Goal: Task Accomplishment & Management: Manage account settings

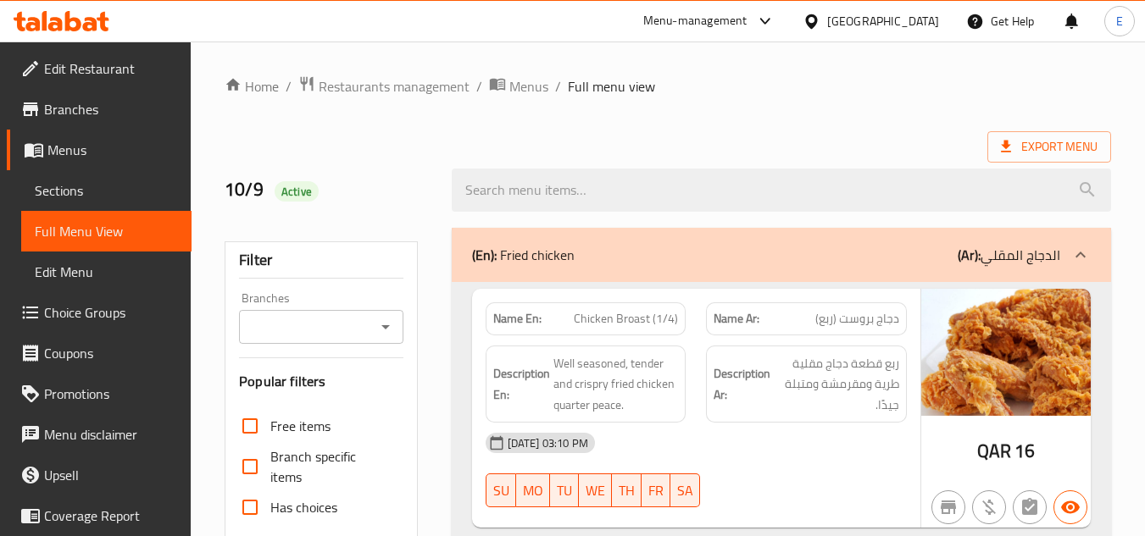
scroll to position [12798, 0]
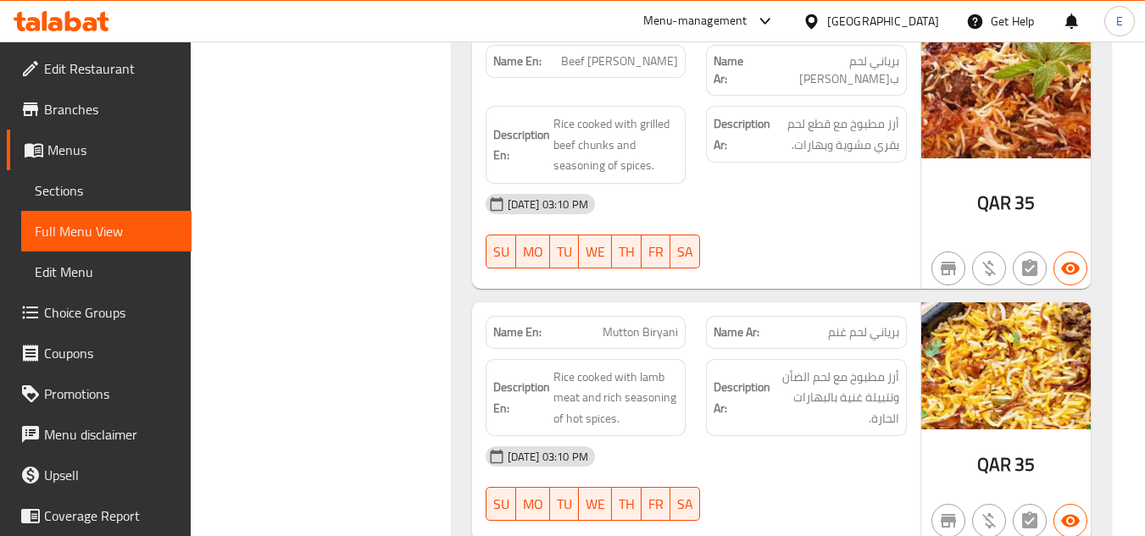
click at [846, 258] on div at bounding box center [806, 268] width 221 height 20
click at [857, 212] on div "[DATE] 03:10 PM SU MO TU WE TH FR SA" at bounding box center [696, 231] width 442 height 95
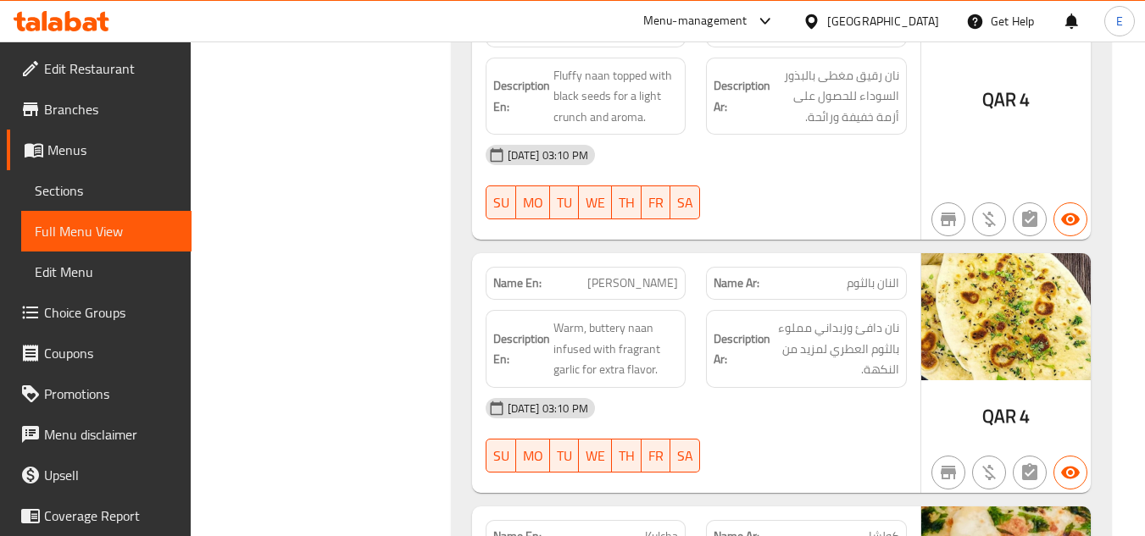
scroll to position [3206, 0]
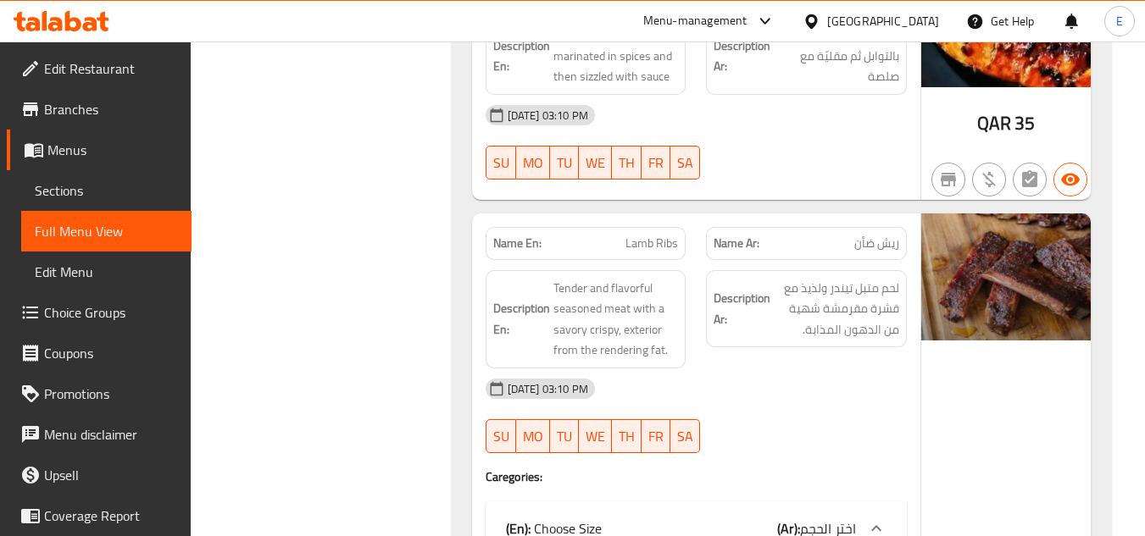
click at [779, 347] on div "Description Ar: لحم متبل تيندر ولذيذ مع قشرة مقرمشة شهية من الدهون المذابة." at bounding box center [806, 319] width 221 height 119
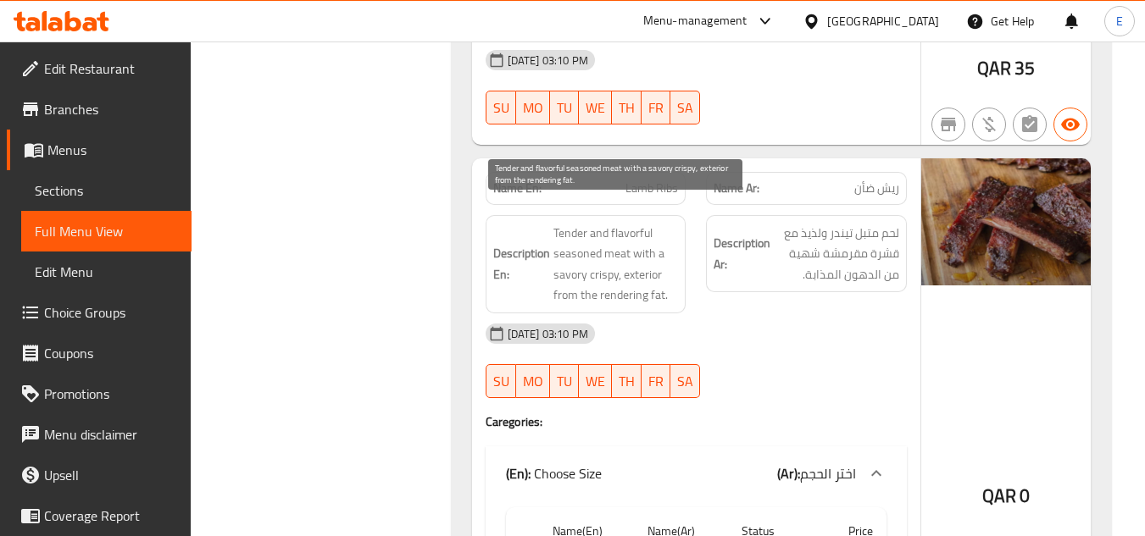
scroll to position [3291, 0]
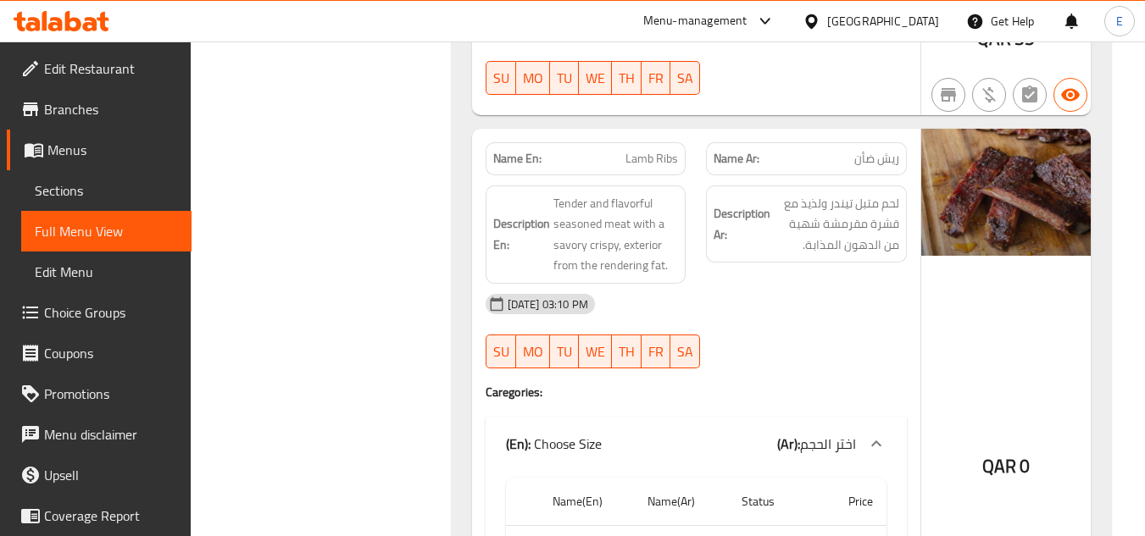
click at [732, 85] on div at bounding box center [806, 95] width 221 height 20
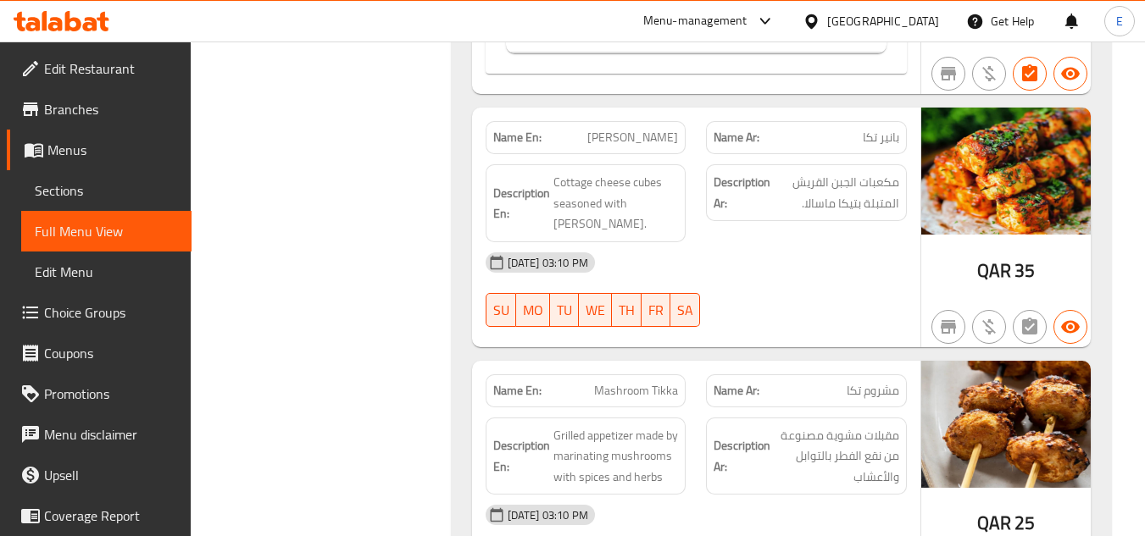
scroll to position [4478, 0]
click at [758, 273] on div "[DATE] 03:10 PM SU MO TU WE TH FR SA" at bounding box center [696, 289] width 442 height 95
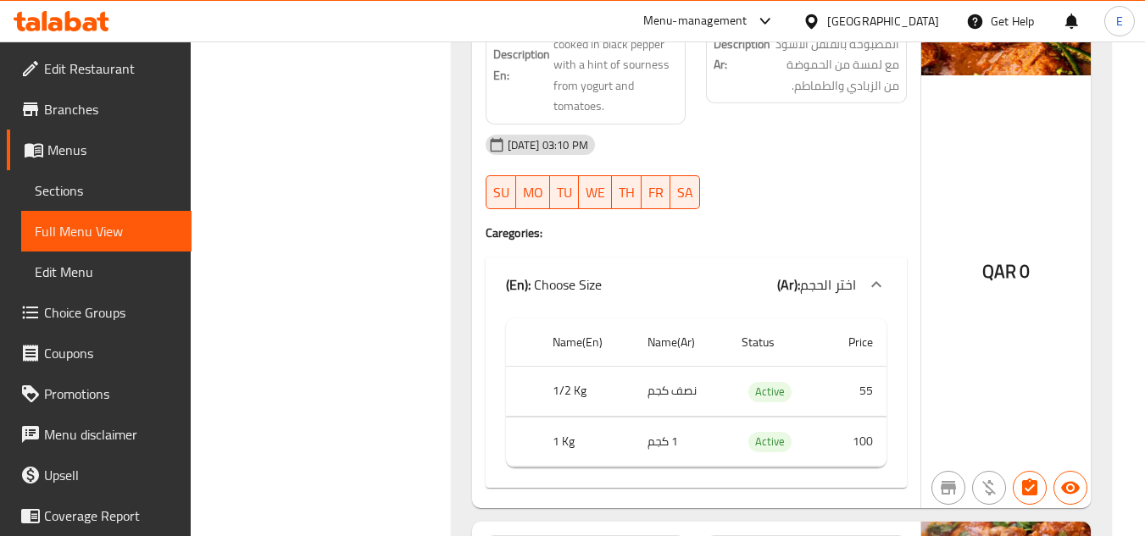
scroll to position [5240, 0]
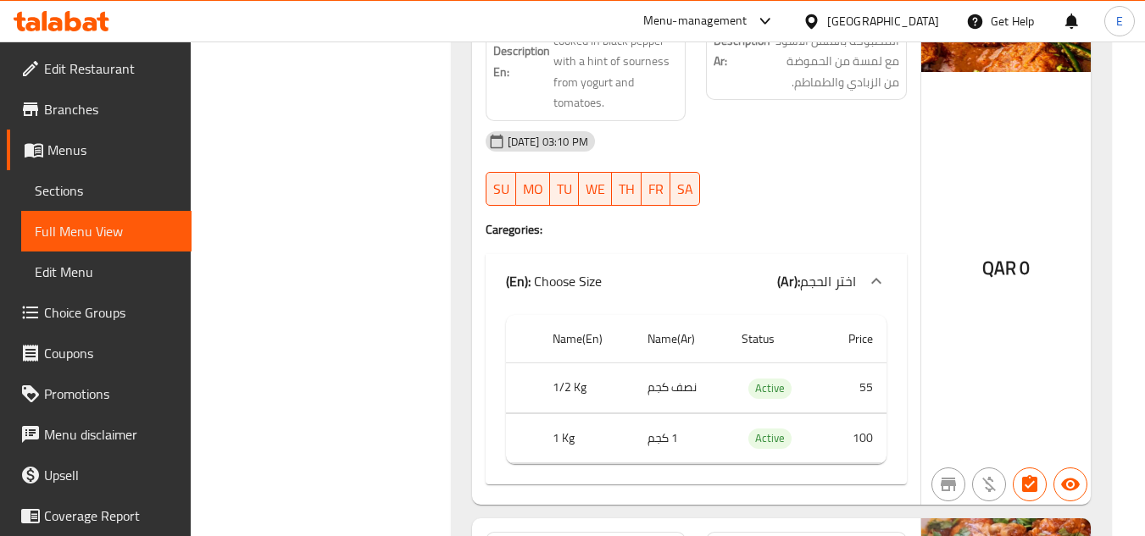
click at [796, 219] on div "Name En: [PERSON_NAME] Name Ar: كراهي لحم الضأن Description En: Bone in mutton …" at bounding box center [696, 225] width 448 height 560
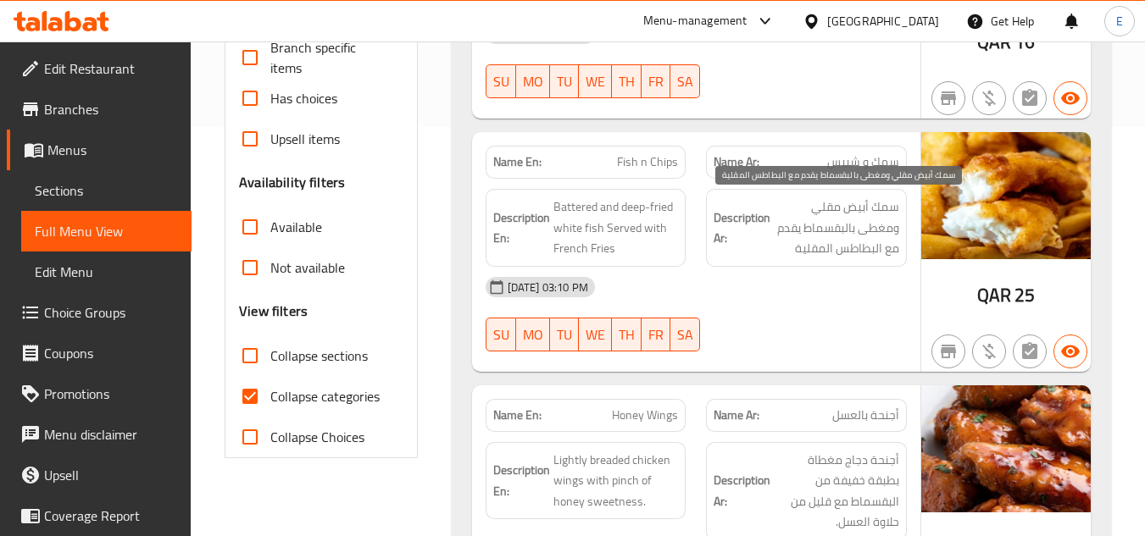
scroll to position [0, 0]
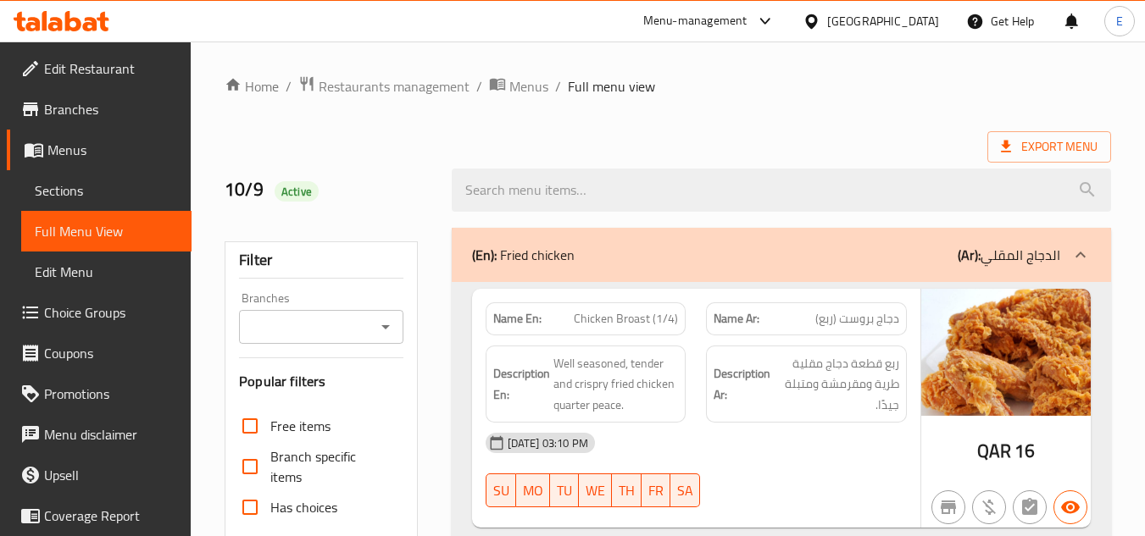
click at [578, 343] on div "Description En: Well seasoned, tender and crispry fried chicken quarter peace." at bounding box center [585, 385] width 221 height 98
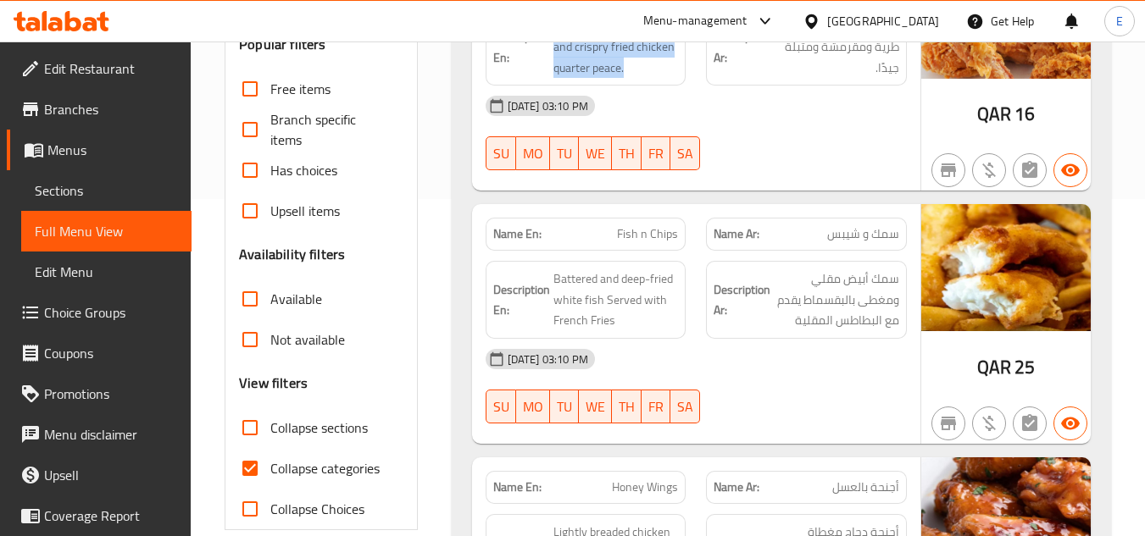
scroll to position [339, 0]
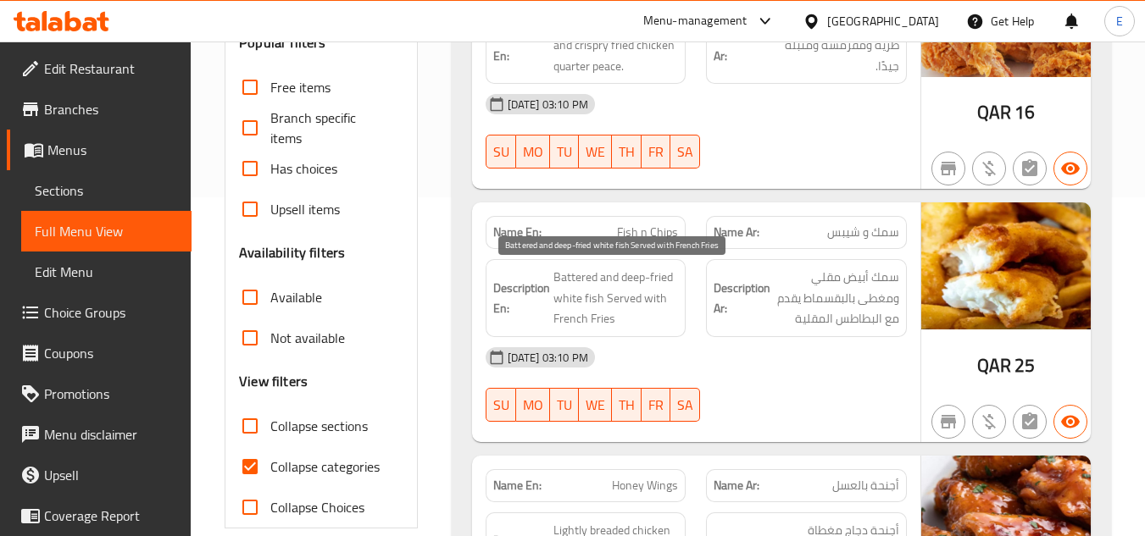
click at [674, 303] on span "Battered and deep-fried white fish Served with French Fries" at bounding box center [615, 298] width 125 height 63
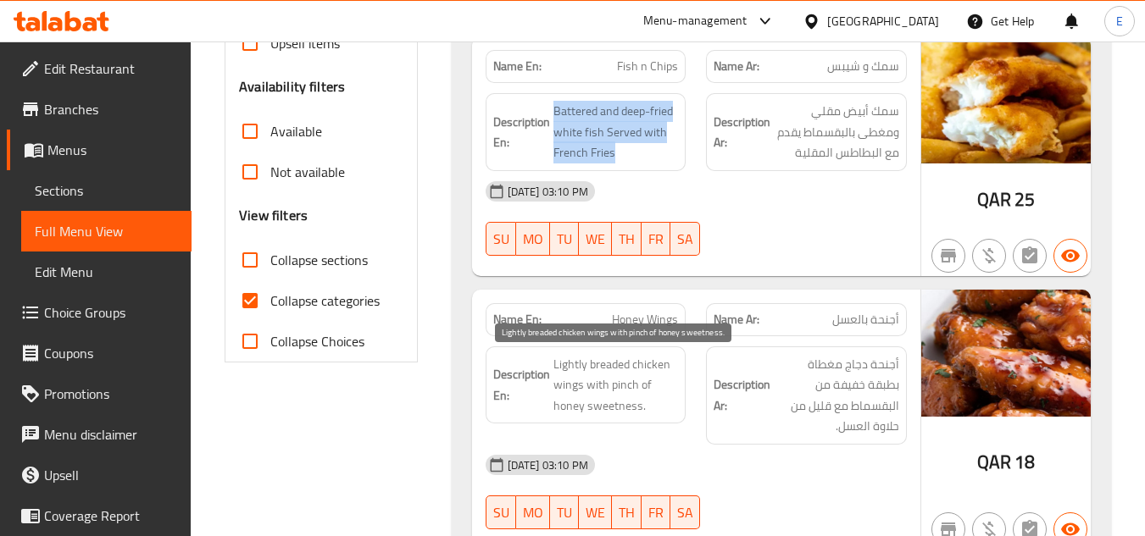
scroll to position [593, 0]
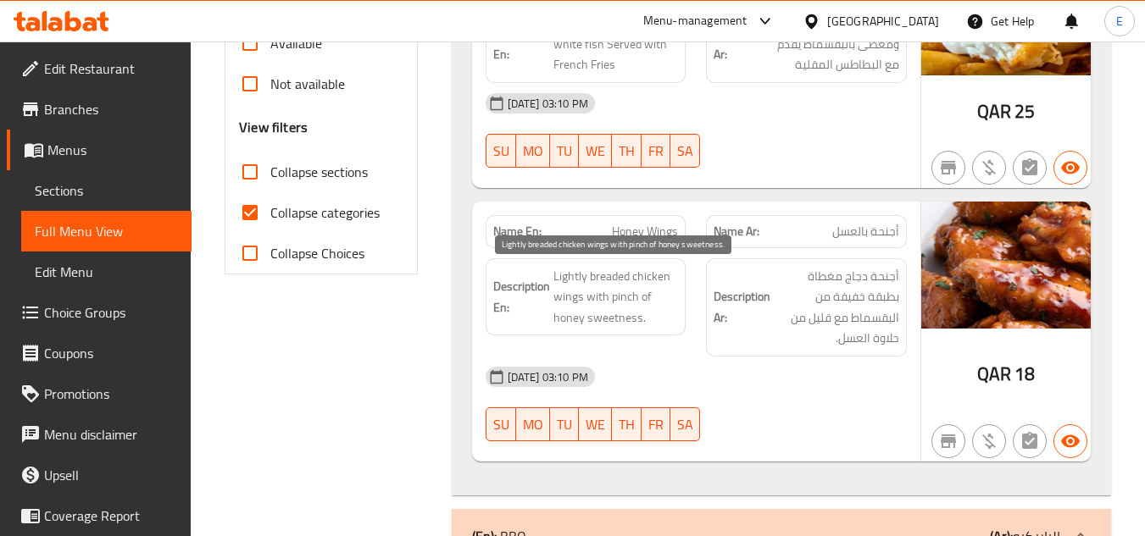
click at [624, 286] on span "Lightly breaded chicken wings with pinch of honey sweetness." at bounding box center [615, 297] width 125 height 63
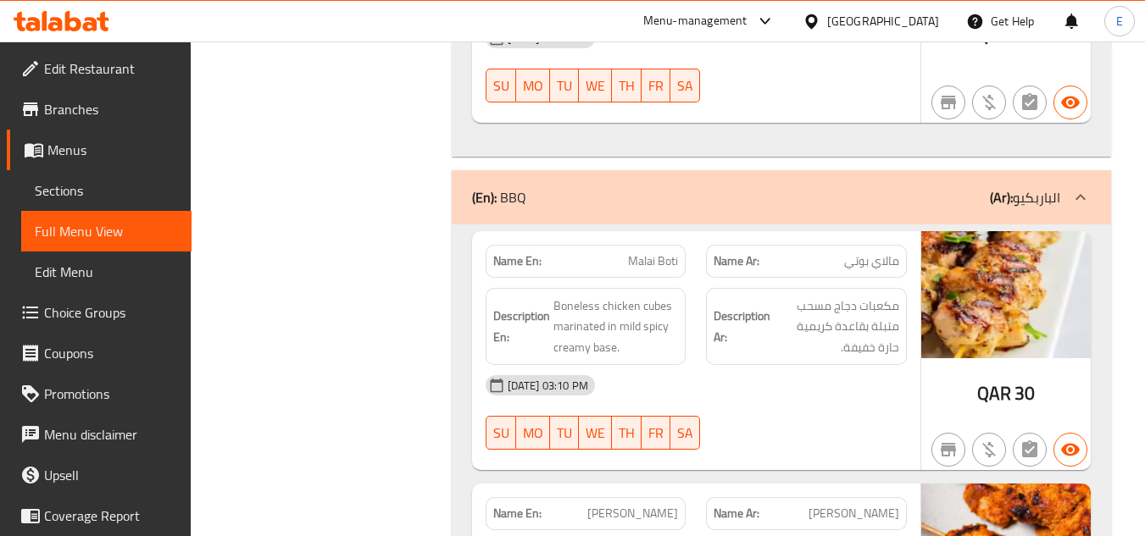
scroll to position [1017, 0]
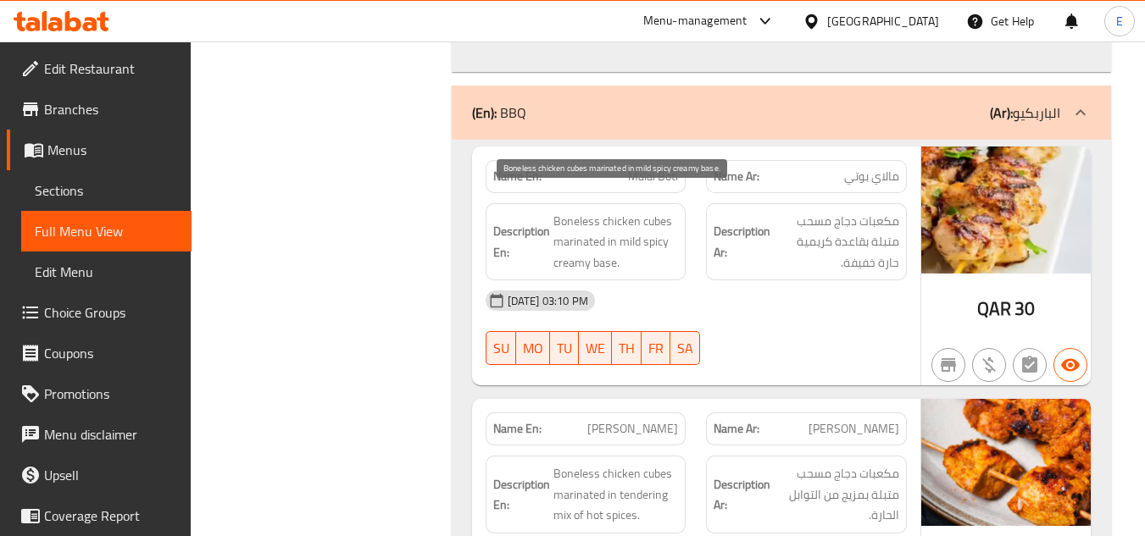
click at [661, 231] on span "Boneless chicken cubes marinated in mild spicy creamy base." at bounding box center [615, 242] width 125 height 63
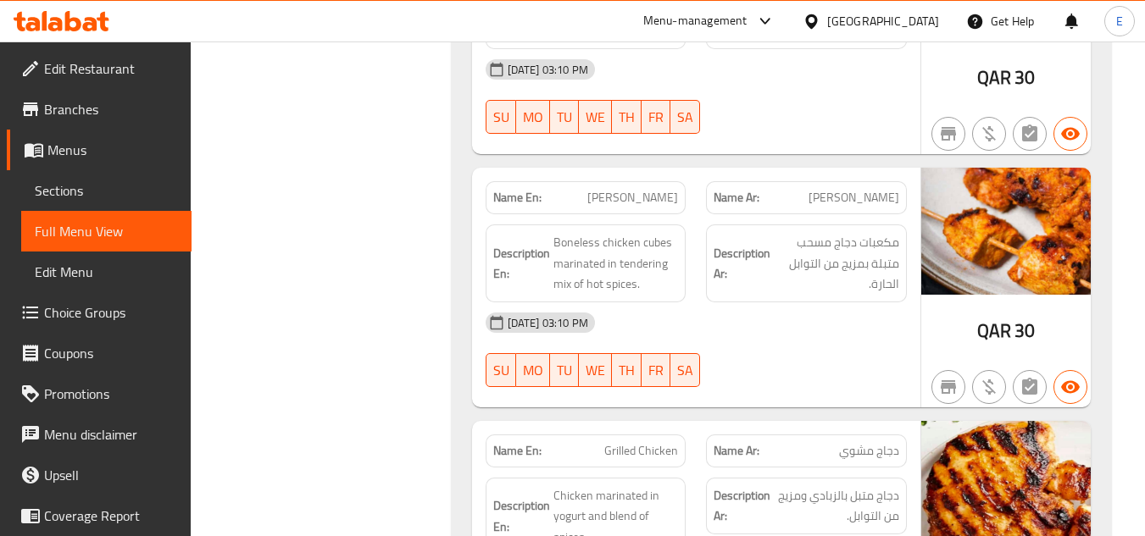
scroll to position [1271, 0]
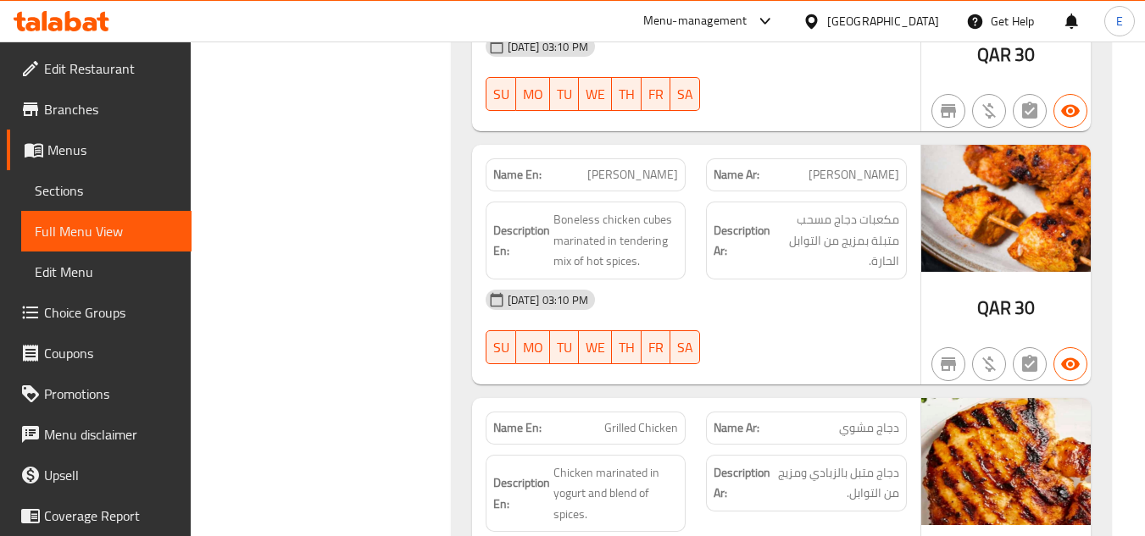
click at [664, 255] on div "Description En: Boneless chicken cubes marinated in tendering mix of hot spices." at bounding box center [586, 241] width 201 height 78
click at [663, 249] on span "Boneless chicken cubes marinated in tendering mix of hot spices." at bounding box center [615, 240] width 125 height 63
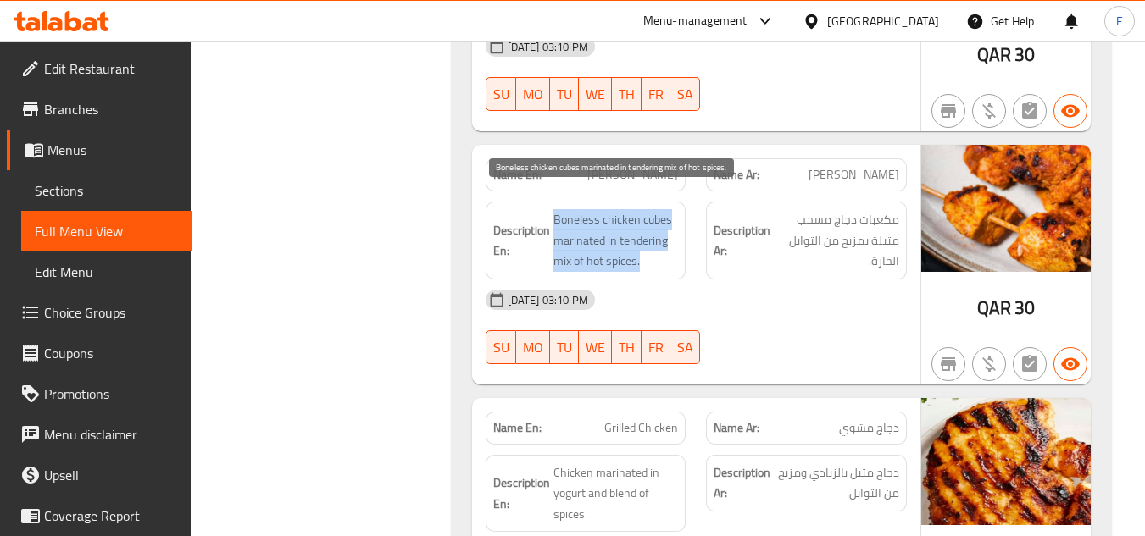
click at [663, 249] on span "Boneless chicken cubes marinated in tendering mix of hot spices." at bounding box center [615, 240] width 125 height 63
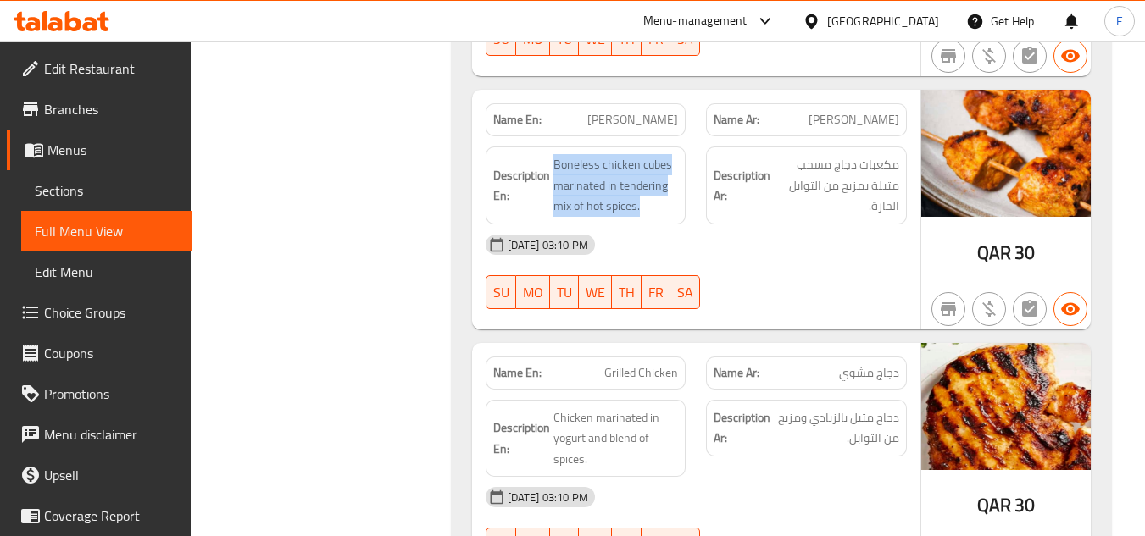
scroll to position [1356, 0]
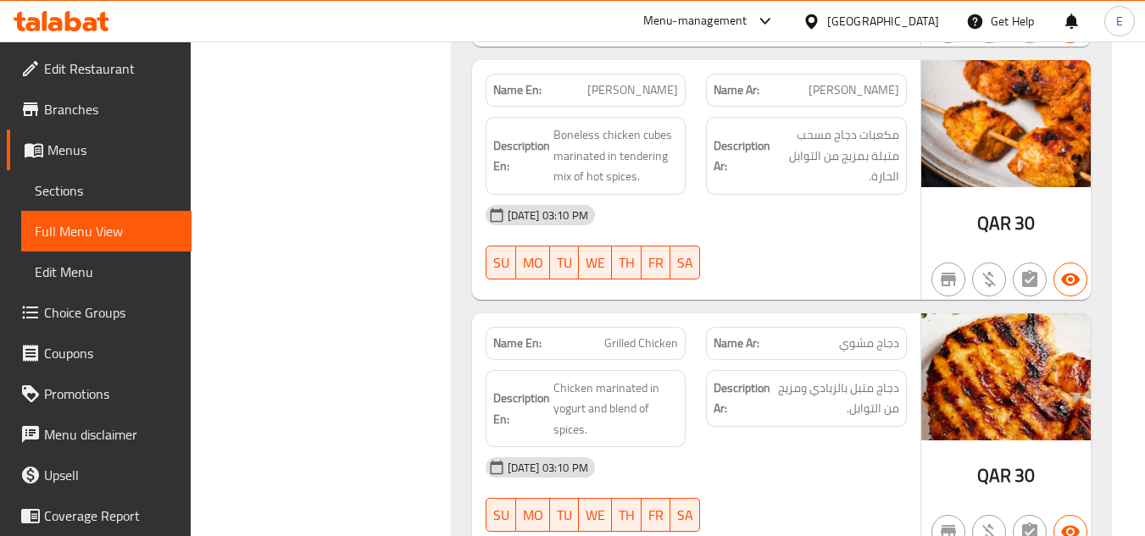
click at [636, 378] on span "Chicken marinated in yogurt and blend of spices." at bounding box center [615, 409] width 125 height 63
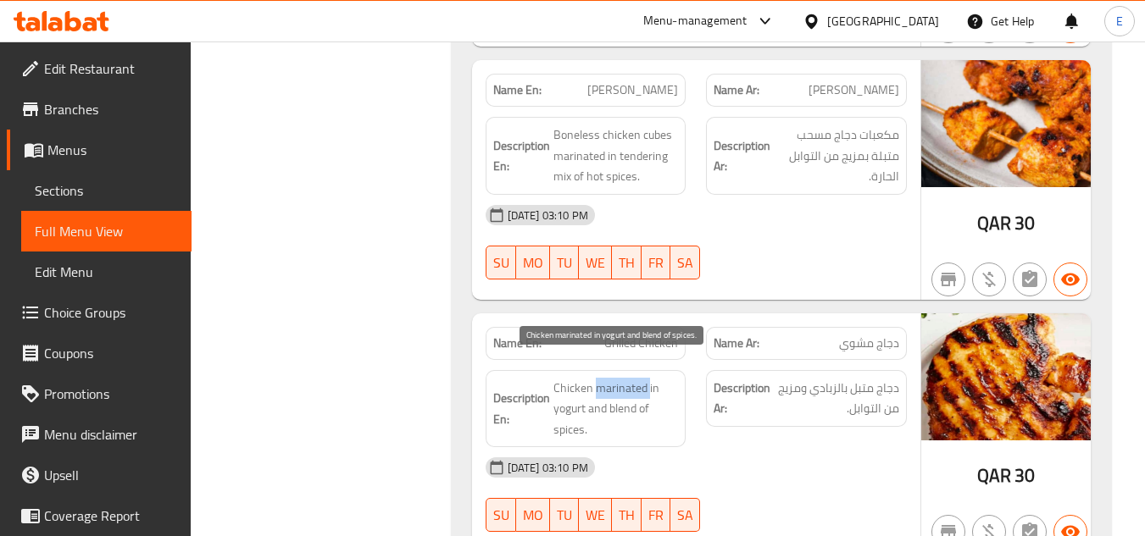
click at [636, 378] on span "Chicken marinated in yogurt and blend of spices." at bounding box center [615, 409] width 125 height 63
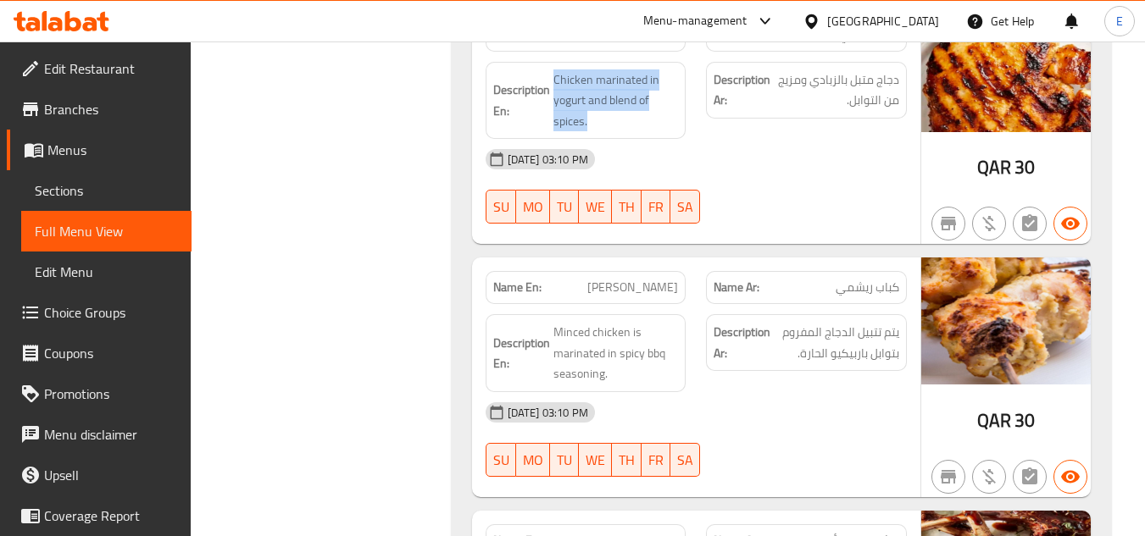
scroll to position [1695, 0]
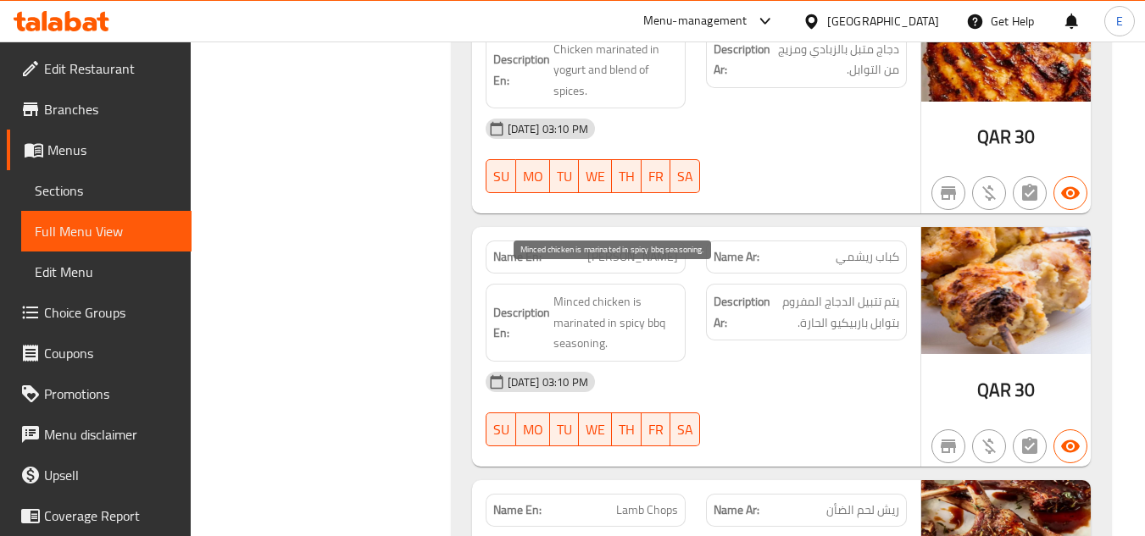
click at [652, 292] on span "Minced chicken is marinated in spicy bbq seasoning." at bounding box center [615, 323] width 125 height 63
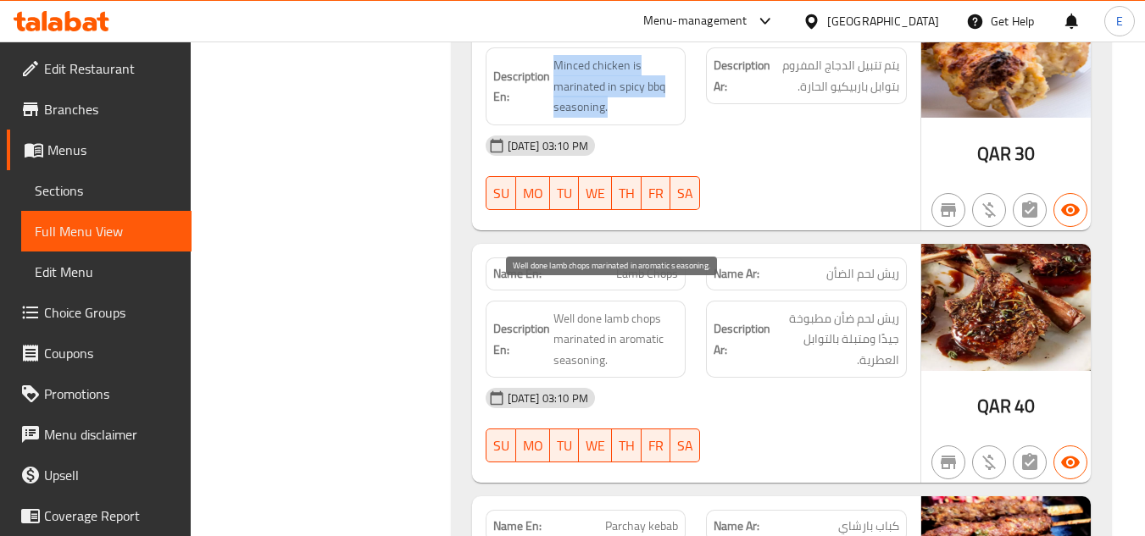
scroll to position [1949, 0]
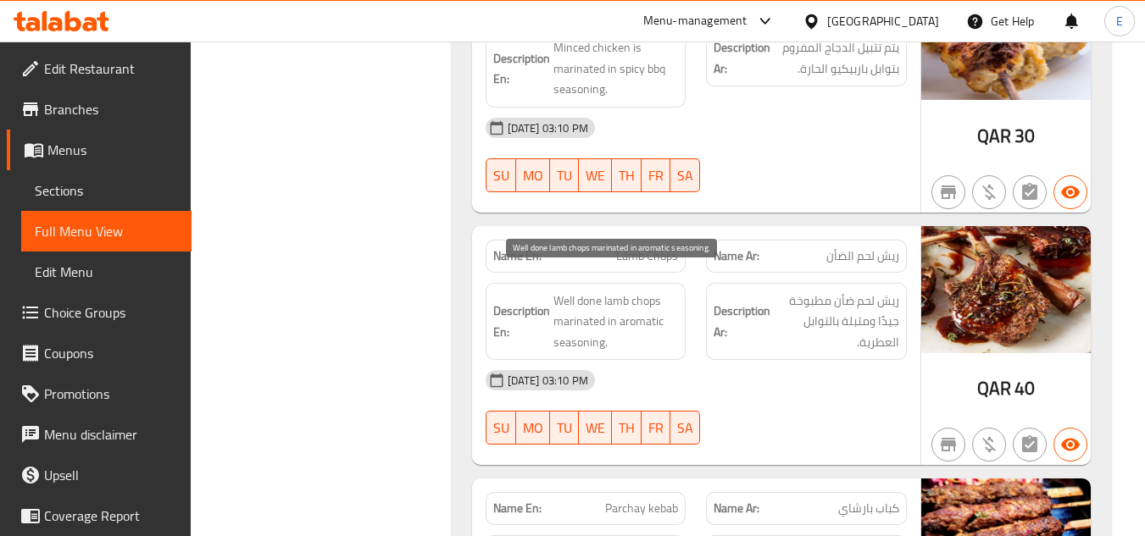
click at [652, 291] on span "Well done lamb chops marinated in aromatic seasoning." at bounding box center [615, 322] width 125 height 63
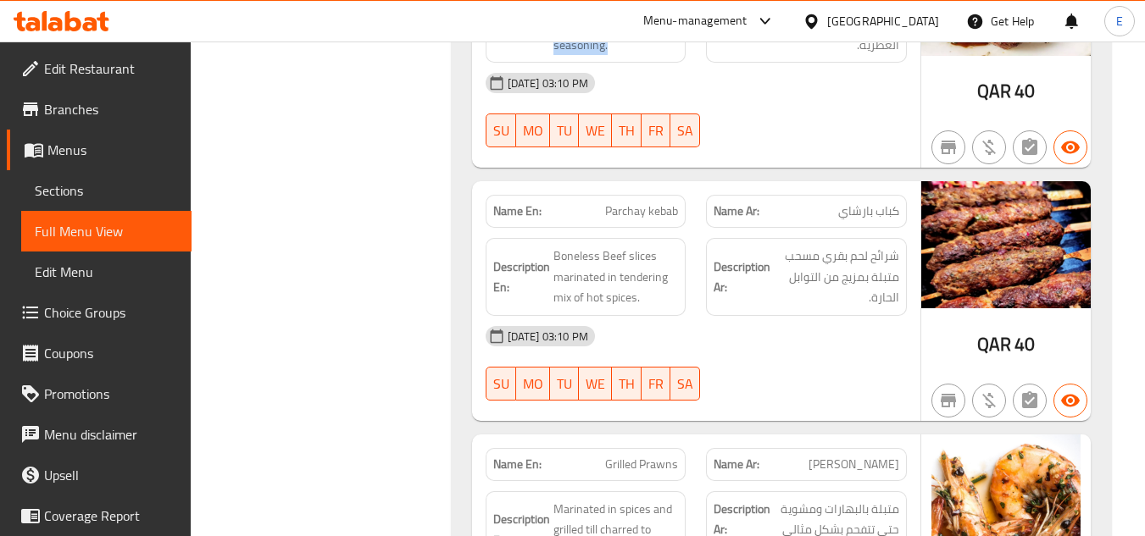
scroll to position [2288, 0]
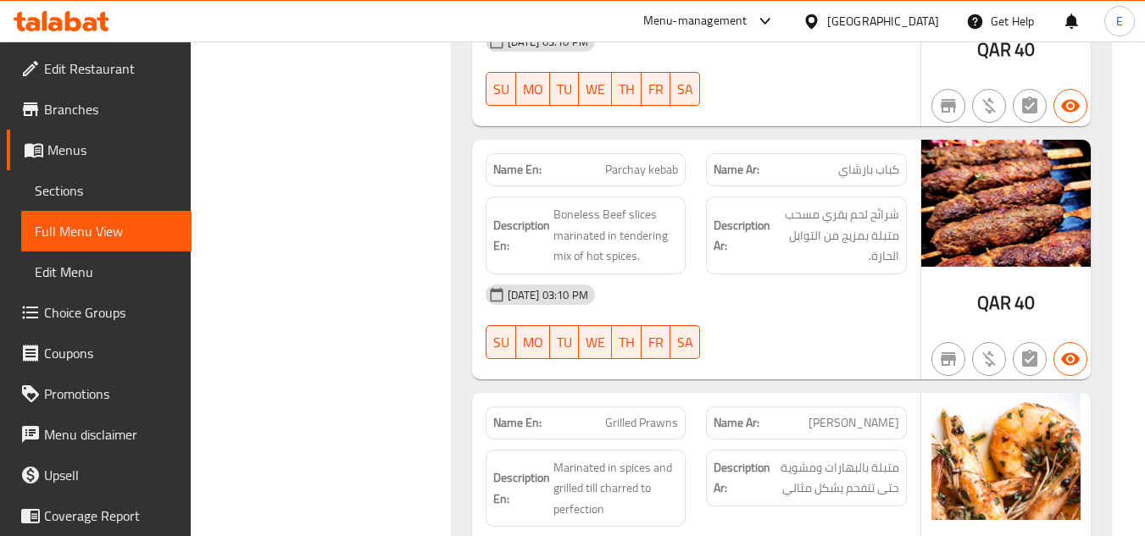
click at [648, 247] on div "Description En: Boneless Beef slices marinated in tendering mix of hot spices." at bounding box center [586, 236] width 201 height 78
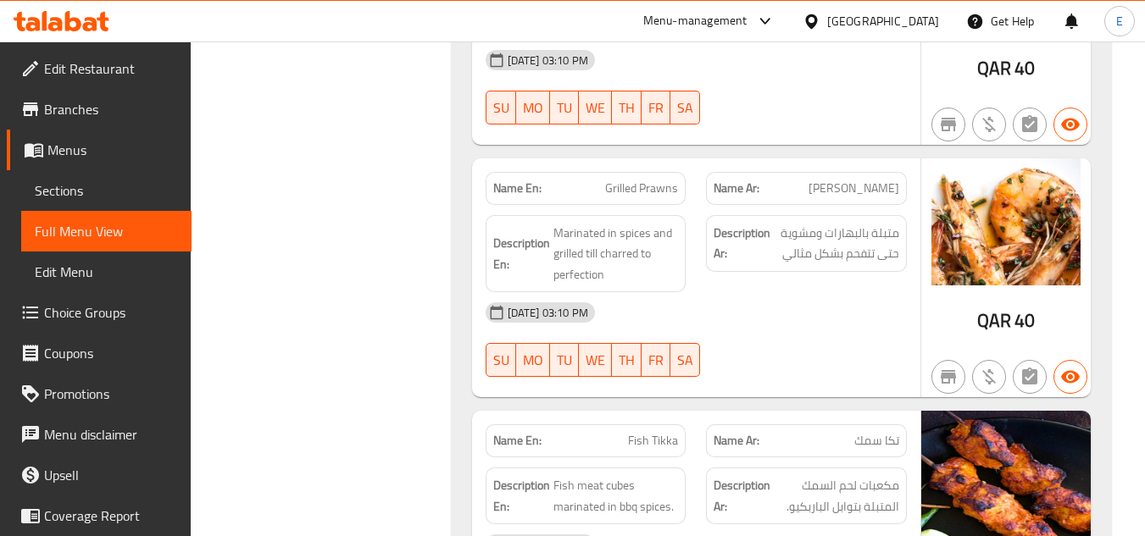
scroll to position [2543, 0]
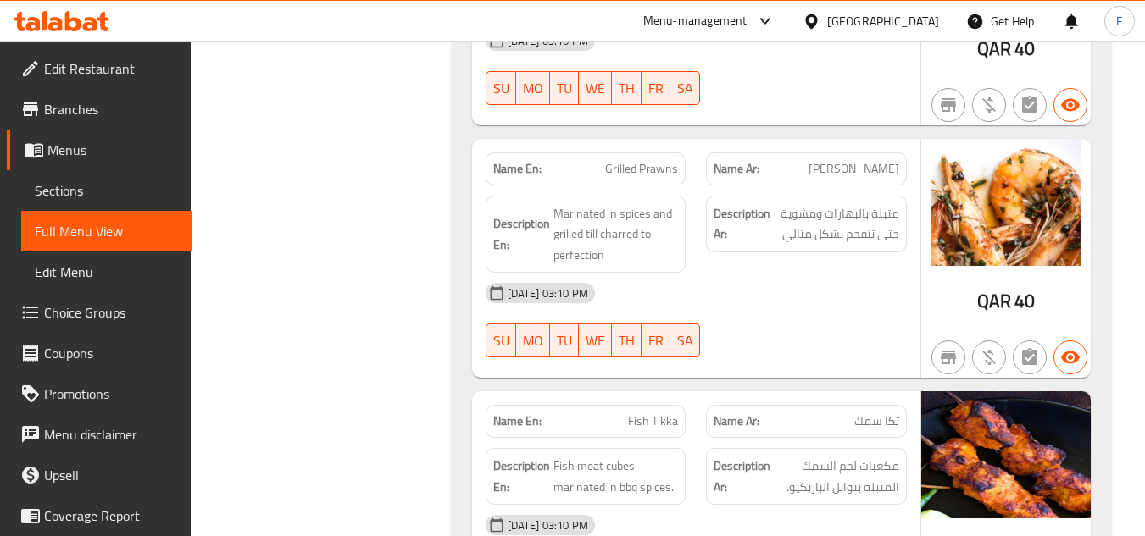
click at [648, 246] on div "Description En: Marinated in spices and grilled till charred to perfection" at bounding box center [586, 235] width 201 height 78
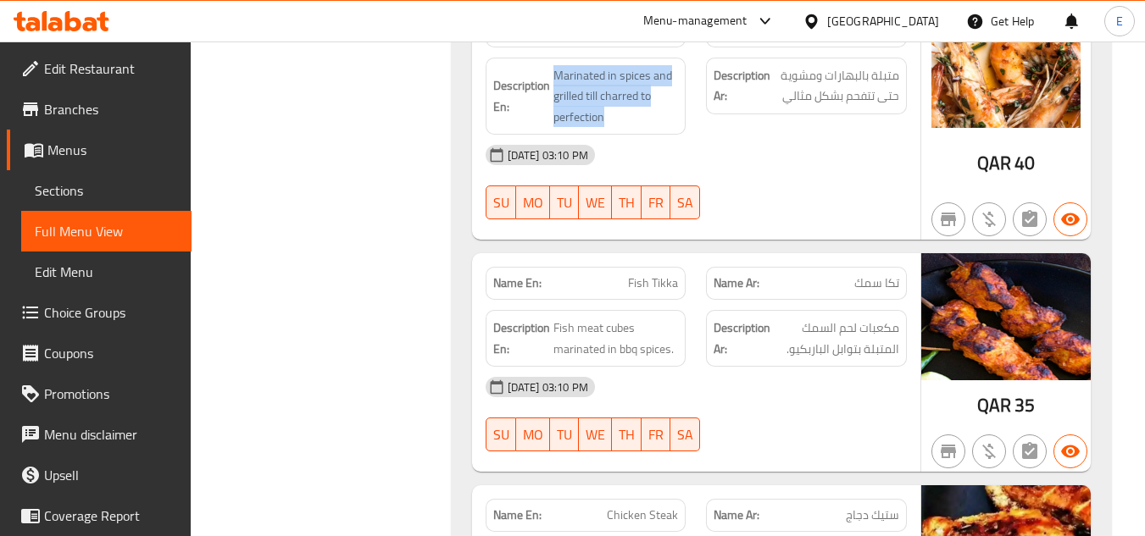
scroll to position [2712, 0]
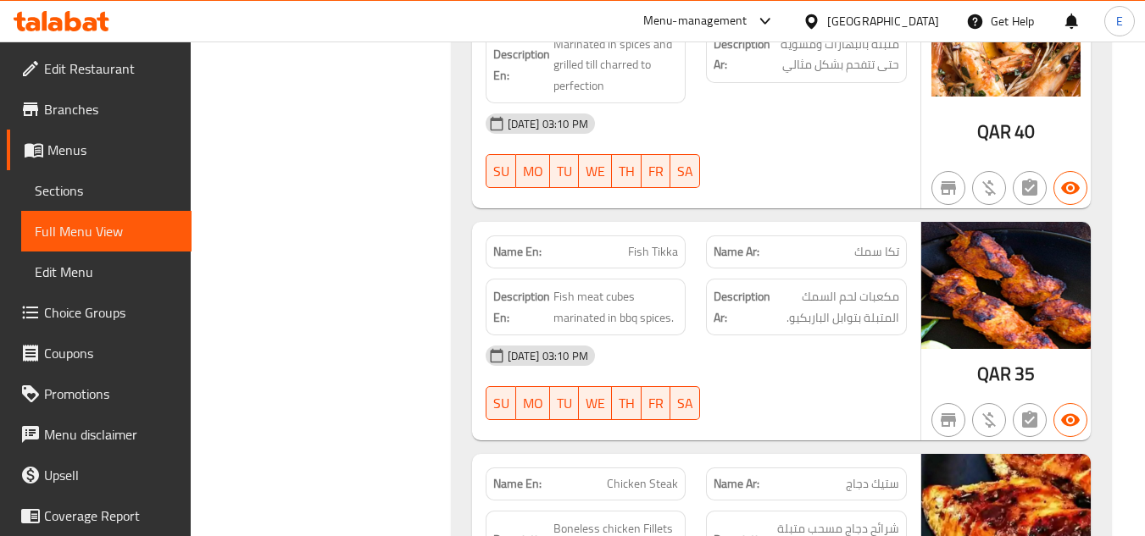
click at [662, 286] on span "Fish meat cubes marinated in bbq spices." at bounding box center [615, 307] width 125 height 42
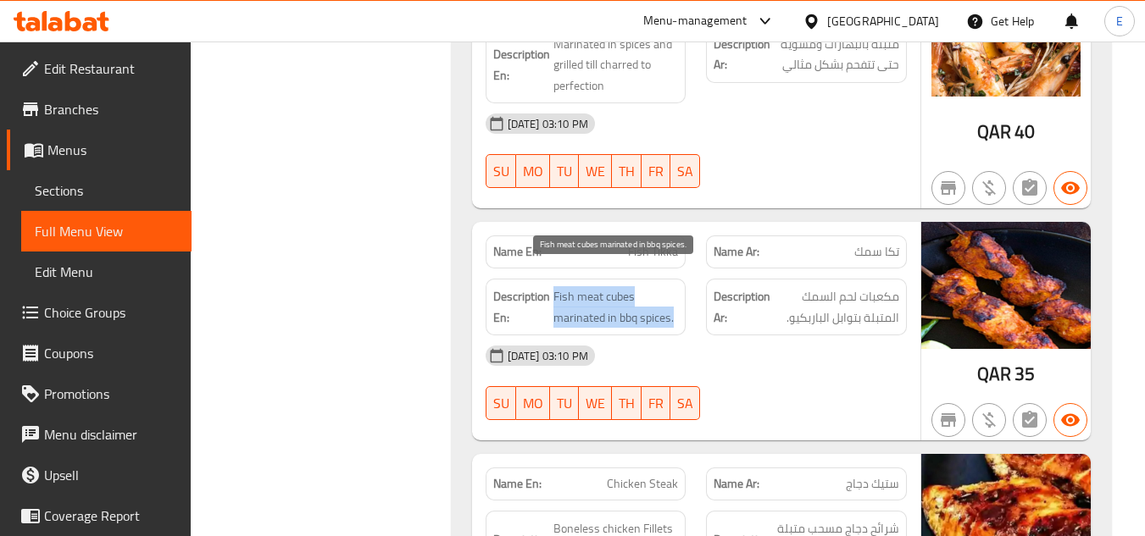
click at [662, 286] on span "Fish meat cubes marinated in bbq spices." at bounding box center [615, 307] width 125 height 42
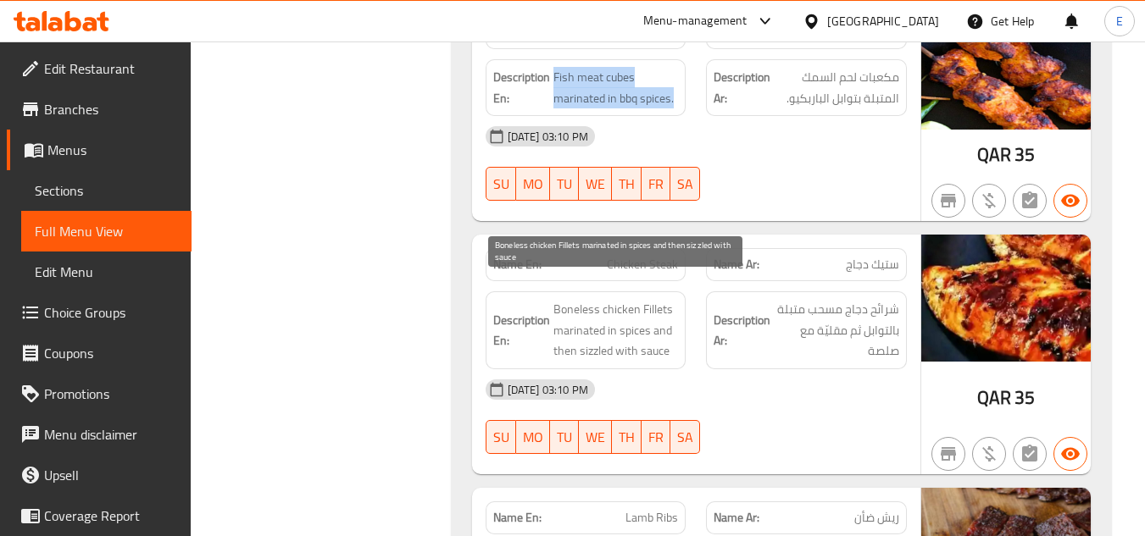
scroll to position [2966, 0]
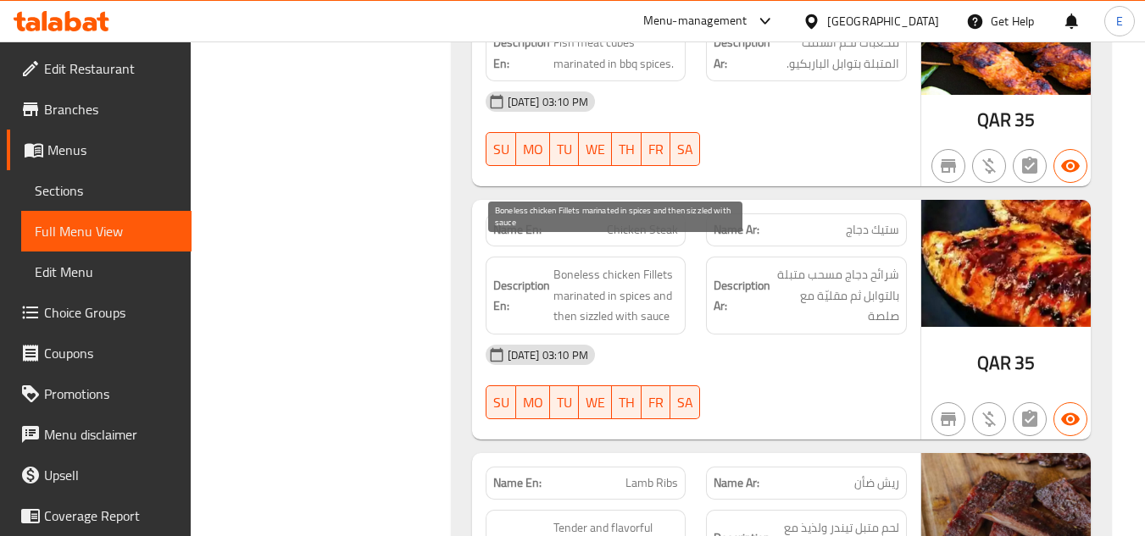
click at [660, 297] on span "Boneless chicken Fillets marinated in spices and then sizzled with sauce" at bounding box center [615, 295] width 125 height 63
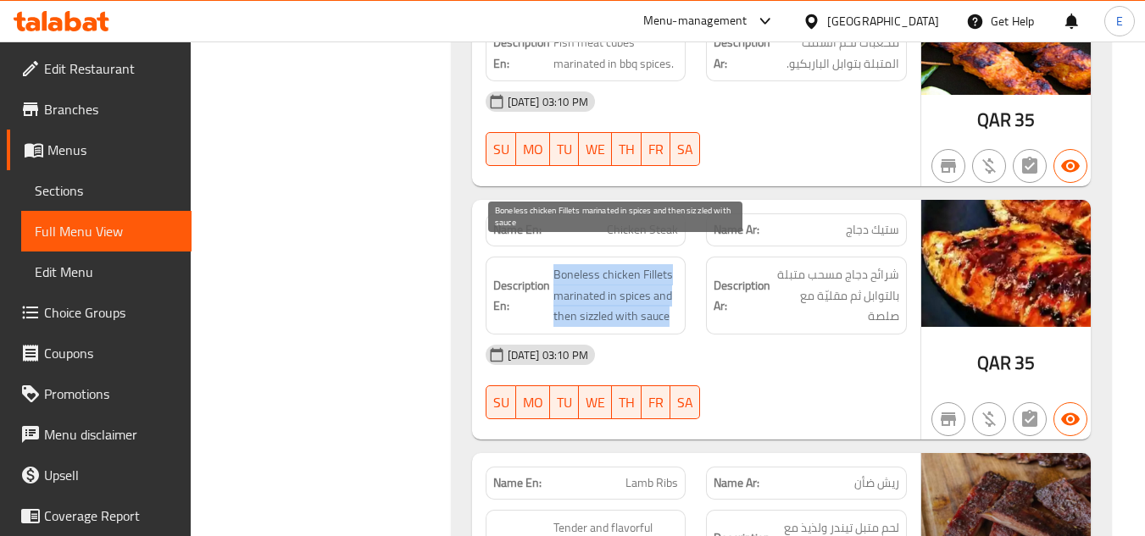
click at [660, 297] on span "Boneless chicken Fillets marinated in spices and then sizzled with sauce" at bounding box center [615, 295] width 125 height 63
click at [648, 289] on span "Boneless chicken Fillets marinated in spices and then sizzled with sauce" at bounding box center [615, 295] width 125 height 63
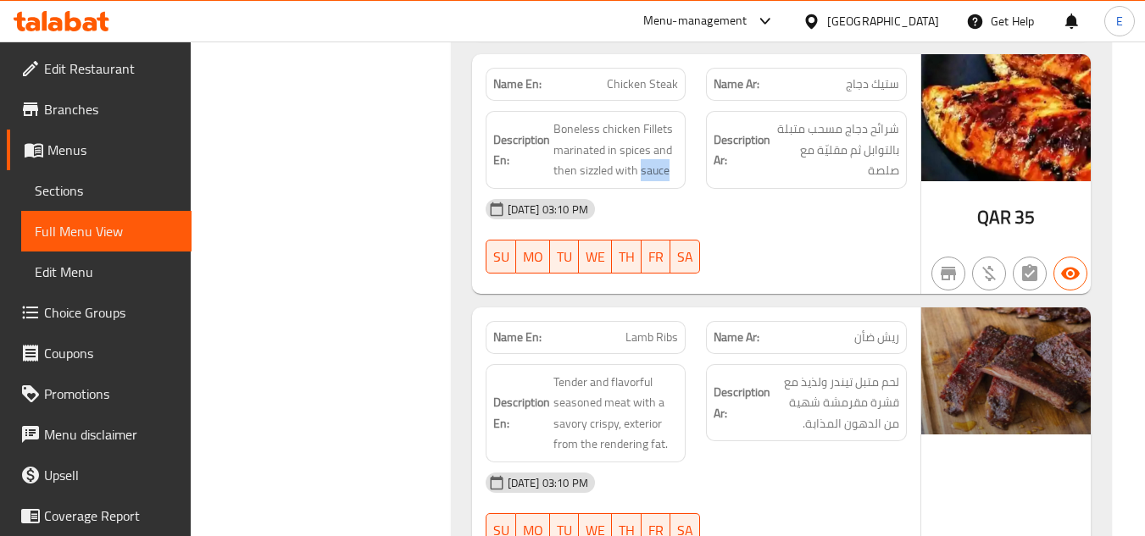
scroll to position [3136, 0]
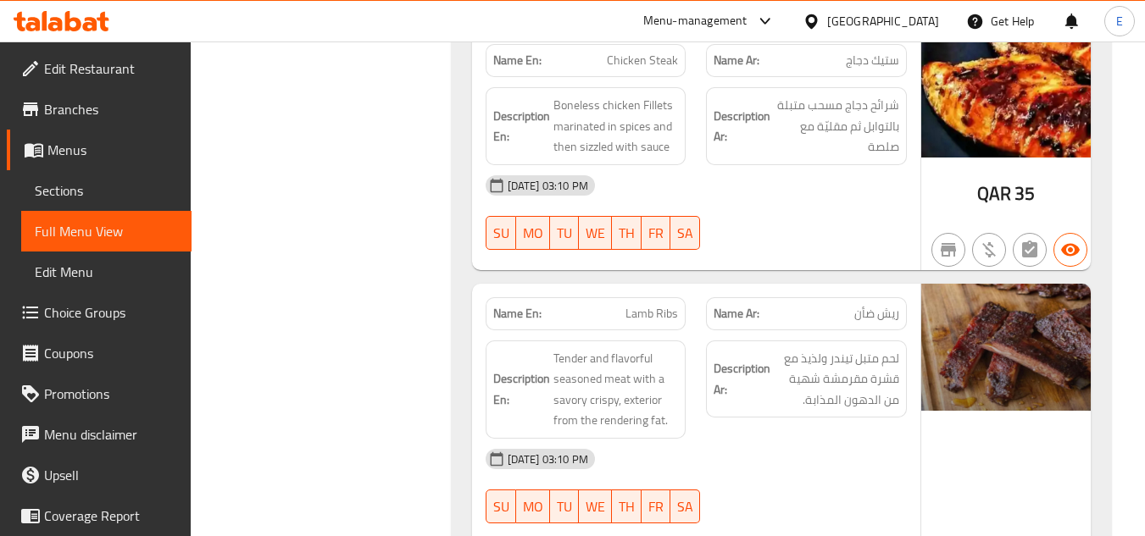
click at [642, 364] on span "Tender and flavorful seasoned meat with a savory crispy, exterior from the rend…" at bounding box center [615, 389] width 125 height 83
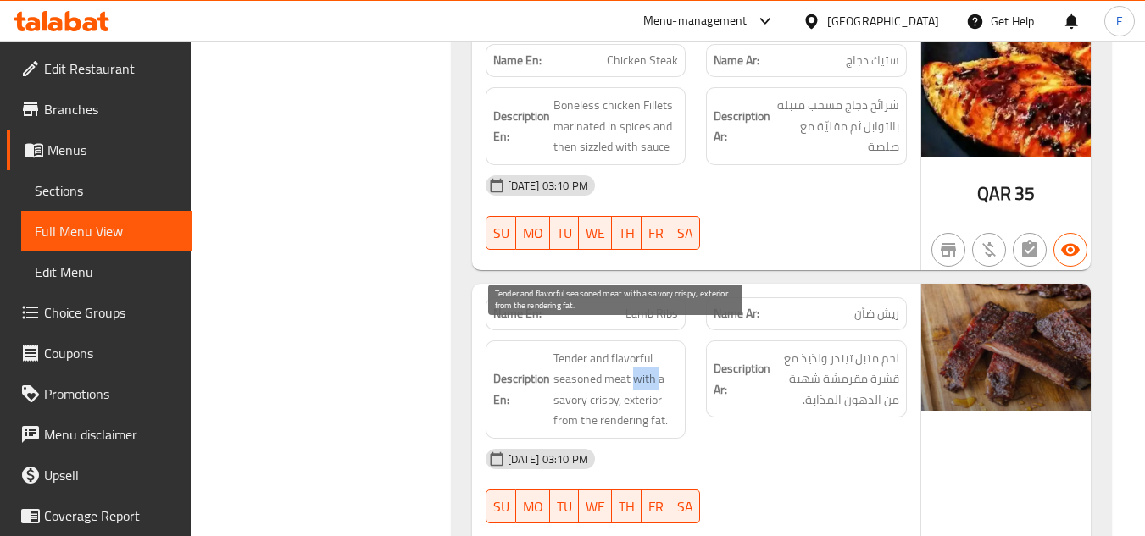
click at [642, 364] on span "Tender and flavorful seasoned meat with a savory crispy, exterior from the rend…" at bounding box center [615, 389] width 125 height 83
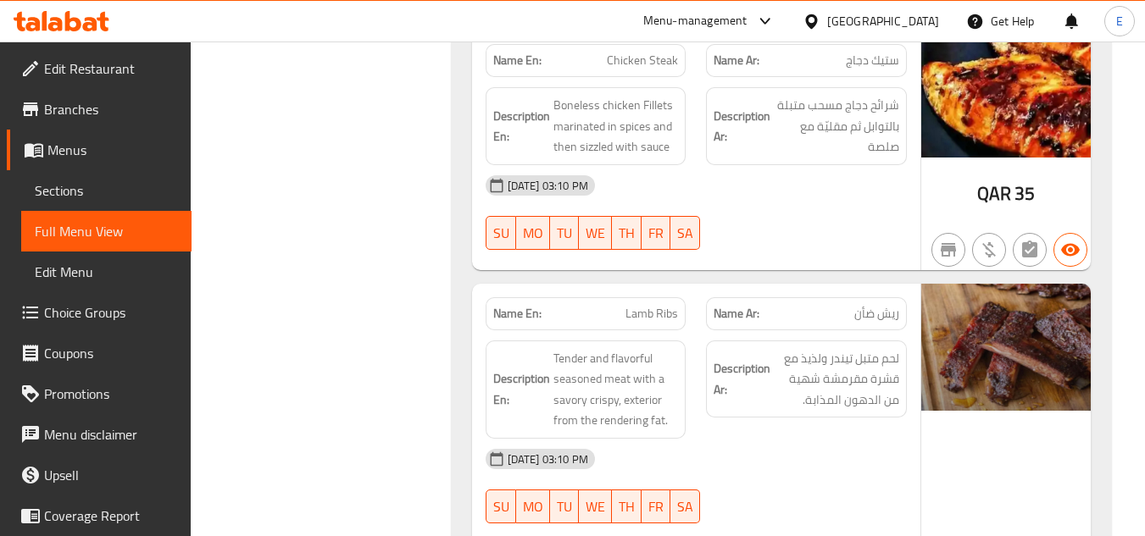
click at [658, 305] on span "Lamb Ribs" at bounding box center [651, 314] width 53 height 18
copy span "Lamb Ribs"
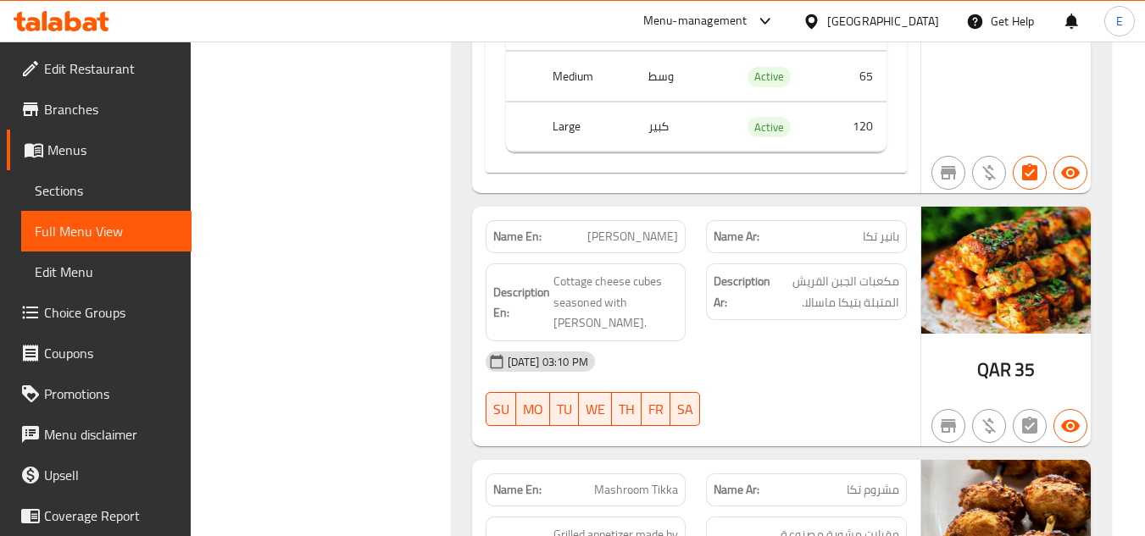
scroll to position [4407, 0]
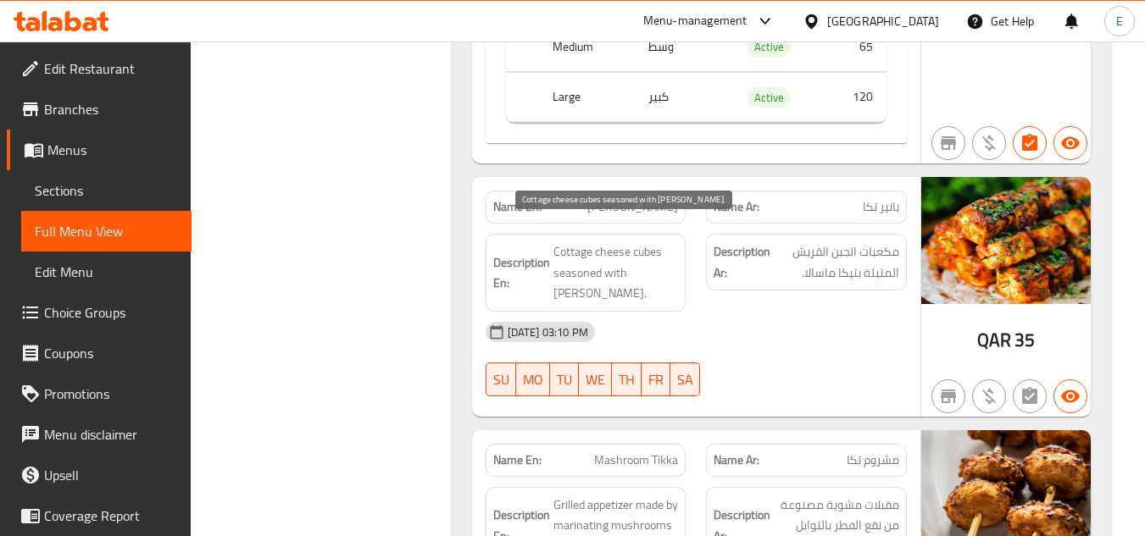
click at [652, 252] on span "Cottage cheese cubes seasoned with [PERSON_NAME]." at bounding box center [615, 273] width 125 height 63
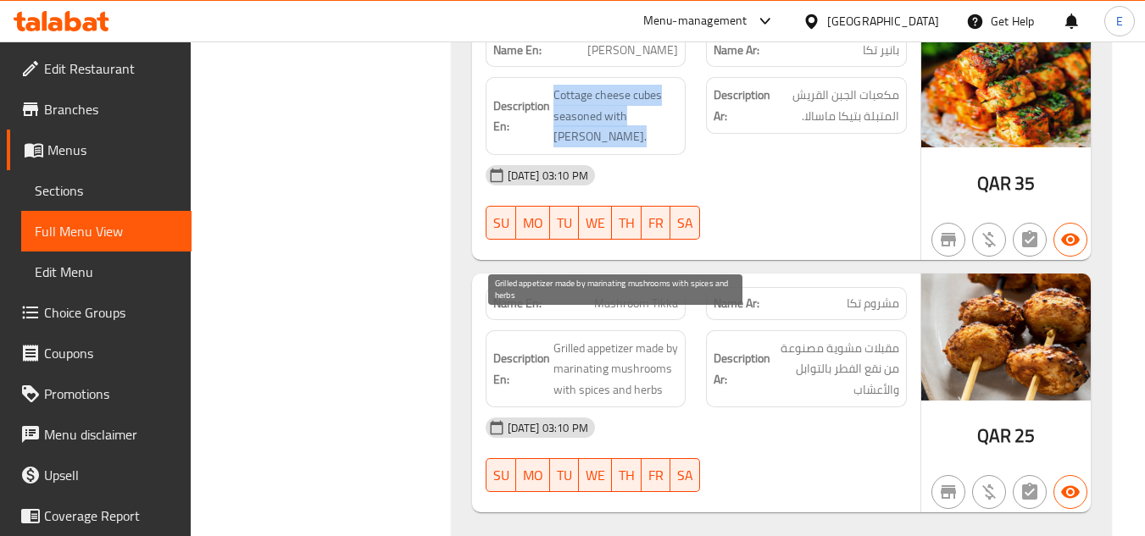
scroll to position [4661, 0]
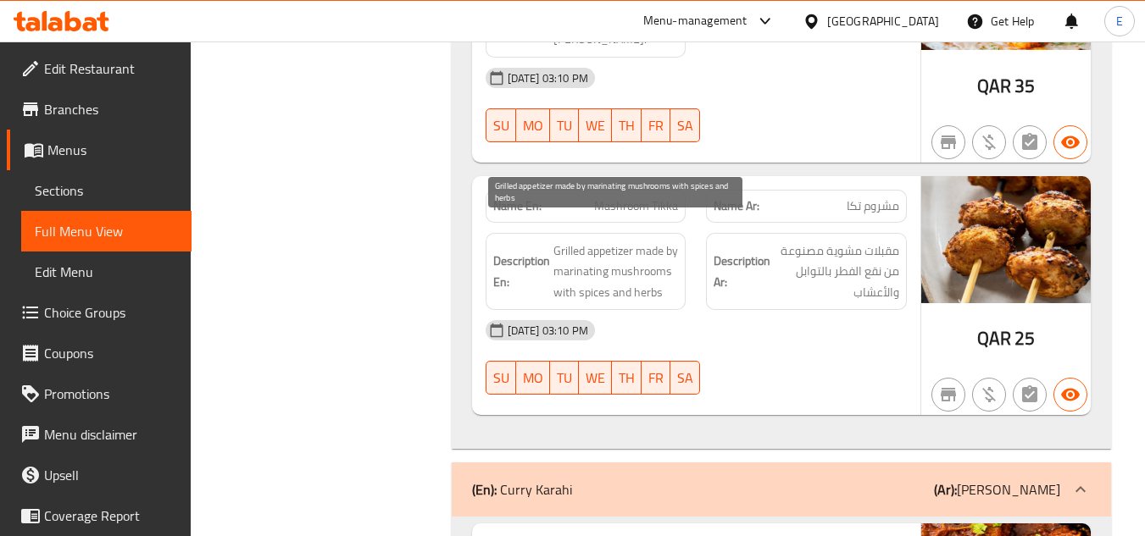
click at [652, 252] on span "Grilled appetizer made by marinating mushrooms with spices and herbs" at bounding box center [615, 272] width 125 height 63
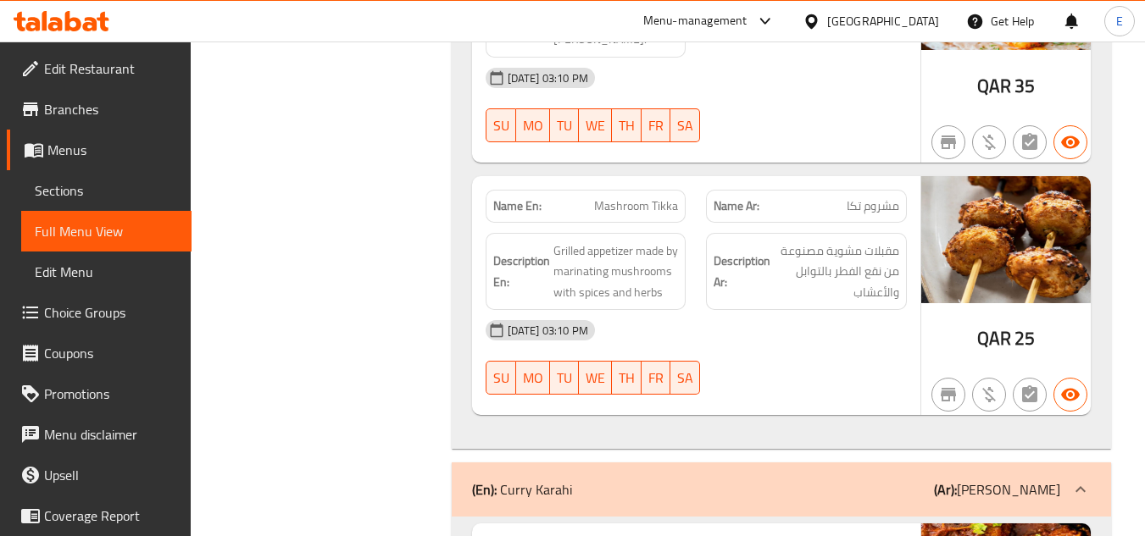
click at [732, 313] on div "[DATE] 03:10 PM" at bounding box center [696, 330] width 442 height 41
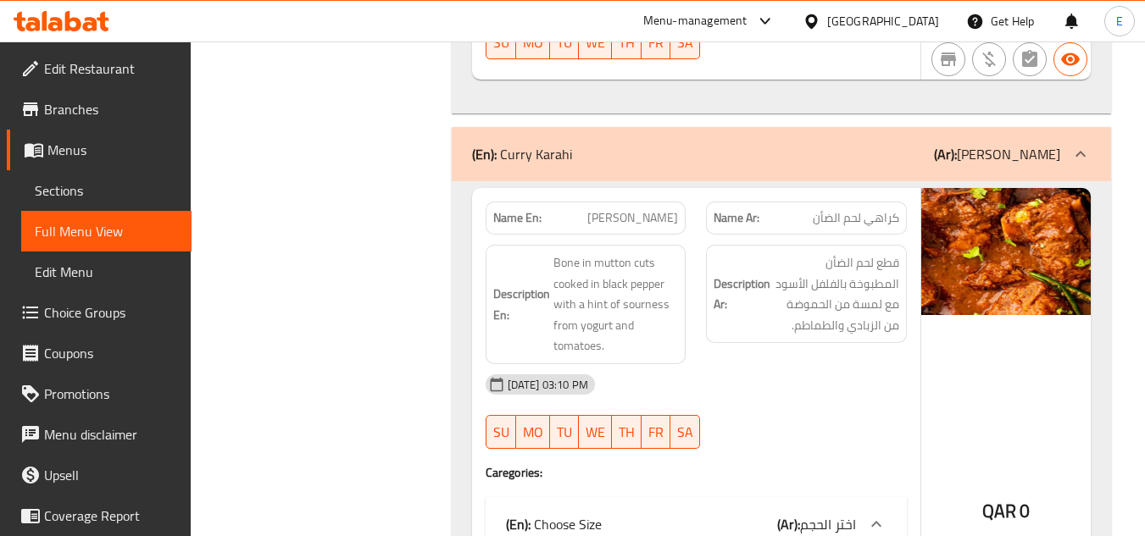
scroll to position [5000, 0]
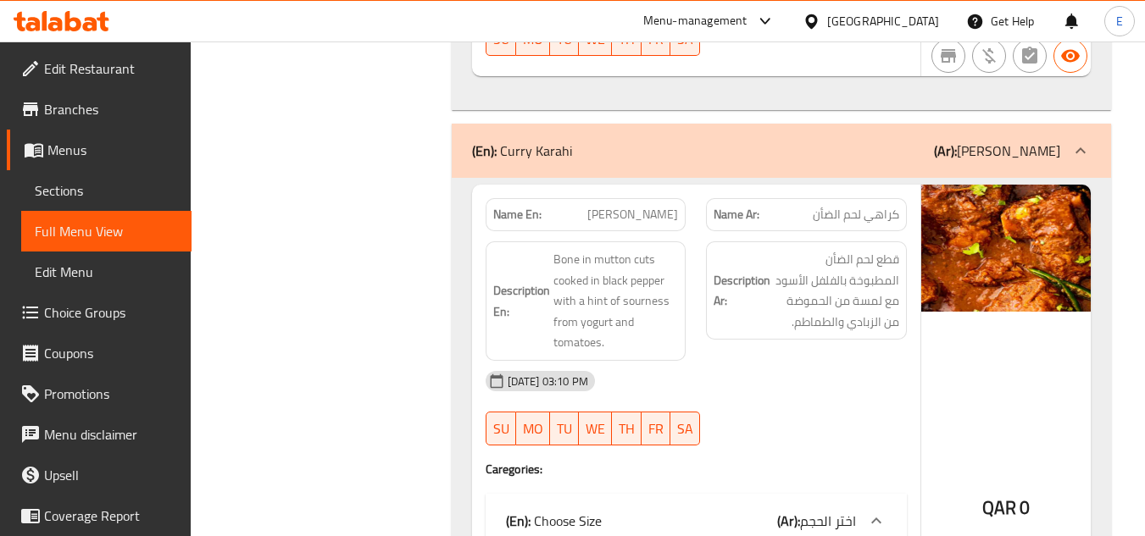
click at [678, 304] on span "Bone in mutton cuts cooked in black pepper with a hint of sourness from yogurt …" at bounding box center [615, 301] width 125 height 104
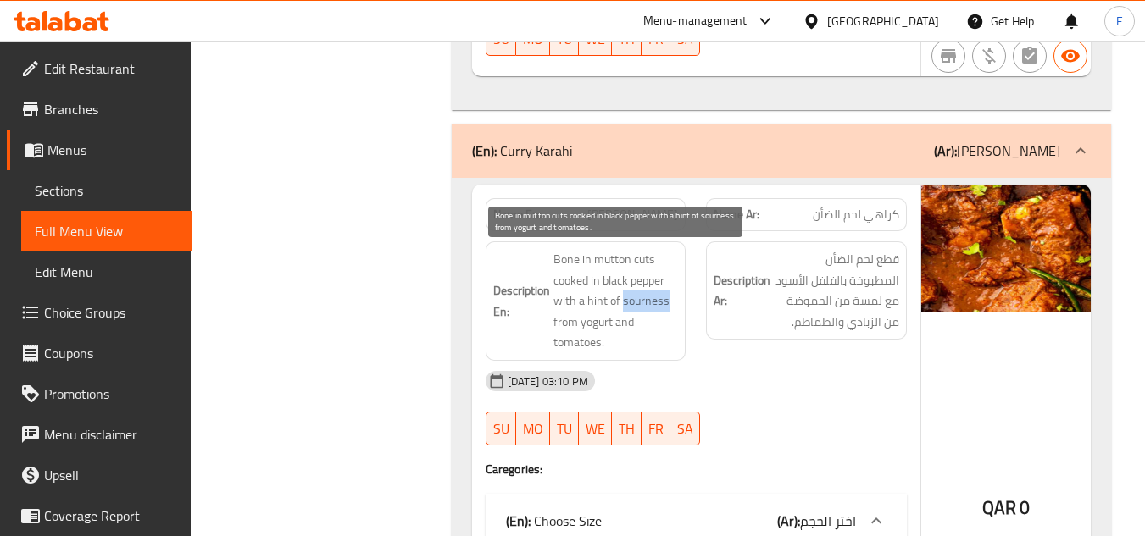
click at [678, 304] on span "Bone in mutton cuts cooked in black pepper with a hint of sourness from yogurt …" at bounding box center [615, 301] width 125 height 104
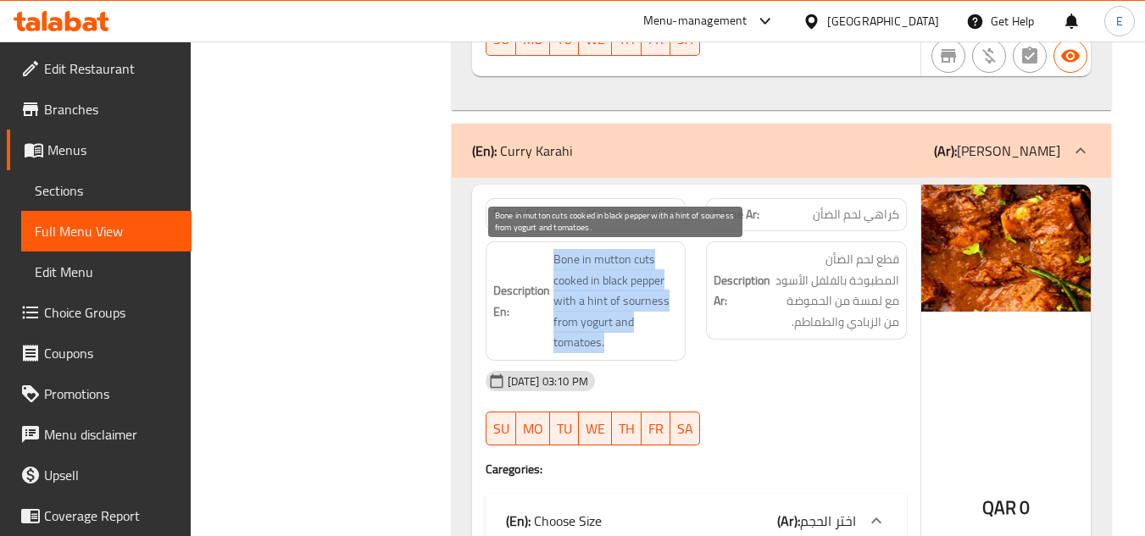
click at [678, 304] on span "Bone in mutton cuts cooked in black pepper with a hint of sourness from yogurt …" at bounding box center [615, 301] width 125 height 104
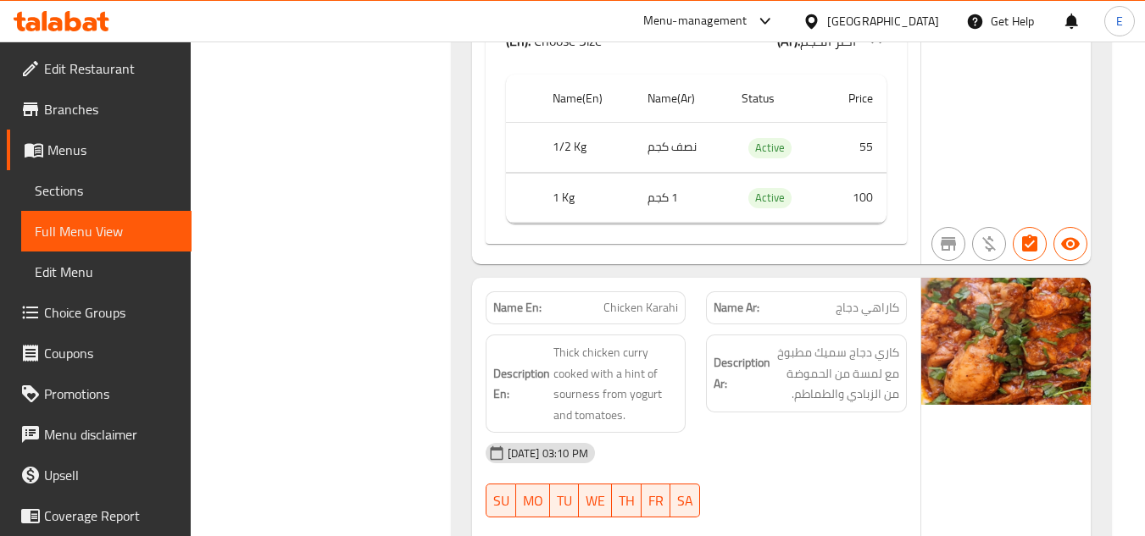
scroll to position [5509, 0]
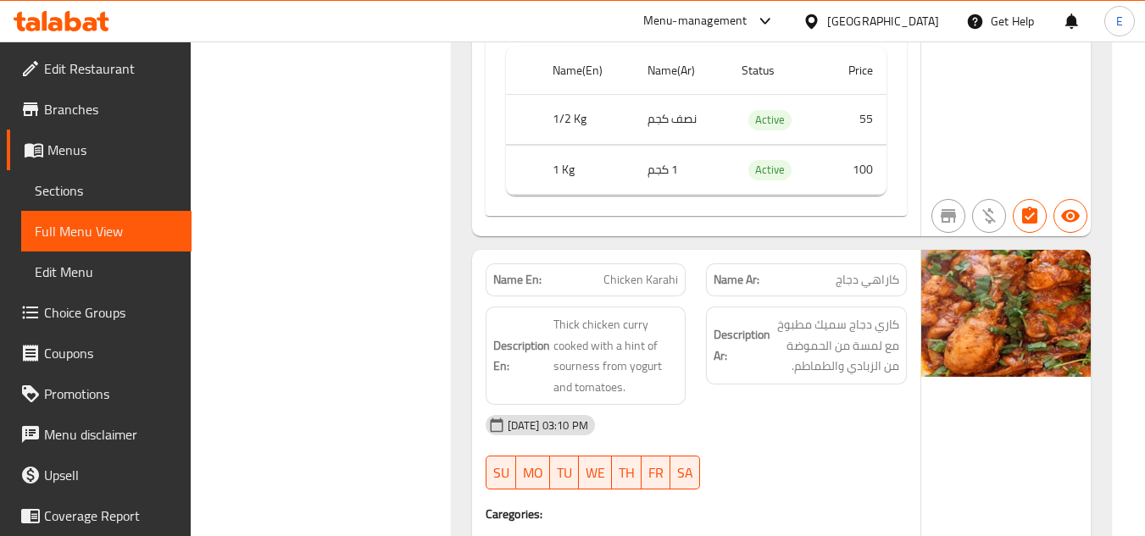
click at [659, 346] on span "Thick chicken curry cooked with a hint of sourness from yogurt and tomatoes." at bounding box center [615, 355] width 125 height 83
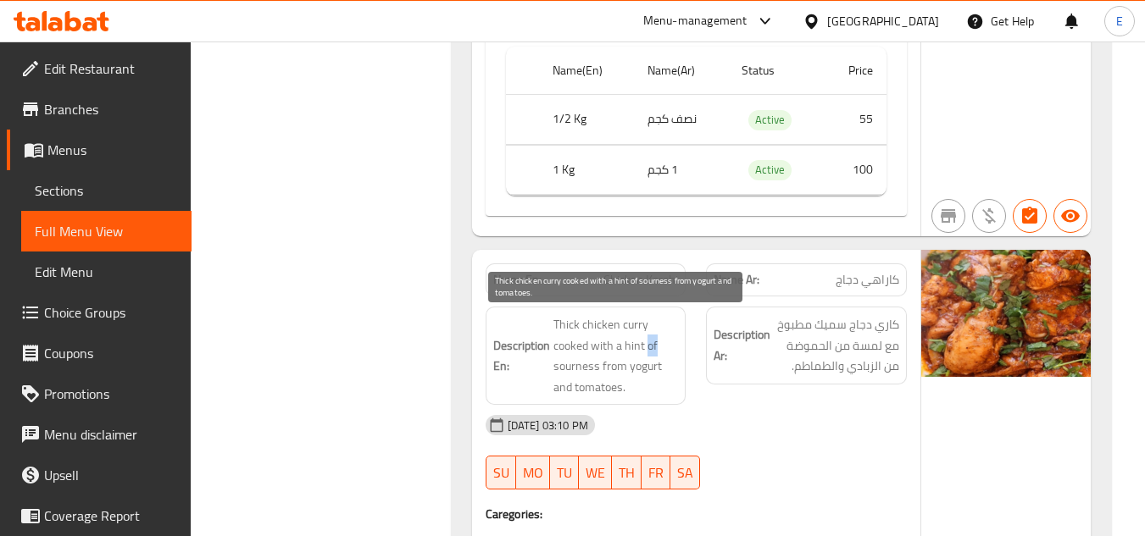
click at [659, 346] on span "Thick chicken curry cooked with a hint of sourness from yogurt and tomatoes." at bounding box center [615, 355] width 125 height 83
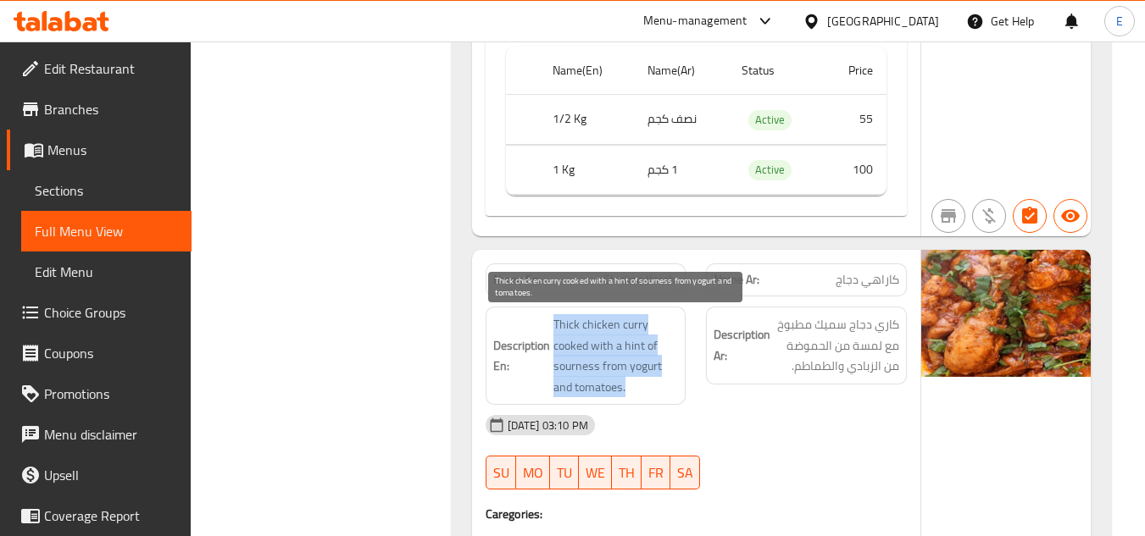
click at [659, 346] on span "Thick chicken curry cooked with a hint of sourness from yogurt and tomatoes." at bounding box center [615, 355] width 125 height 83
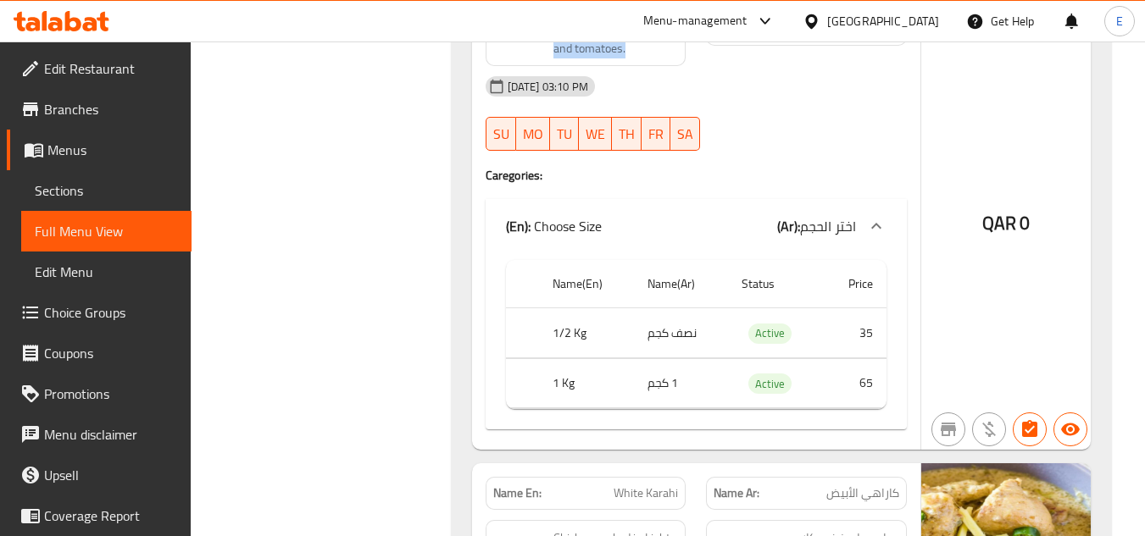
scroll to position [6102, 0]
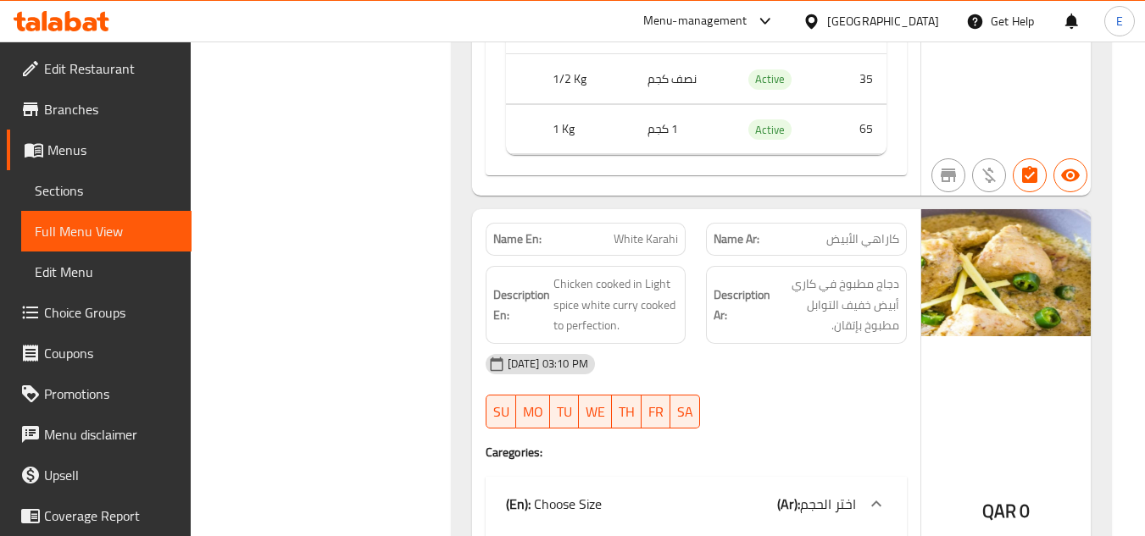
click at [659, 346] on div "[DATE] 03:10 PM" at bounding box center [696, 364] width 442 height 41
click at [659, 333] on span "Chicken cooked in Light spice white curry cooked to perfection." at bounding box center [615, 305] width 125 height 63
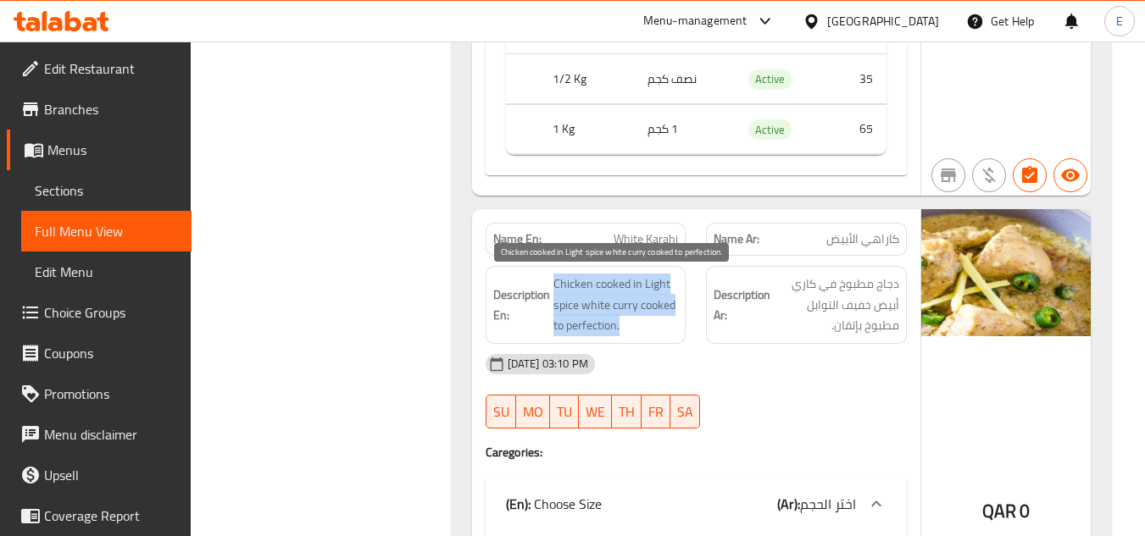
click at [659, 333] on span "Chicken cooked in Light spice white curry cooked to perfection." at bounding box center [615, 305] width 125 height 63
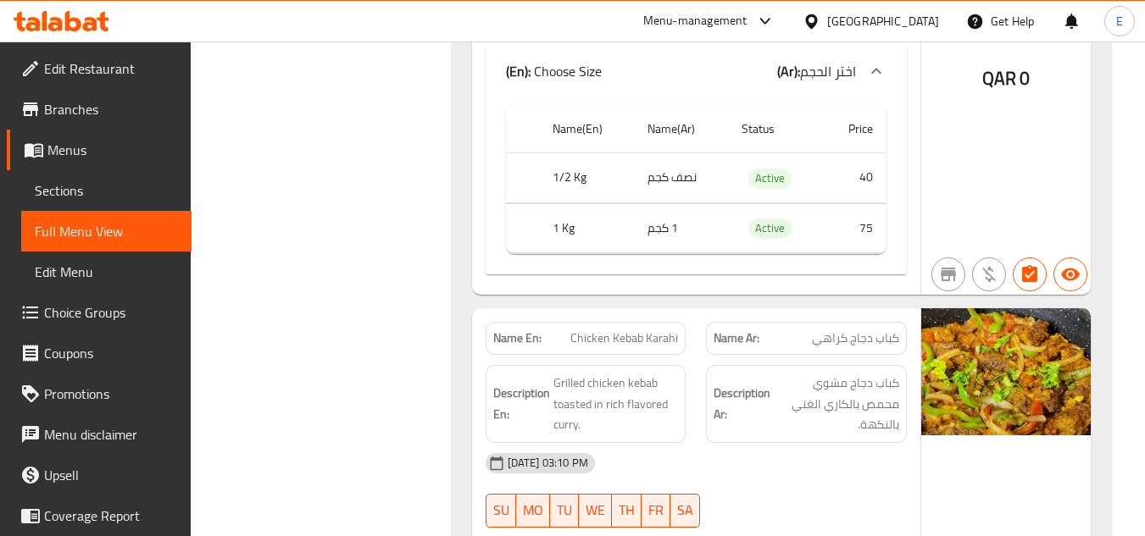
scroll to position [6695, 0]
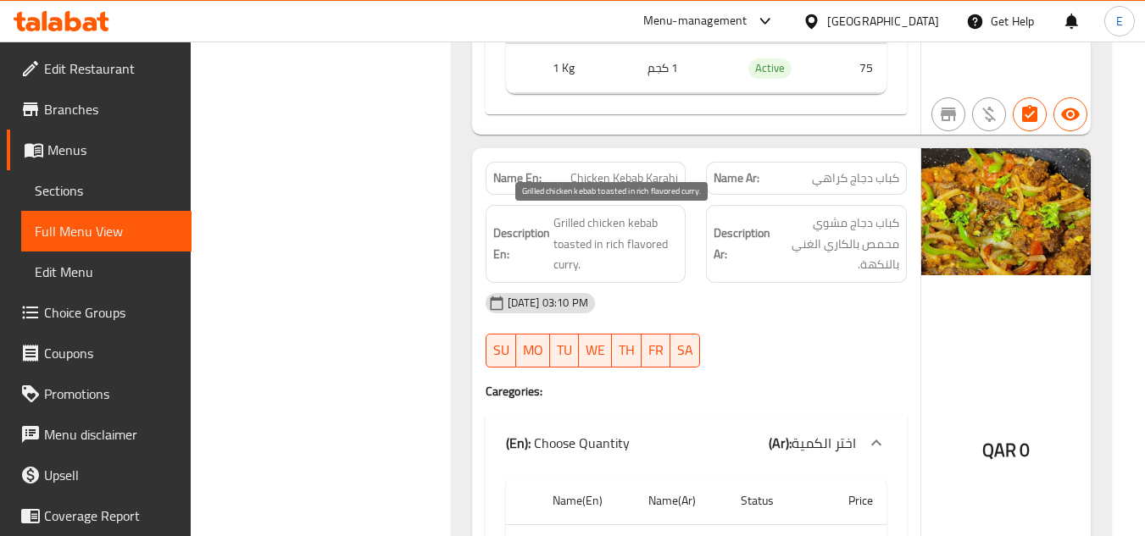
click at [631, 262] on span "Grilled chicken kebab toasted in rich flavored curry." at bounding box center [615, 244] width 125 height 63
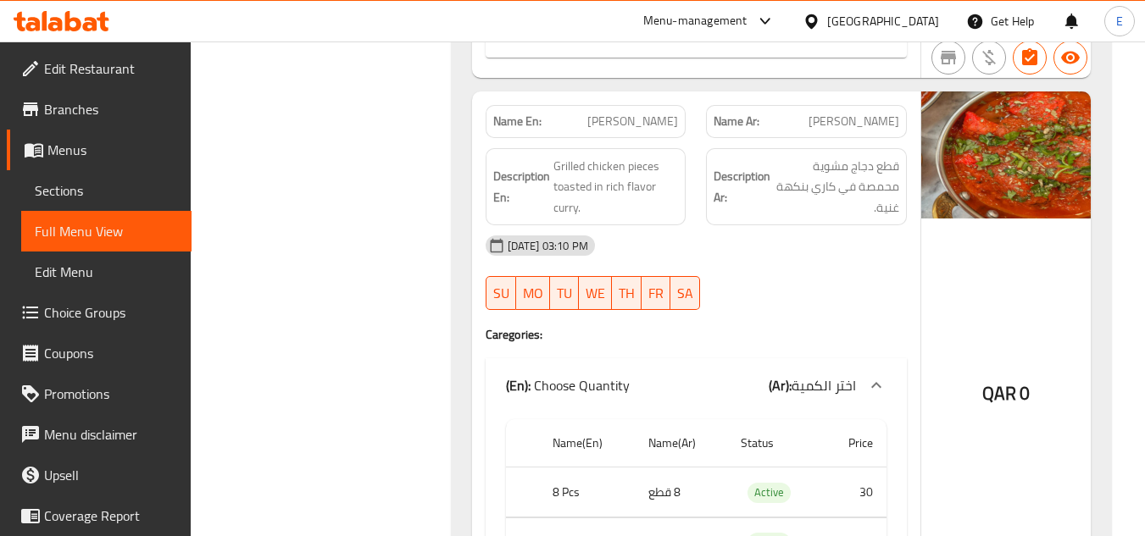
scroll to position [7289, 0]
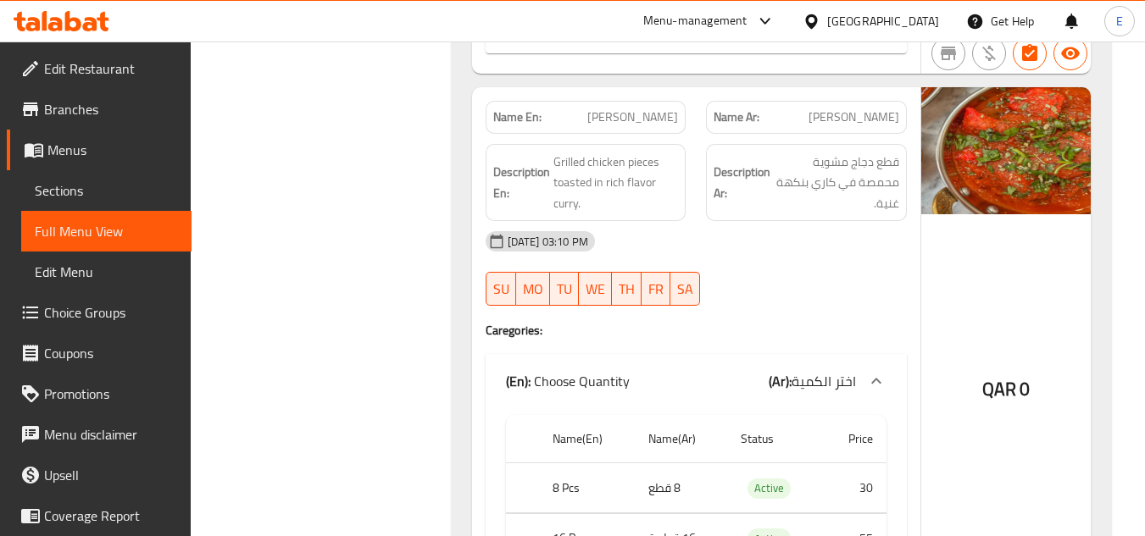
click at [630, 223] on div "[DATE] 03:10 PM" at bounding box center [696, 241] width 442 height 41
click at [633, 209] on span "Grilled chicken pieces toasted in rich flavor curry." at bounding box center [615, 183] width 125 height 63
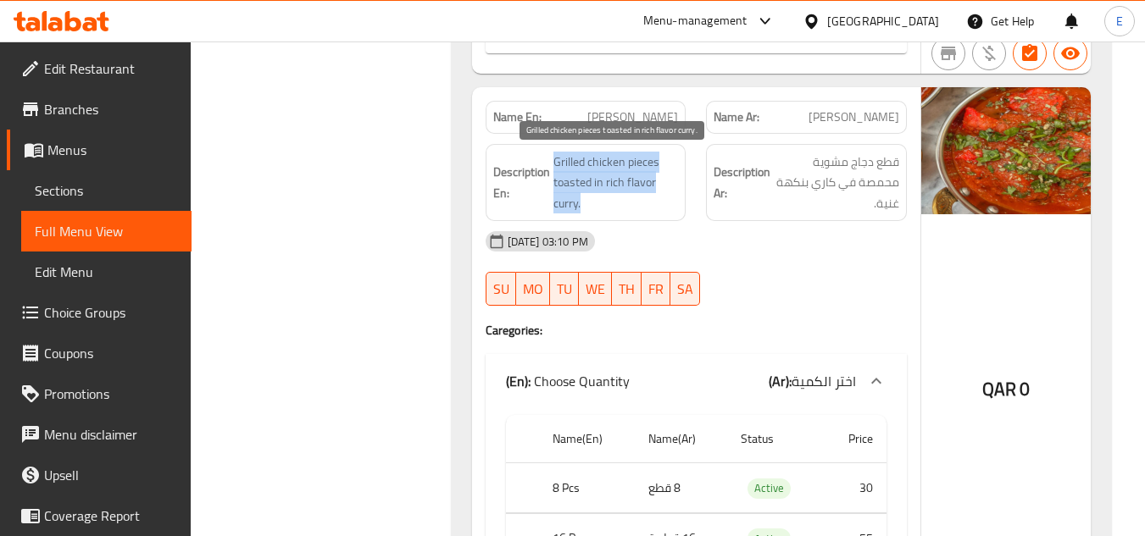
click at [633, 209] on span "Grilled chicken pieces toasted in rich flavor curry." at bounding box center [615, 183] width 125 height 63
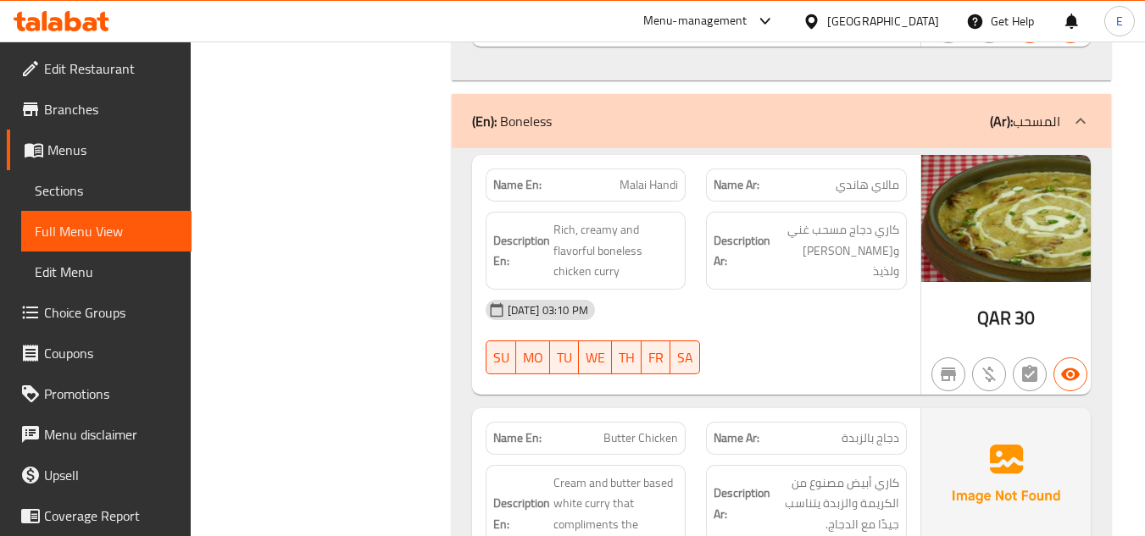
scroll to position [7882, 0]
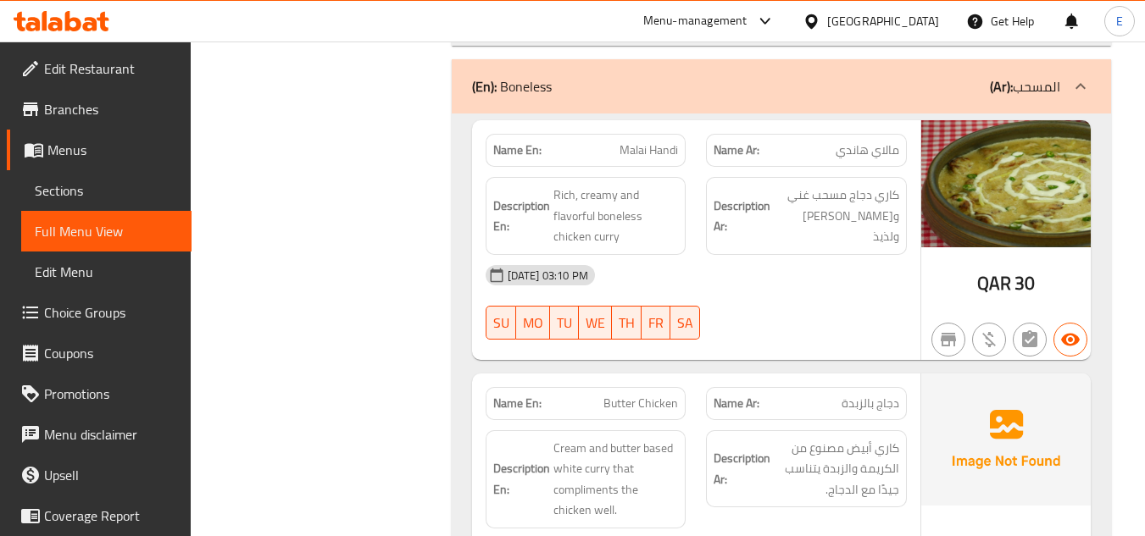
click at [647, 166] on div "Name En: Malai Handi" at bounding box center [586, 150] width 201 height 33
click at [647, 152] on span "Malai Handi" at bounding box center [649, 151] width 58 height 18
copy span "Malai Handi"
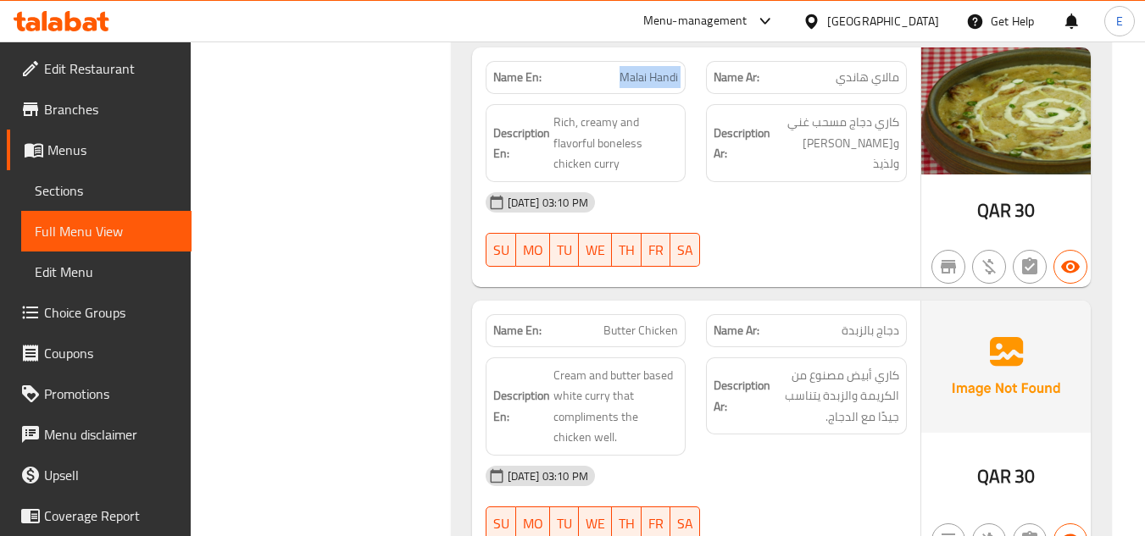
scroll to position [8052, 0]
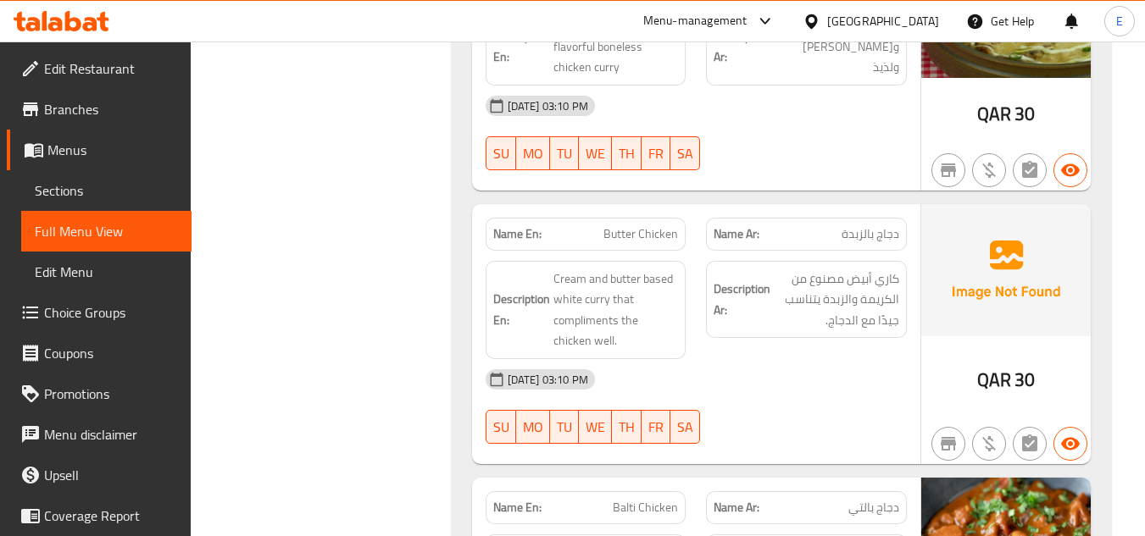
click at [584, 292] on span "Cream and butter based white curry that compliments the chicken well." at bounding box center [615, 310] width 125 height 83
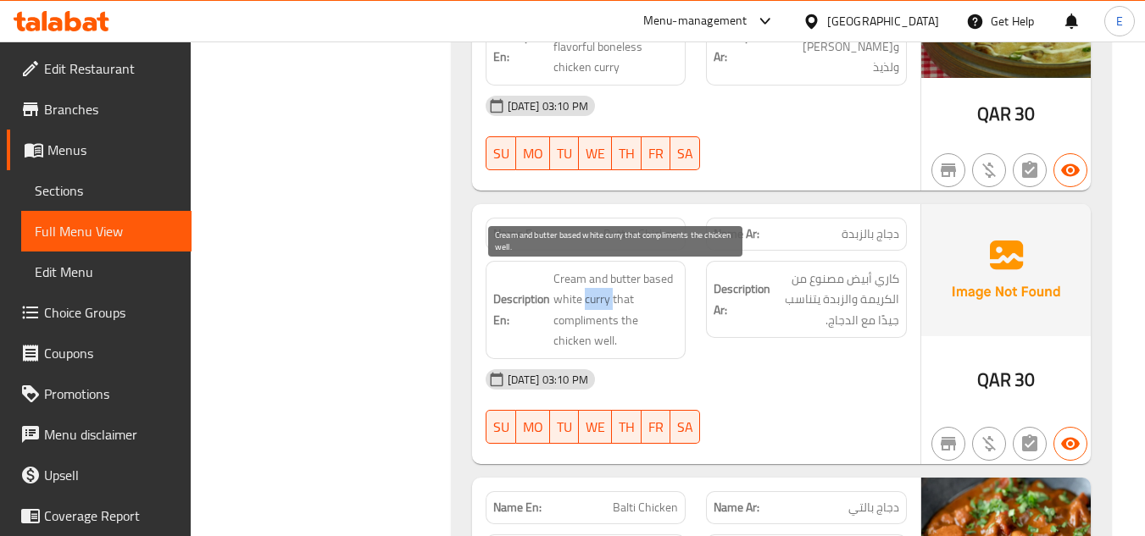
click at [584, 293] on span "Cream and butter based white curry that compliments the chicken well." at bounding box center [615, 310] width 125 height 83
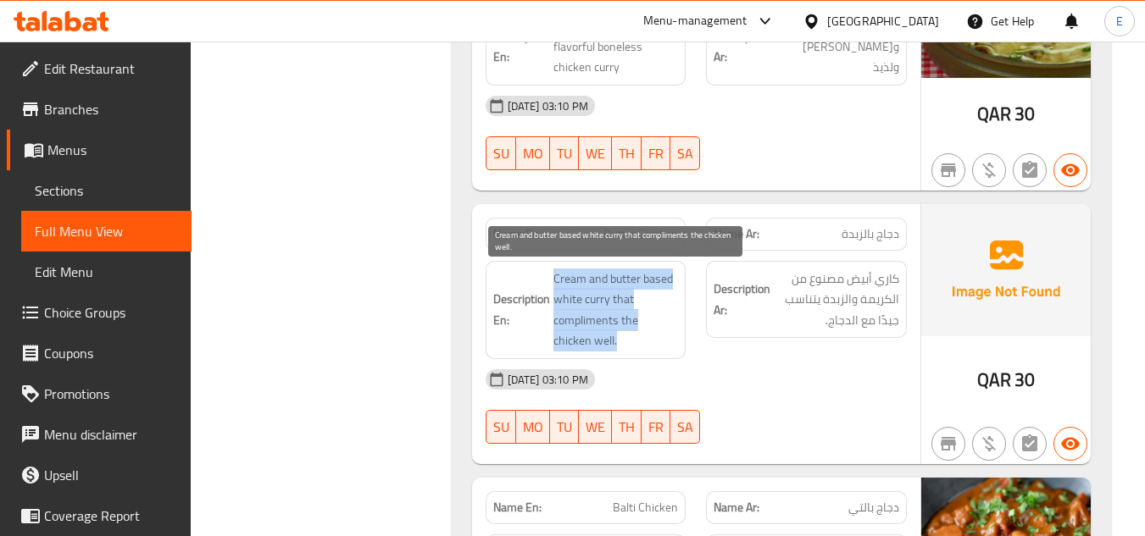
click at [584, 293] on span "Cream and butter based white curry that compliments the chicken well." at bounding box center [615, 310] width 125 height 83
click at [618, 342] on span "Cream and butter based white curry that compliments the chicken well." at bounding box center [615, 310] width 125 height 83
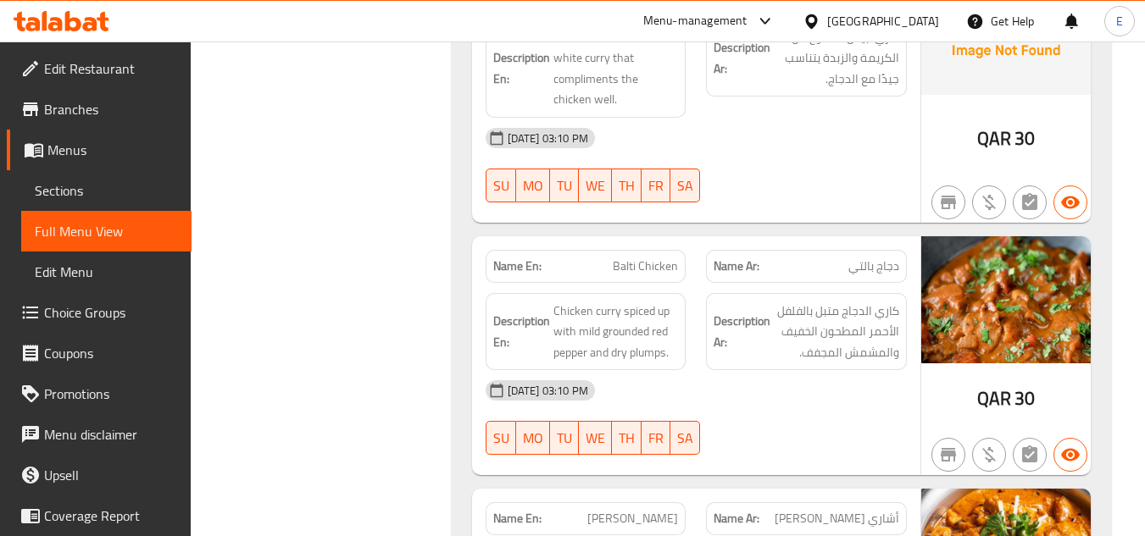
scroll to position [8391, 0]
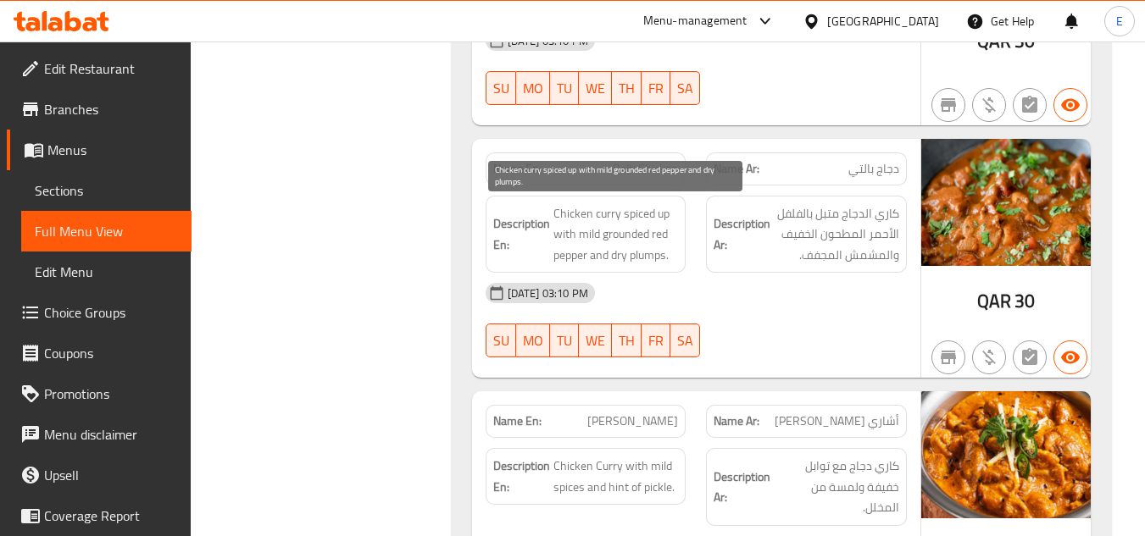
click at [640, 245] on span "Chicken curry spiced up with mild grounded red pepper and dry plumps." at bounding box center [615, 234] width 125 height 63
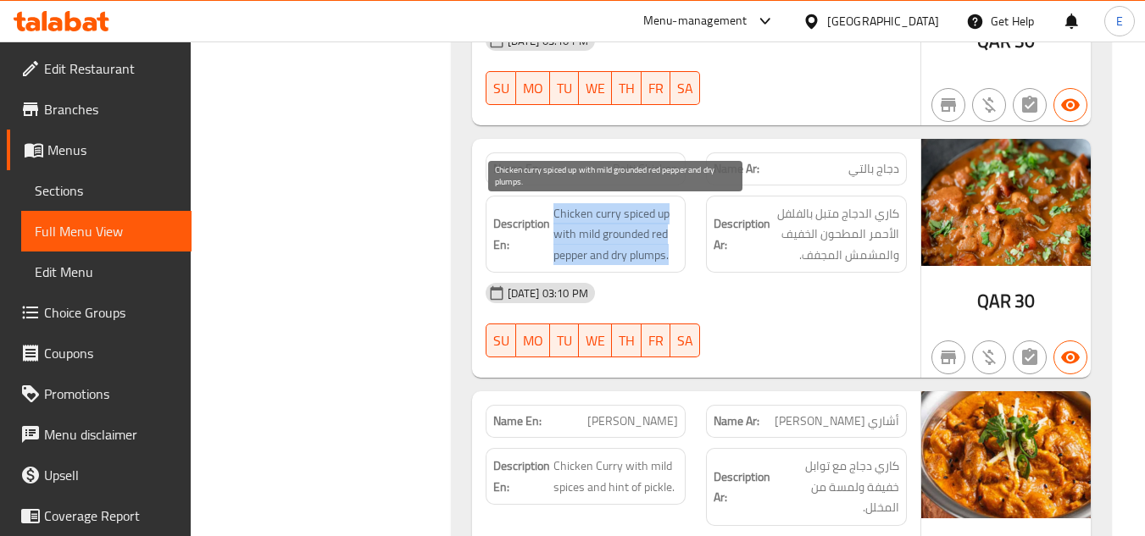
click at [640, 245] on span "Chicken curry spiced up with mild grounded red pepper and dry plumps." at bounding box center [615, 234] width 125 height 63
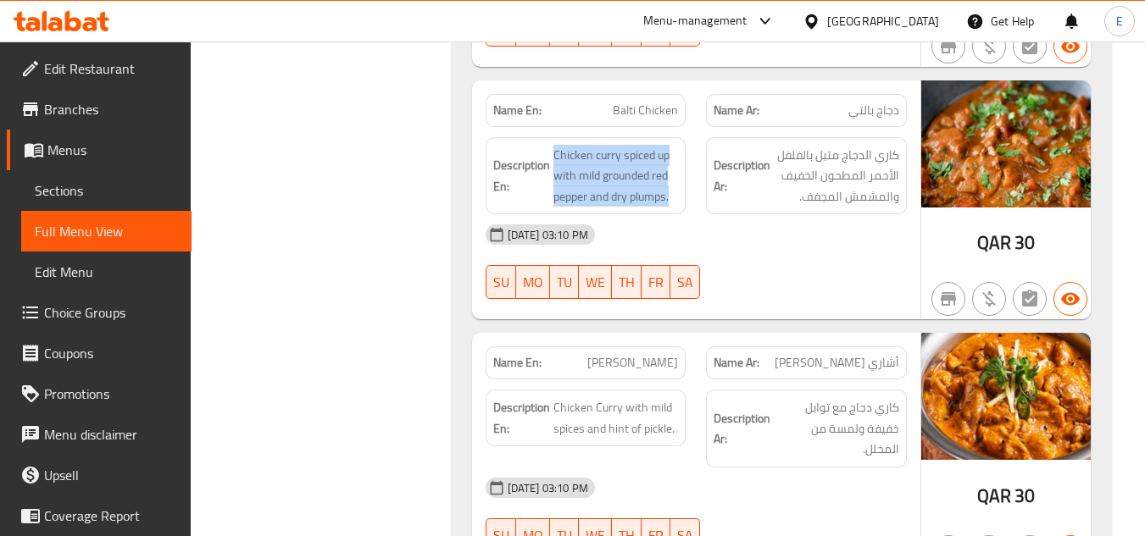
scroll to position [8560, 0]
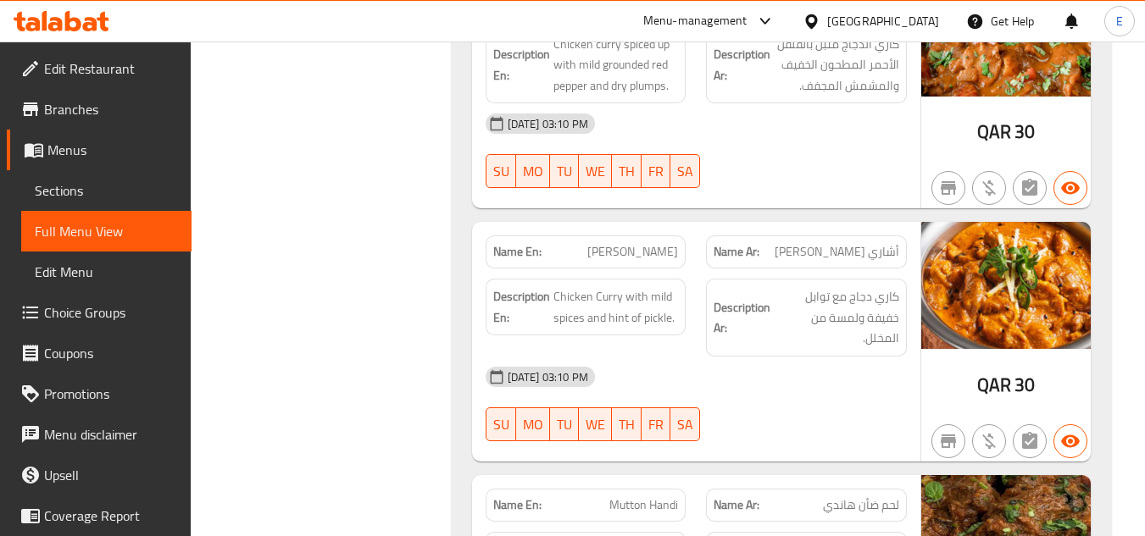
click at [580, 310] on span "Chicken Curry with mild spices and hint of pickle." at bounding box center [615, 307] width 125 height 42
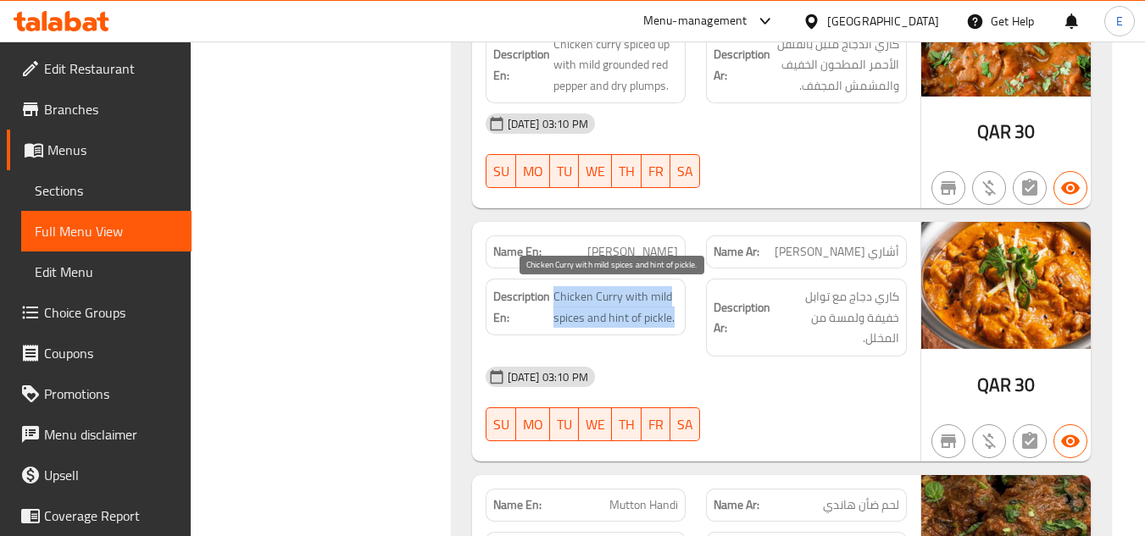
click at [580, 310] on span "Chicken Curry with mild spices and hint of pickle." at bounding box center [615, 307] width 125 height 42
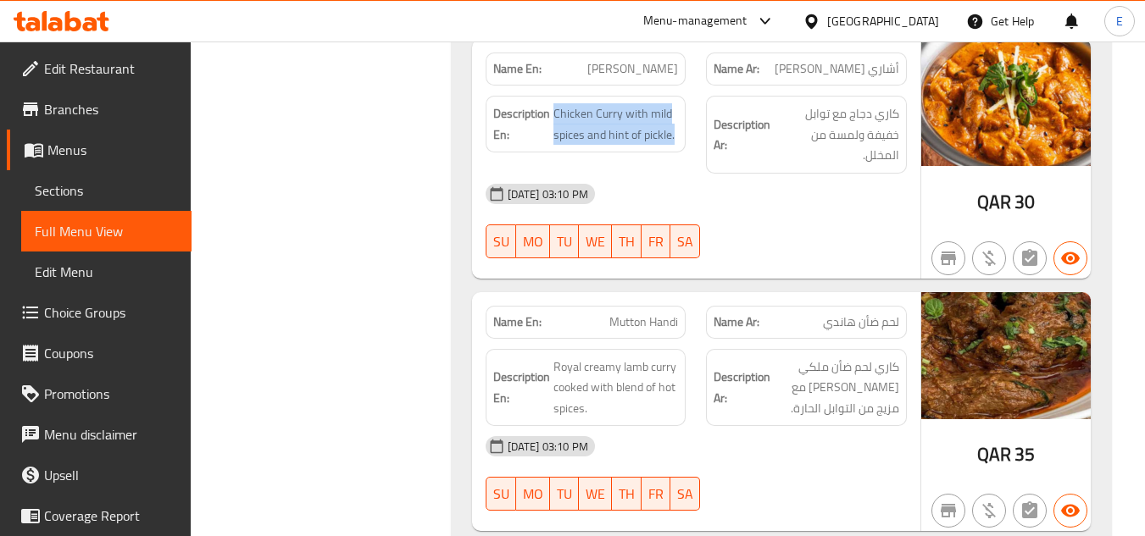
scroll to position [8814, 0]
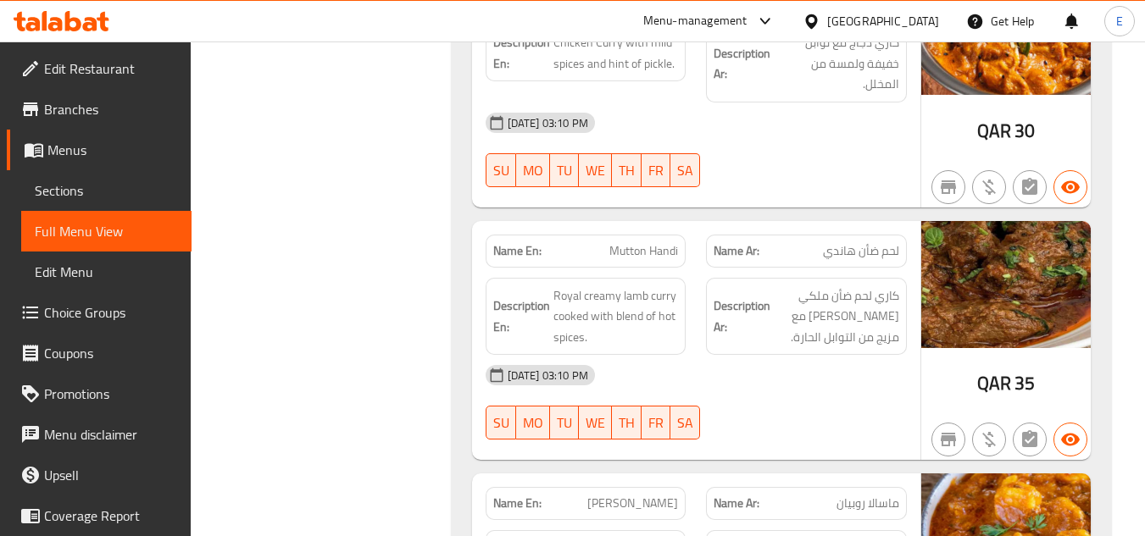
click at [622, 303] on span "Royal creamy lamb curry cooked with blend of hot spices." at bounding box center [615, 317] width 125 height 63
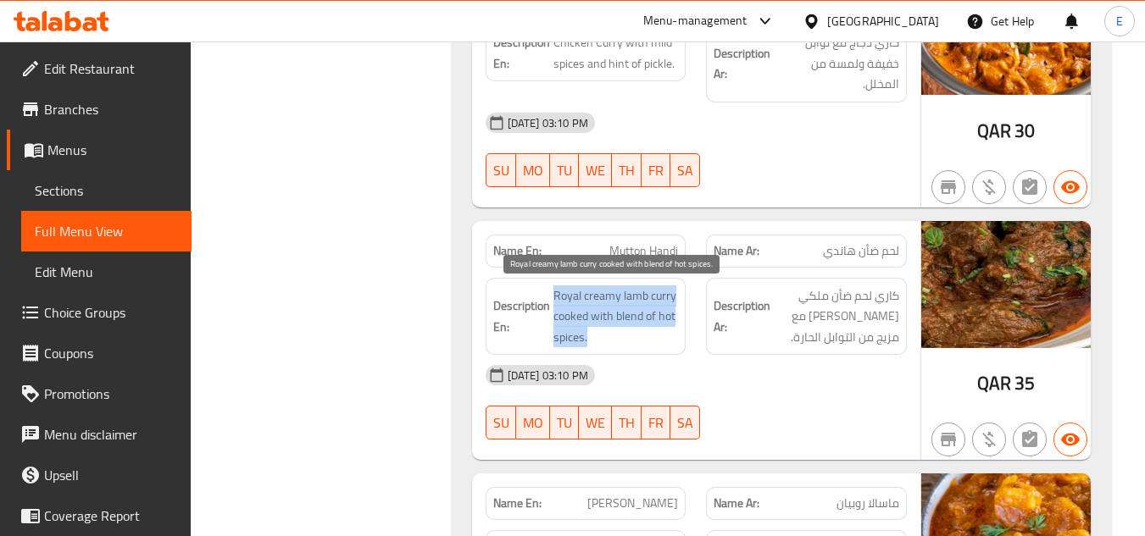
click at [622, 303] on span "Royal creamy lamb curry cooked with blend of hot spices." at bounding box center [615, 317] width 125 height 63
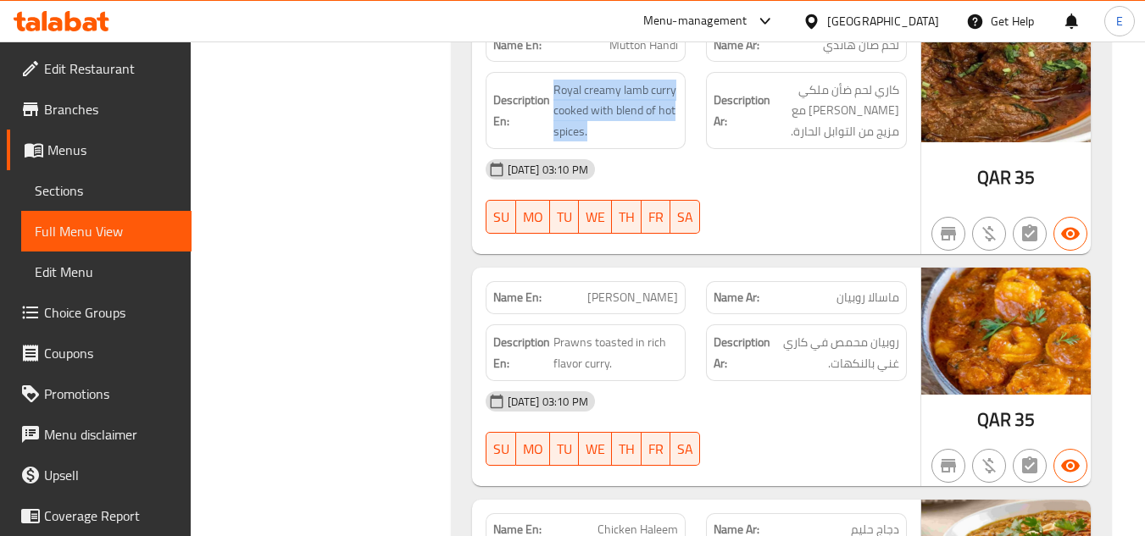
scroll to position [9069, 0]
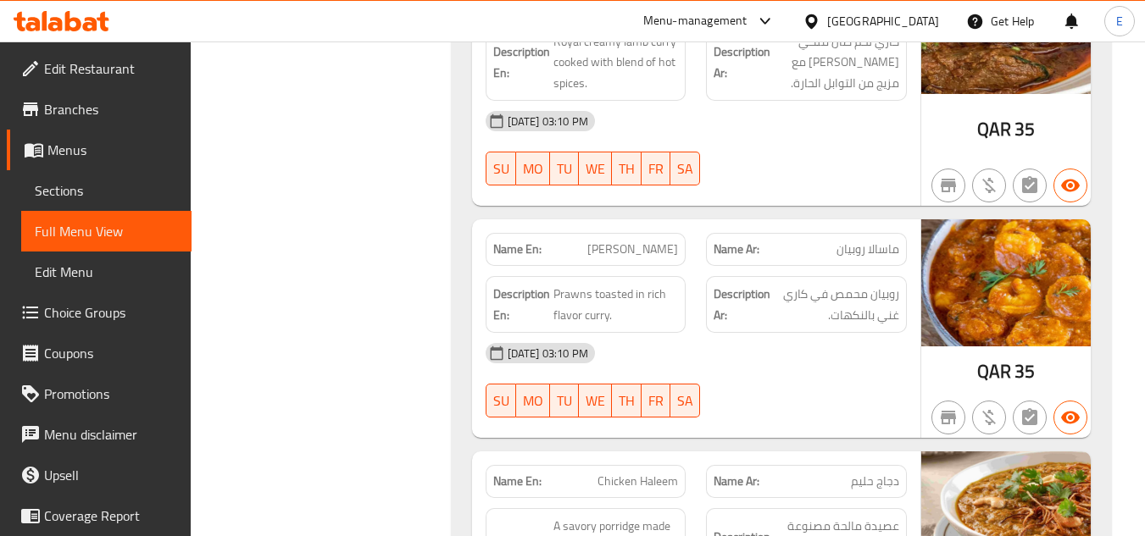
click at [640, 324] on span "Prawns toasted in rich flavor curry." at bounding box center [615, 305] width 125 height 42
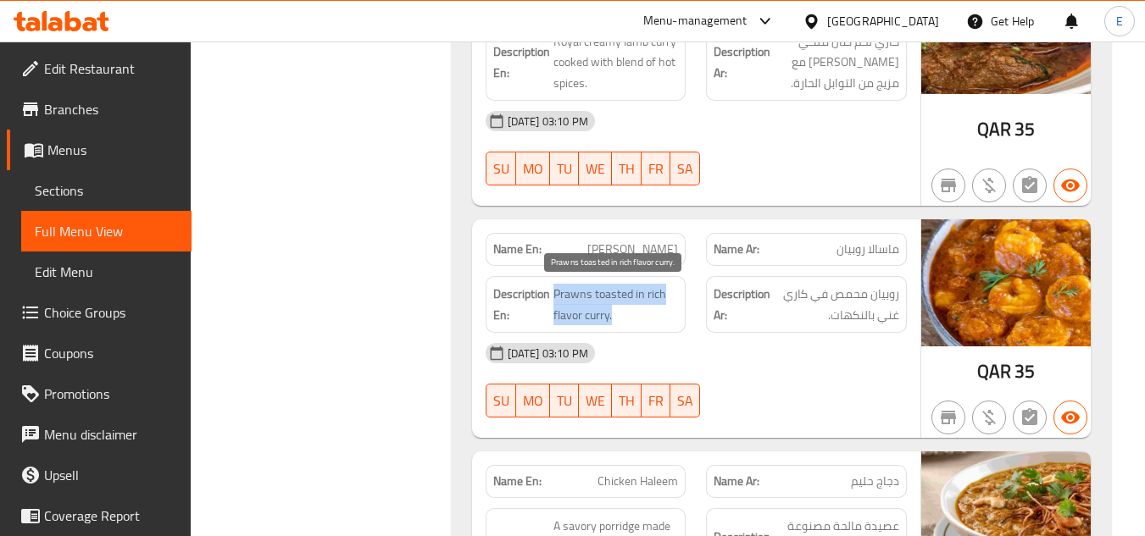
click at [640, 324] on span "Prawns toasted in rich flavor curry." at bounding box center [615, 305] width 125 height 42
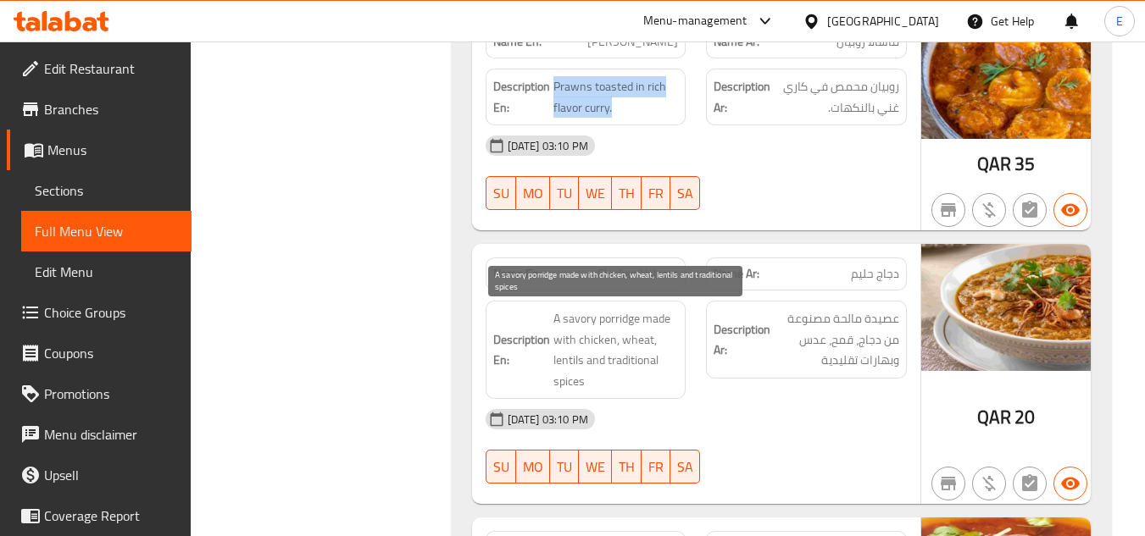
scroll to position [9323, 0]
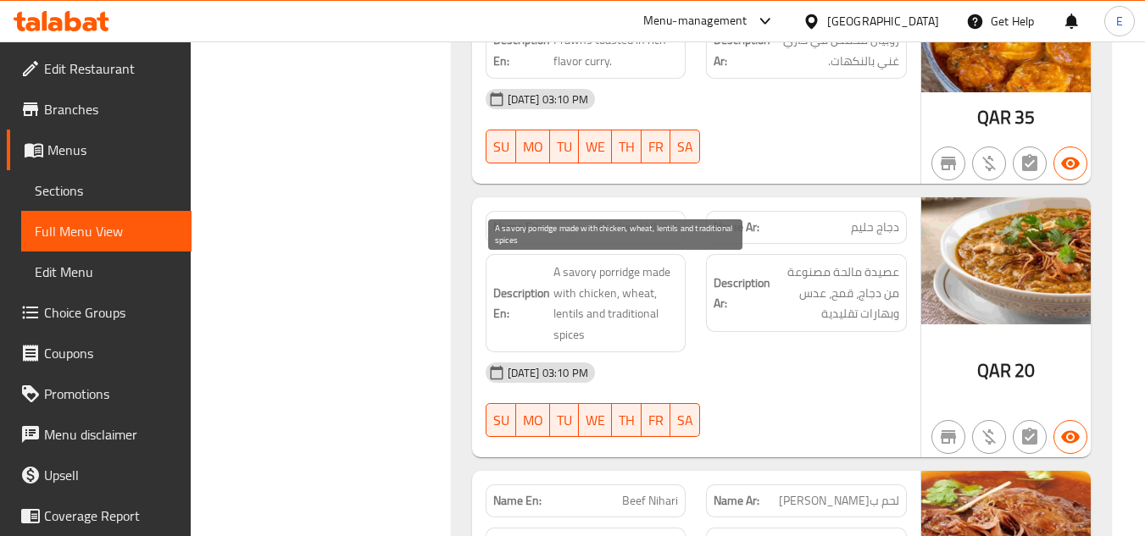
click at [640, 324] on span "A savory porridge made with chicken, wheat, lentils and traditional spices" at bounding box center [615, 303] width 125 height 83
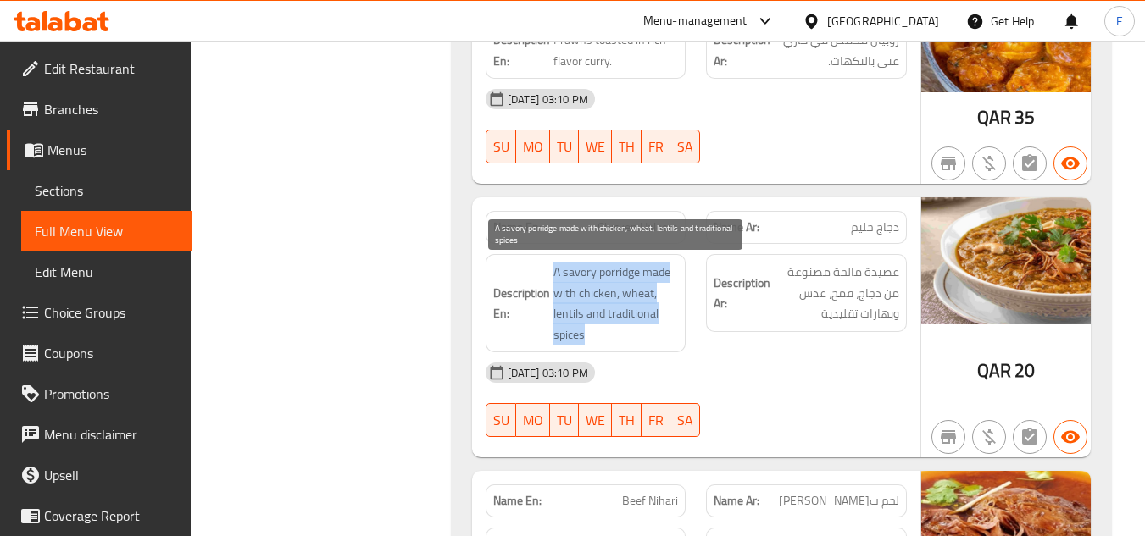
click at [640, 324] on span "A savory porridge made with chicken, wheat, lentils and traditional spices" at bounding box center [615, 303] width 125 height 83
click at [652, 321] on span "A savory porridge made with chicken, wheat, lentils and traditional spices" at bounding box center [615, 303] width 125 height 83
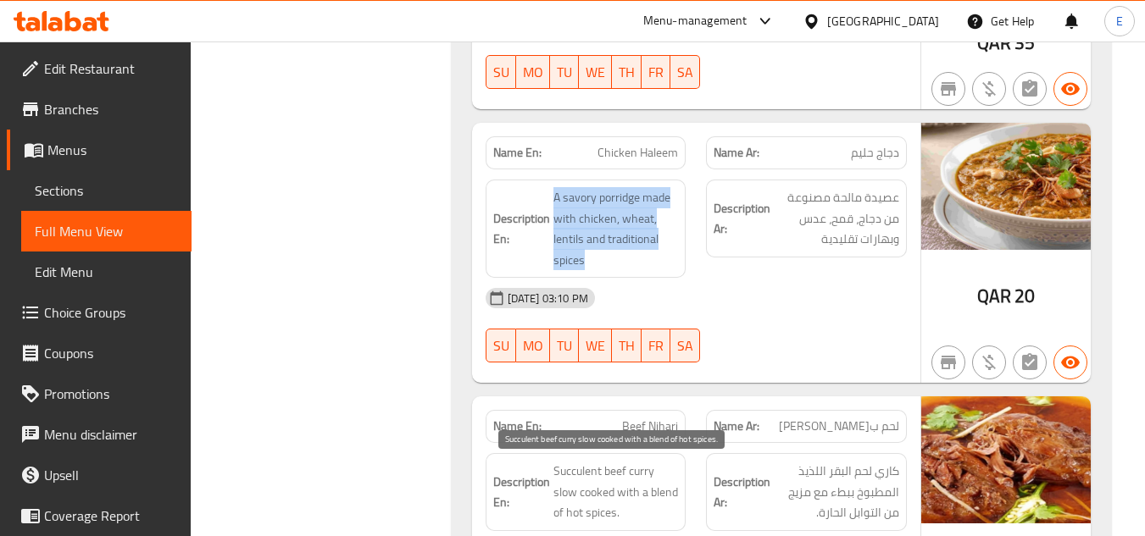
scroll to position [9577, 0]
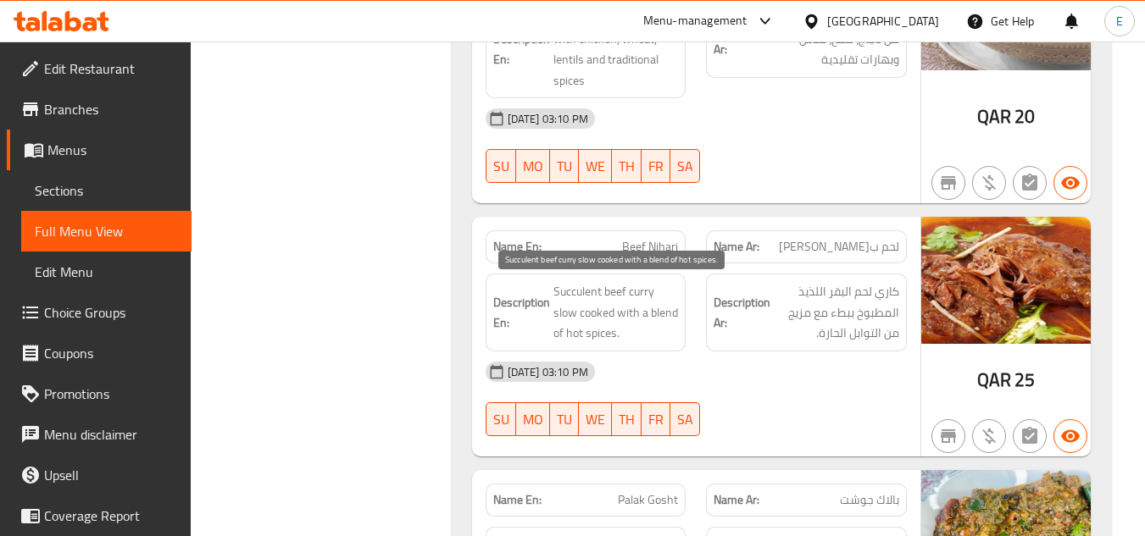
click at [653, 321] on span "Succulent beef curry slow cooked with a blend of hot spices." at bounding box center [615, 312] width 125 height 63
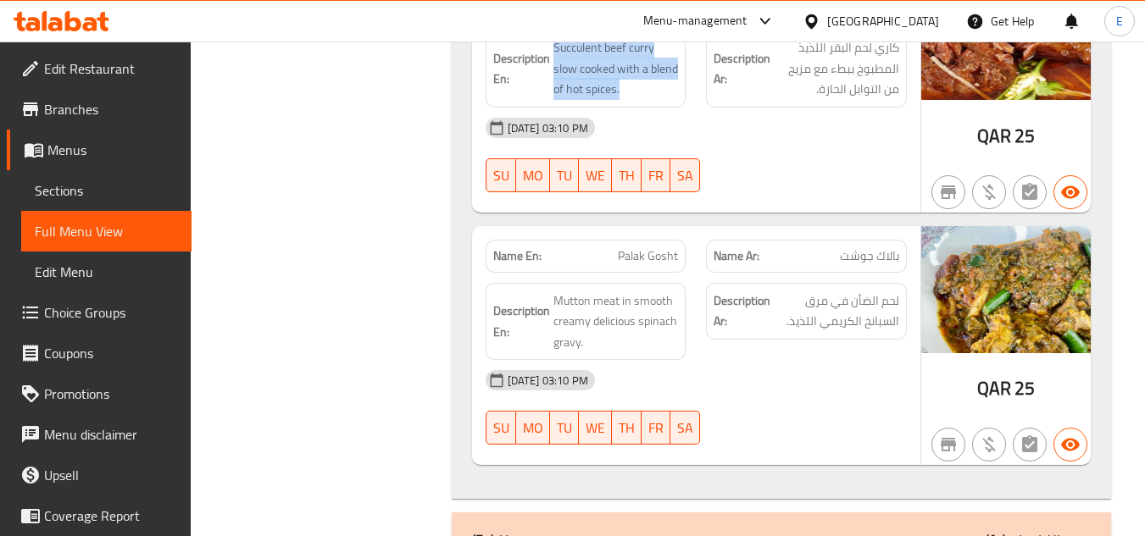
scroll to position [9831, 0]
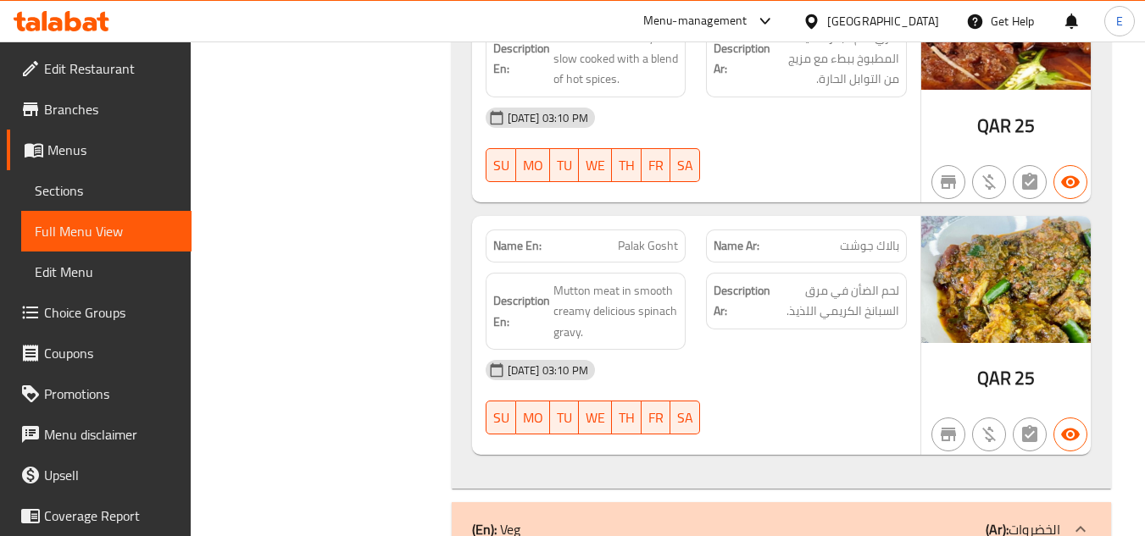
click at [642, 332] on span "Mutton meat in smooth creamy delicious spinach gravy." at bounding box center [615, 312] width 125 height 63
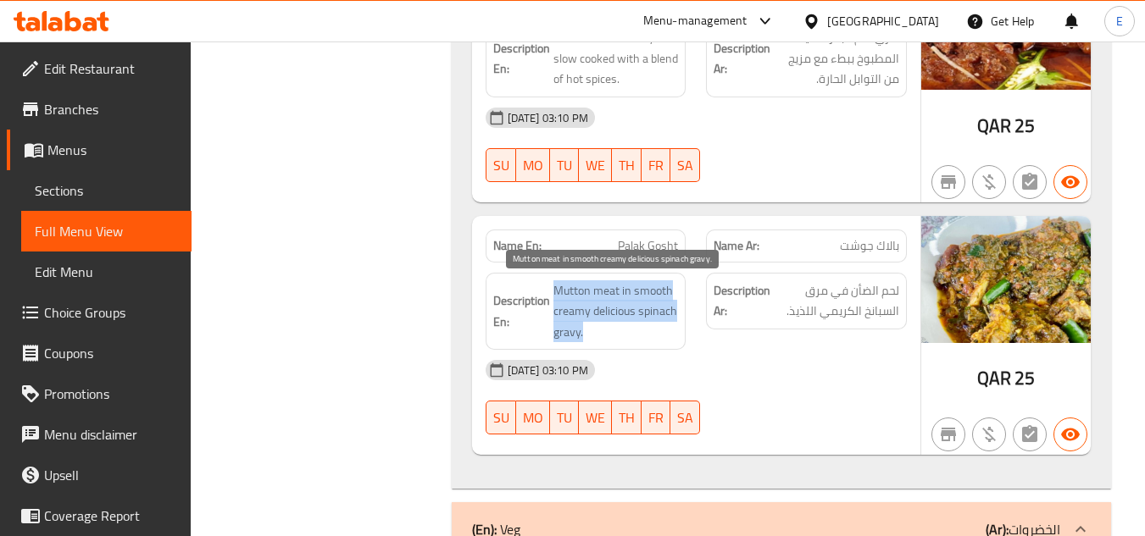
click at [642, 332] on span "Mutton meat in smooth creamy delicious spinach gravy." at bounding box center [615, 312] width 125 height 63
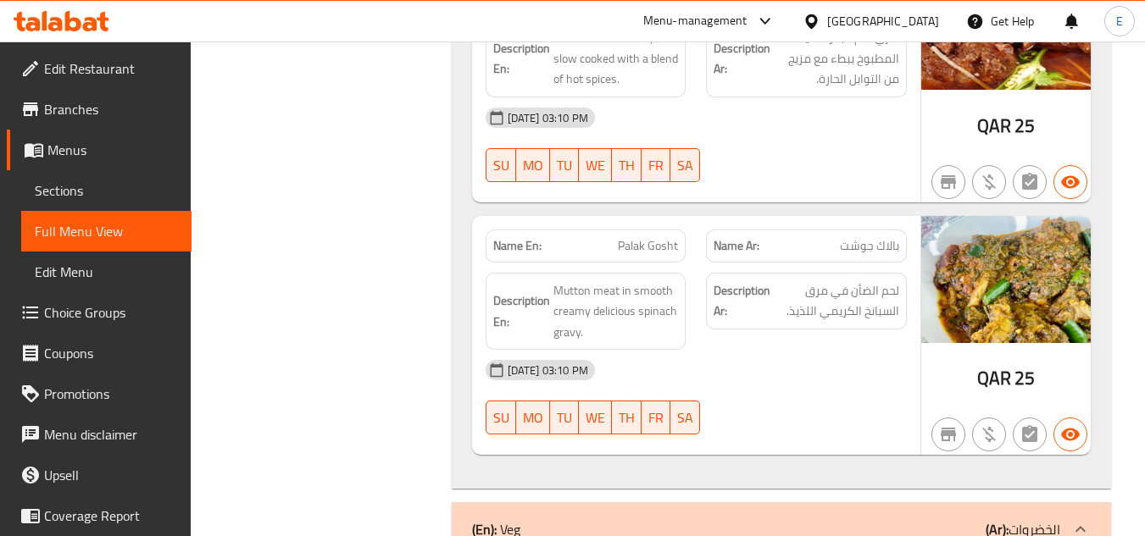
click at [644, 243] on span "Palak Gosht" at bounding box center [648, 246] width 60 height 18
copy span "Palak Gosht"
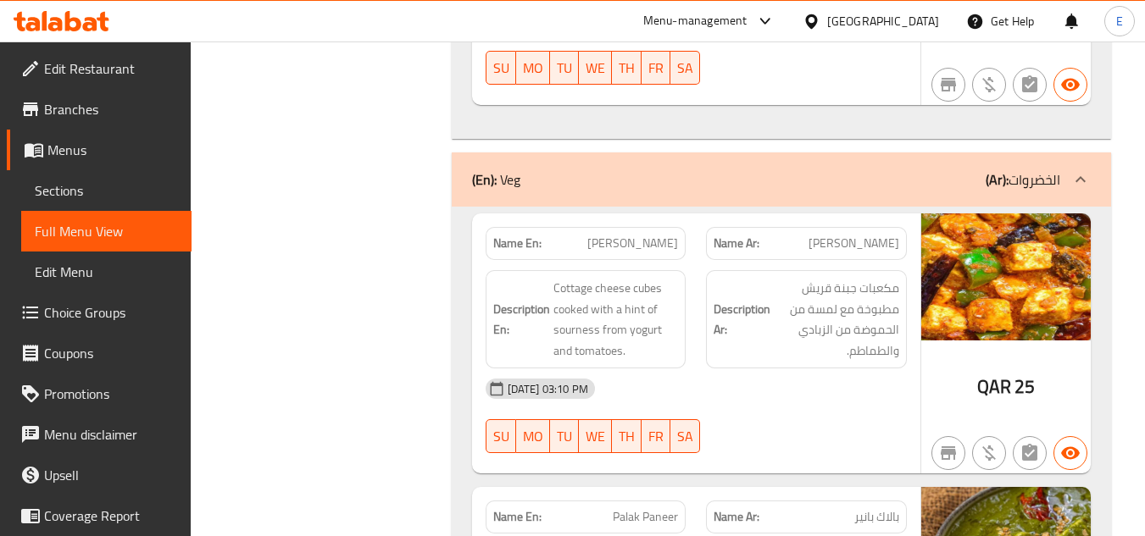
scroll to position [10255, 0]
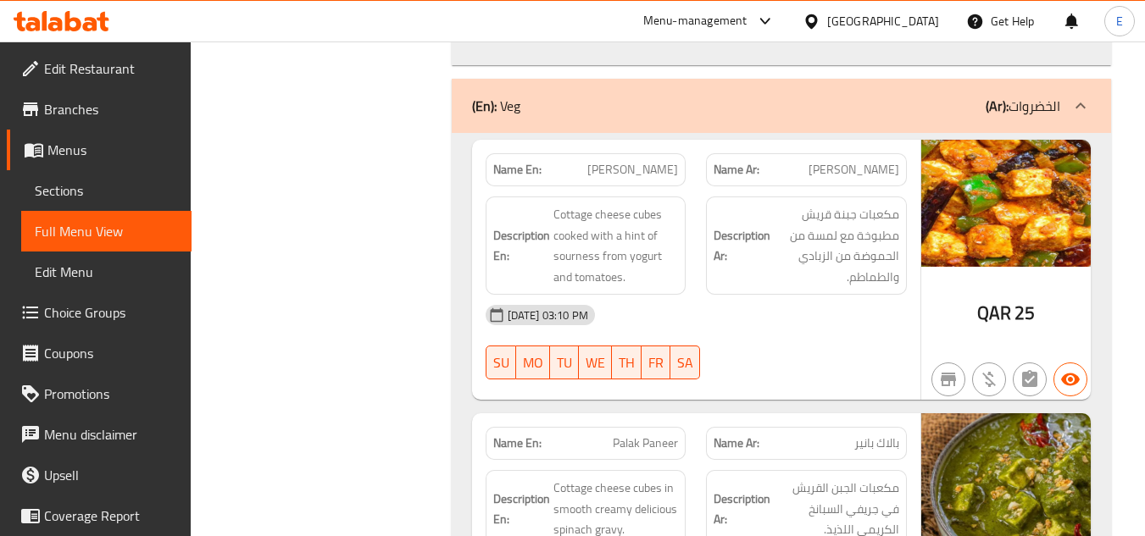
click at [645, 258] on span "Cottage cheese cubes cooked with a hint of sourness from yogurt and tomatoes." at bounding box center [615, 245] width 125 height 83
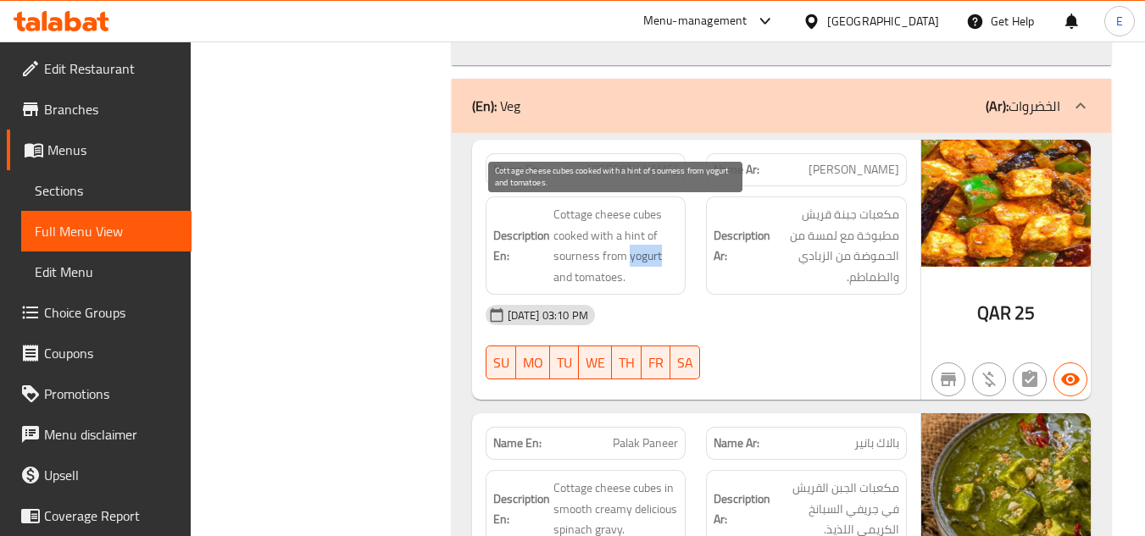
click at [645, 258] on span "Cottage cheese cubes cooked with a hint of sourness from yogurt and tomatoes." at bounding box center [615, 245] width 125 height 83
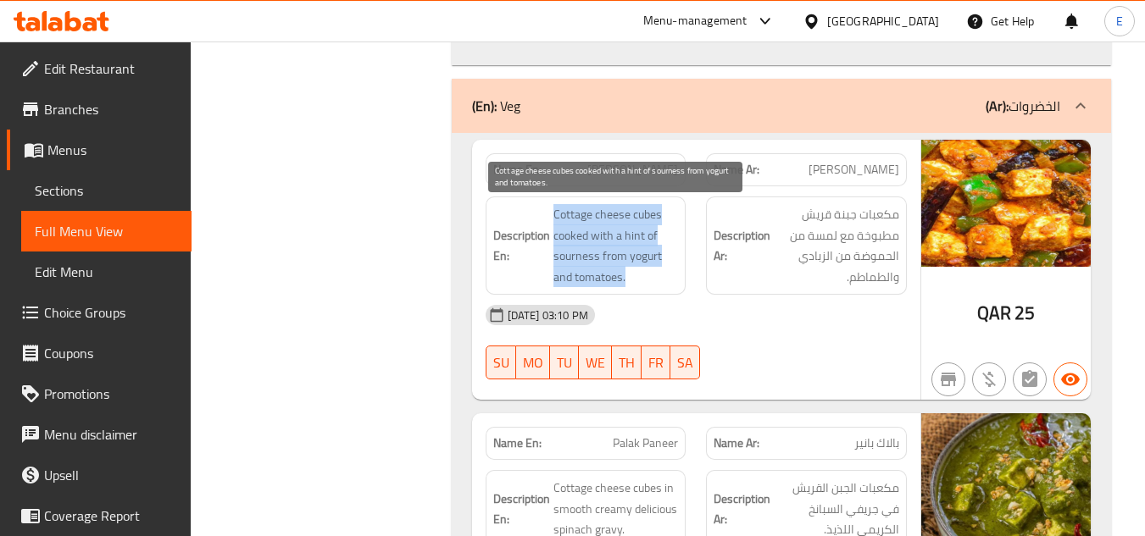
click at [645, 258] on span "Cottage cheese cubes cooked with a hint of sourness from yogurt and tomatoes." at bounding box center [615, 245] width 125 height 83
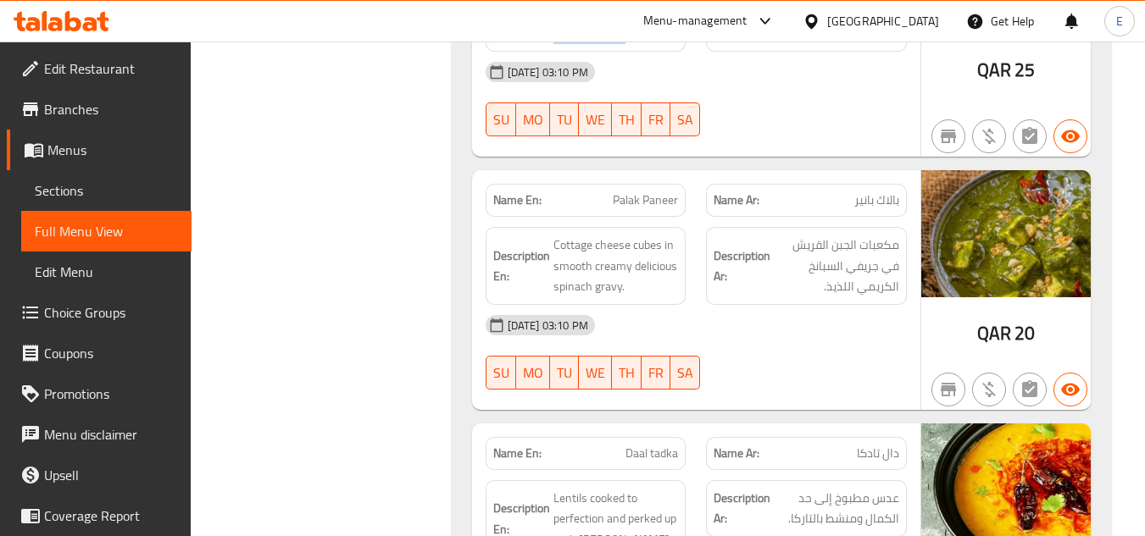
scroll to position [10509, 0]
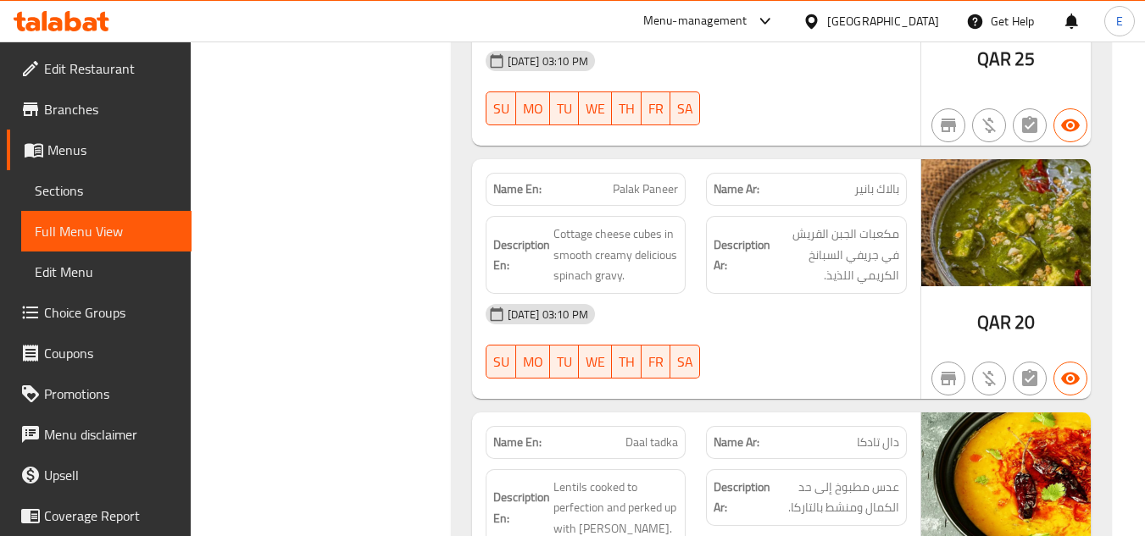
click at [658, 312] on div "[DATE] 03:10 PM" at bounding box center [696, 314] width 442 height 41
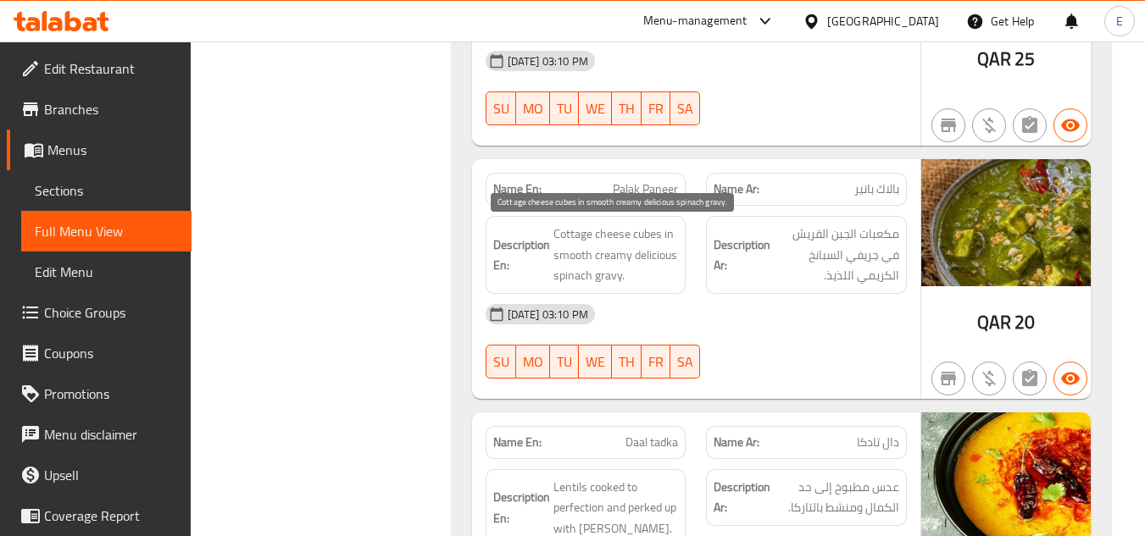
click at [651, 285] on span "Cottage cheese cubes in smooth creamy delicious spinach gravy." at bounding box center [615, 255] width 125 height 63
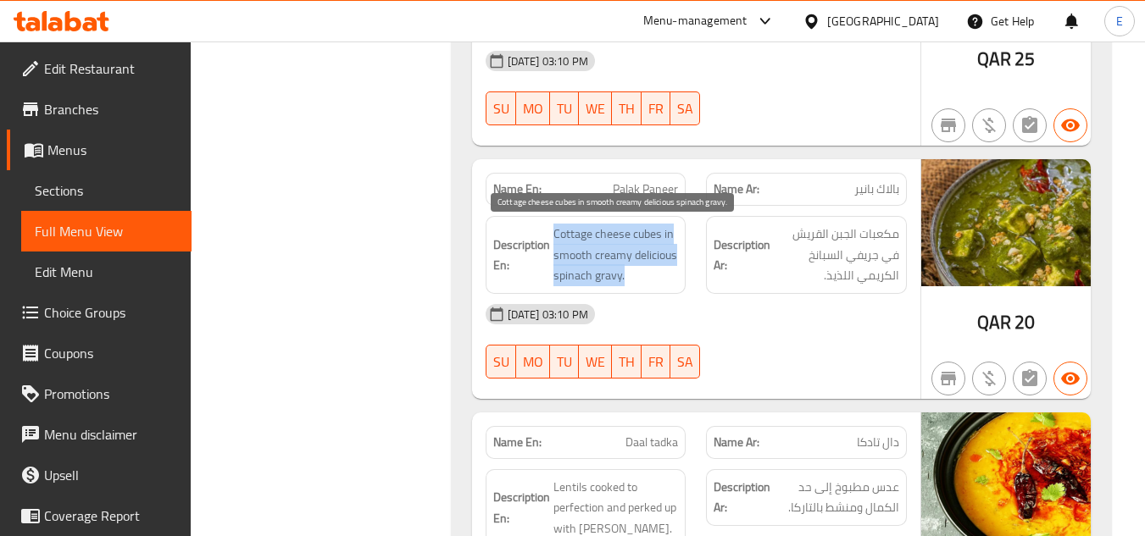
click at [651, 285] on span "Cottage cheese cubes in smooth creamy delicious spinach gravy." at bounding box center [615, 255] width 125 height 63
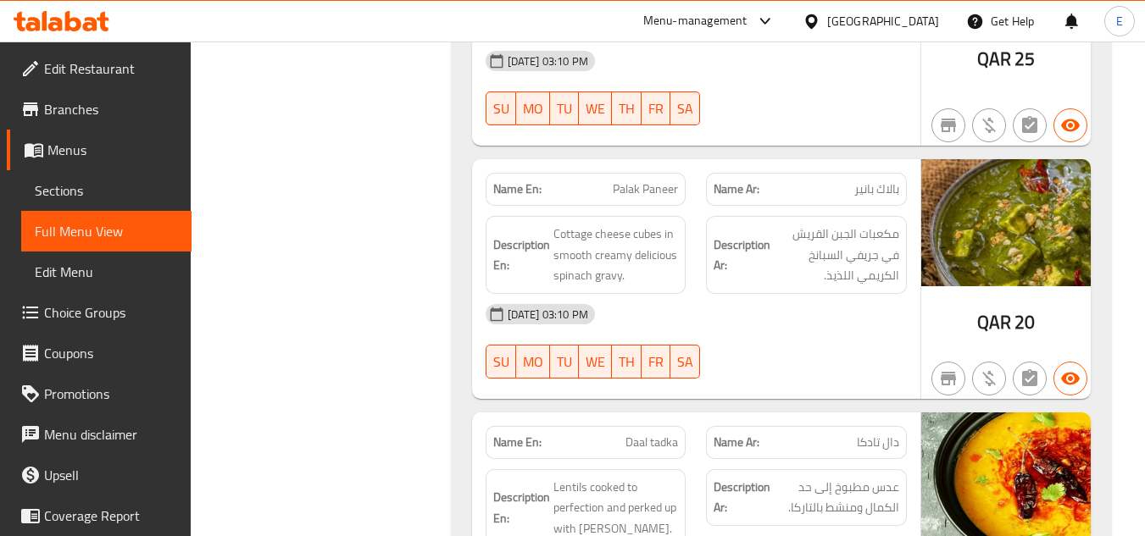
click at [636, 192] on span "Palak Paneer" at bounding box center [645, 190] width 65 height 18
copy span "Palak Paneer"
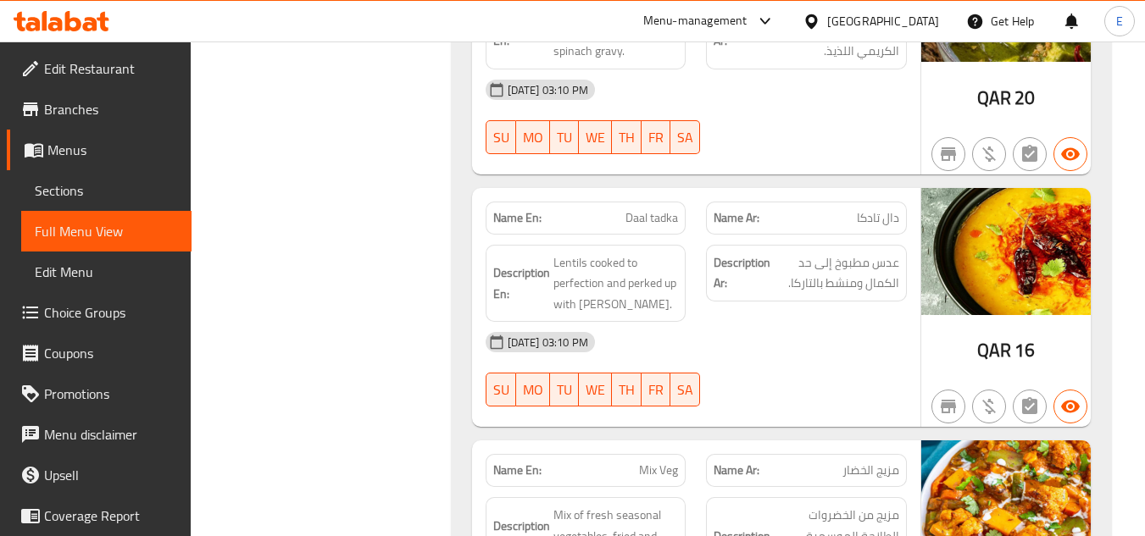
scroll to position [10764, 0]
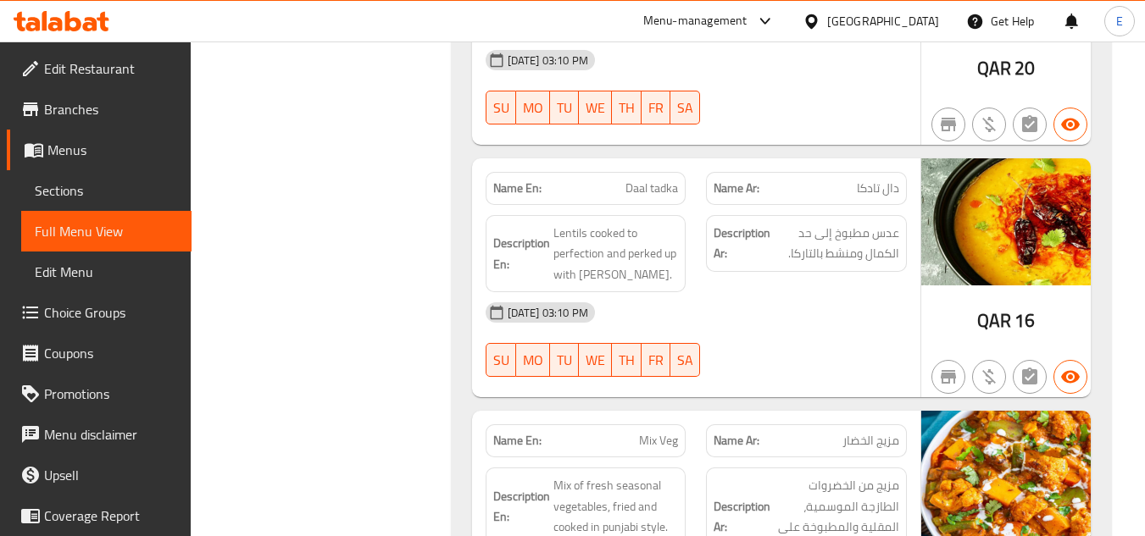
click at [801, 308] on div "[DATE] 03:10 PM" at bounding box center [696, 312] width 442 height 41
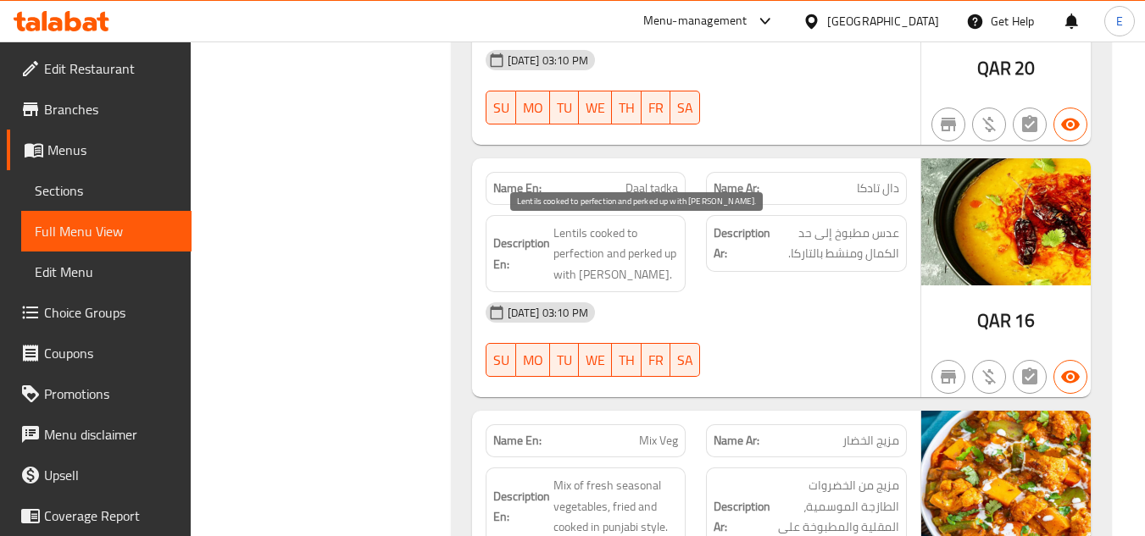
click at [597, 241] on span "Lentils cooked to perfection and perked up with [PERSON_NAME]." at bounding box center [615, 254] width 125 height 63
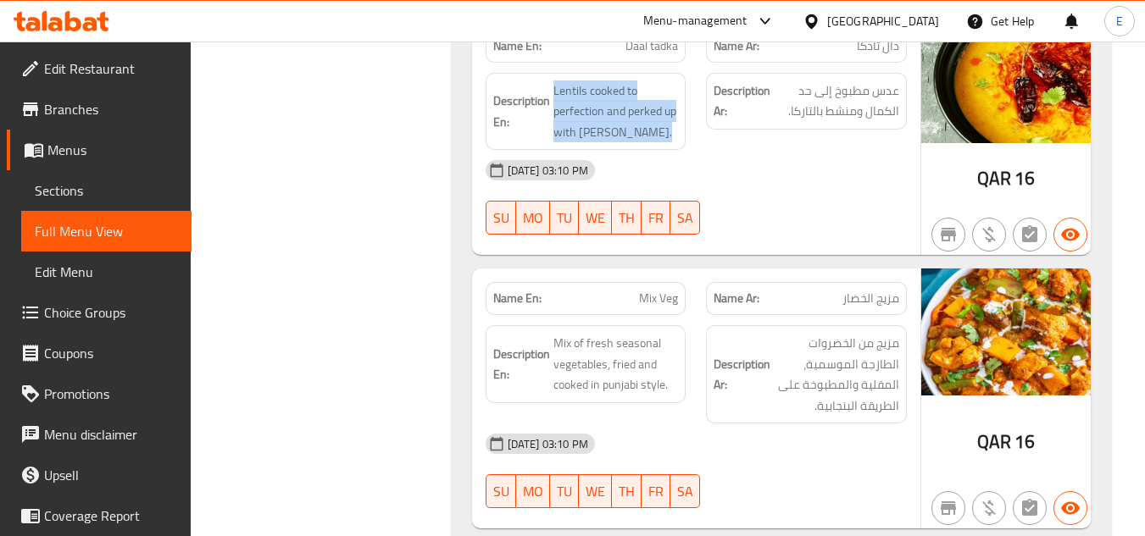
scroll to position [10933, 0]
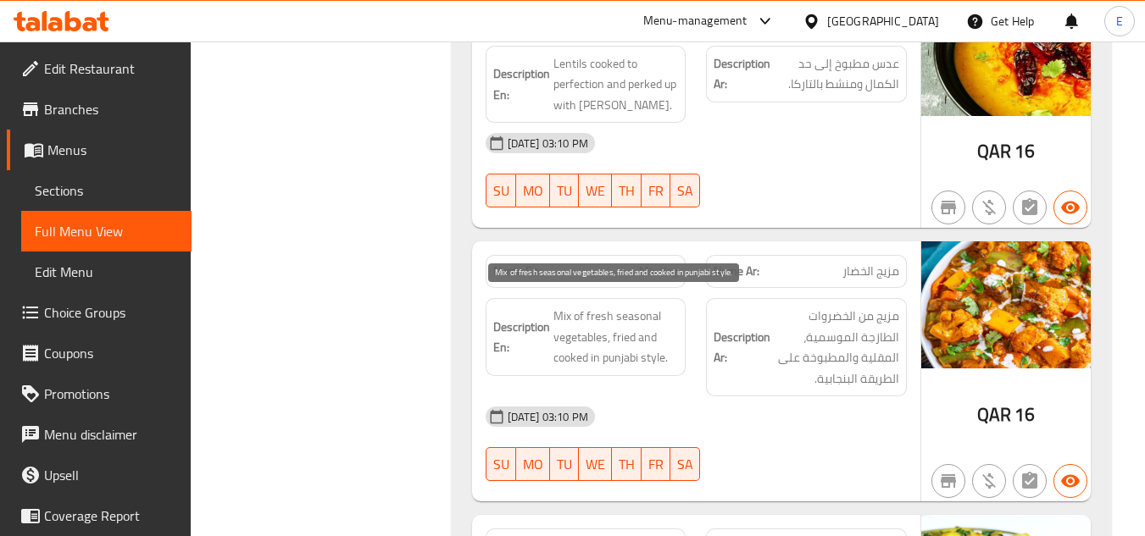
click at [601, 327] on span "Mix of fresh seasonal vegetables, fried and cooked in punjabi style." at bounding box center [615, 337] width 125 height 63
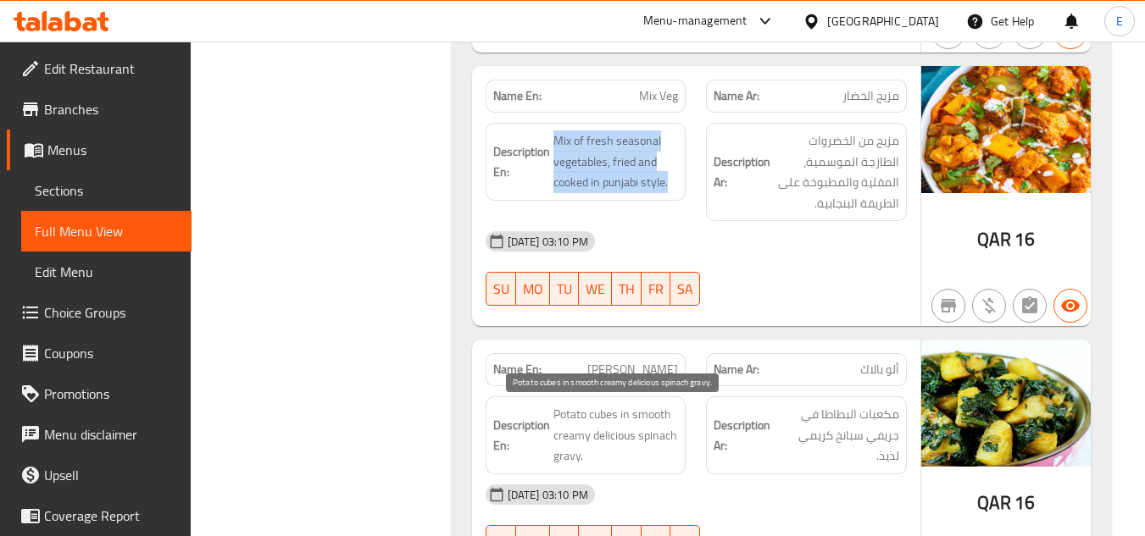
scroll to position [11272, 0]
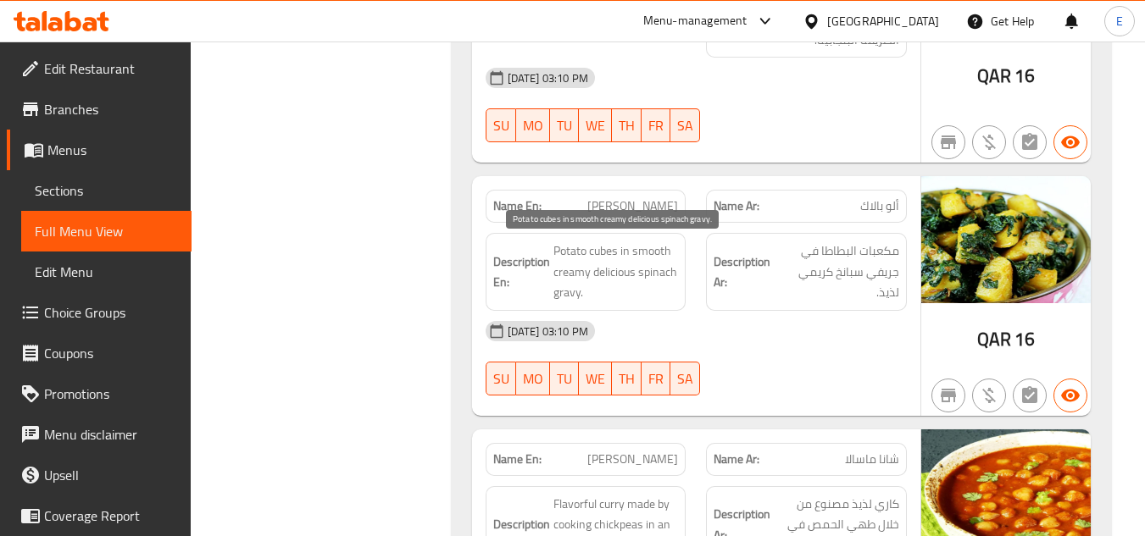
click at [600, 280] on span "Potato cubes in smooth creamy delicious spinach gravy." at bounding box center [615, 272] width 125 height 63
click at [642, 200] on span "[PERSON_NAME]" at bounding box center [632, 206] width 91 height 18
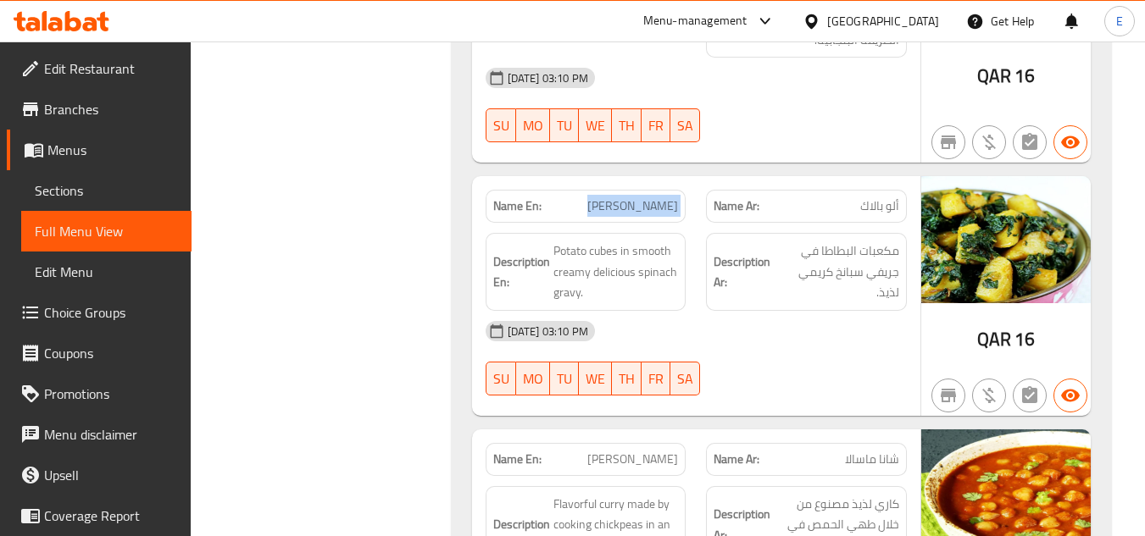
click at [642, 200] on span "[PERSON_NAME]" at bounding box center [632, 206] width 91 height 18
copy span "[PERSON_NAME]"
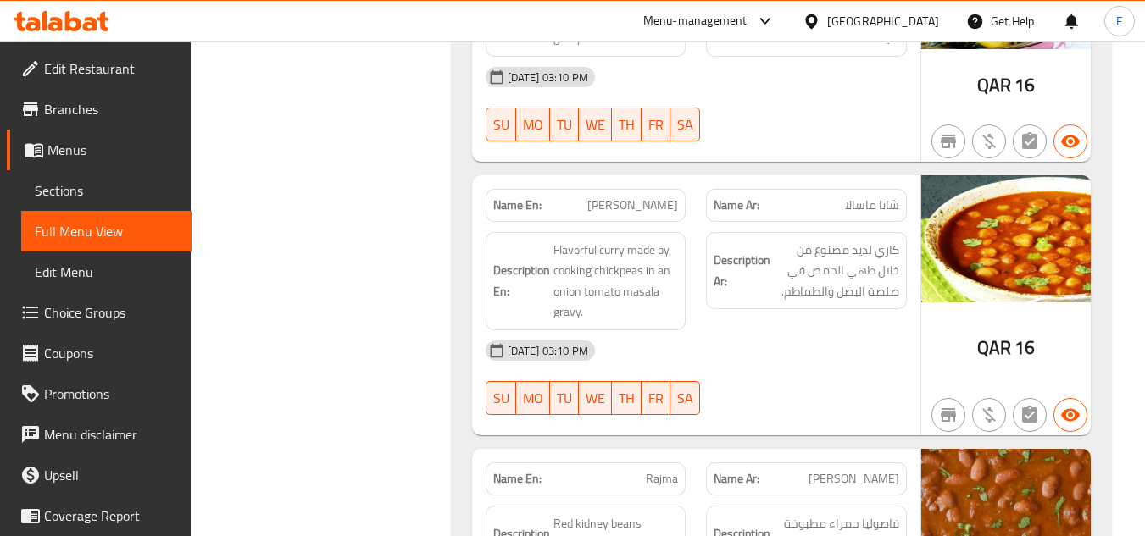
scroll to position [11611, 0]
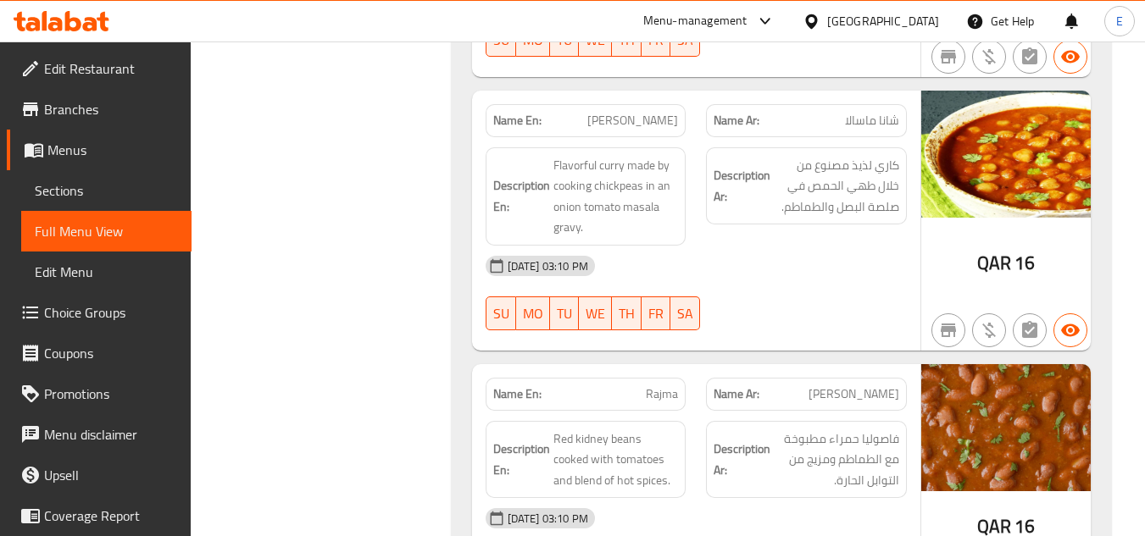
click at [668, 201] on span "Flavorful curry made by cooking chickpeas in an onion tomato masala gravy." at bounding box center [615, 196] width 125 height 83
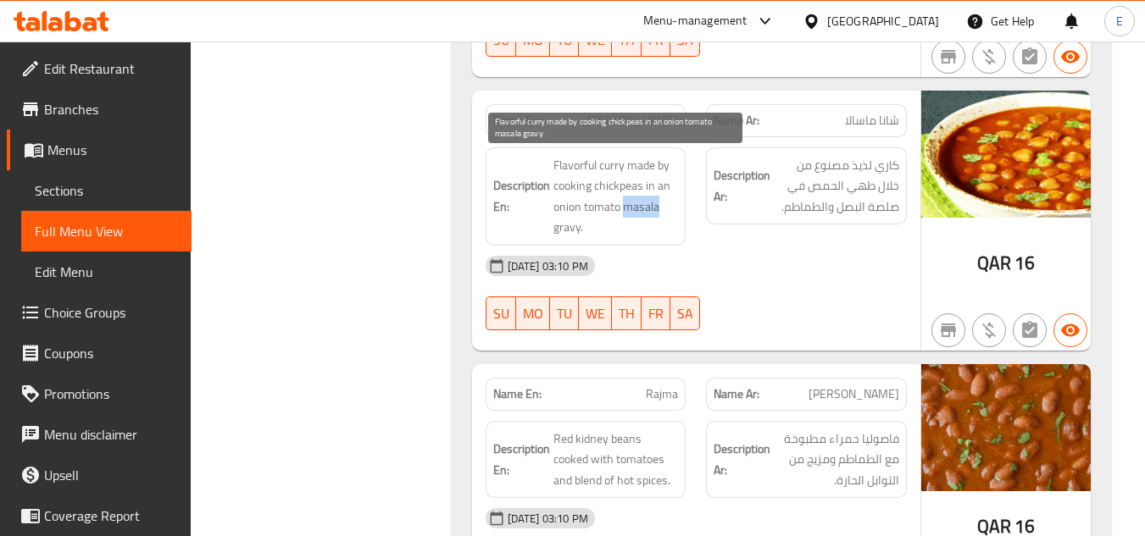
click at [668, 201] on span "Flavorful curry made by cooking chickpeas in an onion tomato masala gravy." at bounding box center [615, 196] width 125 height 83
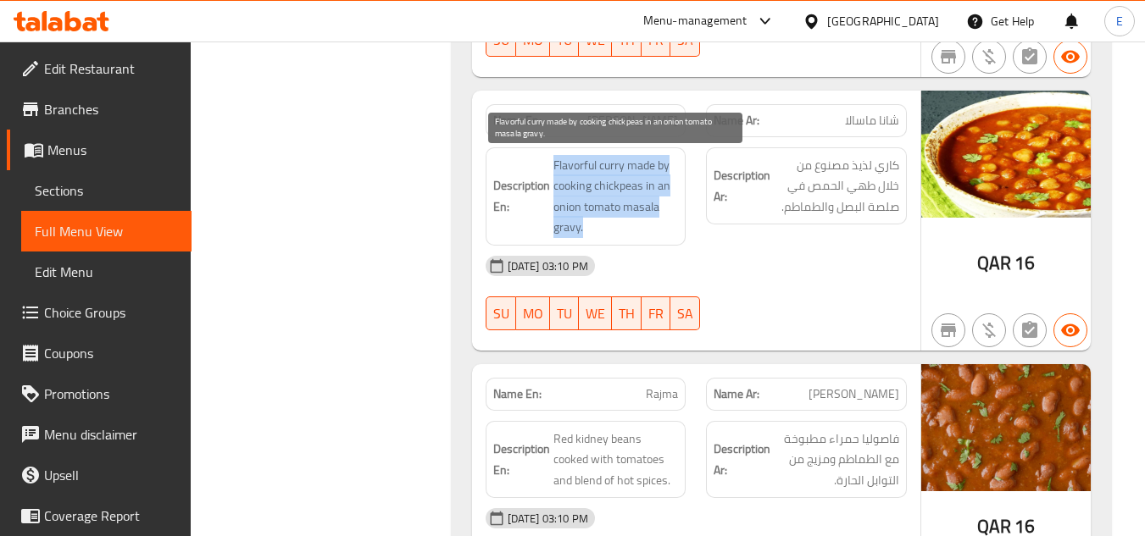
click at [668, 201] on span "Flavorful curry made by cooking chickpeas in an onion tomato masala gravy." at bounding box center [615, 196] width 125 height 83
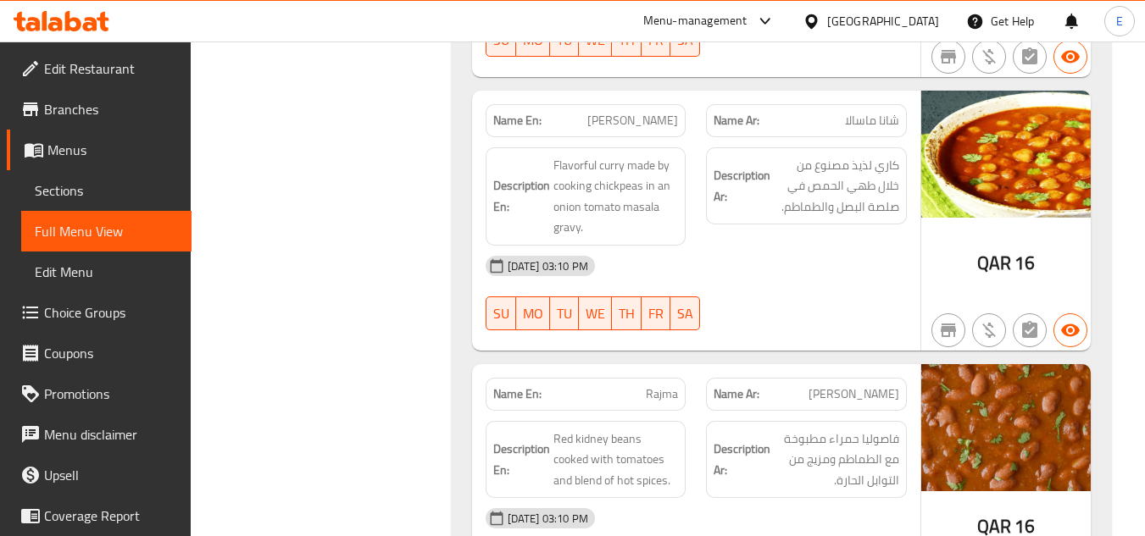
click at [666, 114] on span "[PERSON_NAME]" at bounding box center [632, 121] width 91 height 18
copy span "[PERSON_NAME]"
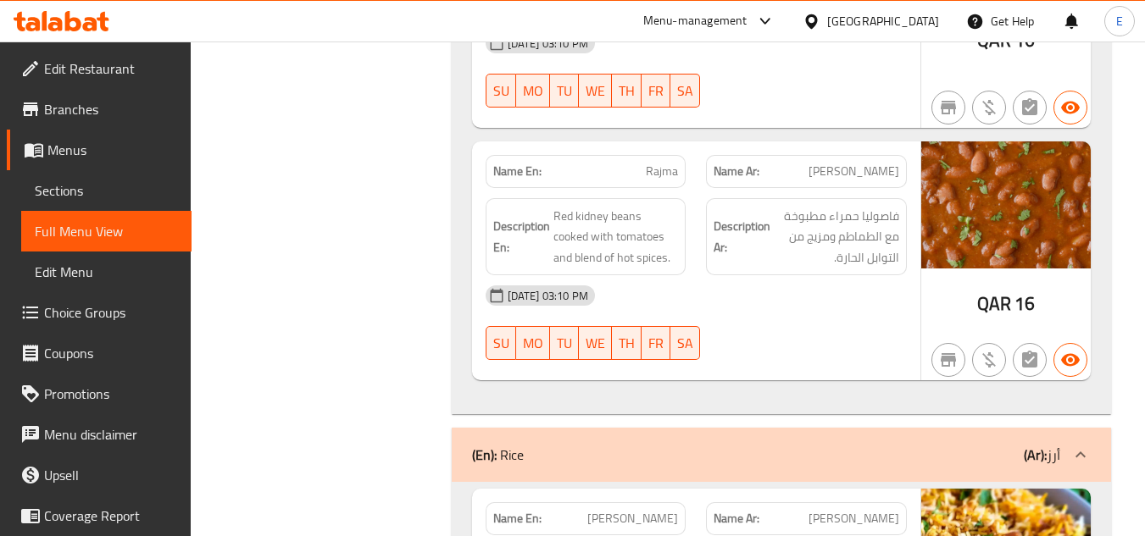
scroll to position [11865, 0]
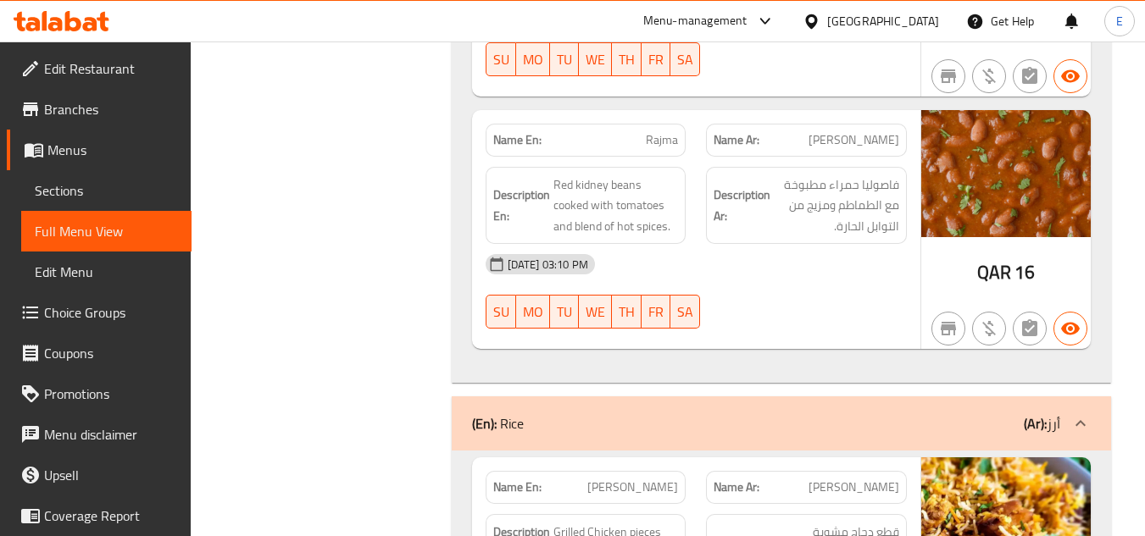
click at [784, 251] on div "[DATE] 03:10 PM" at bounding box center [696, 264] width 442 height 41
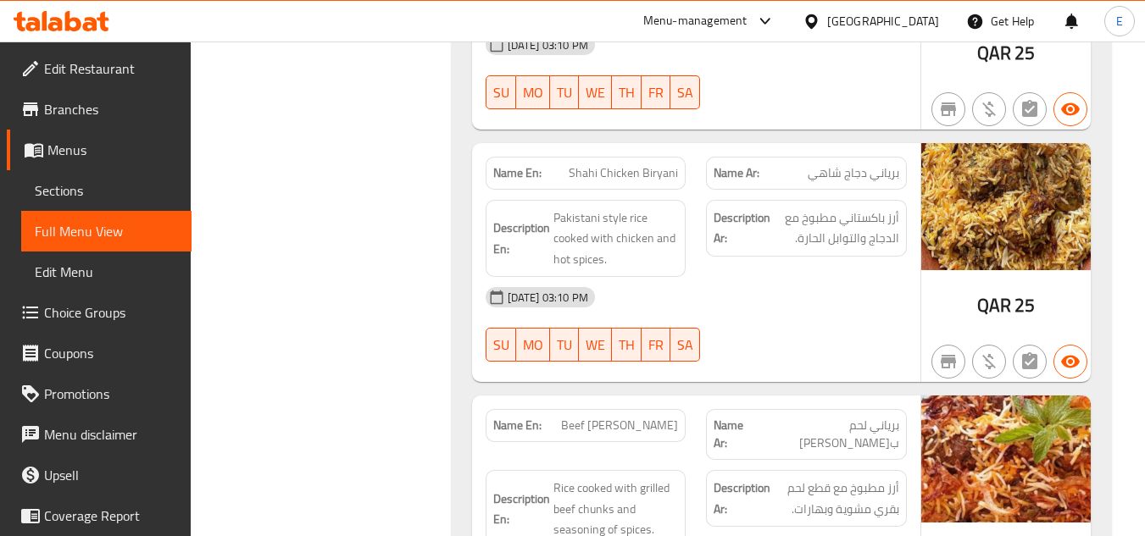
scroll to position [12459, 0]
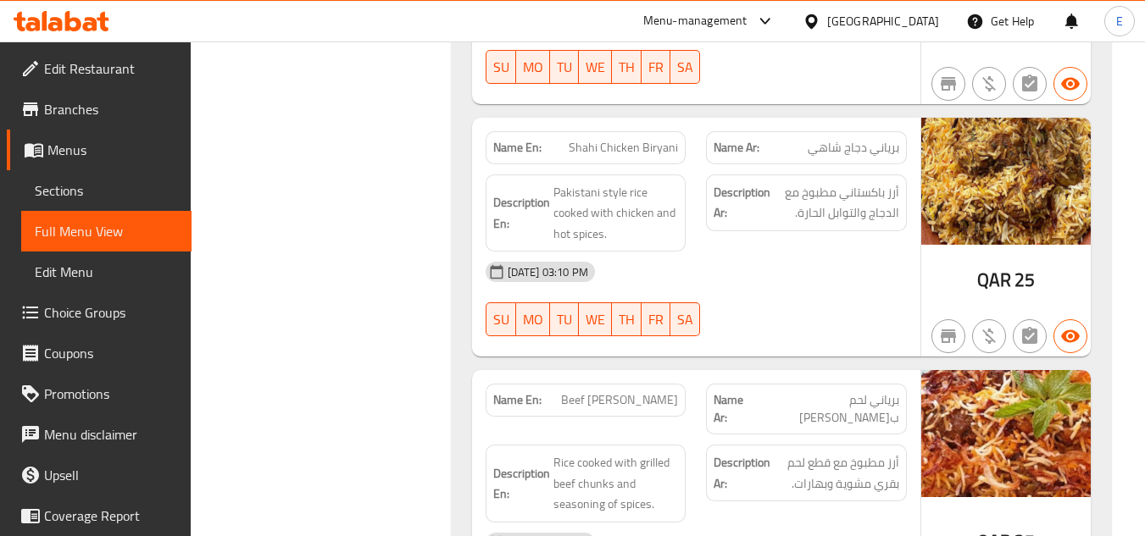
click at [798, 270] on div "[DATE] 03:10 PM" at bounding box center [696, 272] width 442 height 41
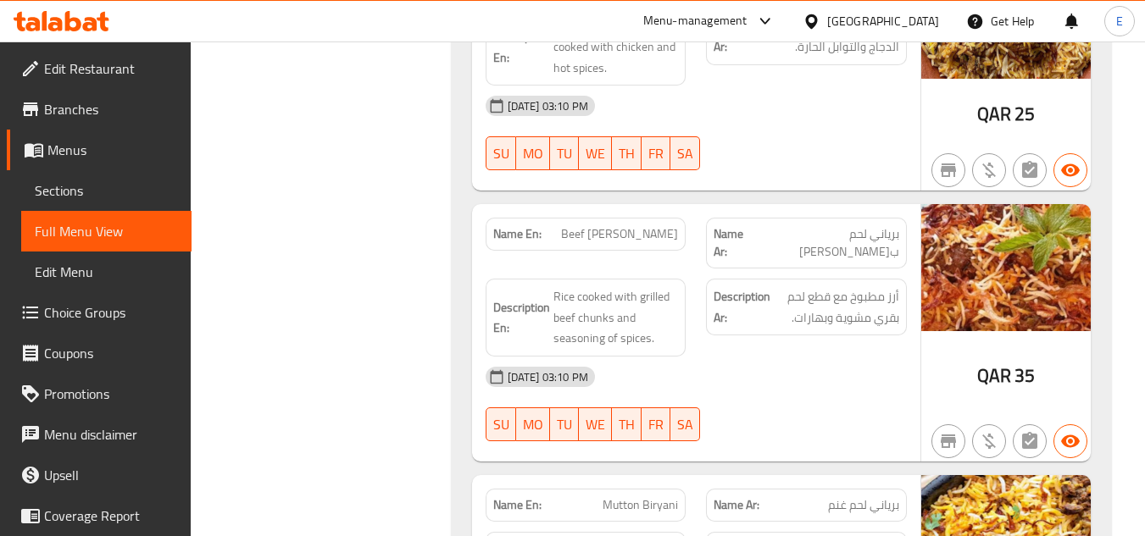
scroll to position [12628, 0]
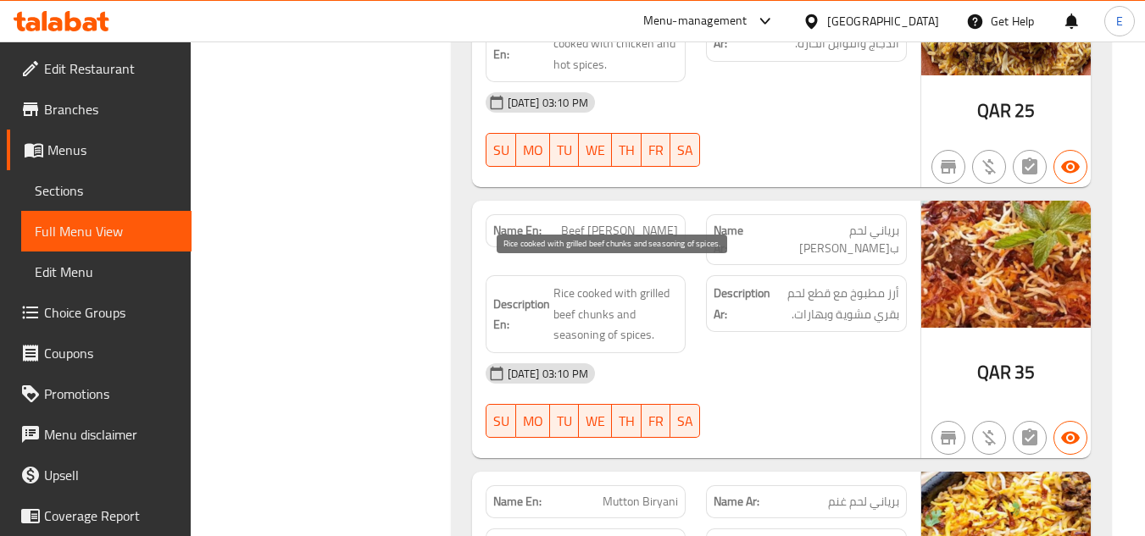
click at [637, 289] on span "Rice cooked with grilled beef chunks and seasoning of spices." at bounding box center [615, 314] width 125 height 63
click at [773, 357] on div "[DATE] 03:10 PM" at bounding box center [696, 373] width 442 height 41
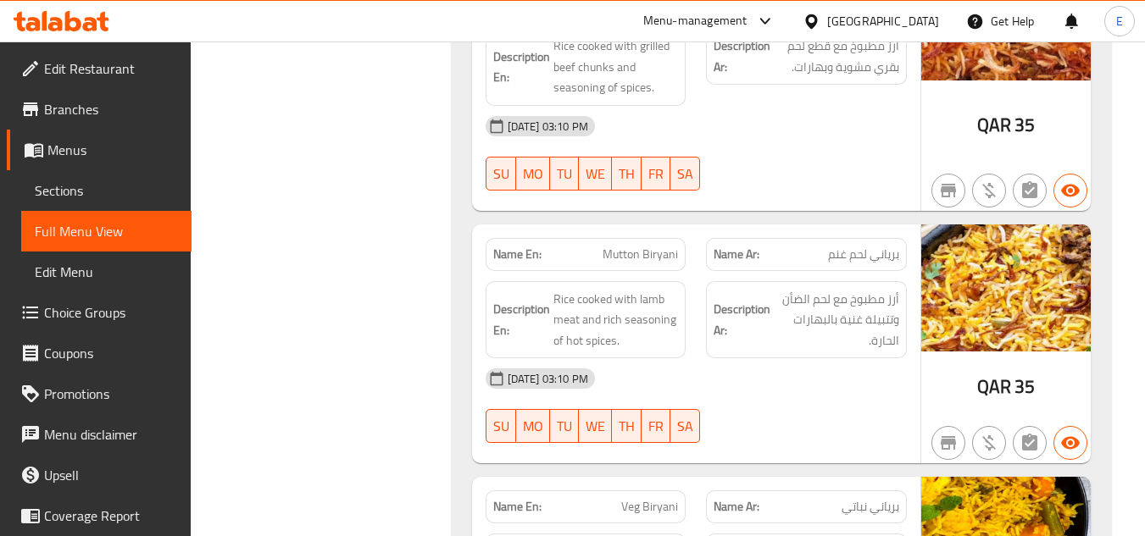
scroll to position [12882, 0]
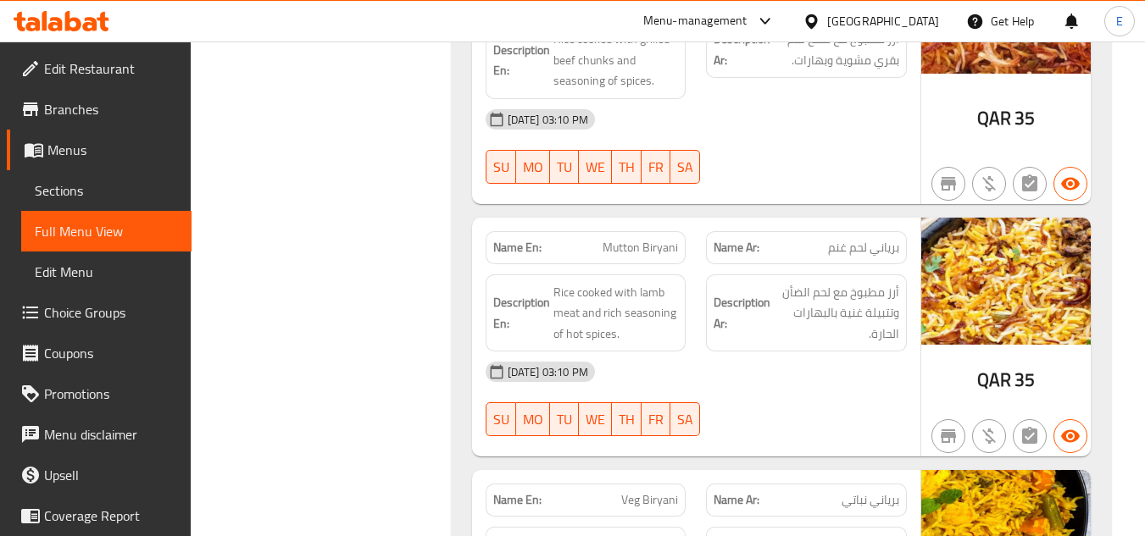
click at [658, 392] on div "SU MO TU WE TH FR SA" at bounding box center [585, 419] width 221 height 54
click at [651, 352] on div "[DATE] 03:10 PM" at bounding box center [696, 372] width 442 height 41
click at [646, 320] on span "Rice cooked with lamb meat and rich seasoning of hot spices." at bounding box center [615, 313] width 125 height 63
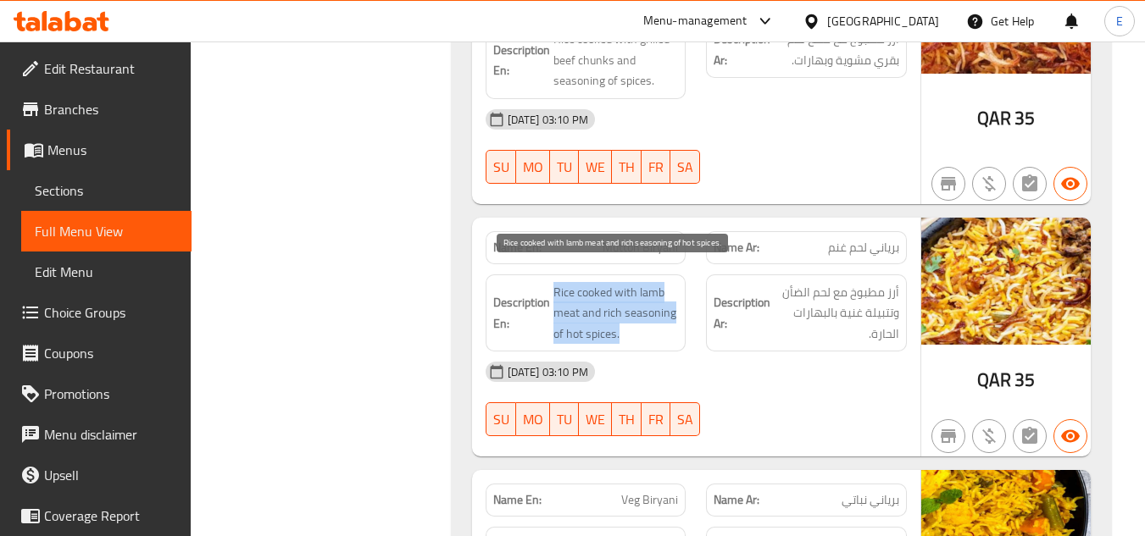
click at [646, 320] on span "Rice cooked with lamb meat and rich seasoning of hot spices." at bounding box center [615, 313] width 125 height 63
click at [649, 328] on div "Description En: Rice cooked with lamb meat and rich seasoning of hot spices." at bounding box center [586, 314] width 201 height 78
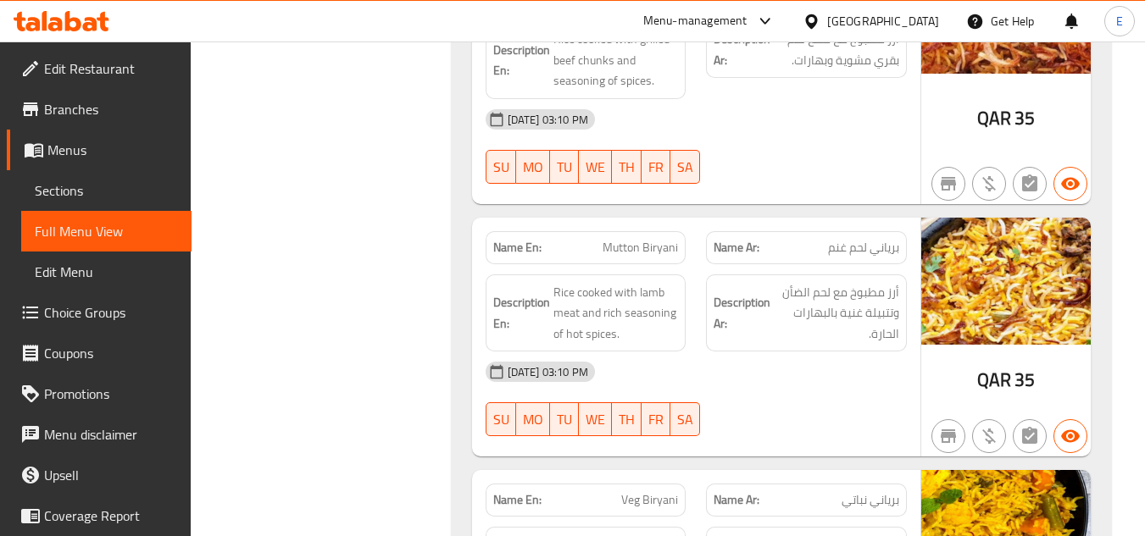
click at [649, 328] on div "Description En: Rice cooked with lamb meat and rich seasoning of hot spices." at bounding box center [586, 314] width 201 height 78
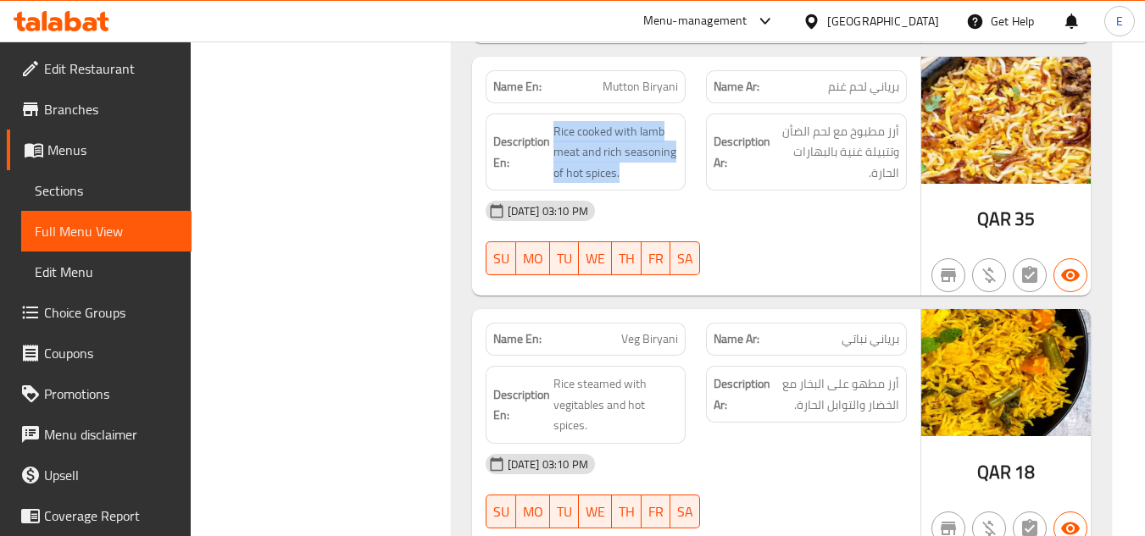
scroll to position [13137, 0]
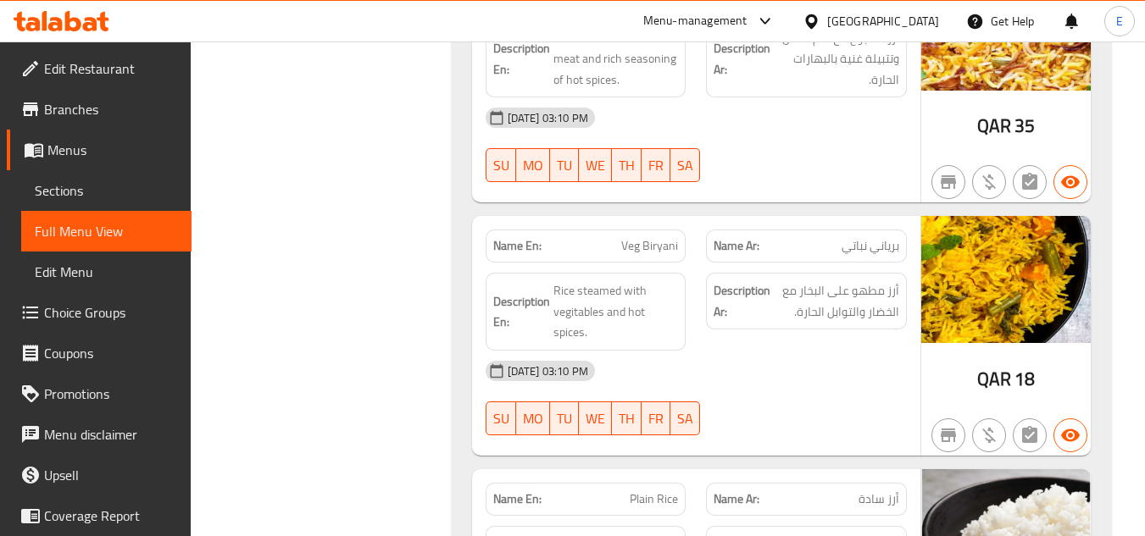
click at [624, 298] on span "Rice steamed with vegitables and hot spices." at bounding box center [615, 312] width 125 height 63
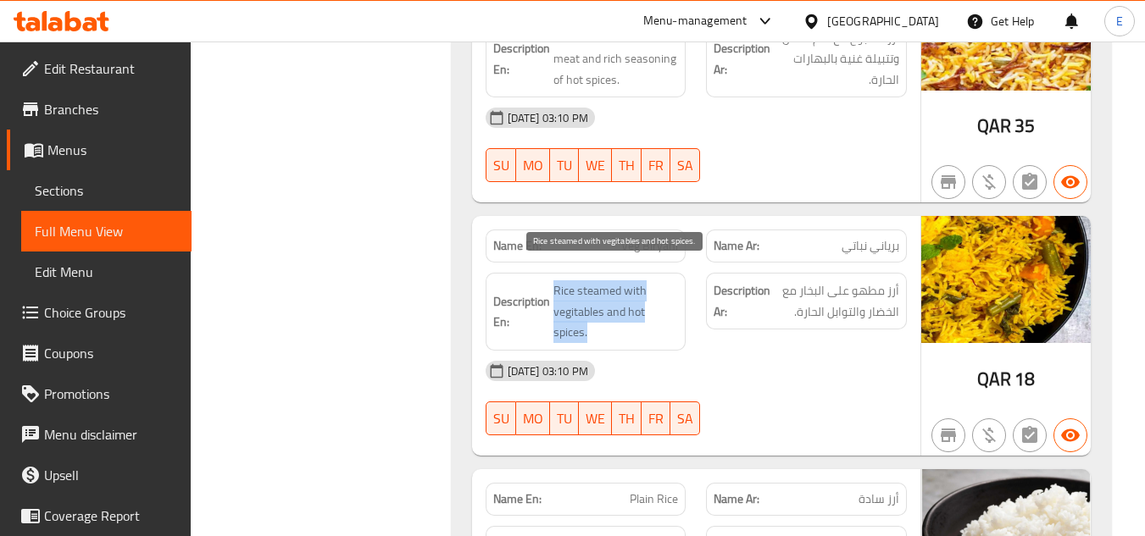
click at [624, 298] on span "Rice steamed with vegitables and hot spices." at bounding box center [615, 312] width 125 height 63
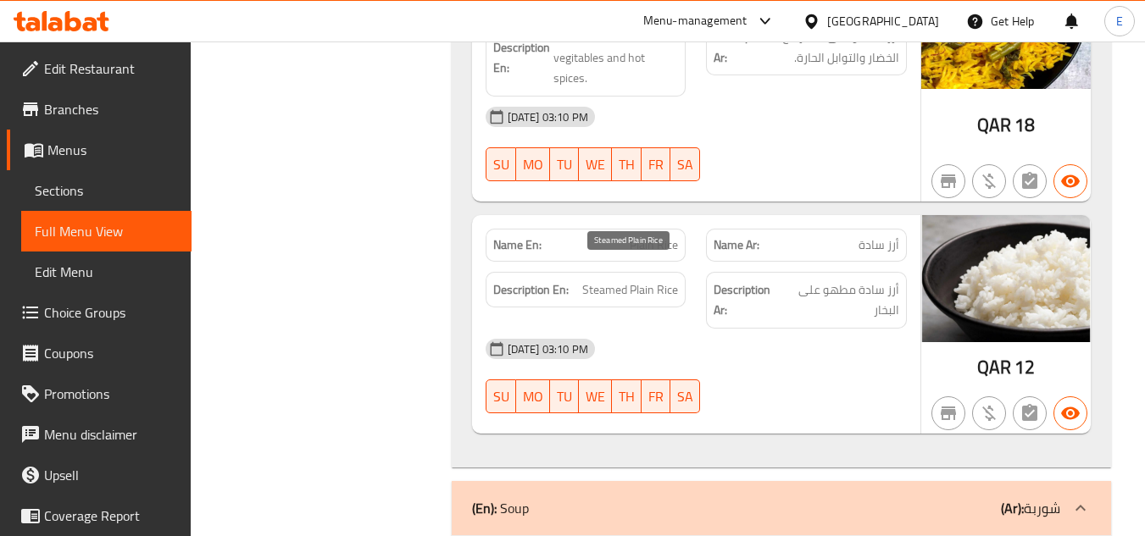
click at [625, 280] on span "Steamed Plain Rice" at bounding box center [630, 290] width 96 height 21
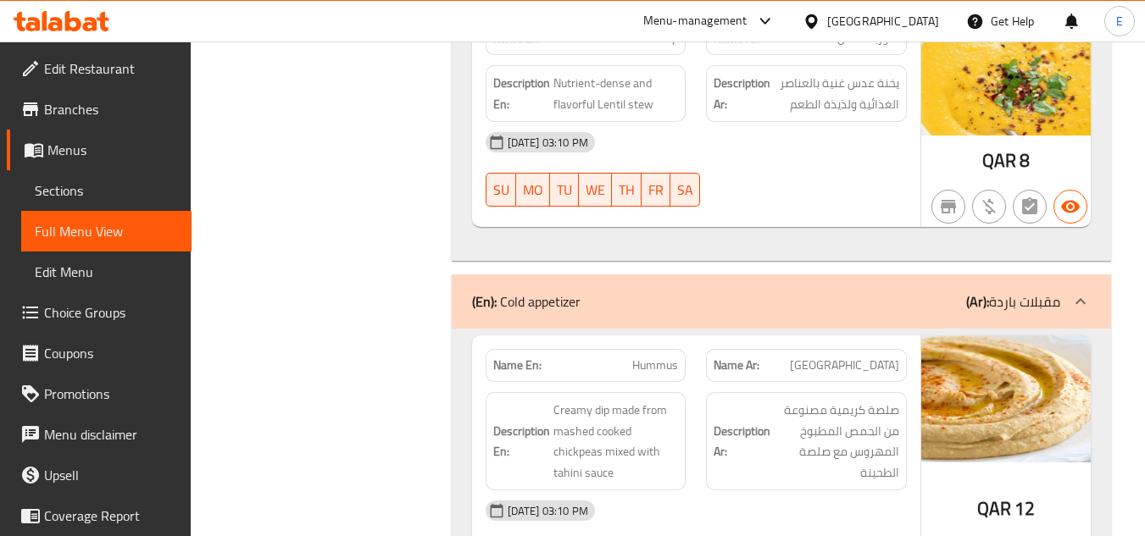
scroll to position [14239, 0]
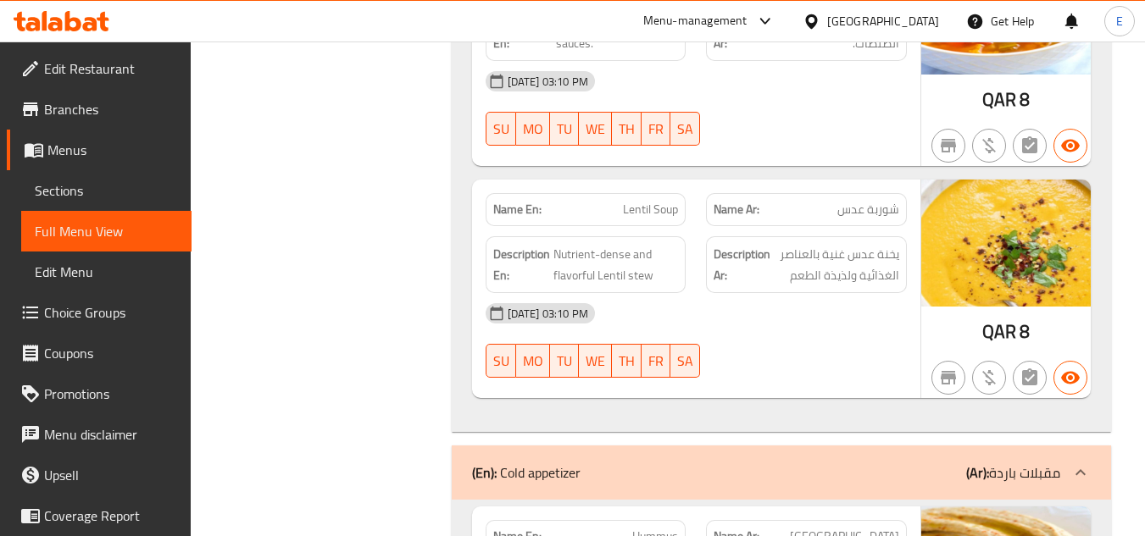
click at [654, 201] on span "Lentil Soup" at bounding box center [650, 210] width 55 height 18
copy span "Lentil Soup"
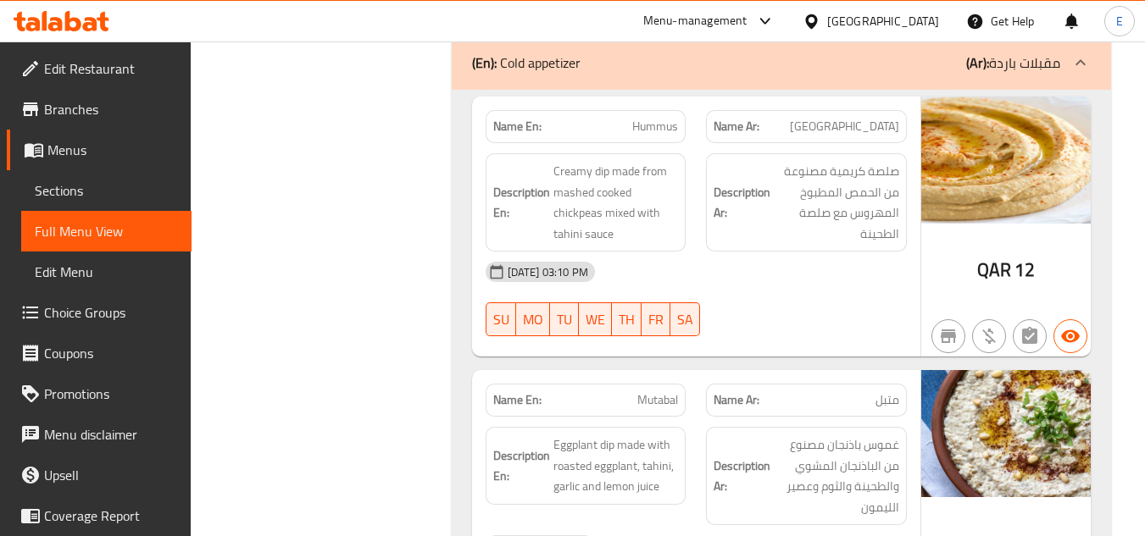
scroll to position [14578, 0]
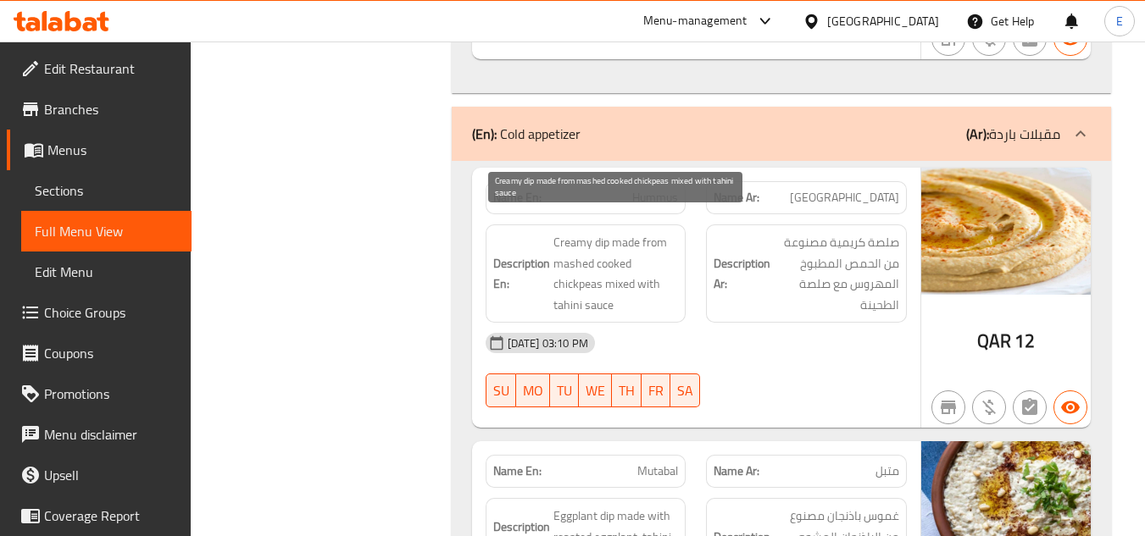
click at [620, 232] on span "Creamy dip made from mashed cooked chickpeas mixed with tahini sauce" at bounding box center [615, 273] width 125 height 83
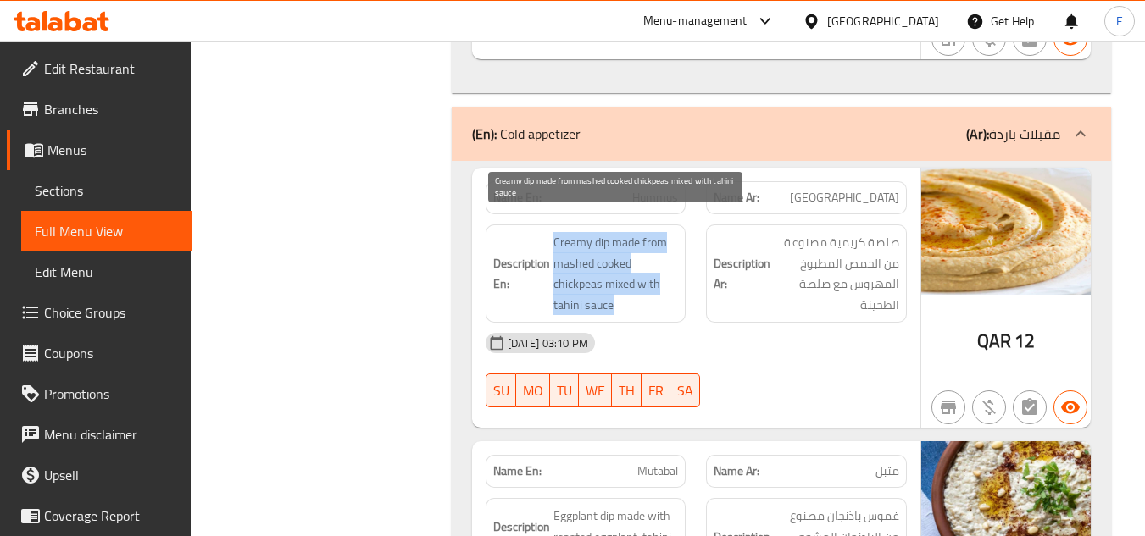
click at [620, 232] on span "Creamy dip made from mashed cooked chickpeas mixed with tahini sauce" at bounding box center [615, 273] width 125 height 83
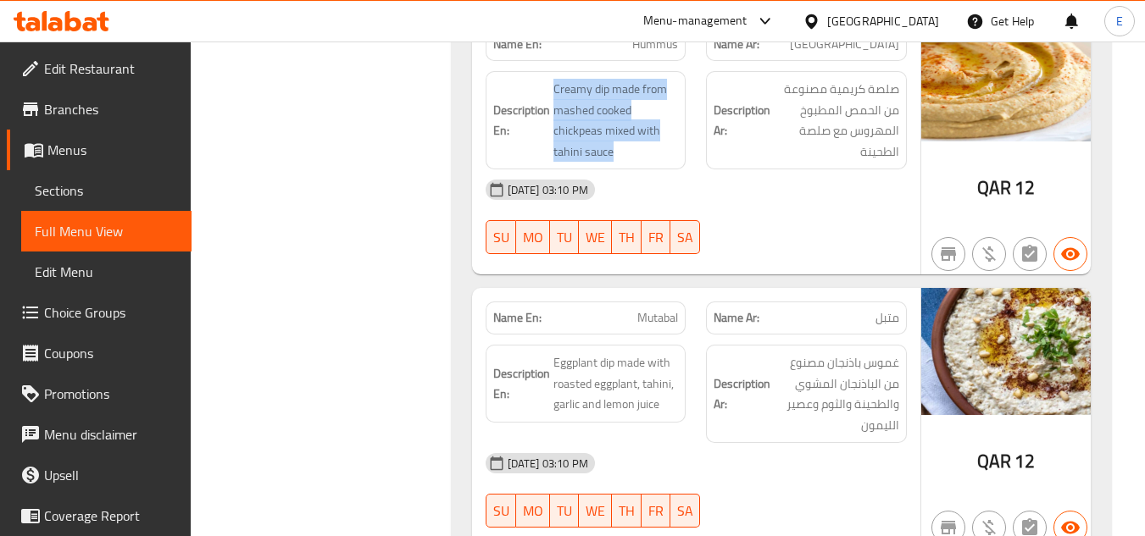
scroll to position [14832, 0]
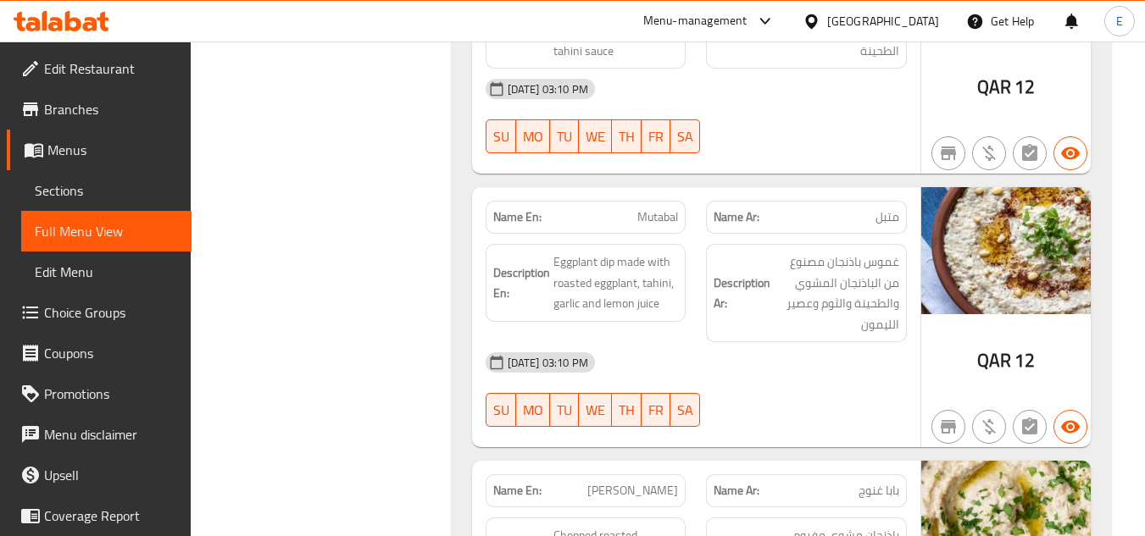
click at [685, 244] on div "Description En: Eggplant dip made with roasted eggplant, tahini, garlic and lem…" at bounding box center [586, 283] width 201 height 78
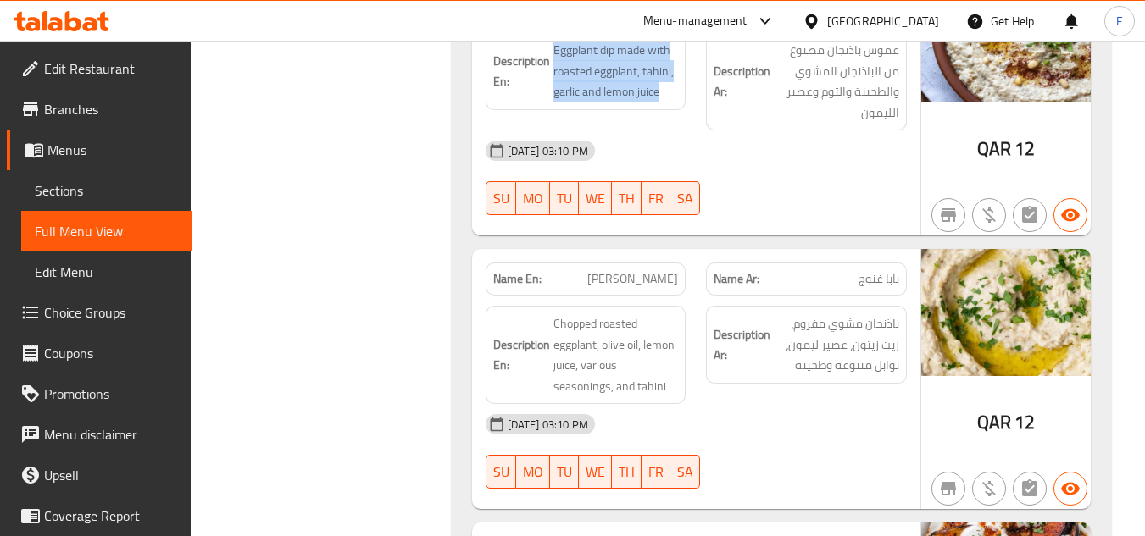
scroll to position [15086, 0]
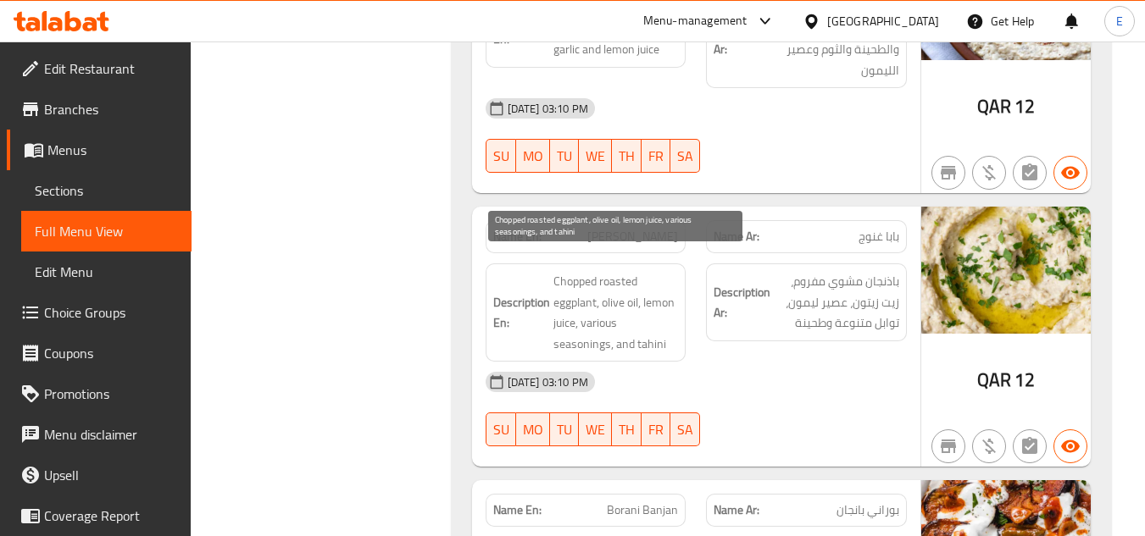
click at [642, 310] on span "Chopped roasted eggplant, olive oil, lemon juice, various seasonings, and tahini" at bounding box center [615, 312] width 125 height 83
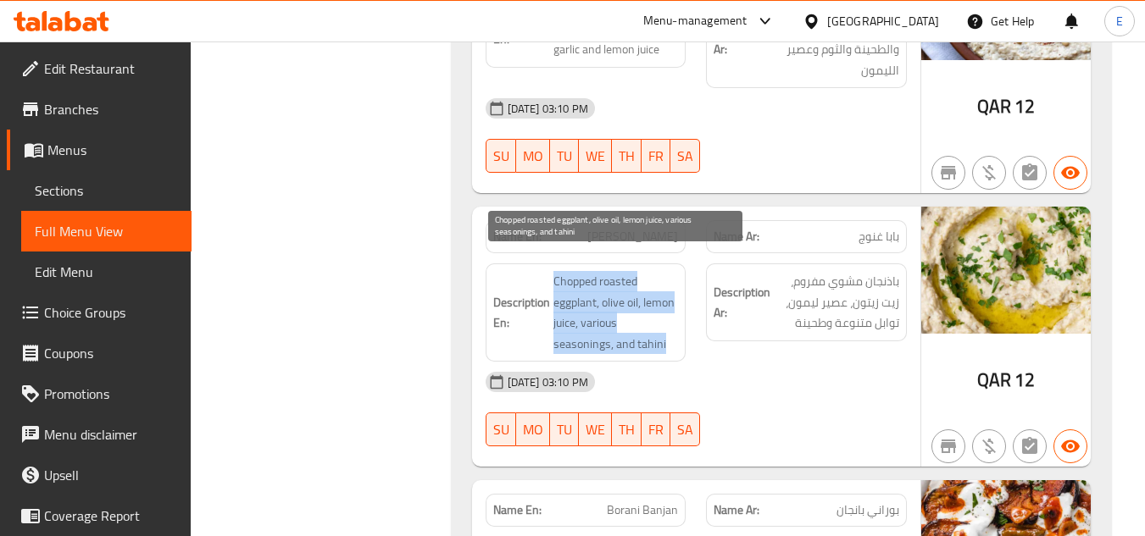
click at [642, 310] on span "Chopped roasted eggplant, olive oil, lemon juice, various seasonings, and tahini" at bounding box center [615, 312] width 125 height 83
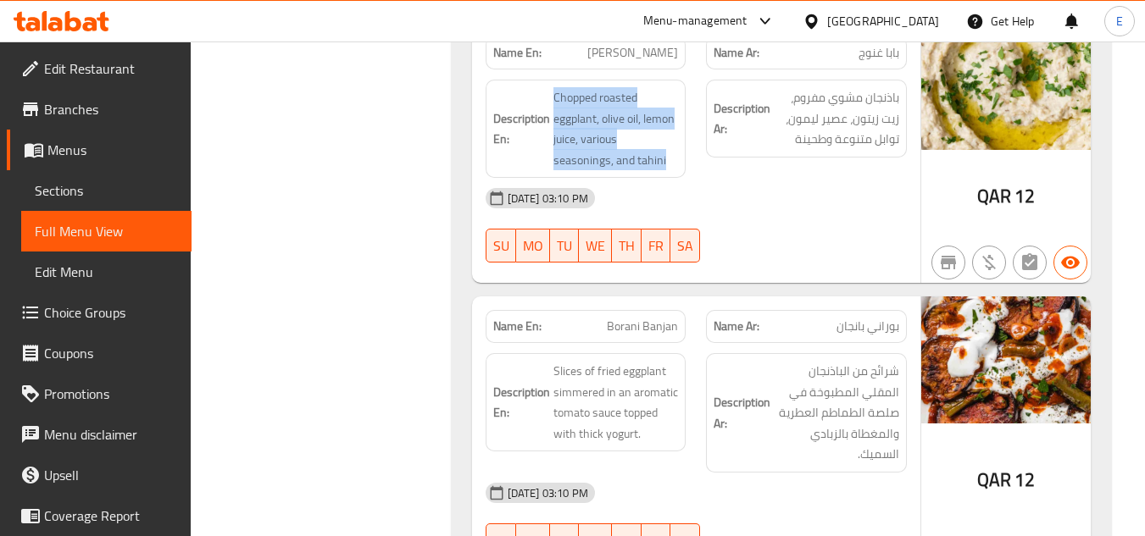
scroll to position [15340, 0]
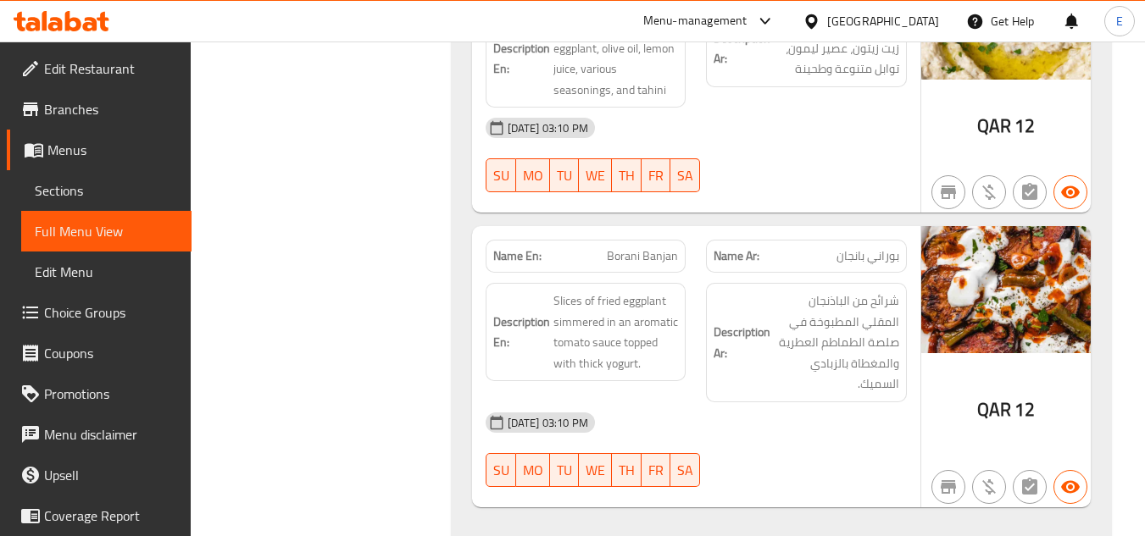
click at [639, 306] on span "Slices of fried eggplant simmered in an aromatic tomato sauce topped with thick…" at bounding box center [615, 332] width 125 height 83
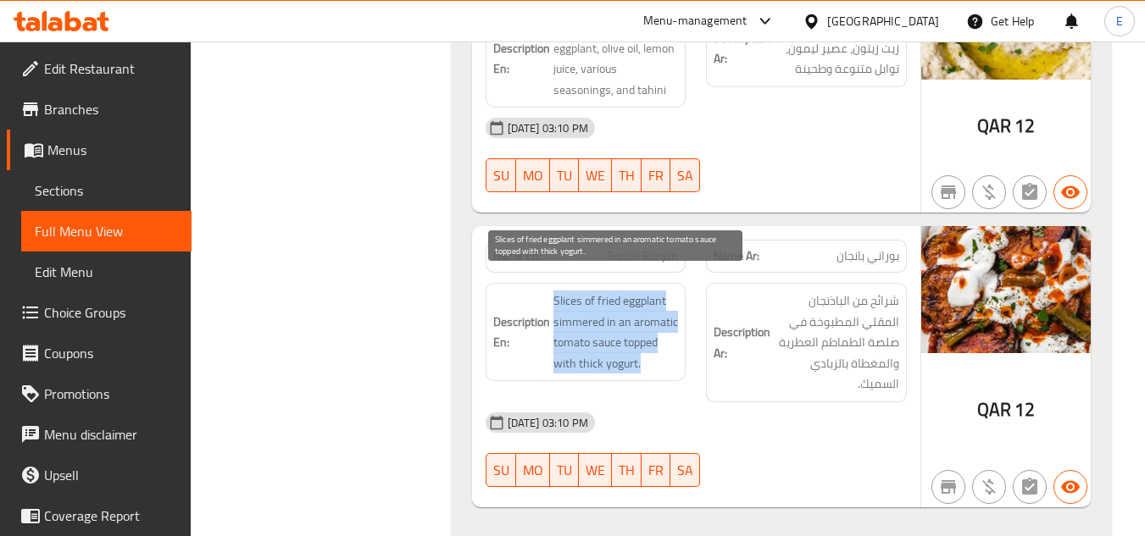
click at [639, 306] on span "Slices of fried eggplant simmered in an aromatic tomato sauce topped with thick…" at bounding box center [615, 332] width 125 height 83
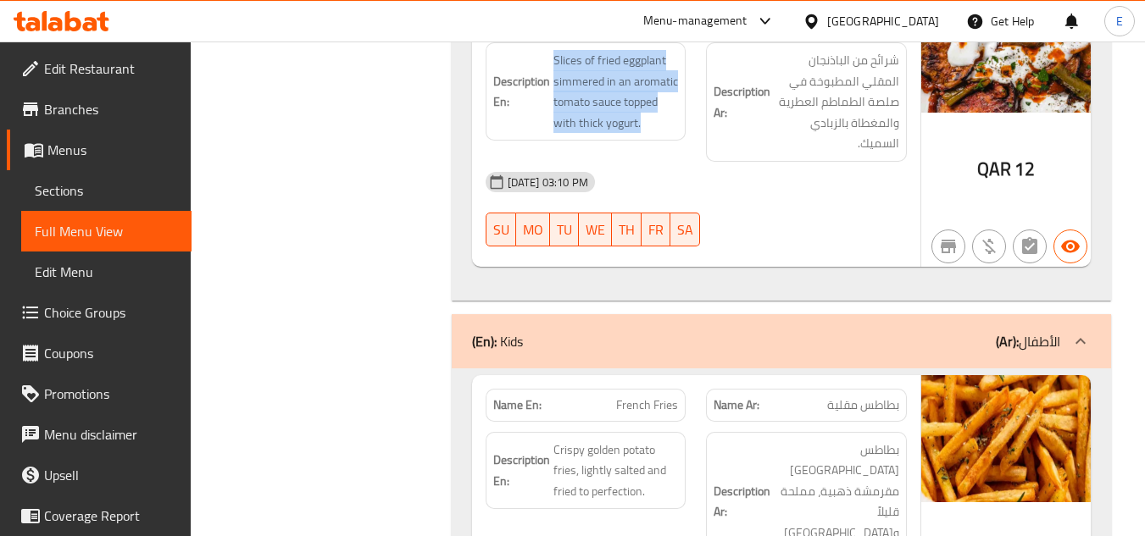
scroll to position [15679, 0]
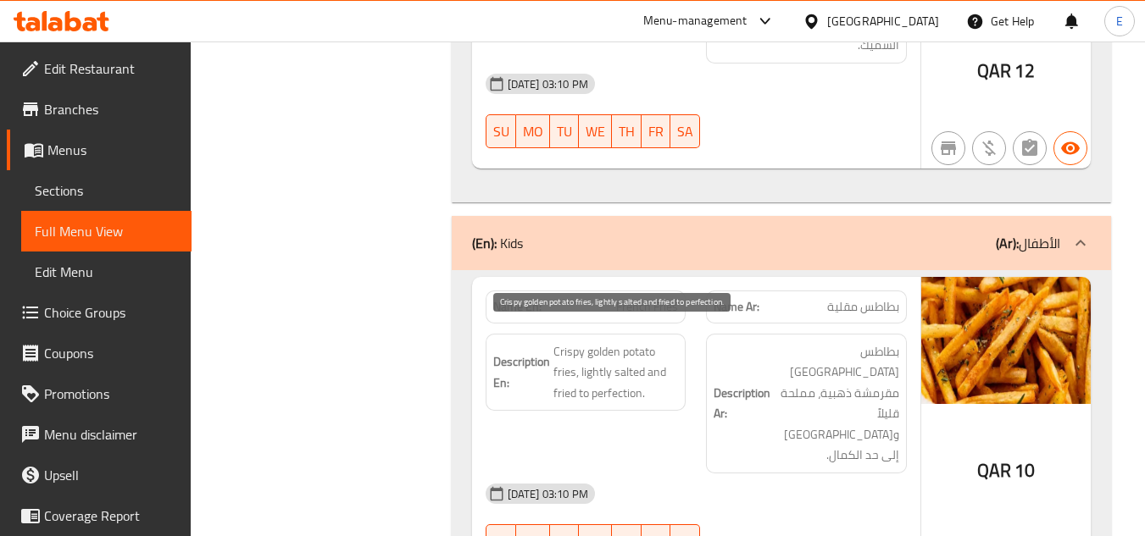
click at [599, 353] on span "Crispy golden potato fries, lightly salted and fried to perfection." at bounding box center [615, 373] width 125 height 63
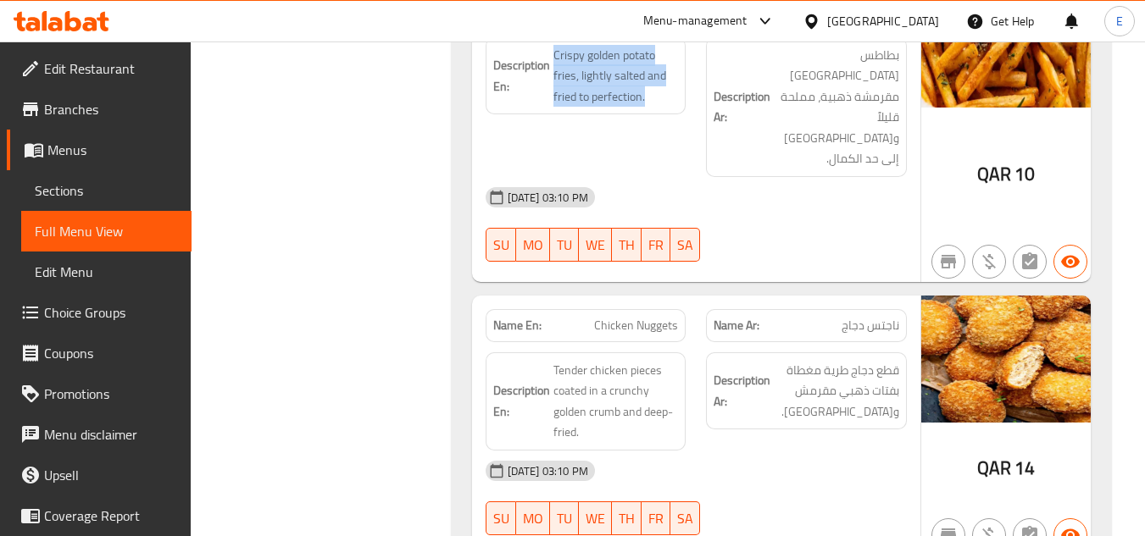
scroll to position [16018, 0]
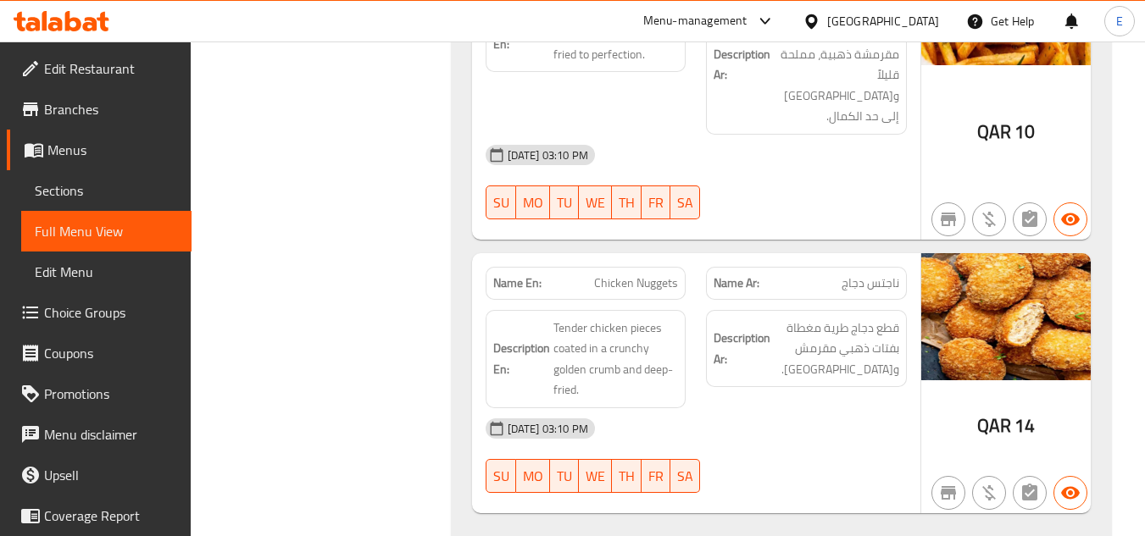
click at [686, 310] on div "Description En: Tender chicken pieces coated in a crunchy golden crumb and deep…" at bounding box center [586, 359] width 201 height 98
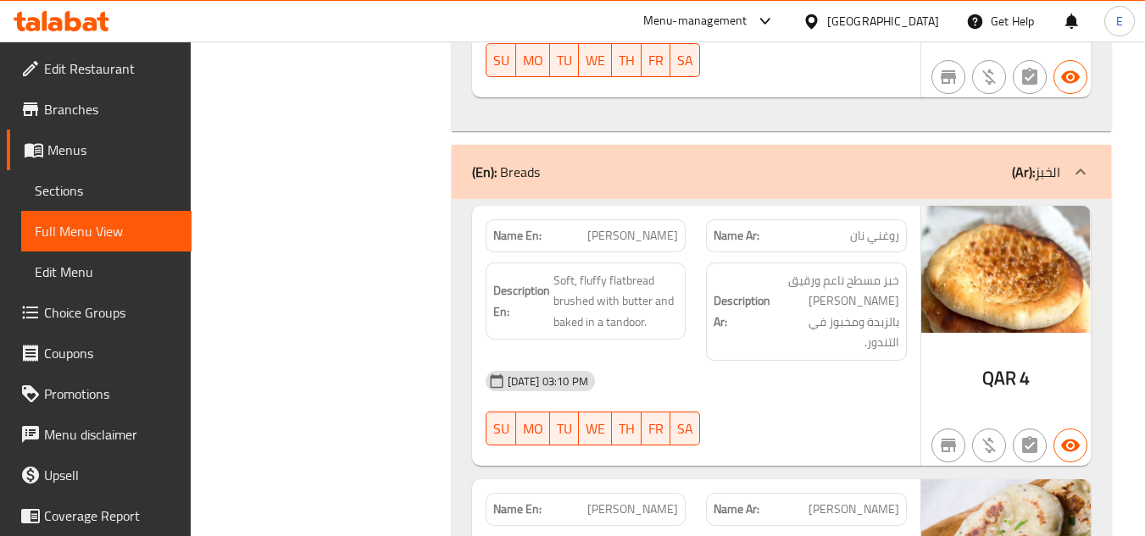
scroll to position [16442, 0]
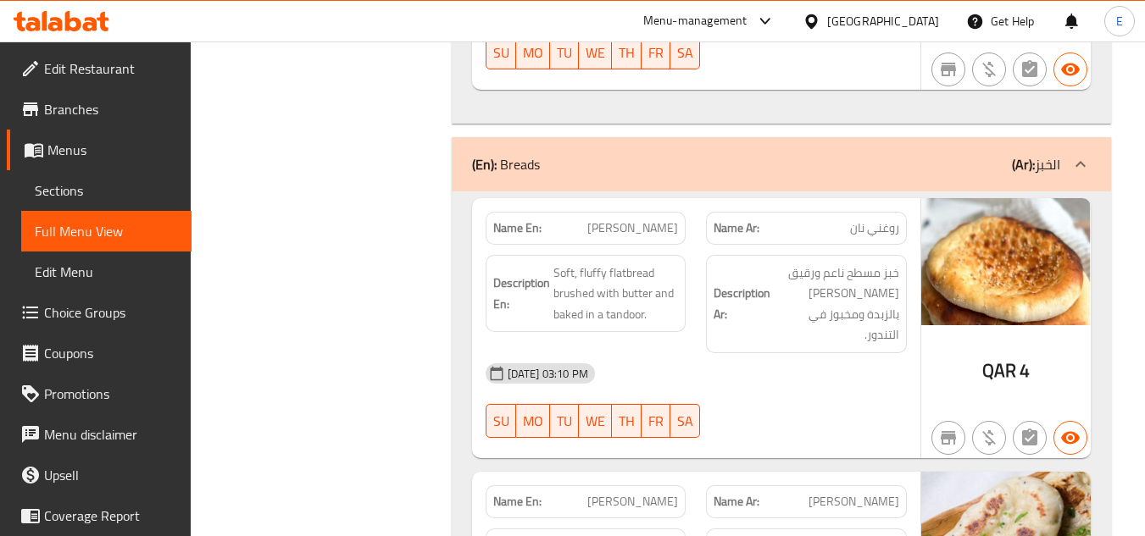
click at [646, 263] on span "Soft, fluffy flatbread brushed with butter and baked in a tandoor." at bounding box center [615, 294] width 125 height 63
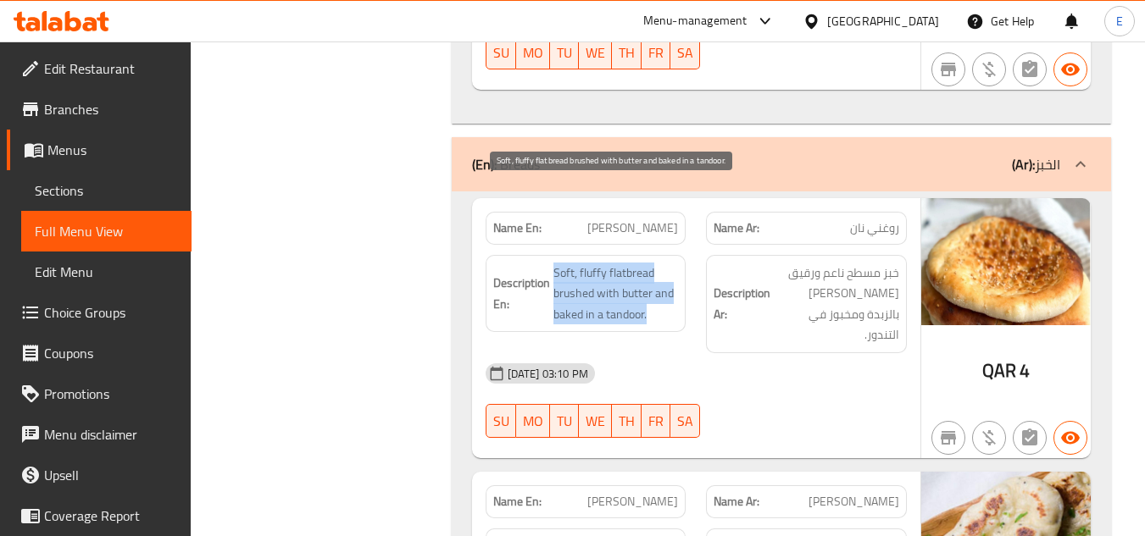
click at [646, 263] on span "Soft, fluffy flatbread brushed with butter and baked in a tandoor." at bounding box center [615, 294] width 125 height 63
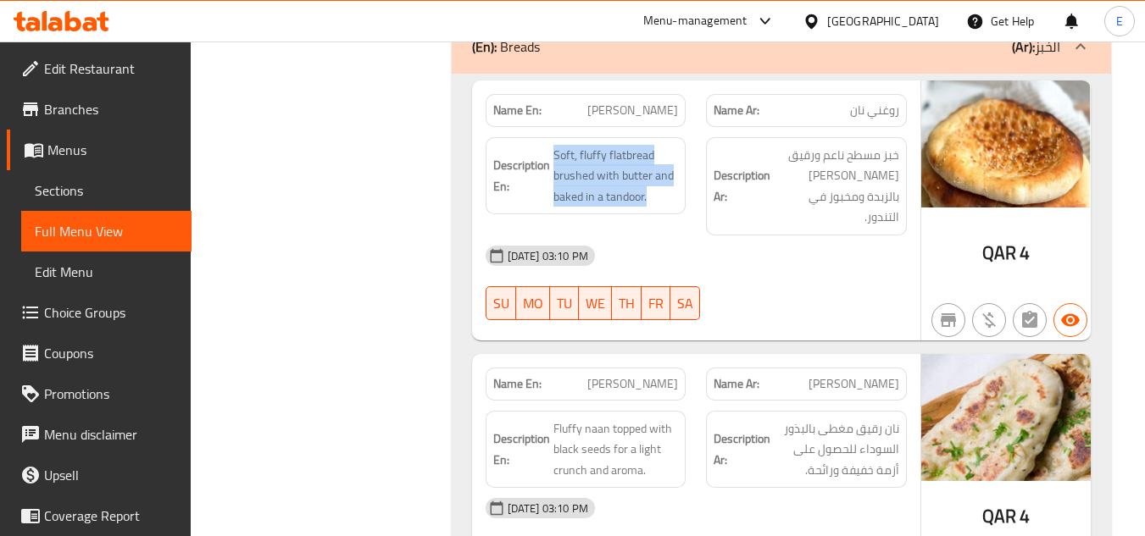
scroll to position [16612, 0]
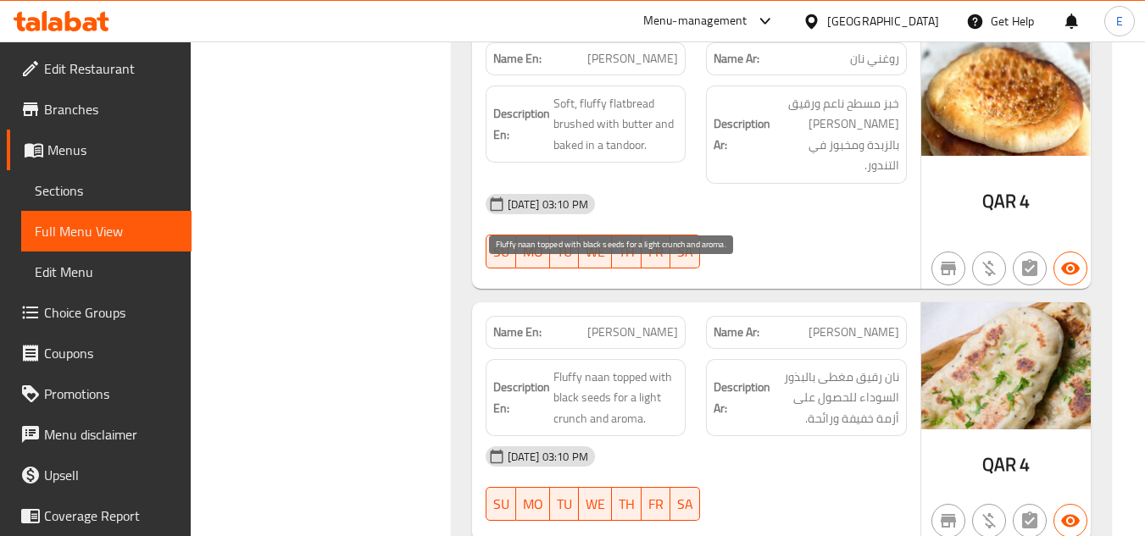
click at [648, 367] on span "Fluffy naan topped with black seeds for a light crunch and aroma." at bounding box center [615, 398] width 125 height 63
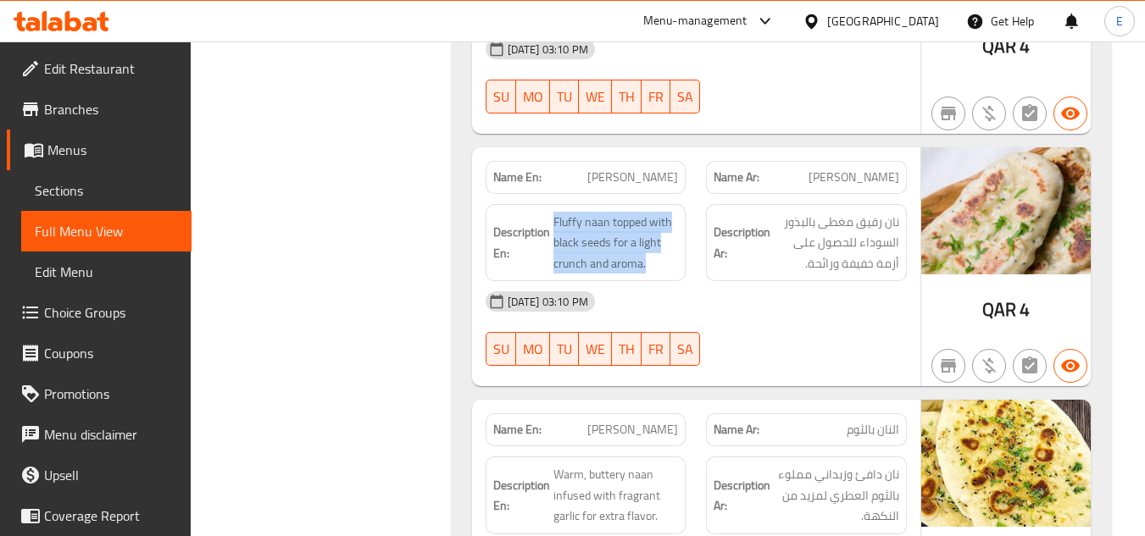
scroll to position [16781, 0]
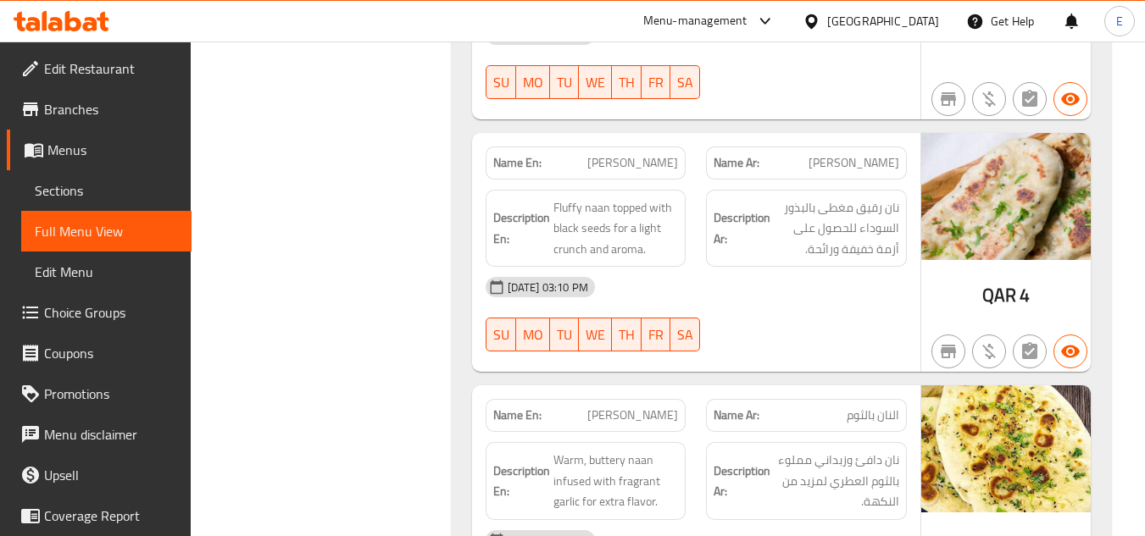
click at [657, 450] on span "Warm, buttery naan infused with fragrant garlic for extra flavor." at bounding box center [615, 481] width 125 height 63
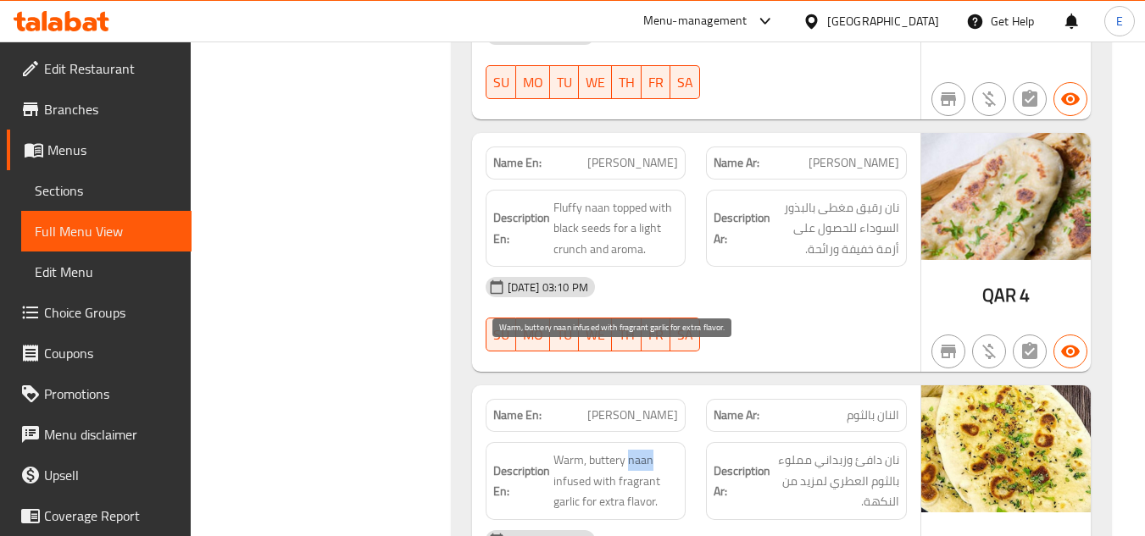
click at [657, 450] on span "Warm, buttery naan infused with fragrant garlic for extra flavor." at bounding box center [615, 481] width 125 height 63
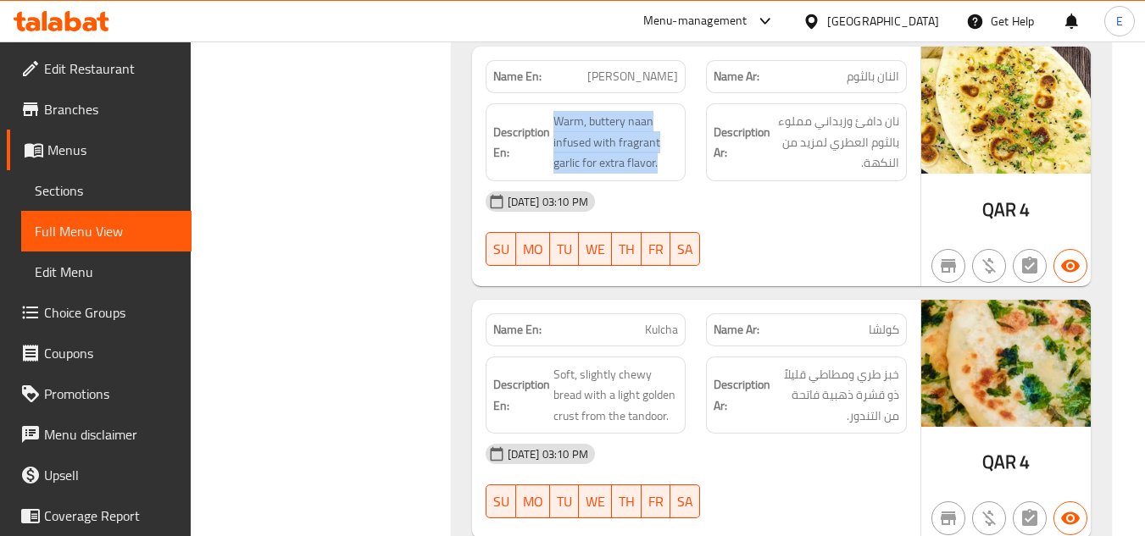
scroll to position [17205, 0]
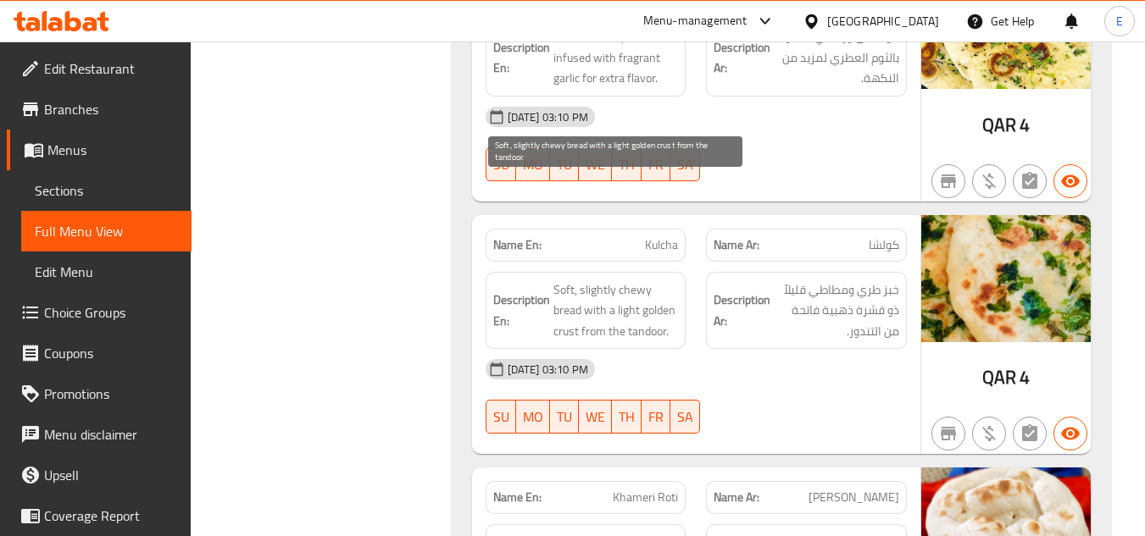
click at [657, 280] on span "Soft, slightly chewy bread with a light golden crust from the tandoor." at bounding box center [615, 311] width 125 height 63
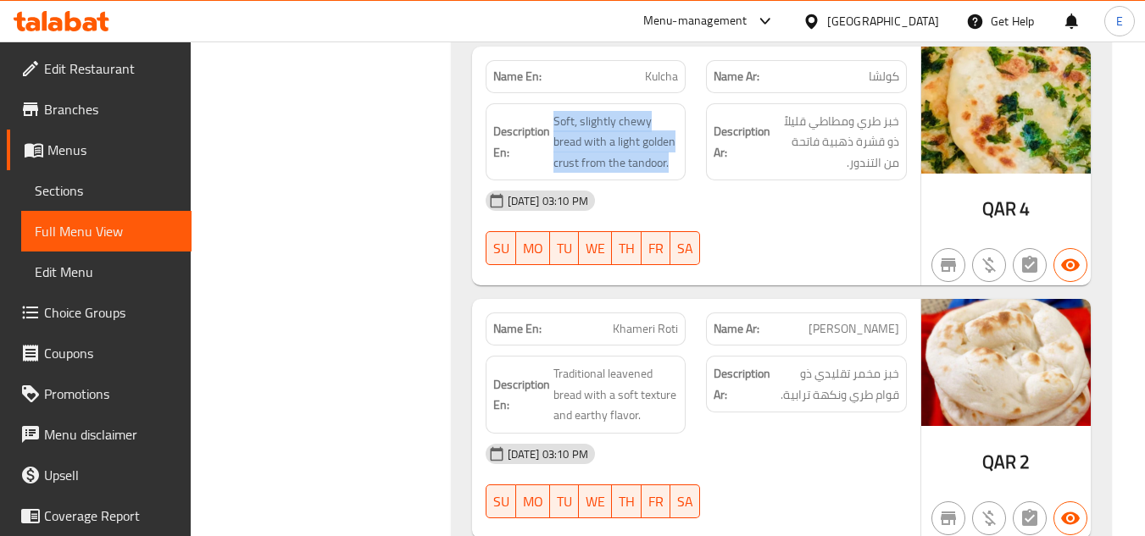
scroll to position [17374, 0]
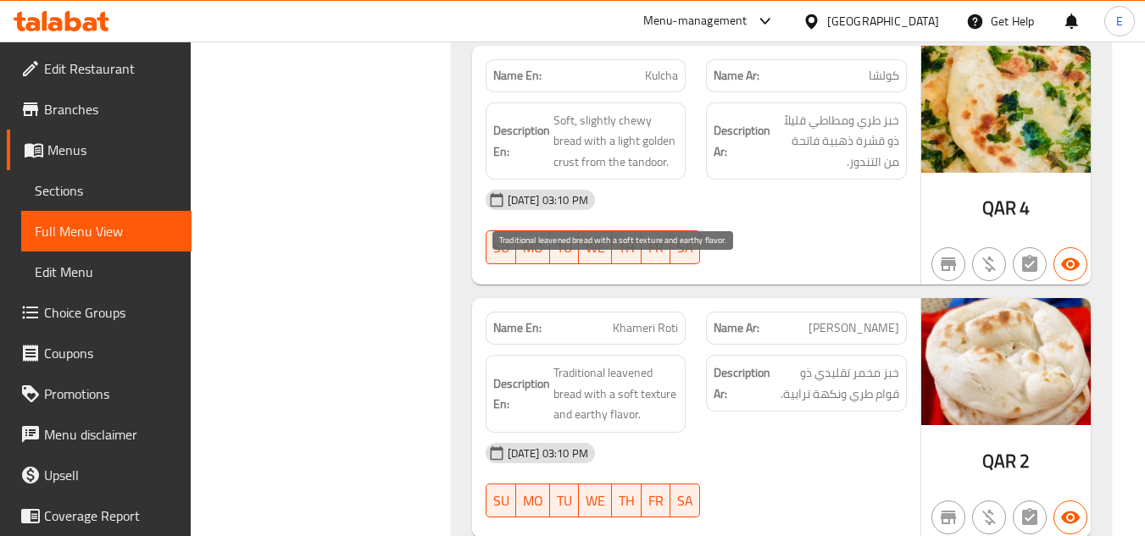
click at [657, 363] on span "Traditional leavened bread with a soft texture and earthy flavor." at bounding box center [615, 394] width 125 height 63
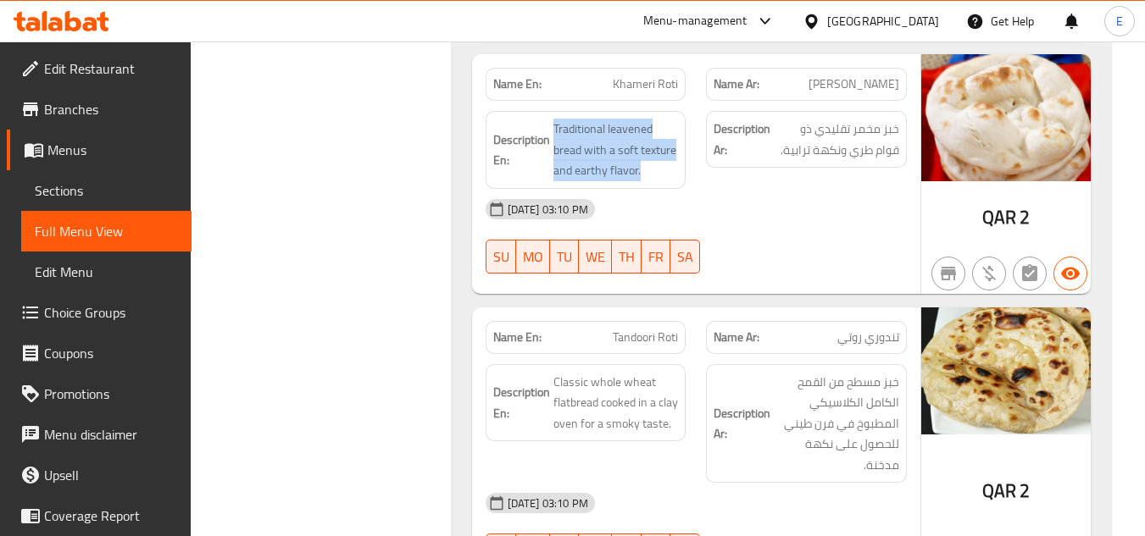
scroll to position [17629, 0]
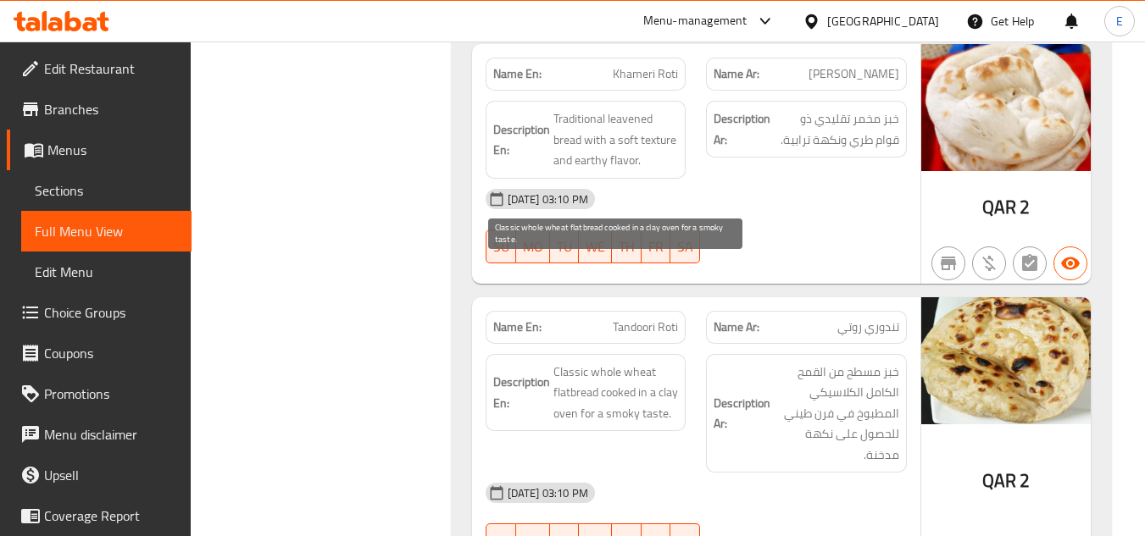
click at [657, 362] on span "Classic whole wheat flatbread cooked in a clay oven for a smoky taste." at bounding box center [615, 393] width 125 height 63
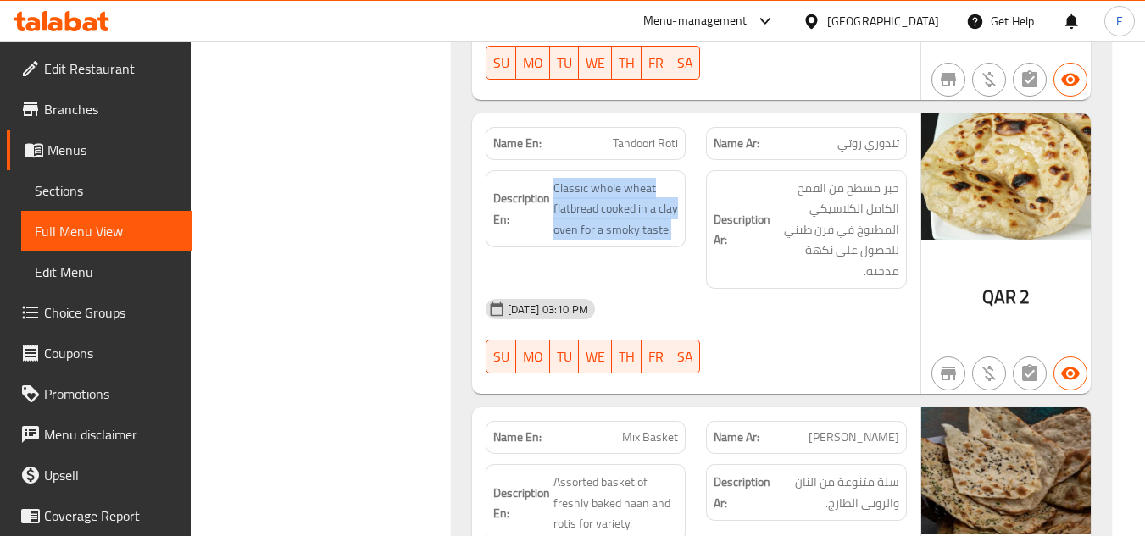
scroll to position [17883, 0]
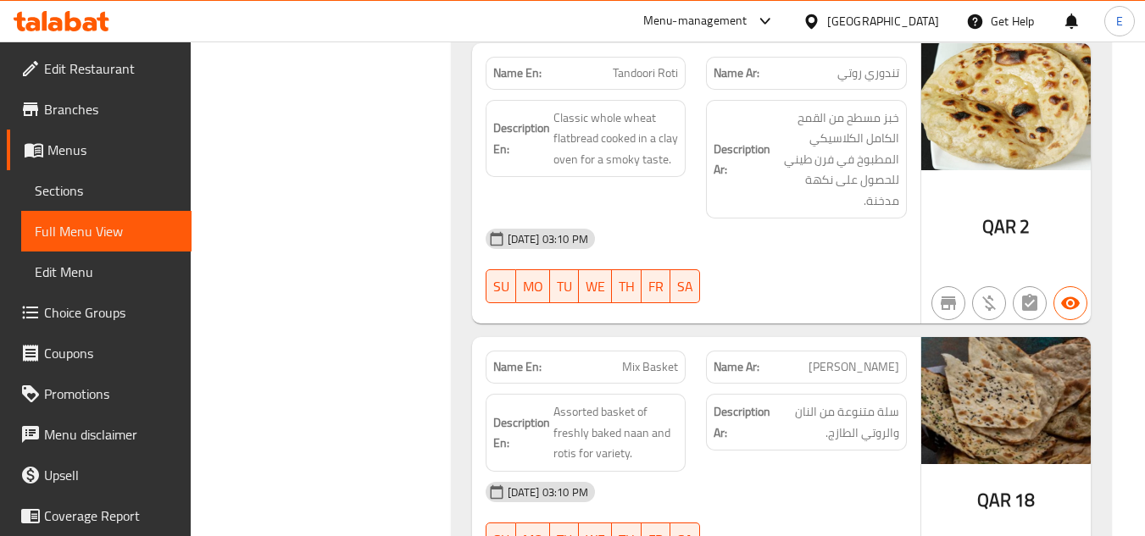
click at [659, 394] on div "Description En: Assorted basket of freshly baked naan and rotis for variety." at bounding box center [586, 433] width 201 height 78
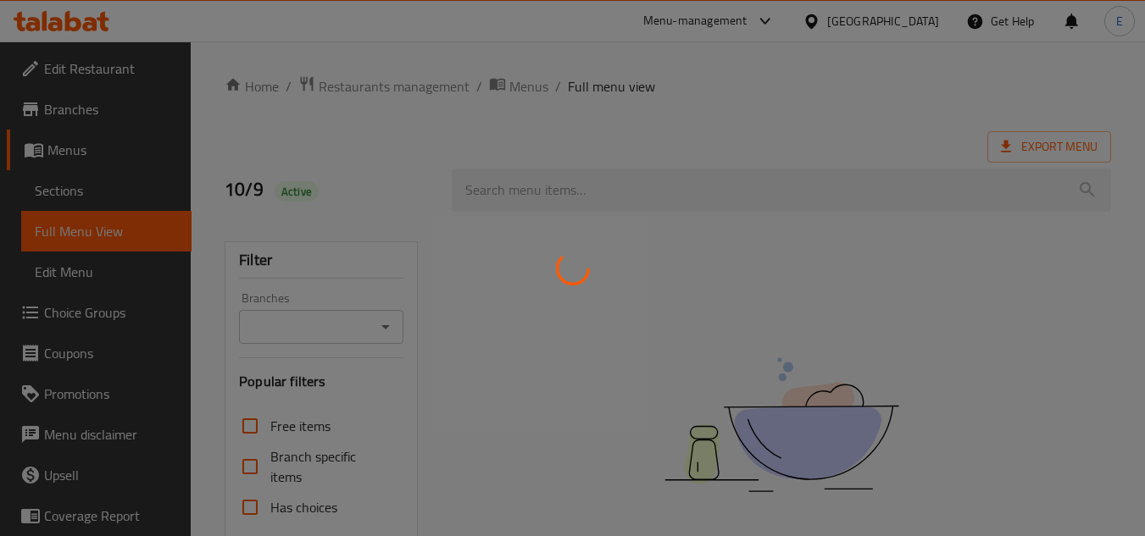
click at [48, 188] on div at bounding box center [572, 268] width 1145 height 536
click at [57, 192] on div at bounding box center [572, 268] width 1145 height 536
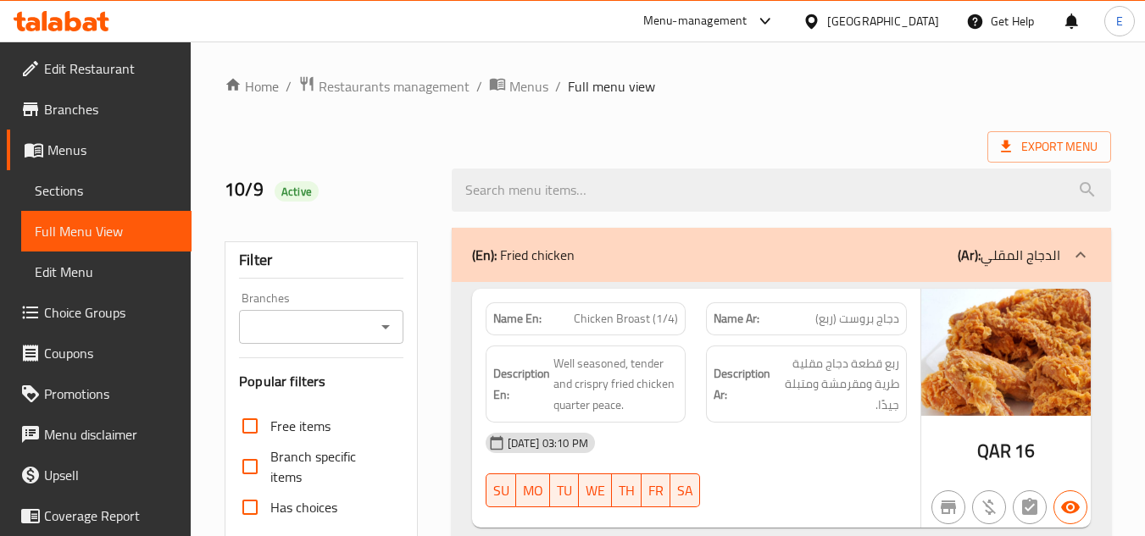
drag, startPoint x: 57, startPoint y: 192, endPoint x: 167, endPoint y: 187, distance: 110.3
click at [57, 192] on span "Sections" at bounding box center [106, 191] width 143 height 20
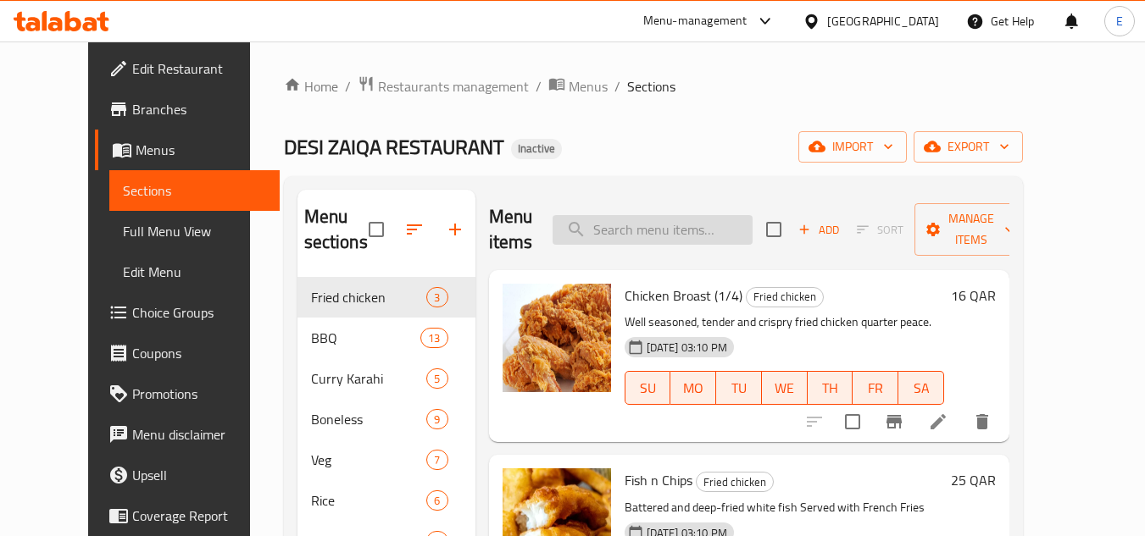
click at [700, 220] on input "search" at bounding box center [653, 230] width 200 height 30
paste input "Lamb Ribs"
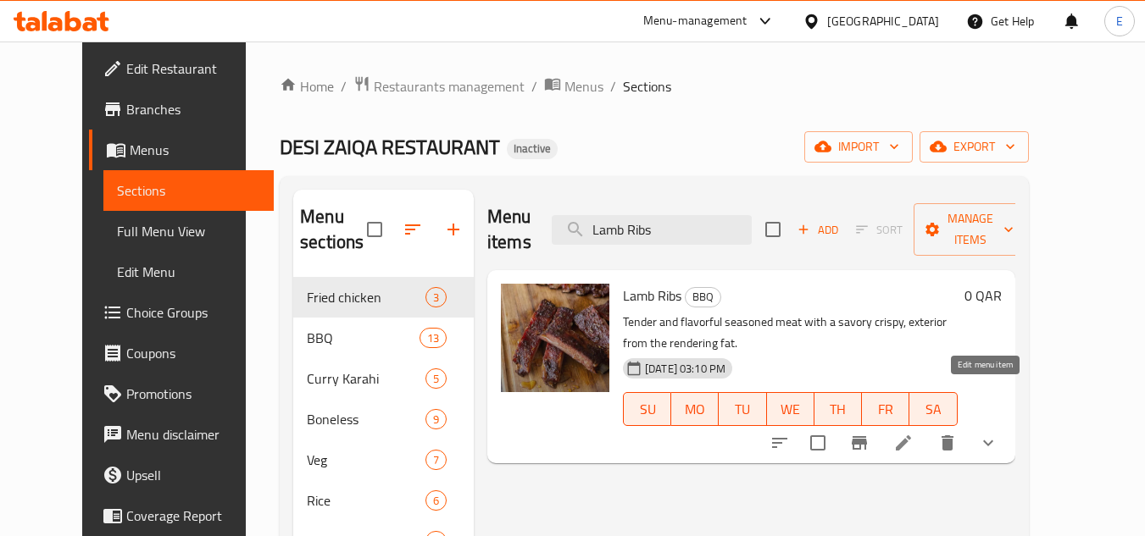
type input "Lamb Ribs"
click at [914, 433] on icon at bounding box center [903, 443] width 20 height 20
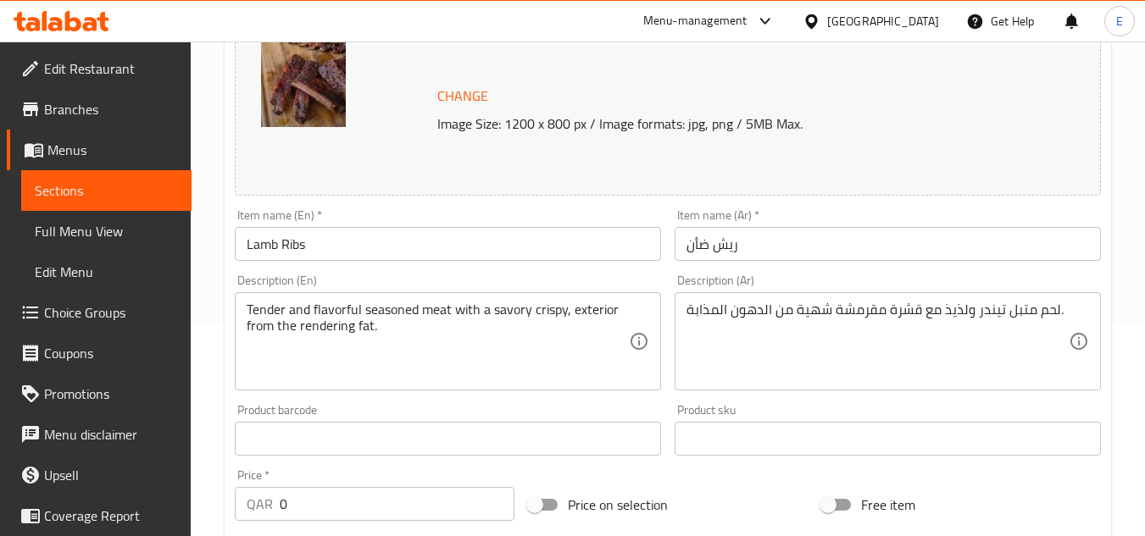
scroll to position [254, 0]
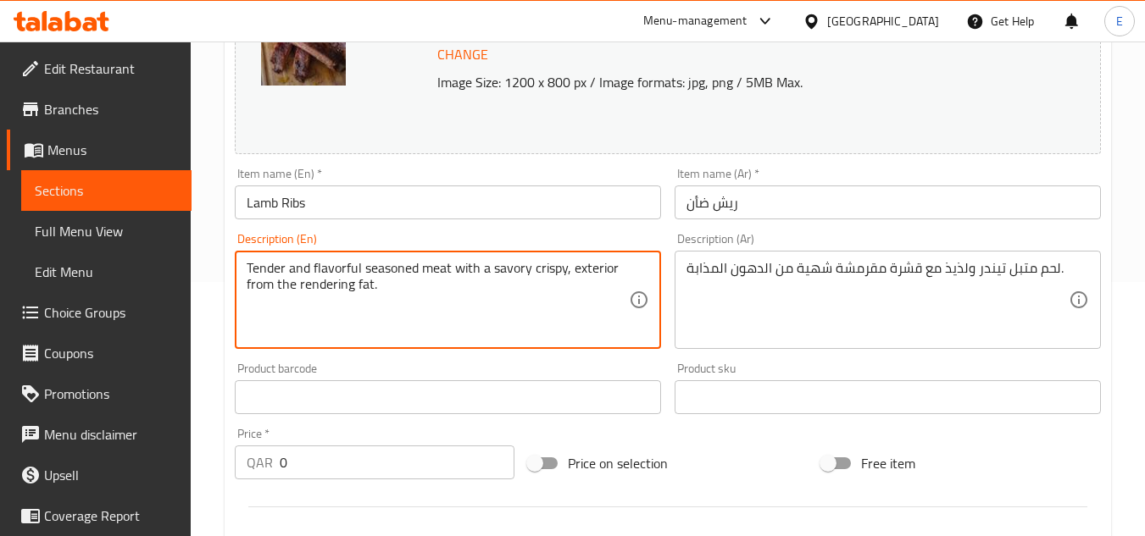
click at [327, 267] on textarea "Tender and flavorful seasoned meat with a savory crispy, exterior from the rend…" at bounding box center [438, 300] width 382 height 81
type textarea "Tender seasoned meat with a savory crispy, exterior from the rendering fat."
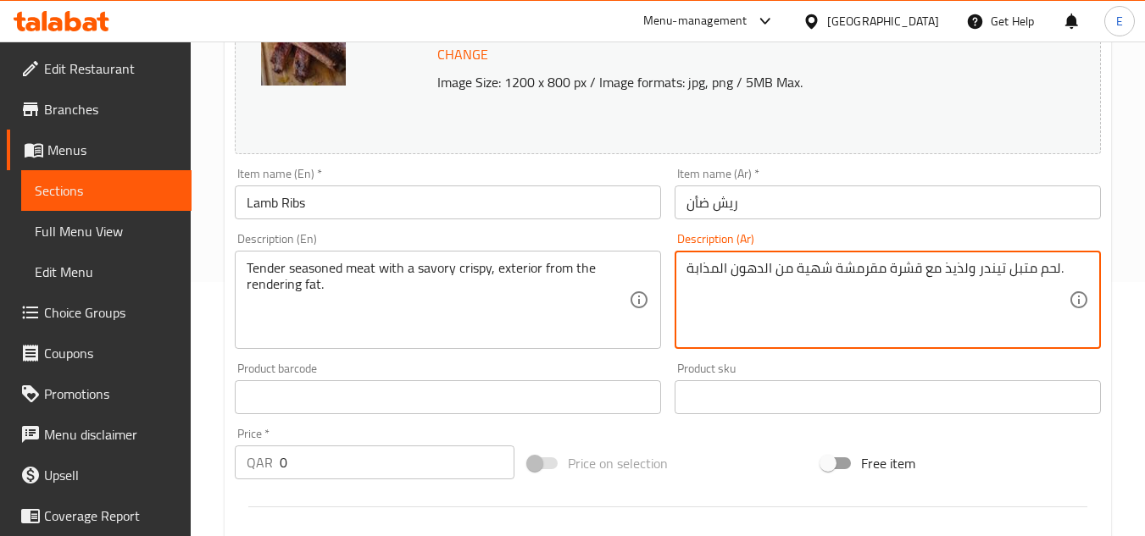
drag, startPoint x: 942, startPoint y: 267, endPoint x: 971, endPoint y: 269, distance: 29.7
click at [809, 309] on textarea "لحم متبل تيندر مع قشرة مقرمشة شهية من الدهون المذابة." at bounding box center [877, 300] width 382 height 81
click at [939, 271] on textarea "لحم متبل تيندر مع قشرة مقرمشة شهية من الدهون المذابة." at bounding box center [877, 300] width 382 height 81
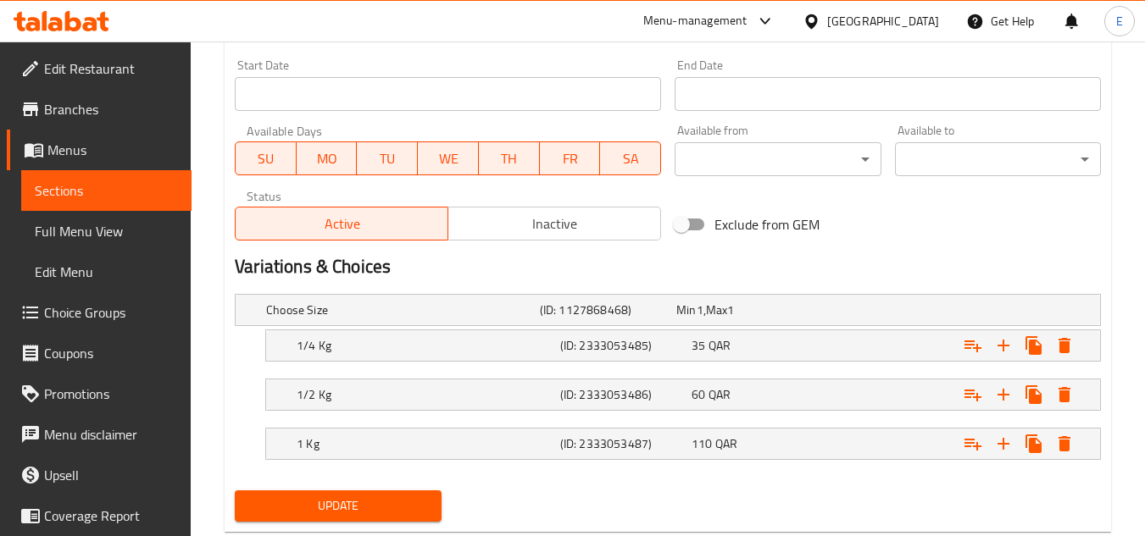
scroll to position [773, 0]
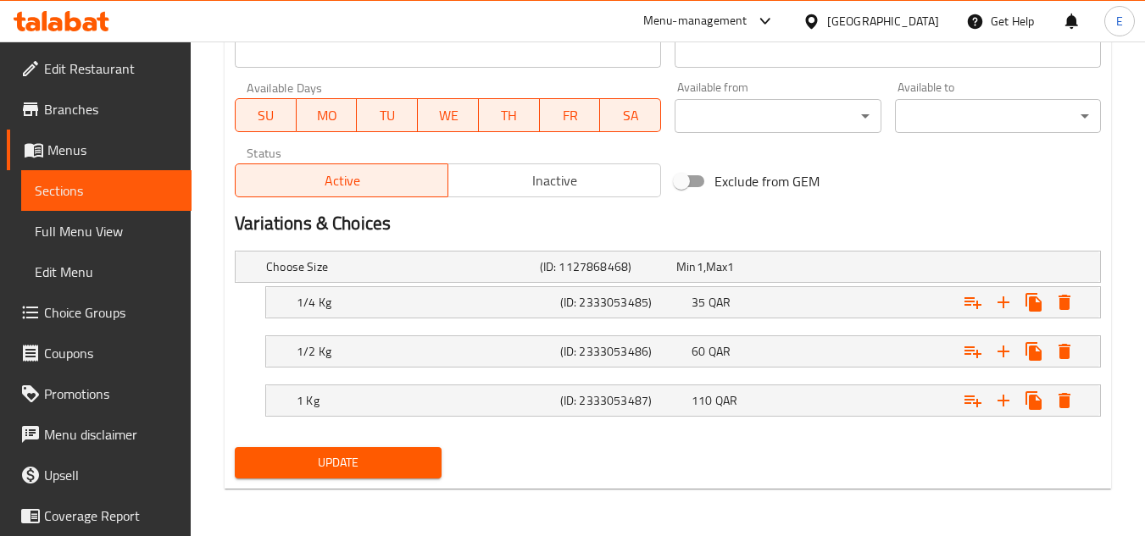
type textarea "لحم متبل تيندر مع قشرة مقرمشة شهية من الدهون المذابة."
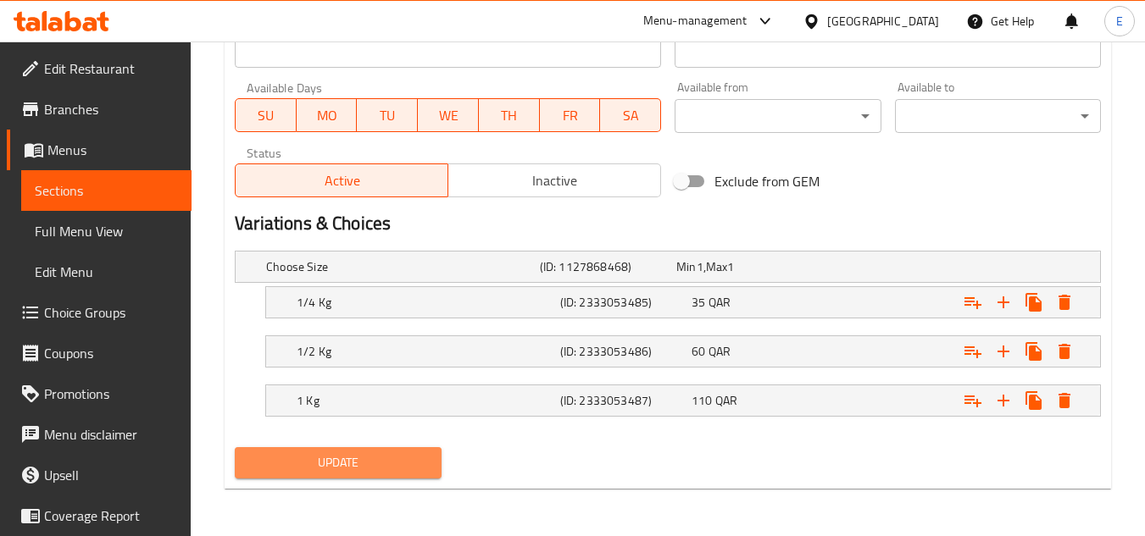
click at [400, 462] on span "Update" at bounding box center [337, 463] width 179 height 21
click at [400, 462] on div at bounding box center [572, 268] width 1145 height 536
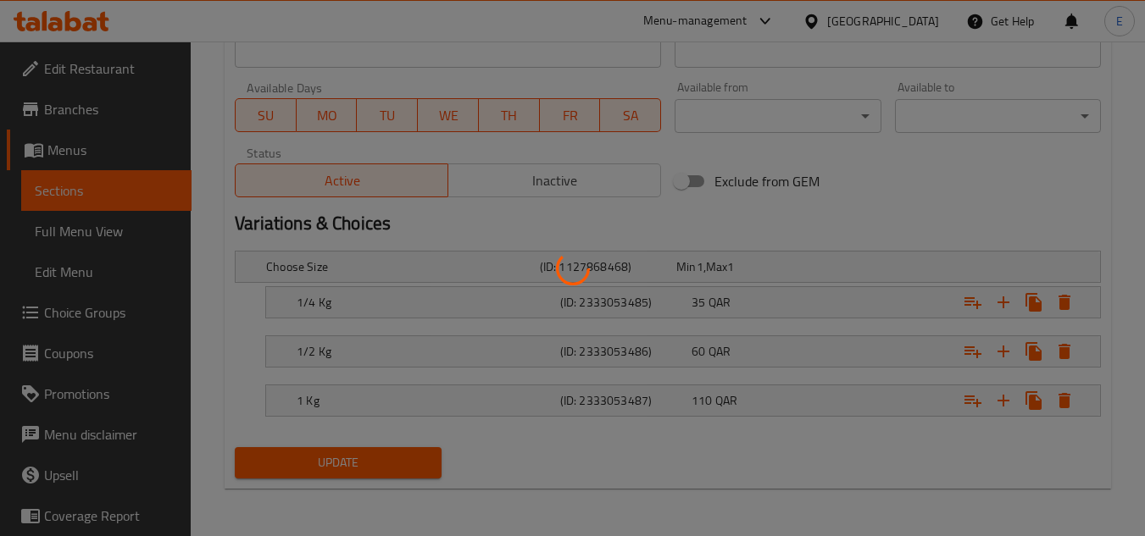
click at [400, 462] on div at bounding box center [572, 268] width 1145 height 536
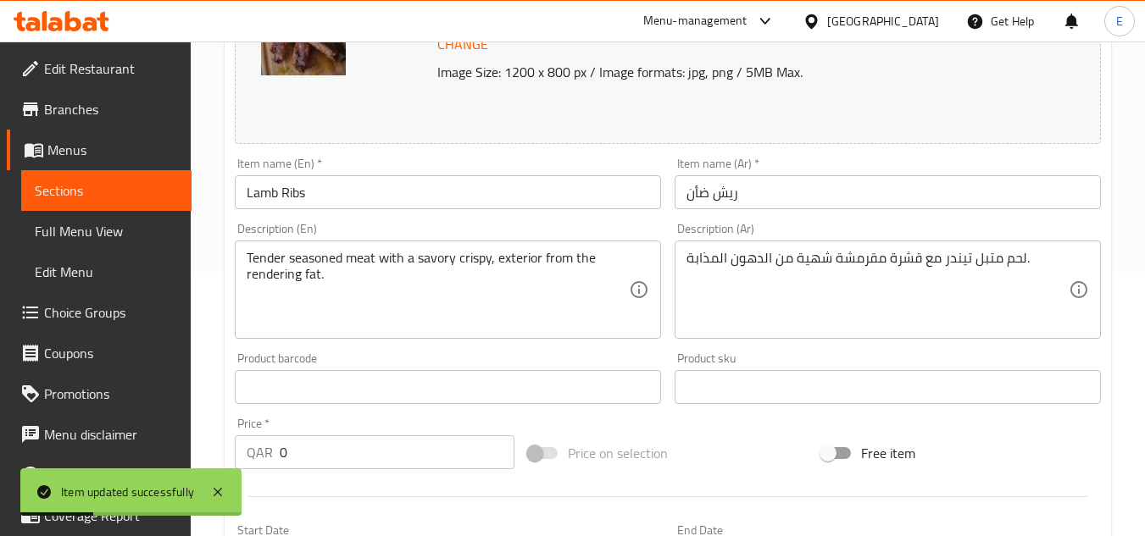
scroll to position [0, 0]
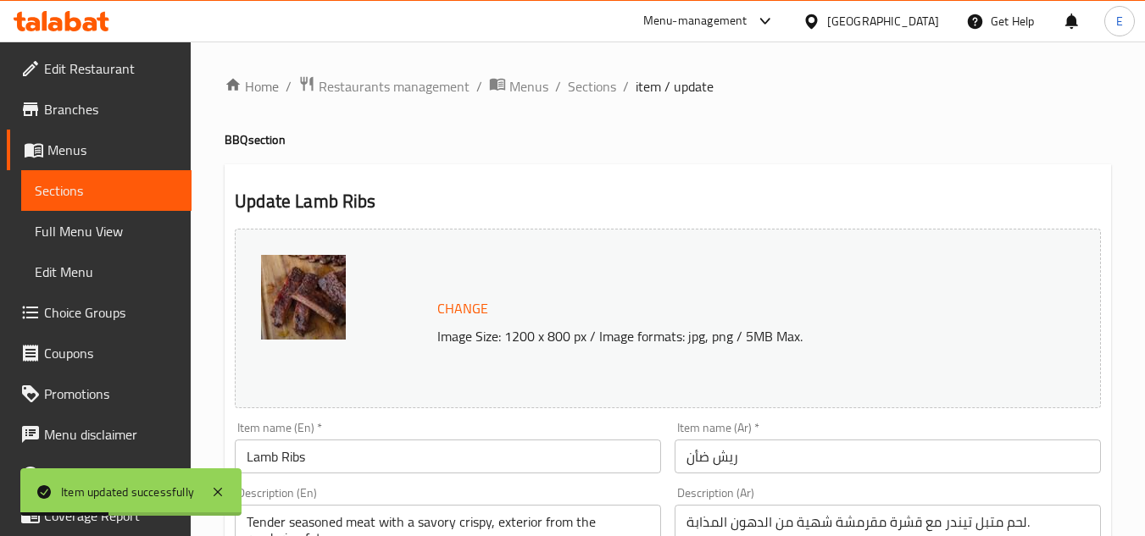
drag, startPoint x: 587, startPoint y: 88, endPoint x: 604, endPoint y: 108, distance: 26.5
click at [587, 88] on span "Sections" at bounding box center [592, 86] width 48 height 20
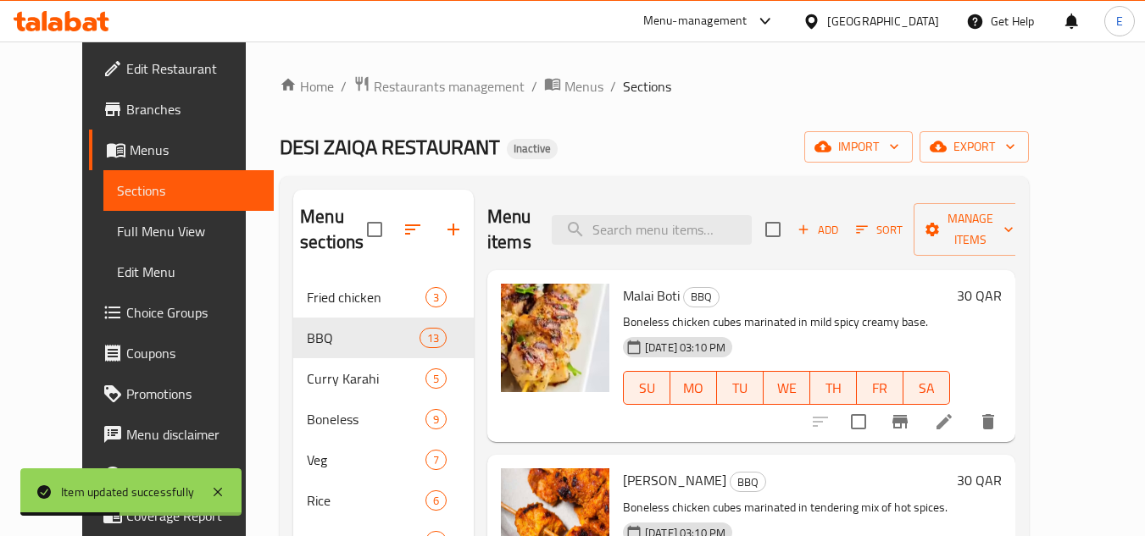
click at [655, 252] on div "Menu items Add Sort Manage items" at bounding box center [751, 230] width 528 height 81
click at [646, 233] on input "search" at bounding box center [652, 230] width 200 height 30
paste input "Malai Handi"
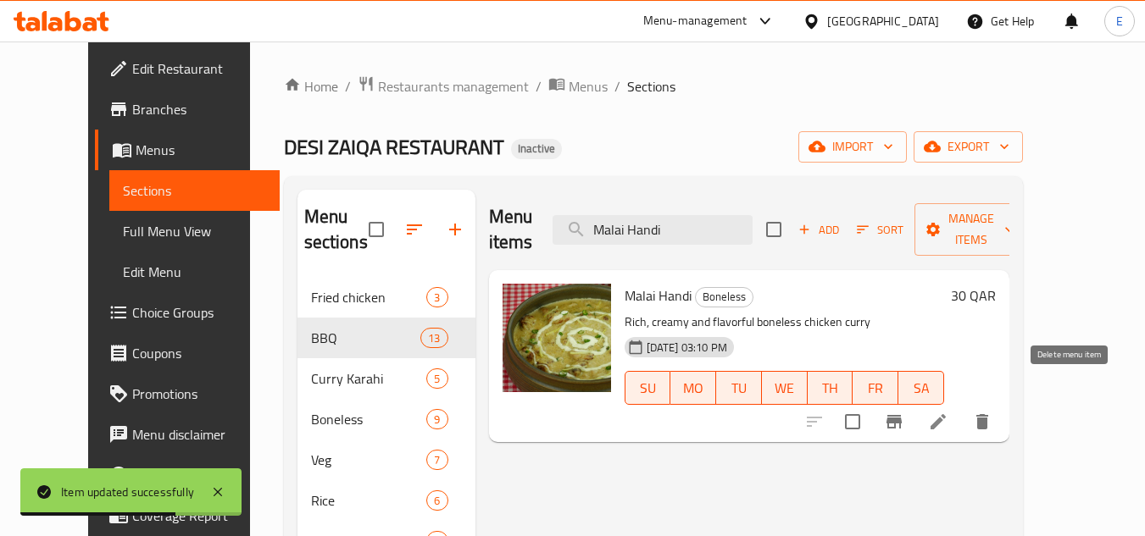
type input "Malai Handi"
click at [948, 412] on icon at bounding box center [938, 422] width 20 height 20
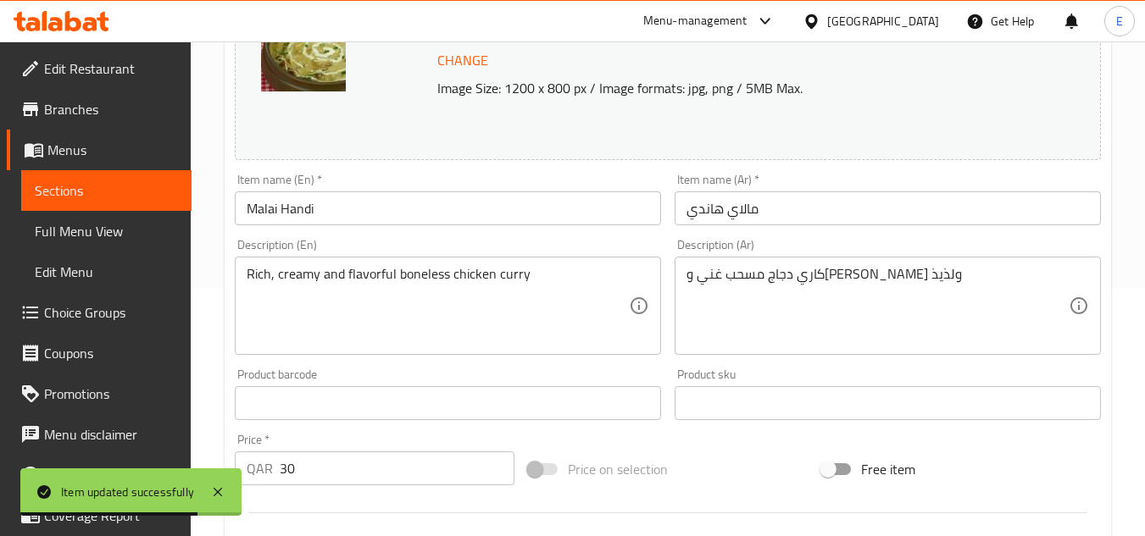
scroll to position [254, 0]
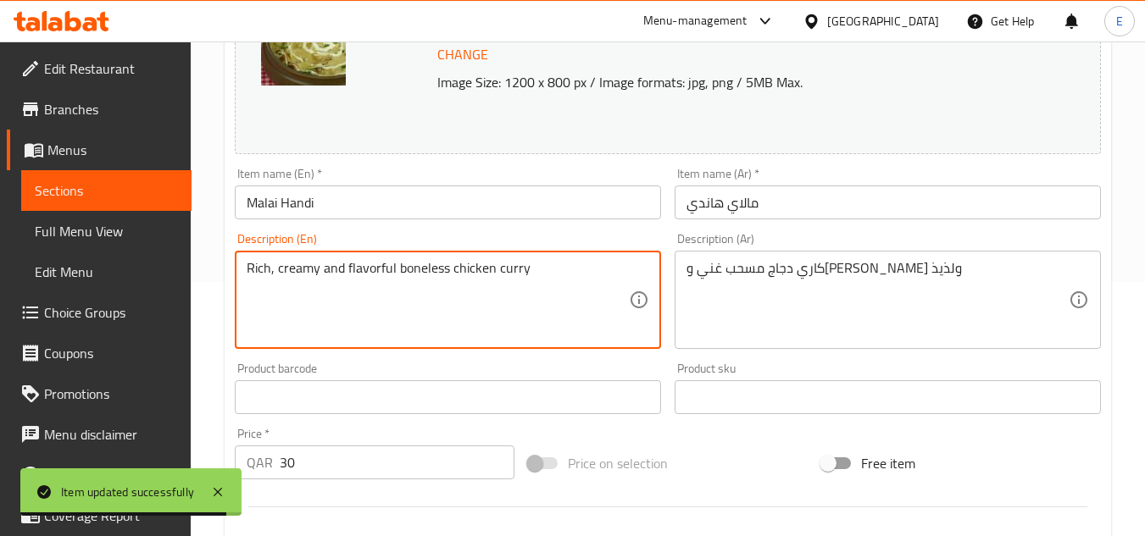
click at [373, 269] on textarea "Rich, creamy and flavorful boneless chicken curry" at bounding box center [438, 300] width 382 height 81
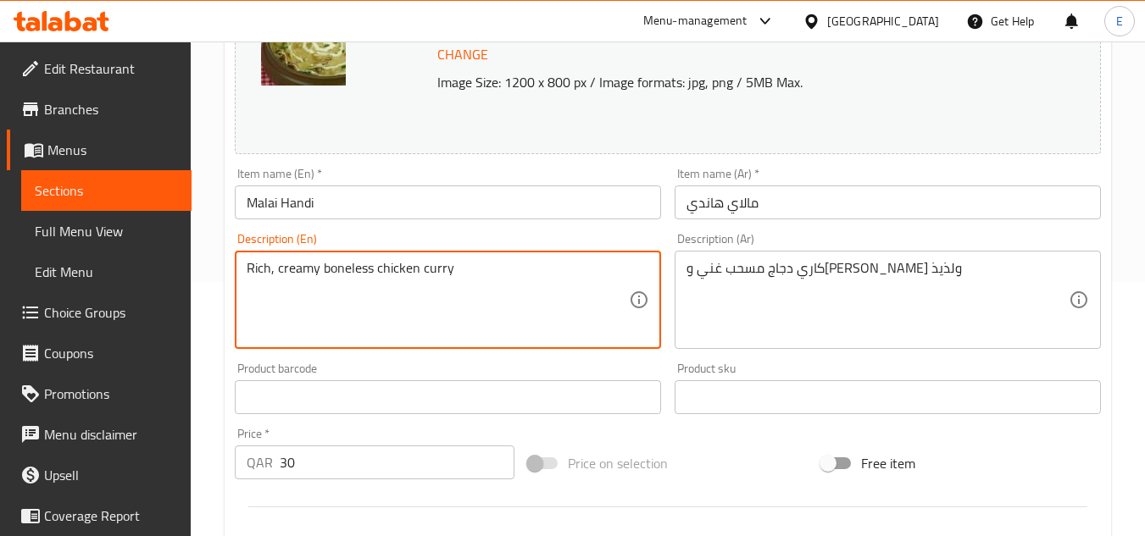
type textarea "Rich, creamy boneless chicken curry"
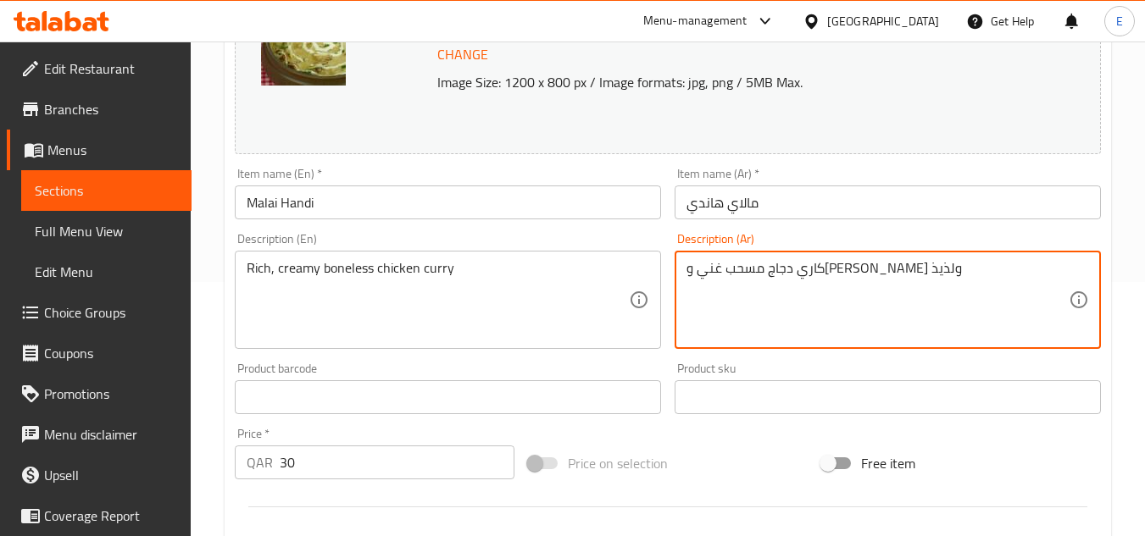
drag, startPoint x: 716, startPoint y: 270, endPoint x: 683, endPoint y: 264, distance: 33.4
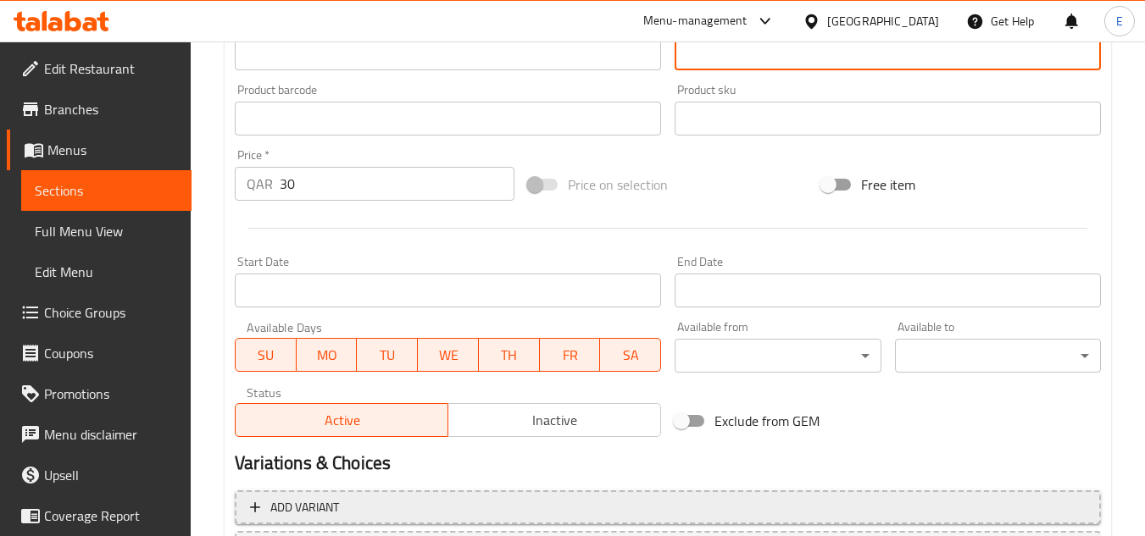
scroll to position [686, 0]
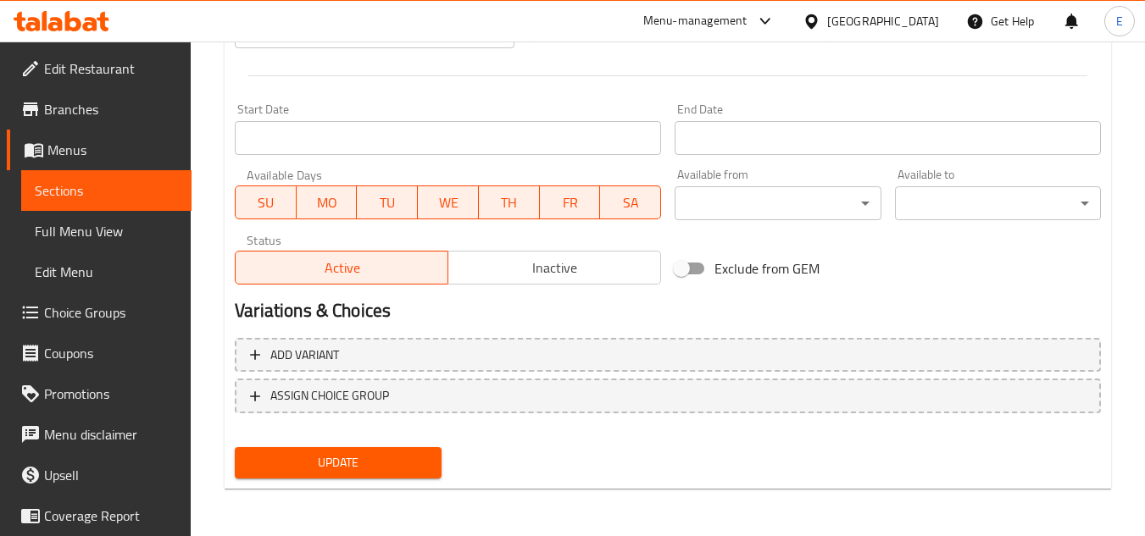
type textarea "كاري دجاج مسحب غني وكريمي"
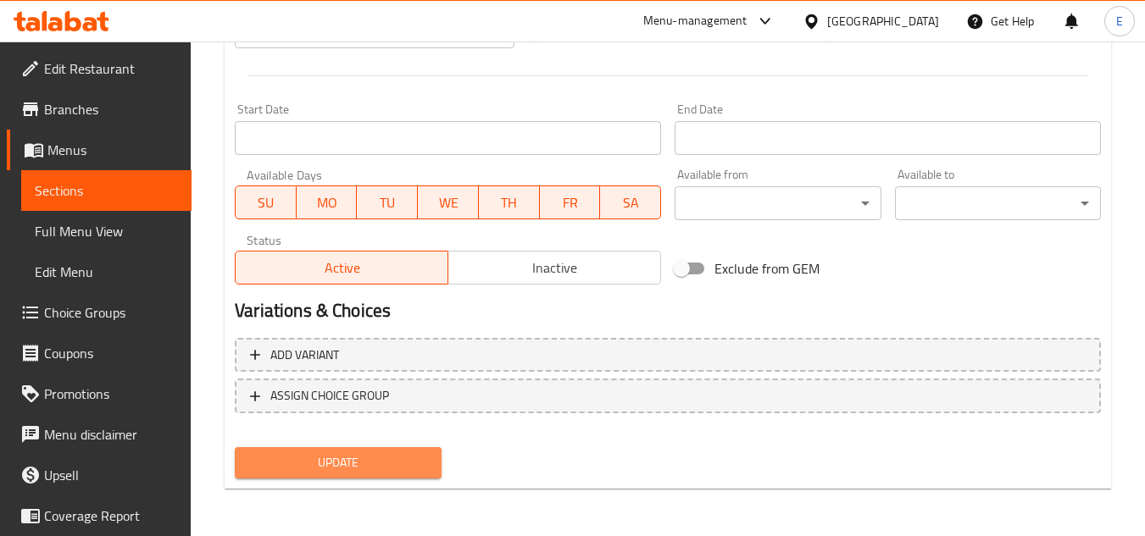
click at [361, 450] on button "Update" at bounding box center [338, 462] width 206 height 31
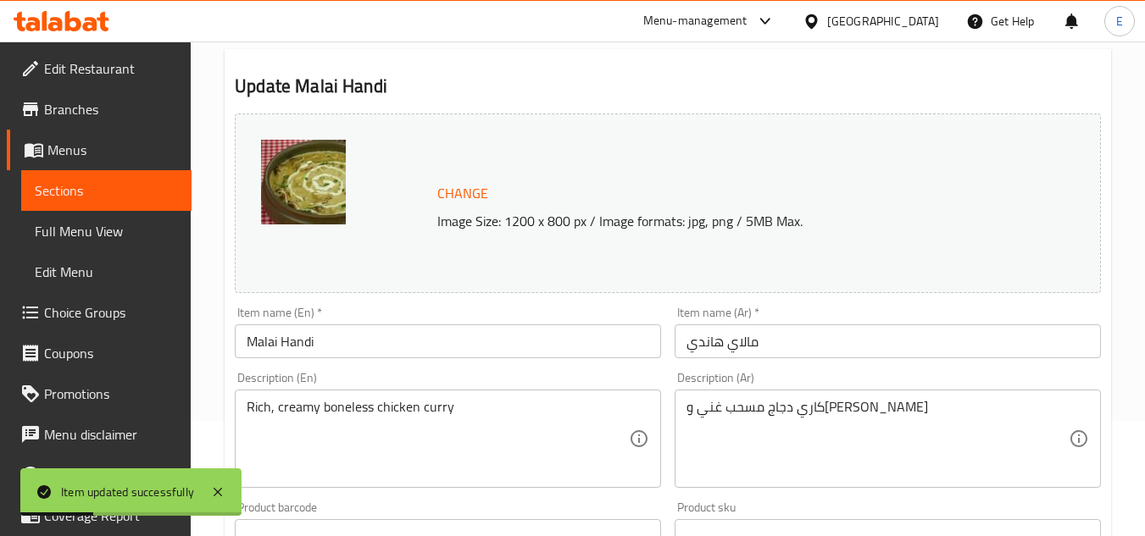
scroll to position [0, 0]
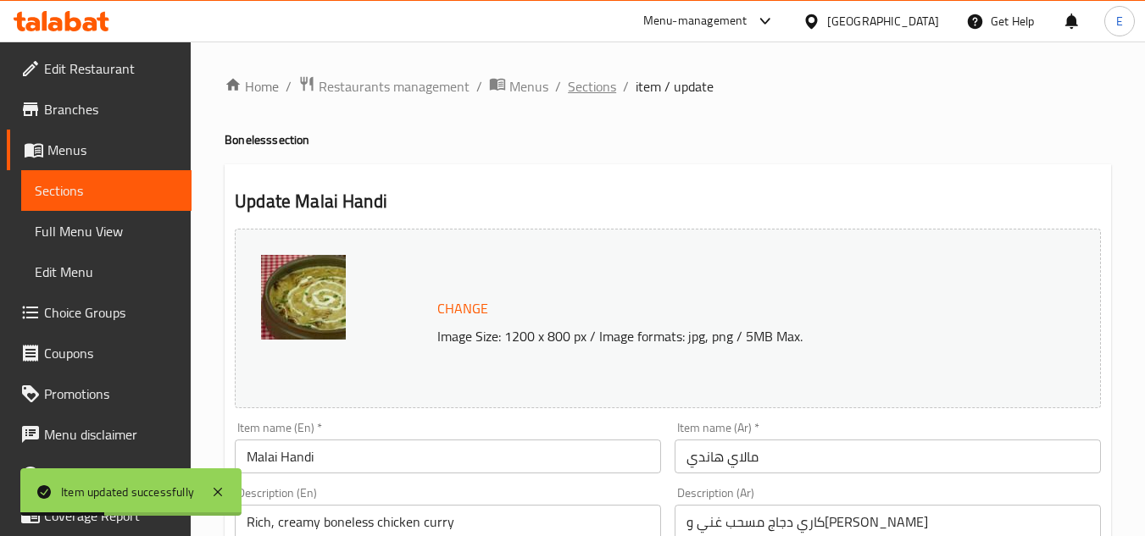
click at [576, 92] on span "Sections" at bounding box center [592, 86] width 48 height 20
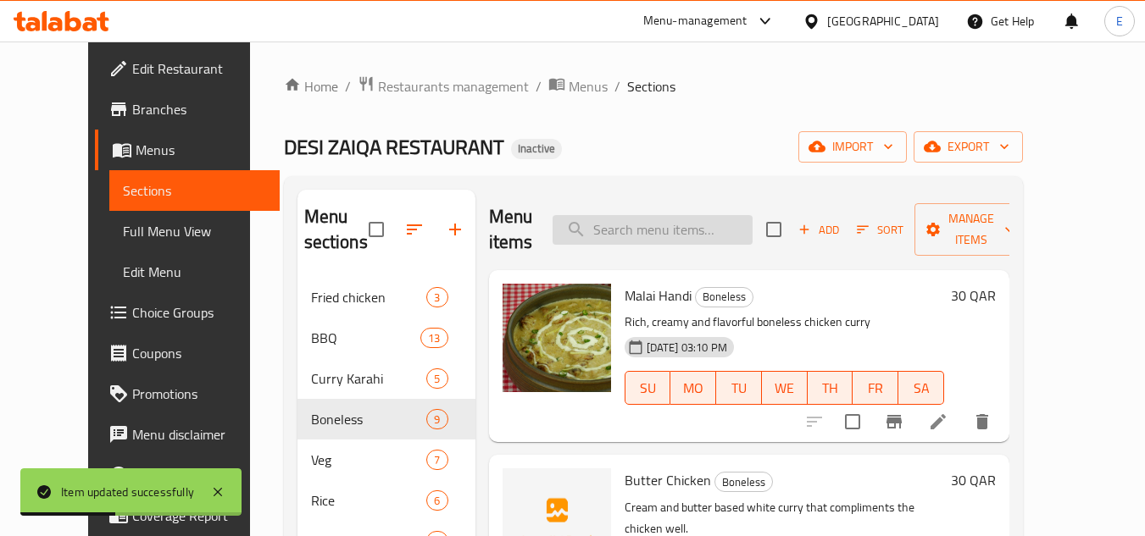
click at [619, 221] on input "search" at bounding box center [653, 230] width 200 height 30
paste input "Palak Gosht"
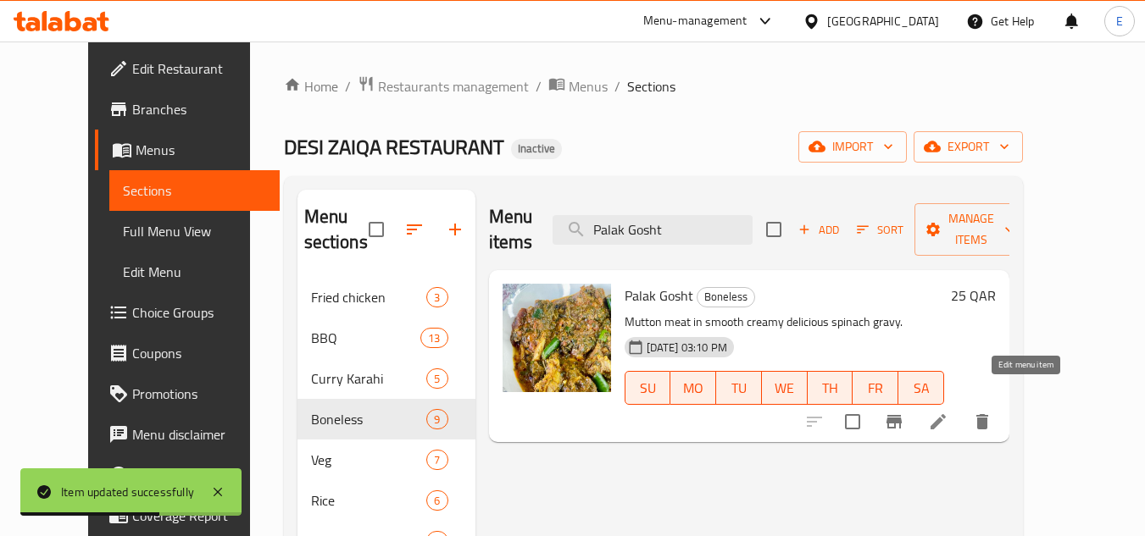
type input "Palak Gosht"
click at [946, 414] on icon at bounding box center [938, 421] width 15 height 15
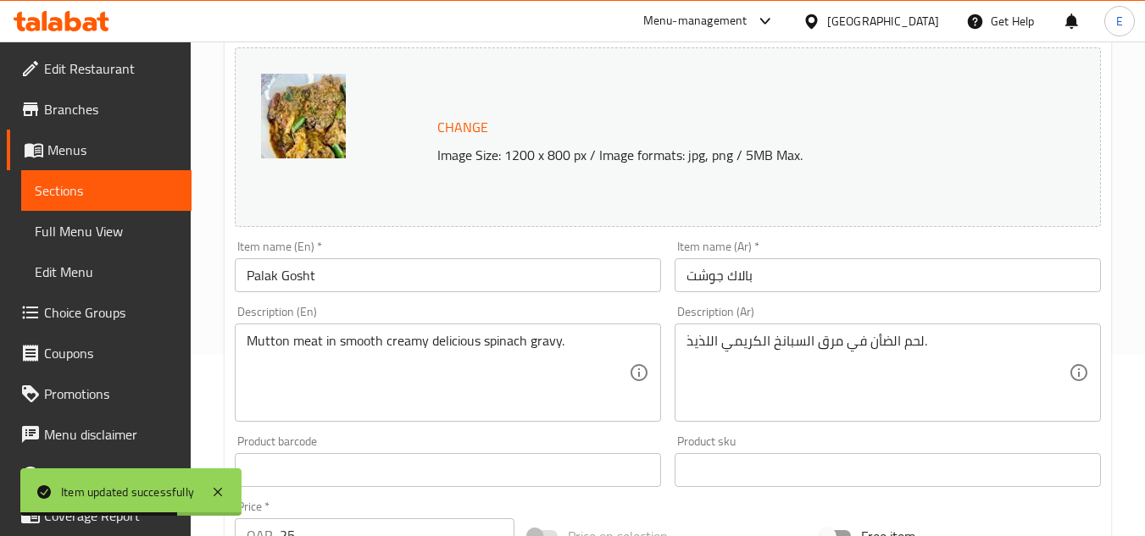
scroll to position [254, 0]
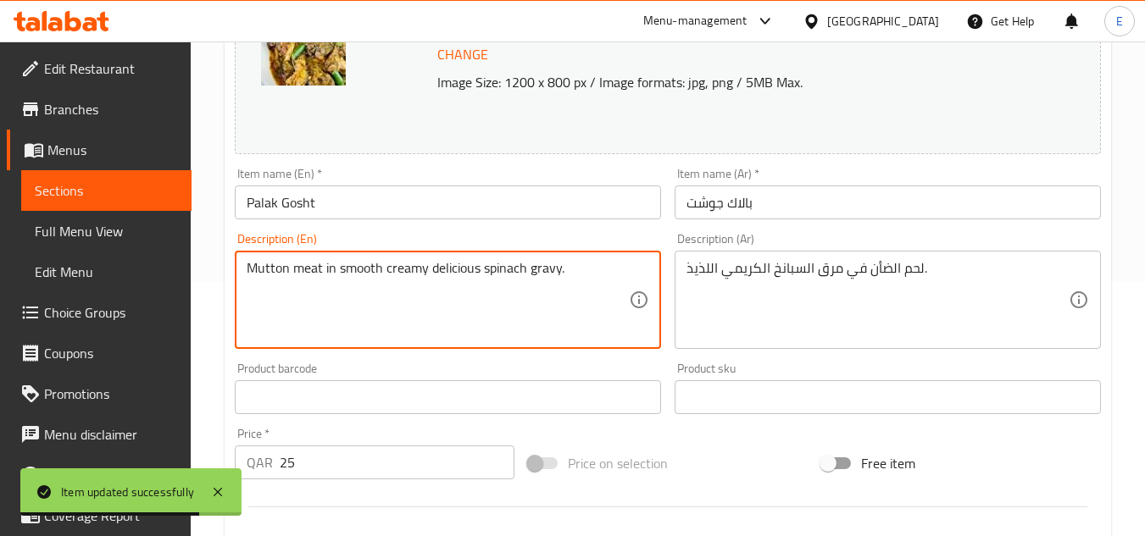
click at [449, 264] on textarea "Mutton meat in smooth creamy delicious spinach gravy." at bounding box center [438, 300] width 382 height 81
type textarea "Mutton meat in smooth creamy spinach gravy."
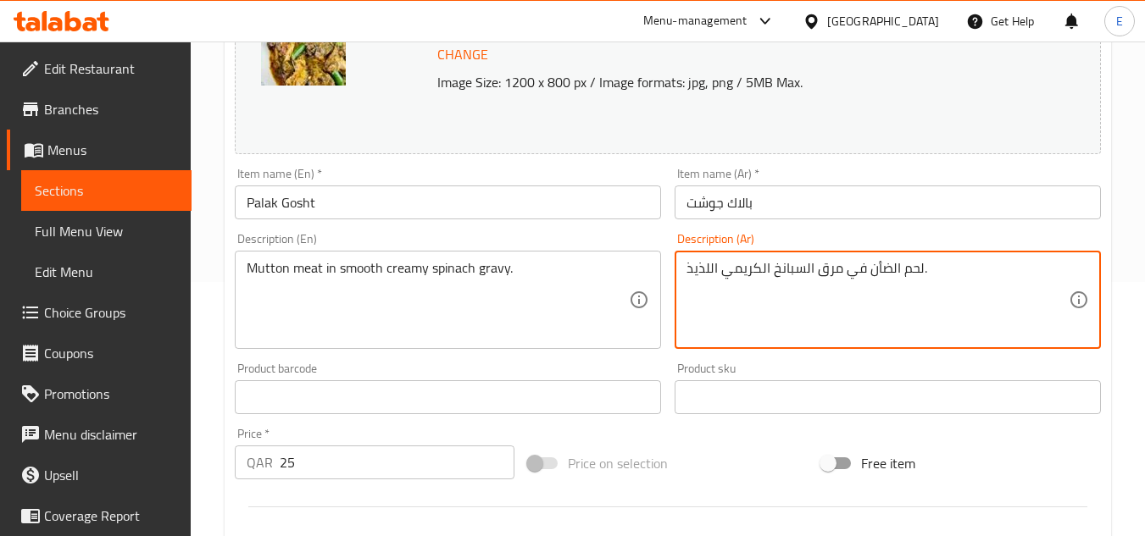
drag, startPoint x: 717, startPoint y: 265, endPoint x: 675, endPoint y: 268, distance: 42.5
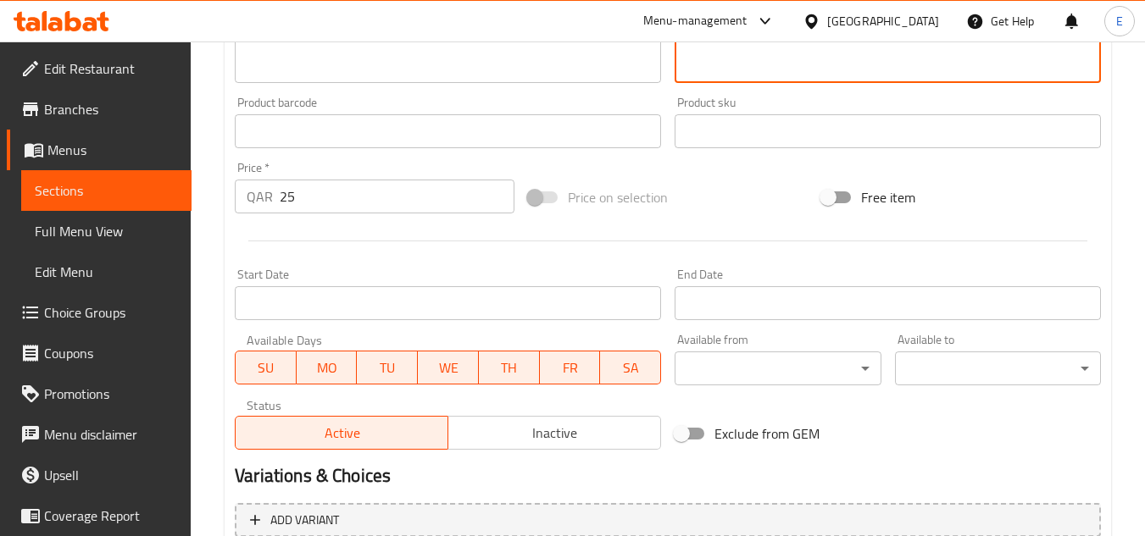
scroll to position [678, 0]
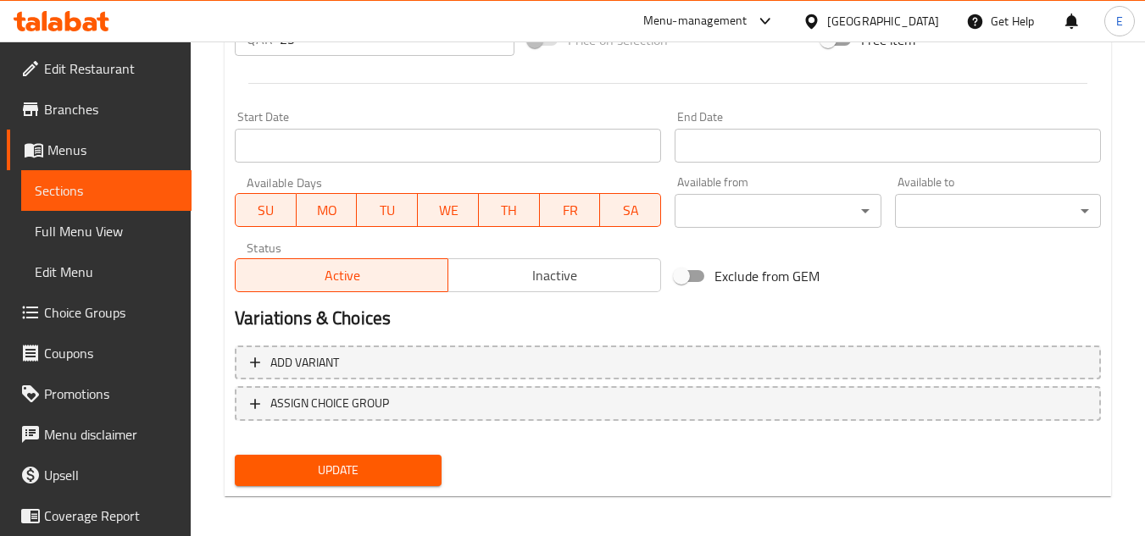
type textarea "لحم الضأن في مرق السبانخ الكريمي ."
click at [364, 465] on span "Update" at bounding box center [337, 470] width 179 height 21
click at [364, 465] on div at bounding box center [572, 268] width 1145 height 536
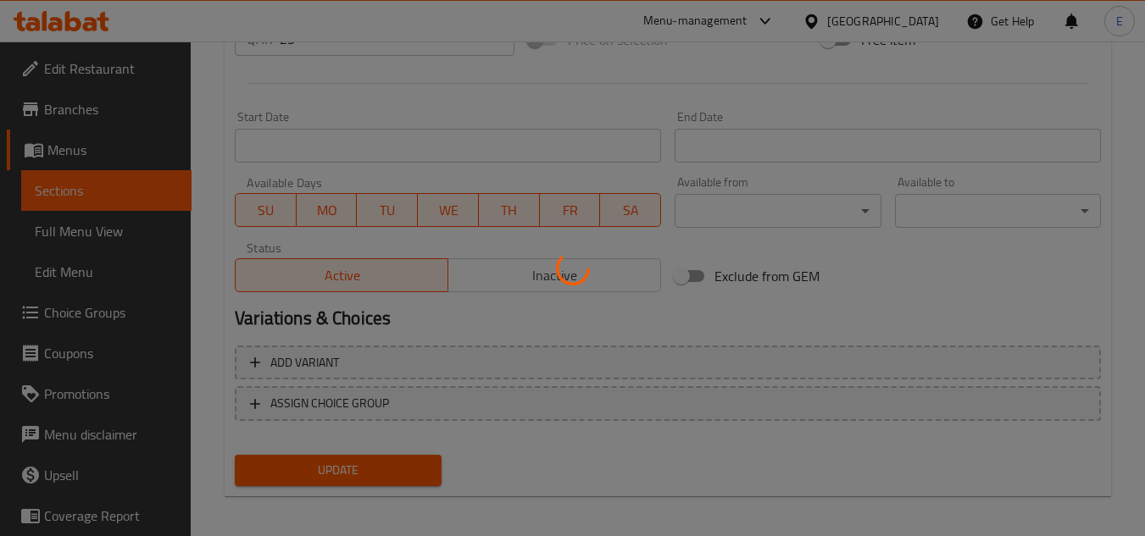
click at [364, 465] on div at bounding box center [572, 268] width 1145 height 536
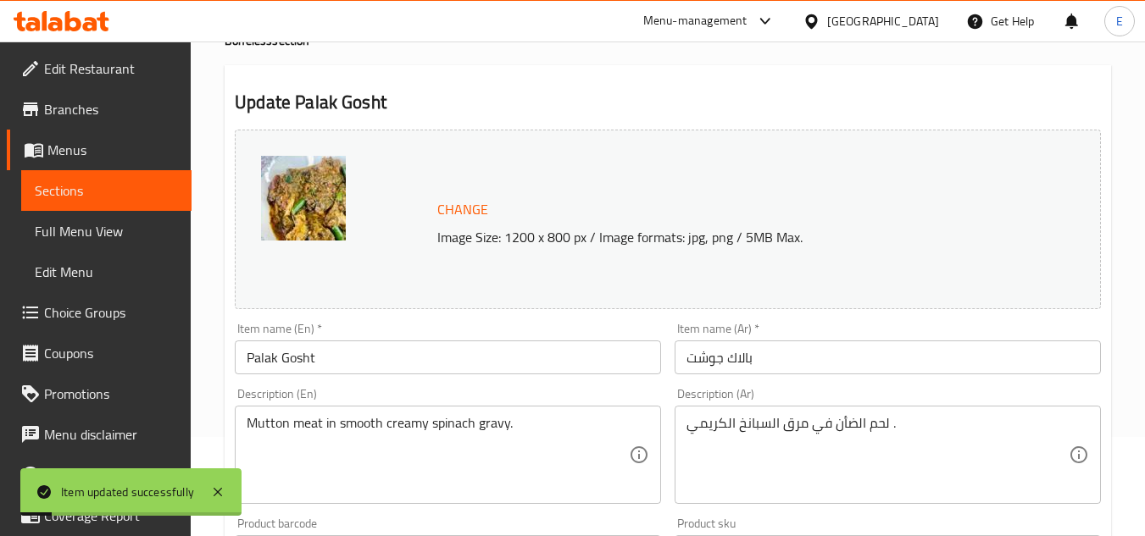
scroll to position [0, 0]
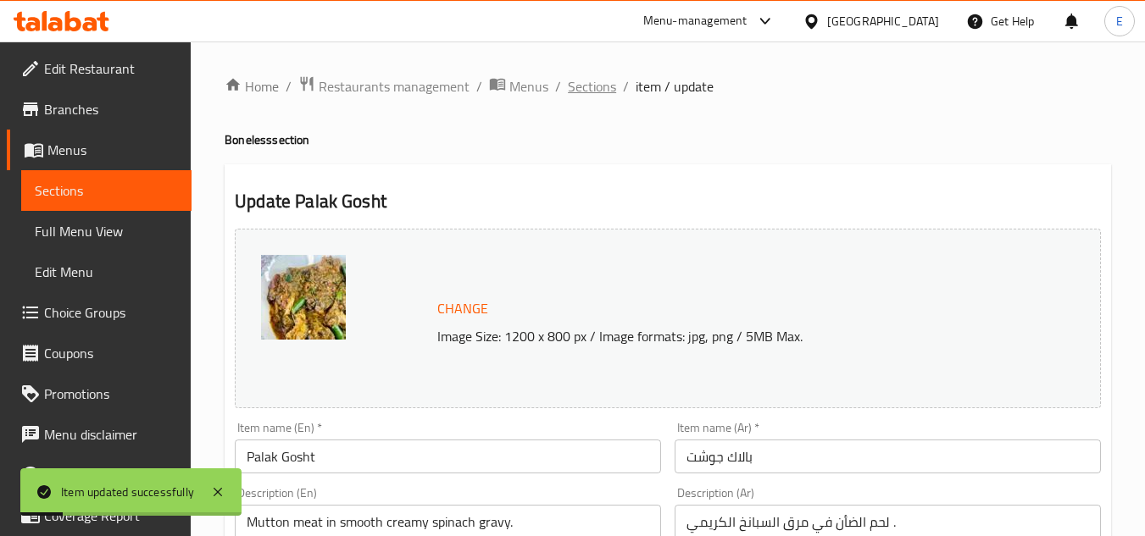
click at [603, 95] on span "Sections" at bounding box center [592, 86] width 48 height 20
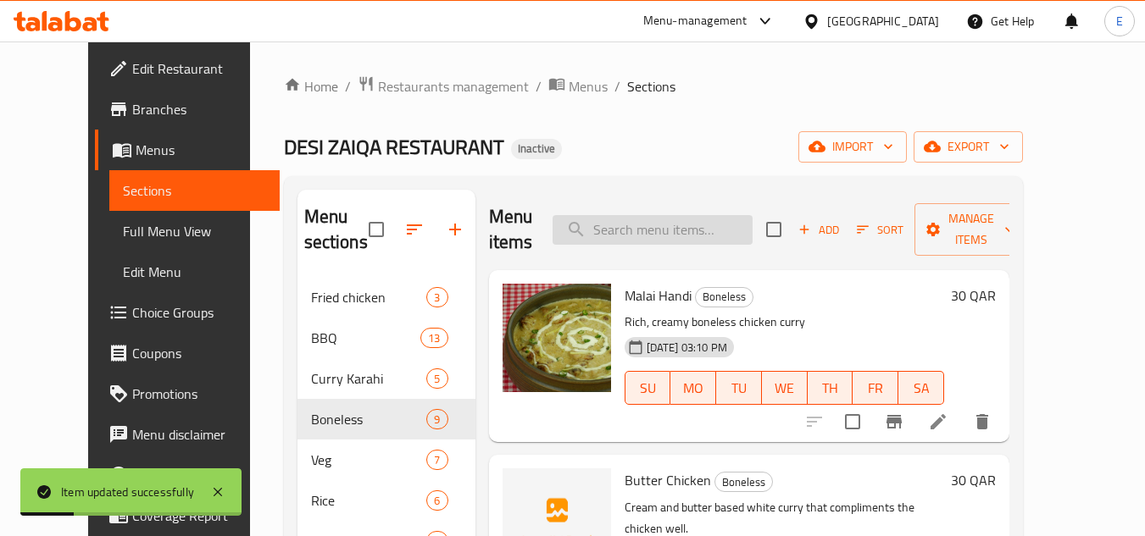
click at [664, 228] on input "search" at bounding box center [653, 230] width 200 height 30
paste input "Palak Paneer"
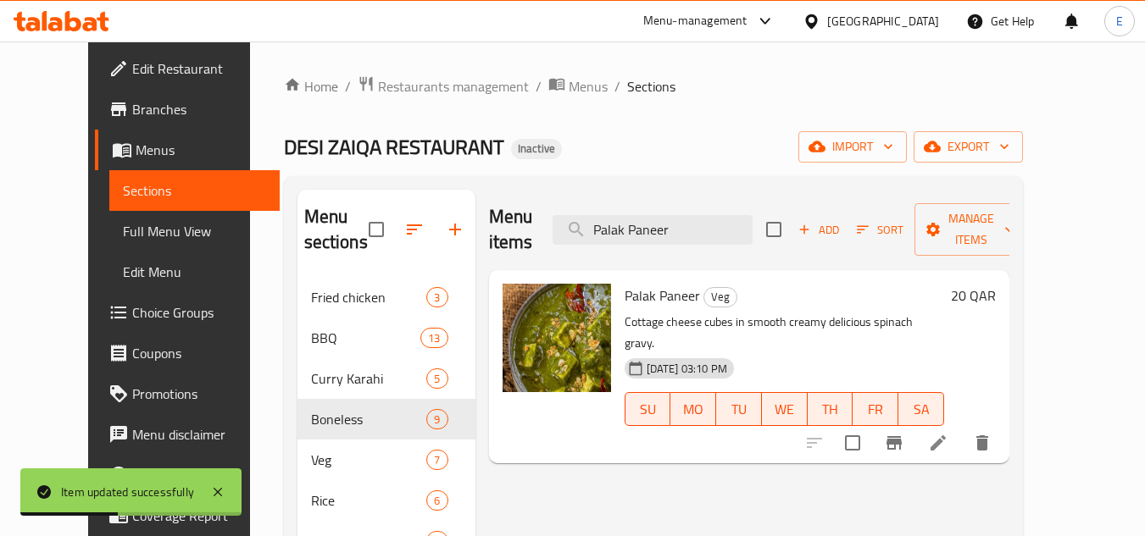
type input "Palak Paneer"
click at [962, 428] on li at bounding box center [937, 443] width 47 height 31
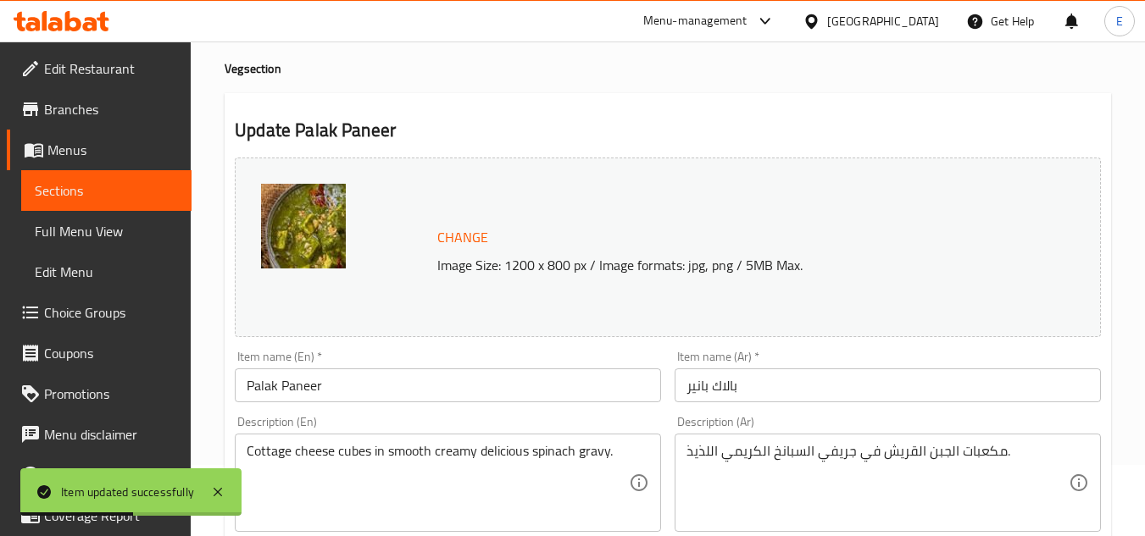
scroll to position [254, 0]
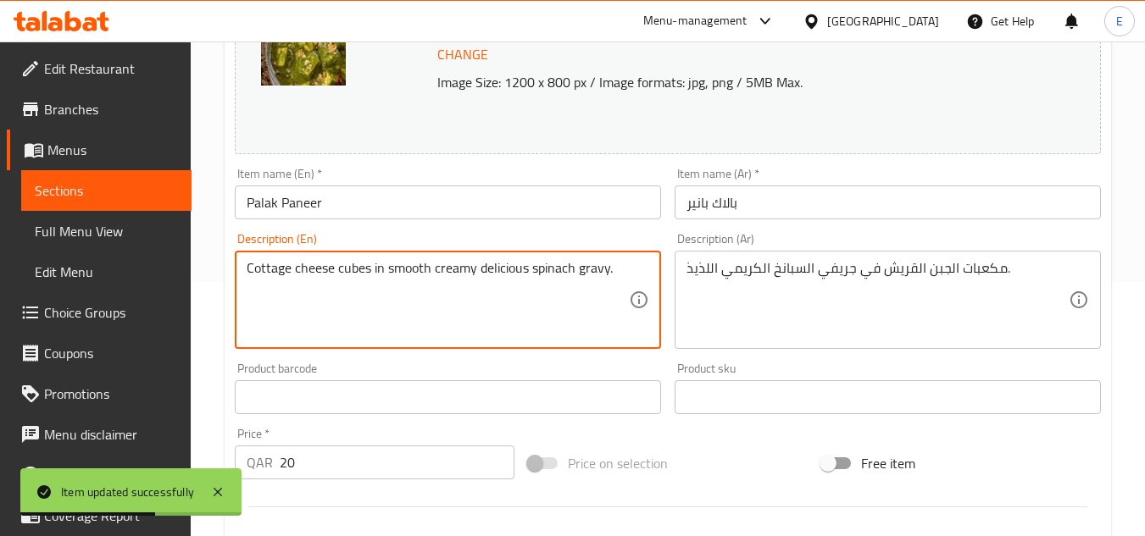
click at [506, 269] on textarea "Cottage cheese cubes in smooth creamy delicious spinach gravy." at bounding box center [438, 300] width 382 height 81
type textarea "Cottage cheese cubes in smooth creamy spinach gravy."
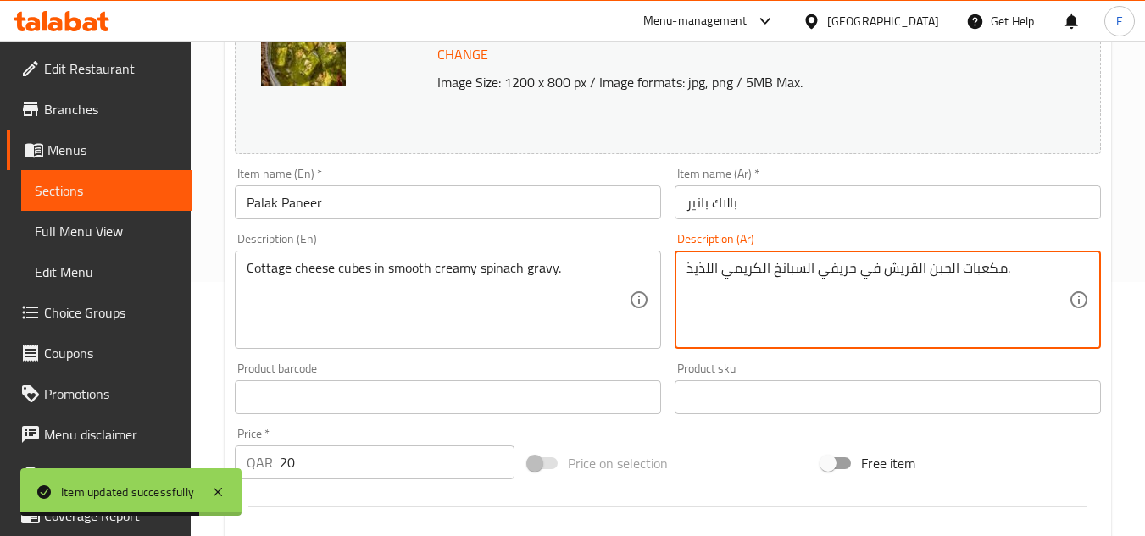
drag, startPoint x: 719, startPoint y: 271, endPoint x: 678, endPoint y: 271, distance: 40.7
type textarea "مكعبات الجبن القريش في جريفي السبانخ الكريمي."
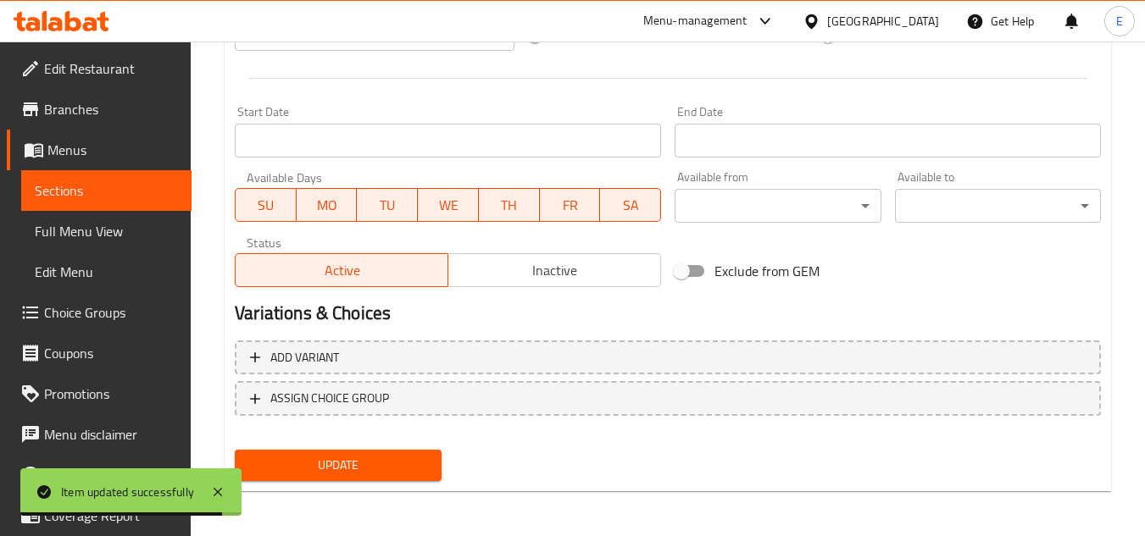
scroll to position [686, 0]
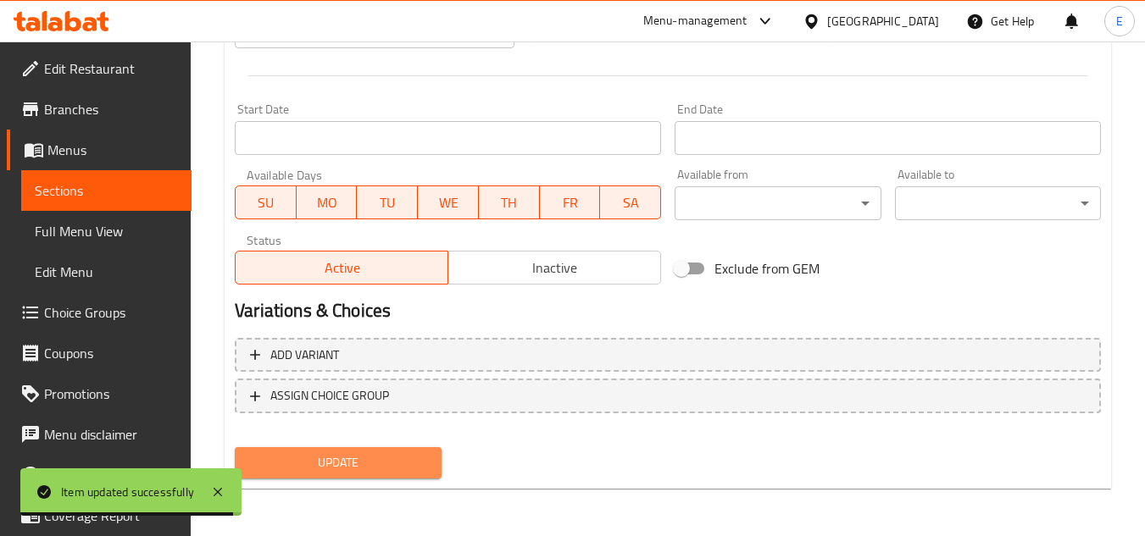
click at [397, 461] on span "Update" at bounding box center [337, 463] width 179 height 21
click at [397, 461] on div at bounding box center [572, 268] width 1145 height 536
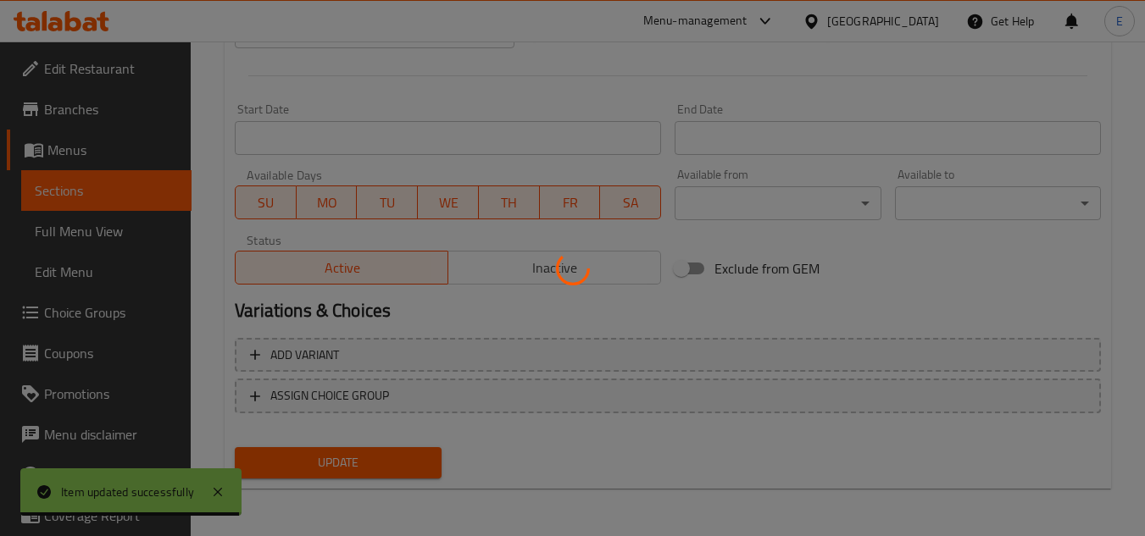
click at [397, 461] on div at bounding box center [572, 268] width 1145 height 536
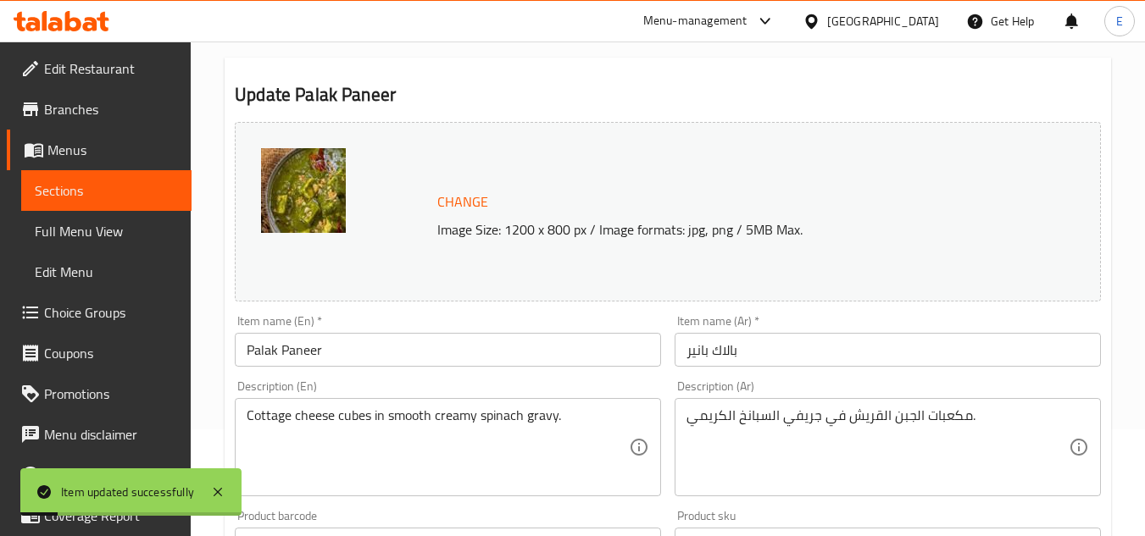
scroll to position [0, 0]
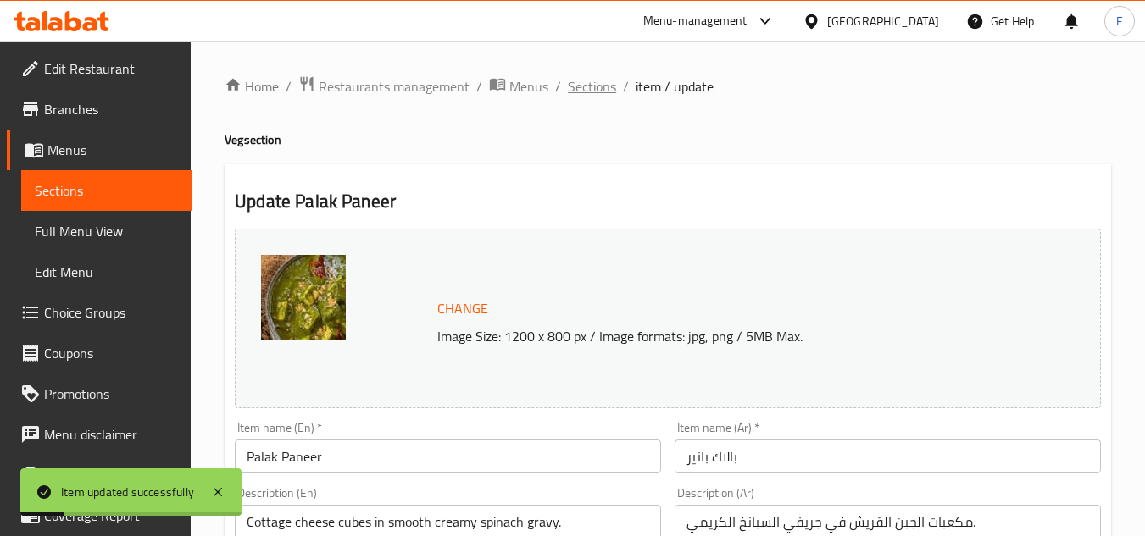
click at [602, 94] on span "Sections" at bounding box center [592, 86] width 48 height 20
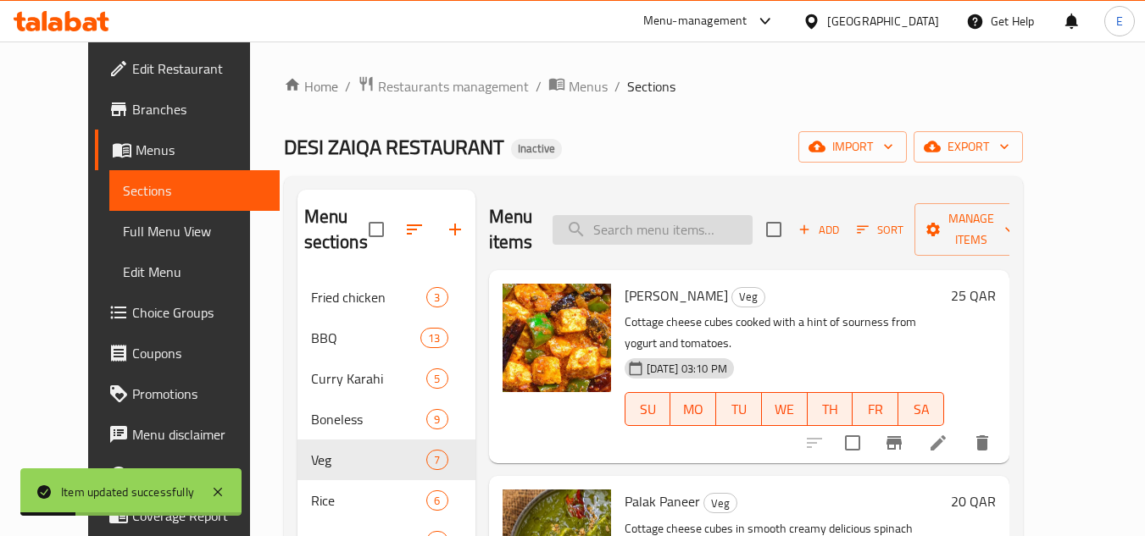
click at [654, 238] on input "search" at bounding box center [653, 230] width 200 height 30
paste input "[PERSON_NAME]"
type input "[PERSON_NAME]"
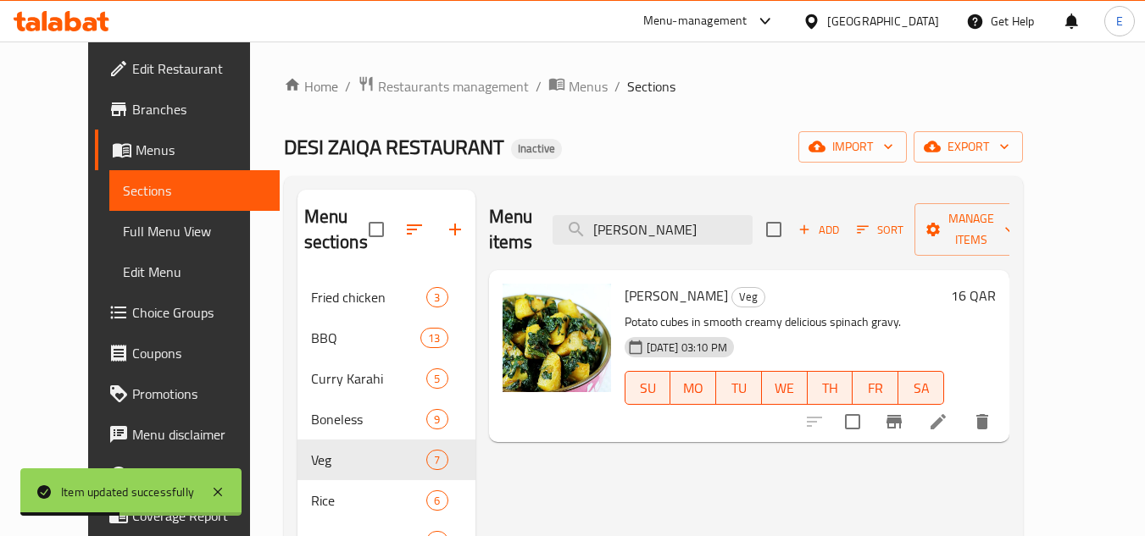
click at [948, 412] on icon at bounding box center [938, 422] width 20 height 20
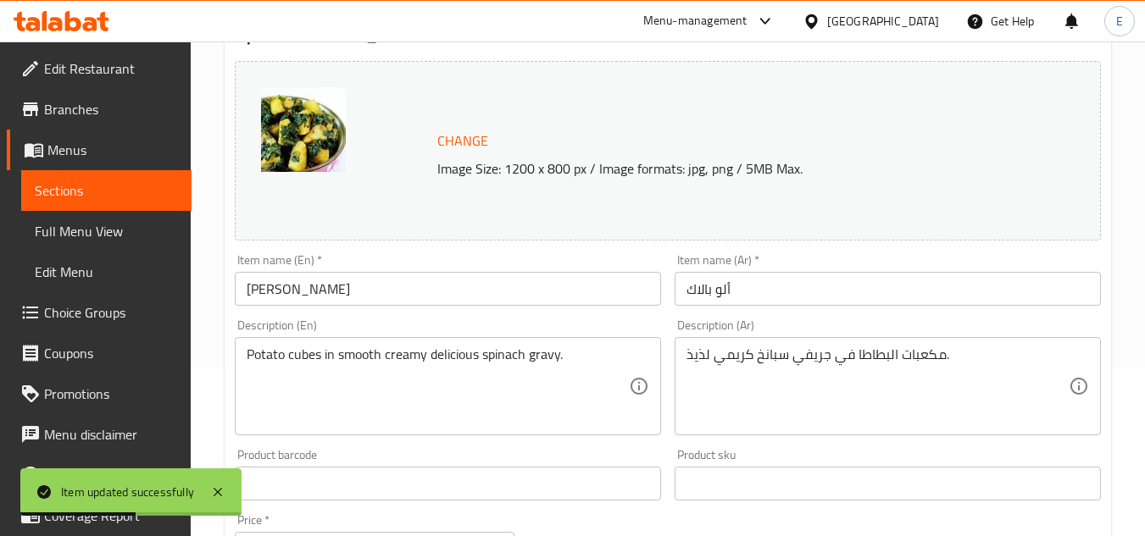
scroll to position [254, 0]
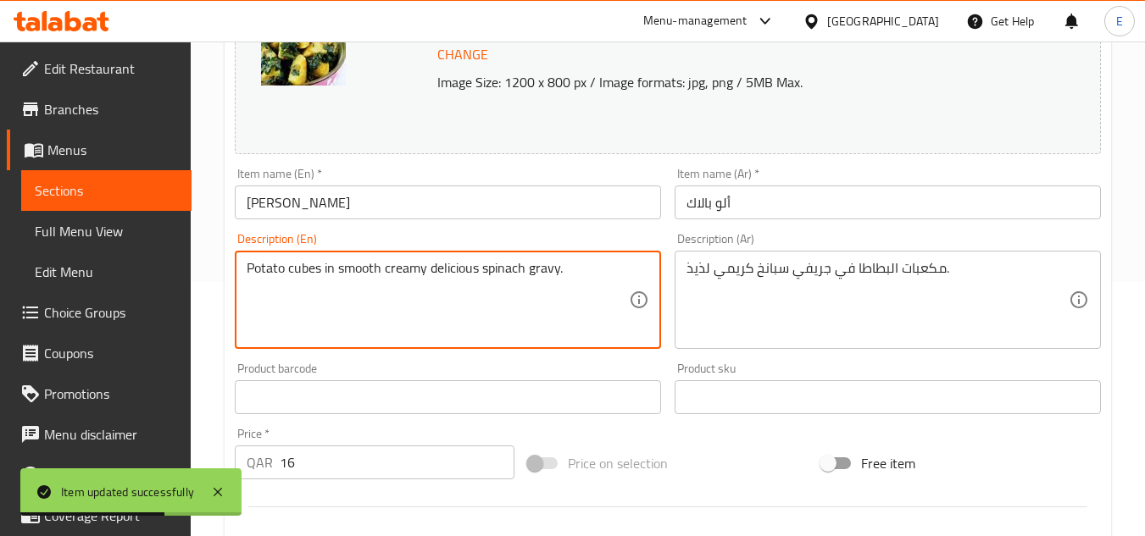
click at [452, 264] on textarea "Potato cubes in smooth creamy delicious spinach gravy." at bounding box center [438, 300] width 382 height 81
type textarea "Potato cubes in smooth creamy spinach gravy."
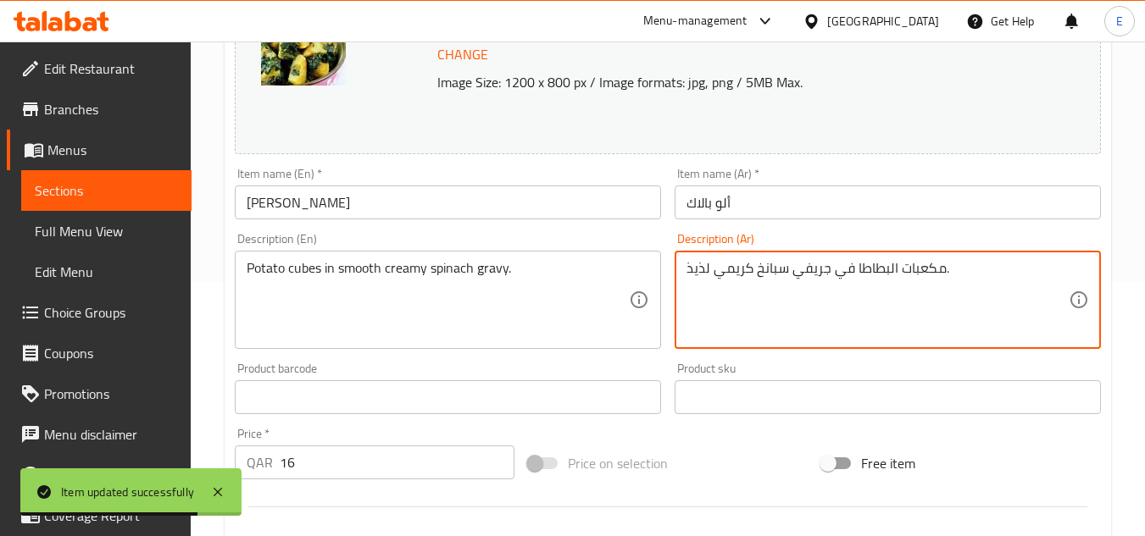
drag, startPoint x: 711, startPoint y: 271, endPoint x: 676, endPoint y: 276, distance: 35.1
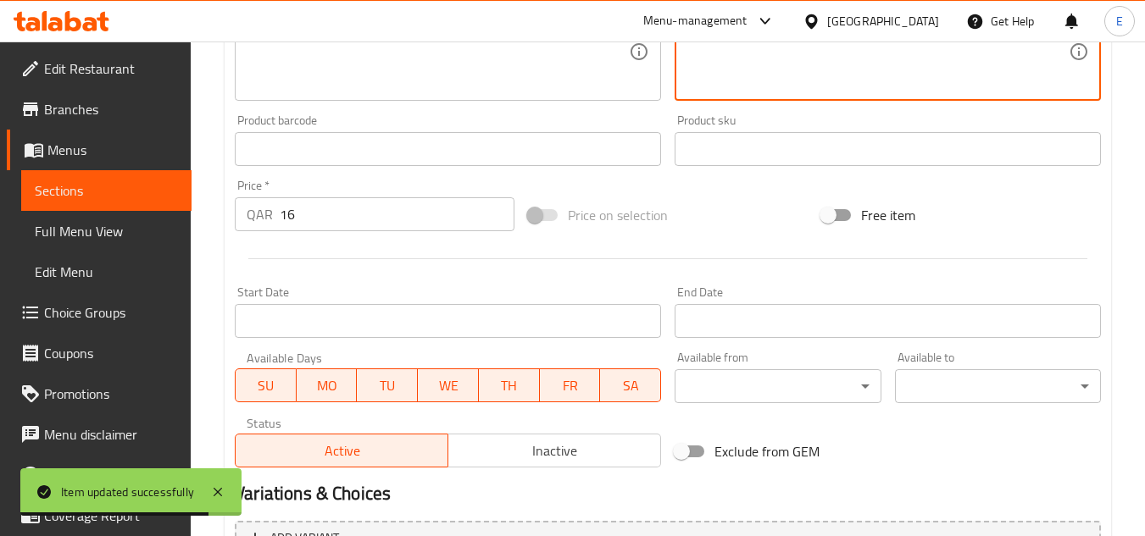
scroll to position [678, 0]
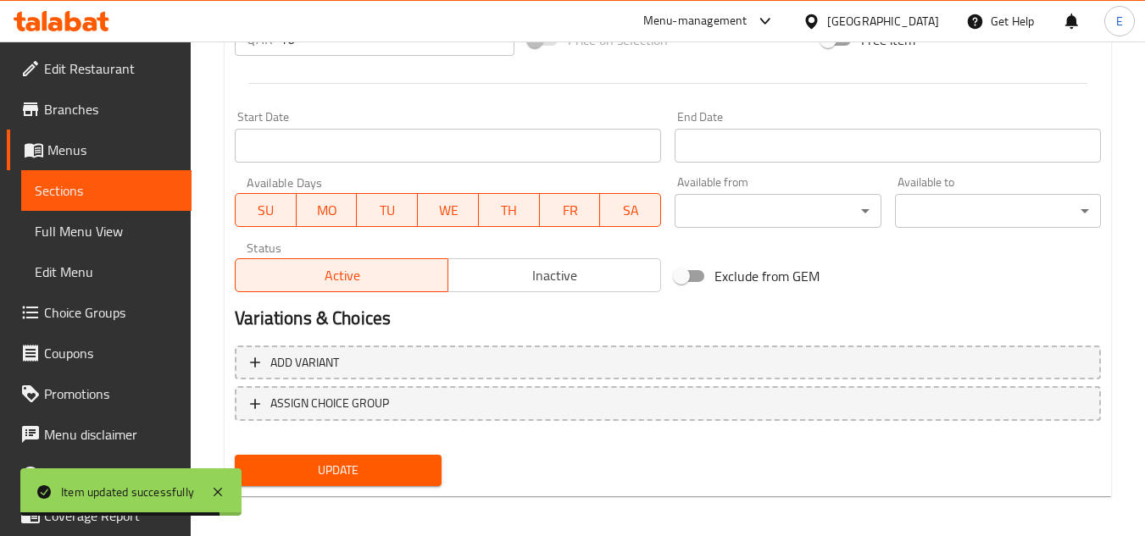
type textarea "مكعبات البطاطا في جريفي سبانخ كريمي."
click at [359, 475] on span "Update" at bounding box center [337, 470] width 179 height 21
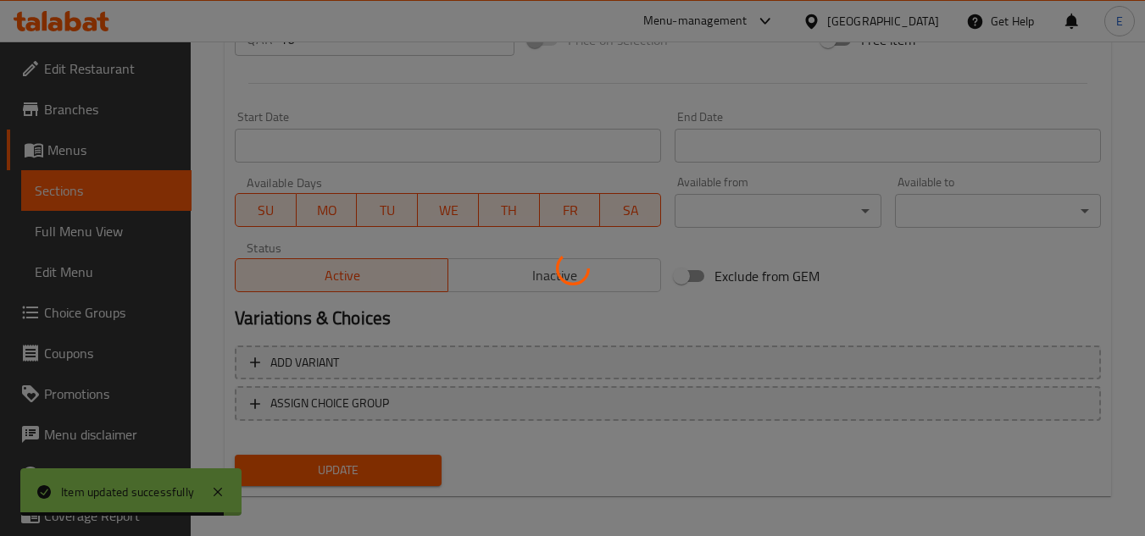
click at [359, 475] on div at bounding box center [572, 268] width 1145 height 536
drag, startPoint x: 359, startPoint y: 475, endPoint x: 768, endPoint y: 54, distance: 587.4
click at [359, 475] on div at bounding box center [572, 268] width 1145 height 536
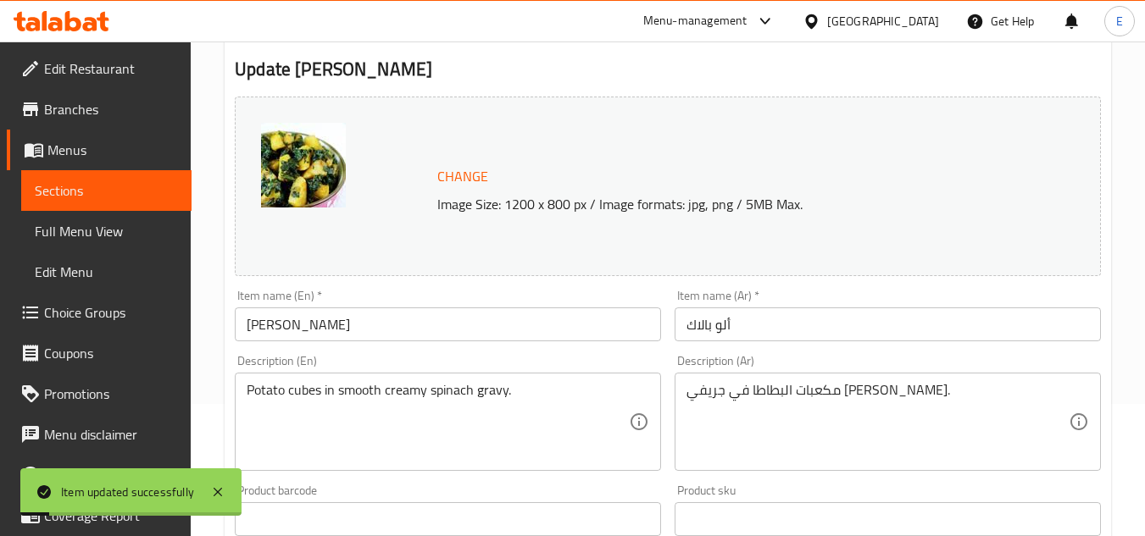
scroll to position [0, 0]
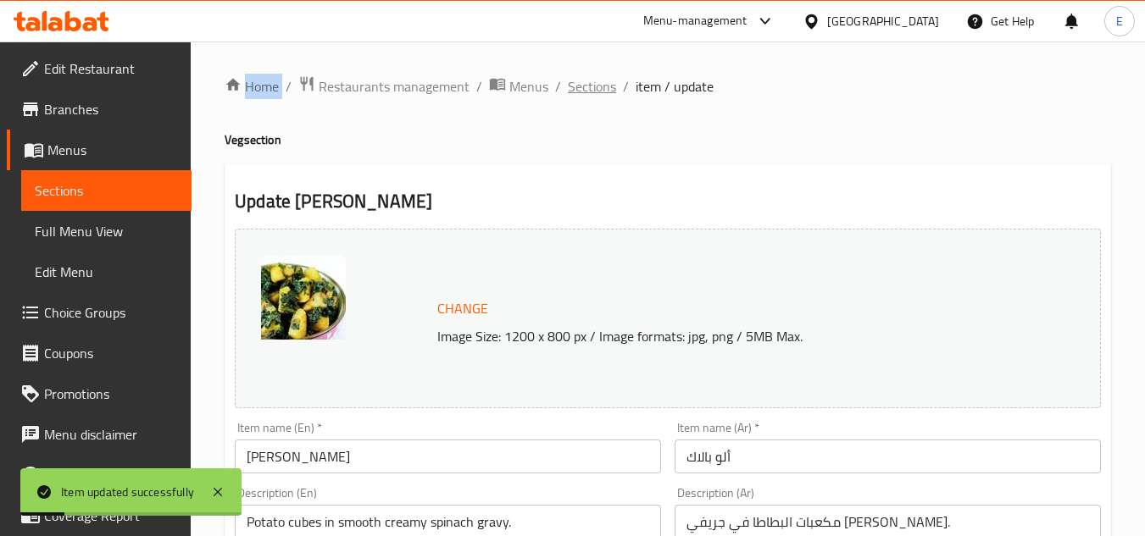
click at [592, 90] on span "Sections" at bounding box center [592, 86] width 48 height 20
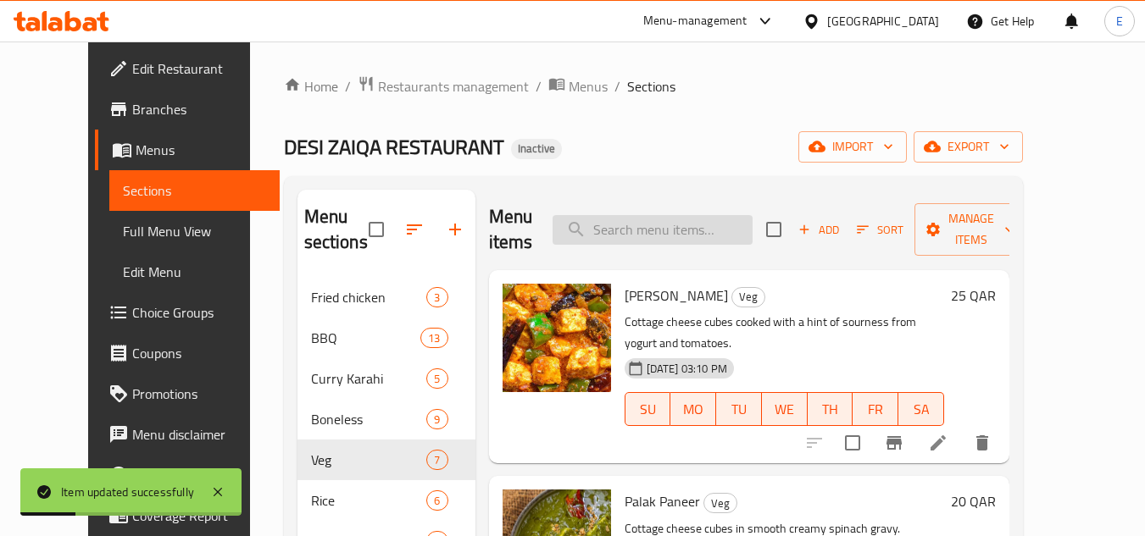
click at [649, 225] on input "search" at bounding box center [653, 230] width 200 height 30
paste input "[PERSON_NAME]"
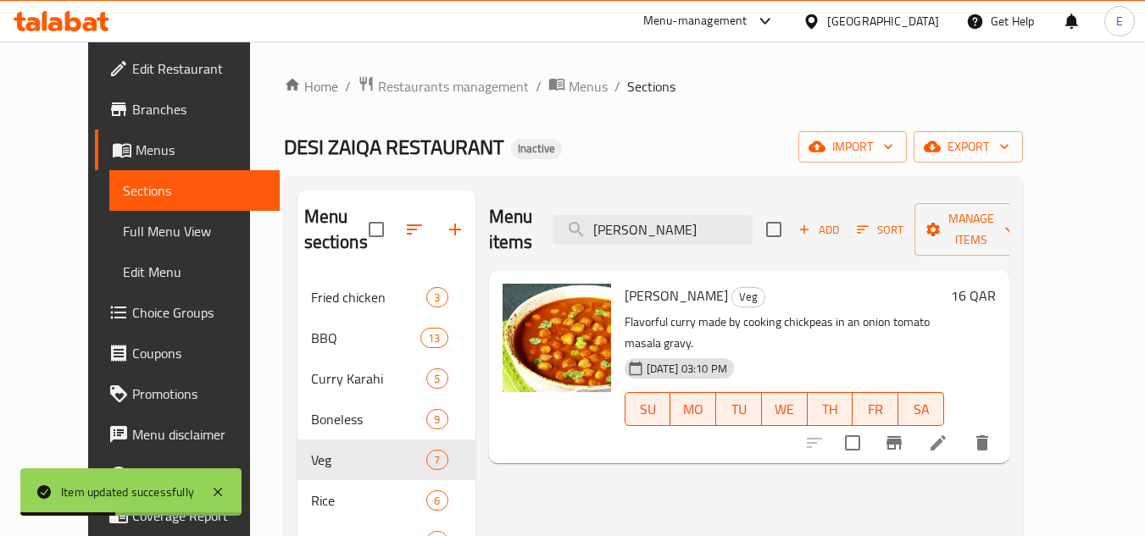
type input "[PERSON_NAME]"
click at [962, 428] on li at bounding box center [937, 443] width 47 height 31
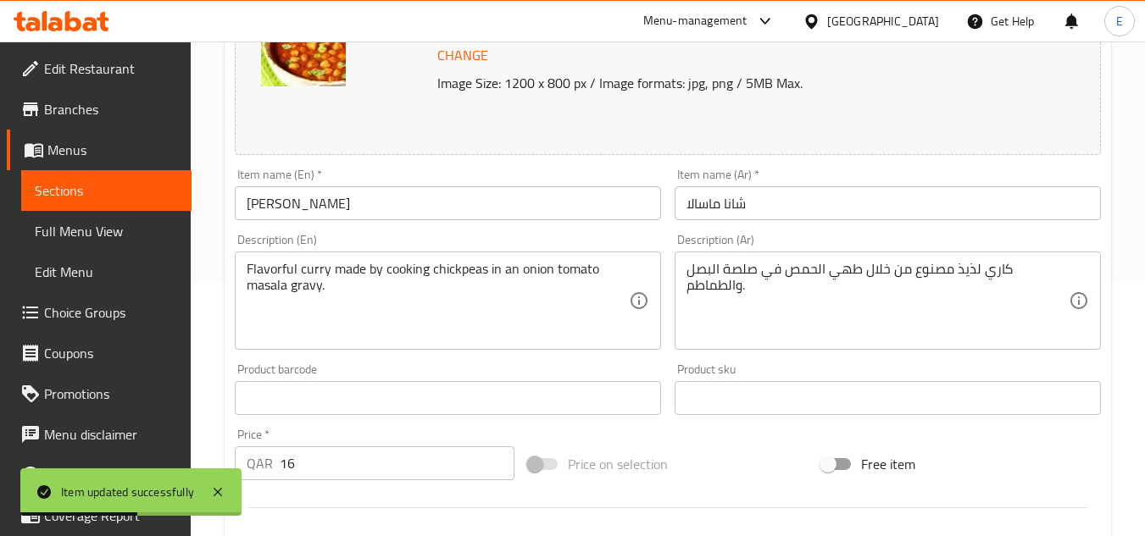
scroll to position [254, 0]
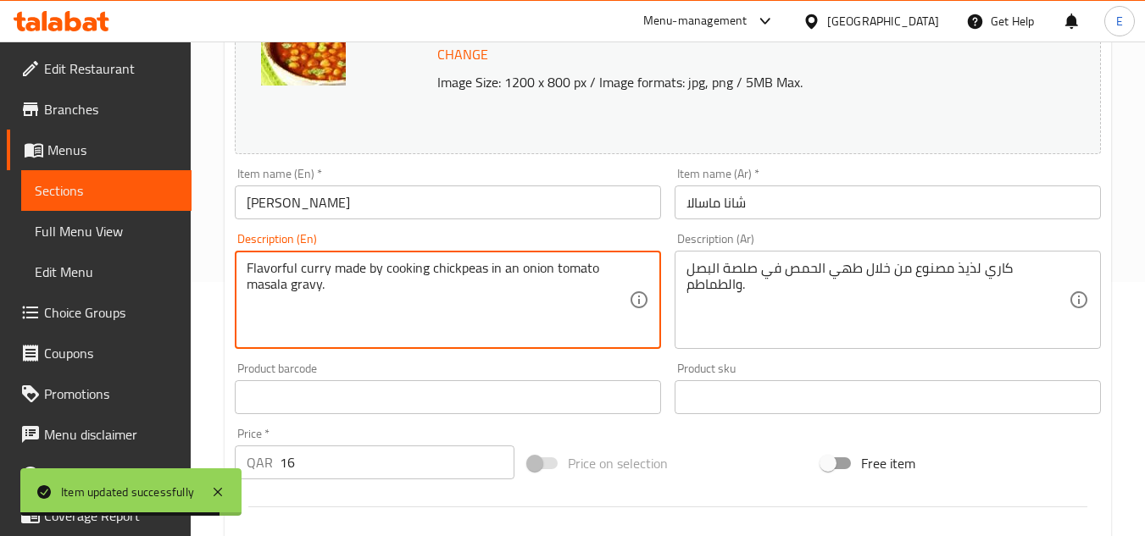
drag, startPoint x: 295, startPoint y: 264, endPoint x: 240, endPoint y: 264, distance: 55.1
click at [292, 276] on textarea "Flavorful curry made by cooking chickpeas in an onion tomato masala gravy." at bounding box center [438, 300] width 382 height 81
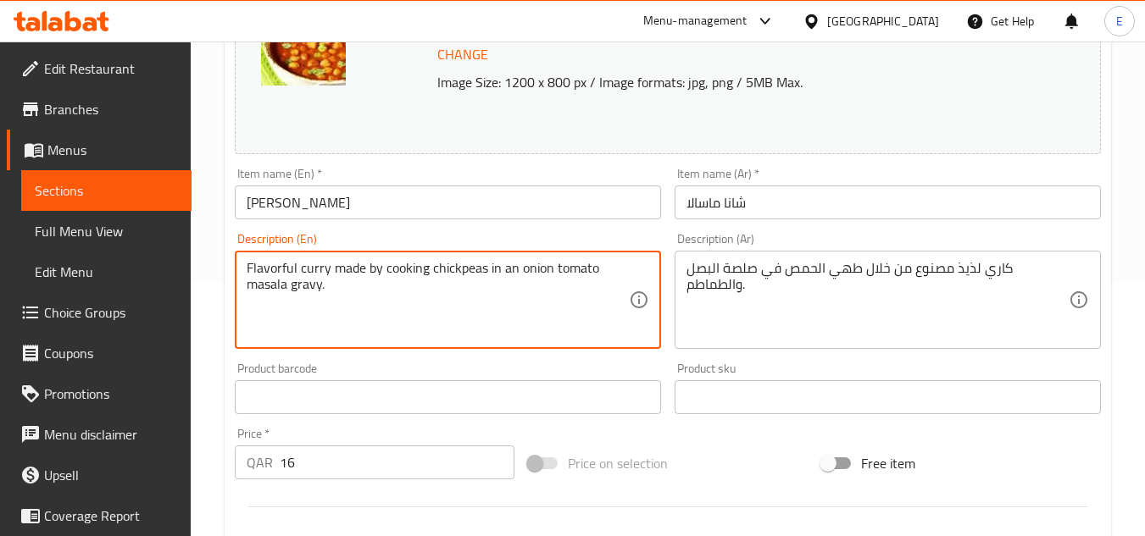
drag, startPoint x: 297, startPoint y: 267, endPoint x: 239, endPoint y: 261, distance: 58.8
click at [239, 261] on div "Flavorful curry made by cooking chickpeas in an onion tomato masala gravy. Desc…" at bounding box center [448, 300] width 426 height 98
click at [381, 320] on textarea "curry made by cooking chickpeas in an onion tomato masala gravy." at bounding box center [438, 300] width 382 height 81
type textarea "curry made by cooking chickpeas in an onion tomato masala gravy."
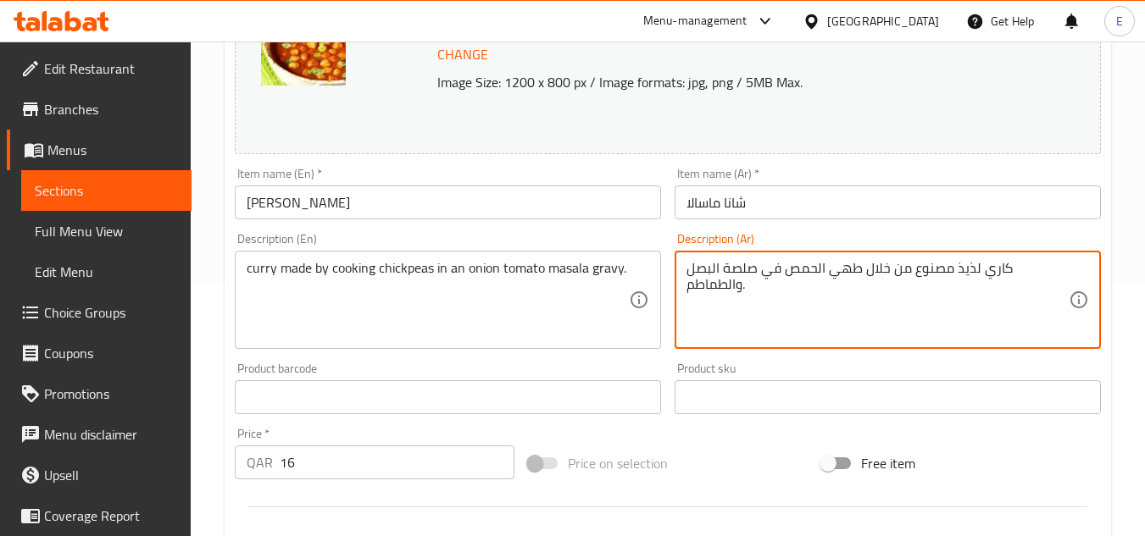
click at [968, 263] on textarea "كاري لذيذ مصنوع من خلال طهي الحمص في صلصة البصل والطماطم." at bounding box center [877, 300] width 382 height 81
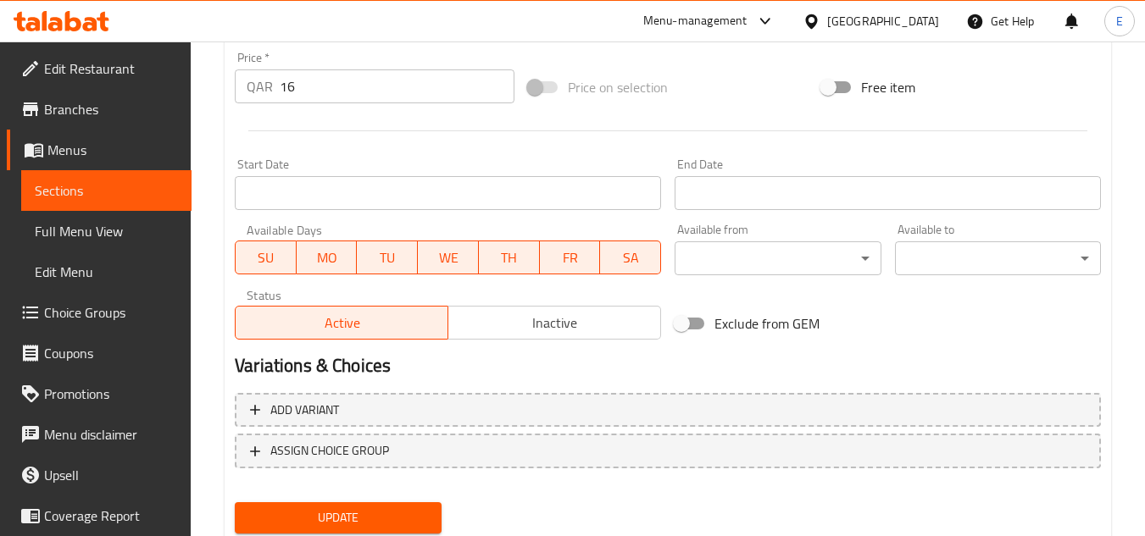
scroll to position [686, 0]
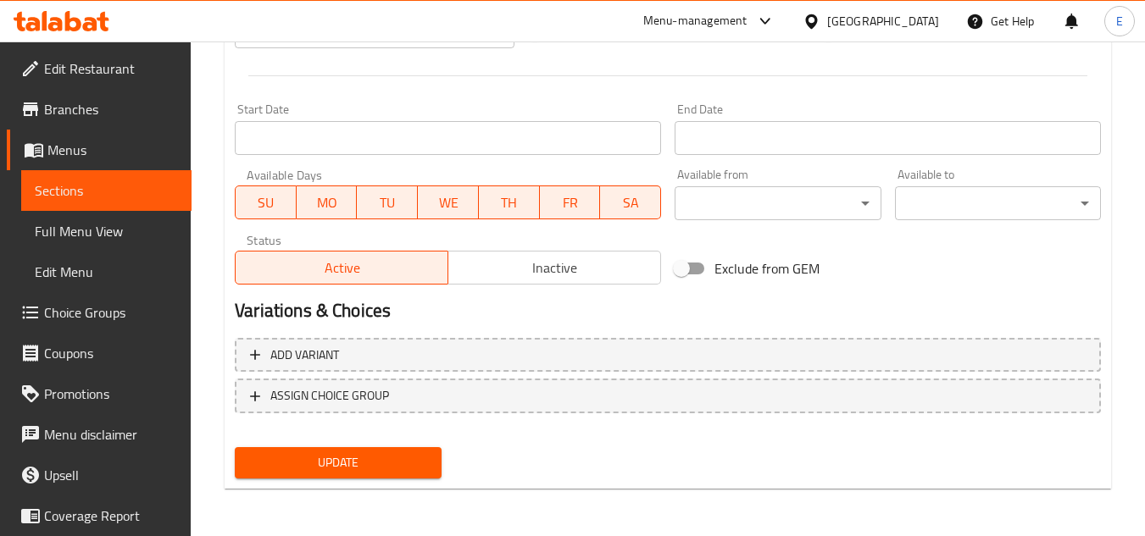
type textarea "كاري مصنوع من خلال طهي الحمص في صلصة البصل والطماطم."
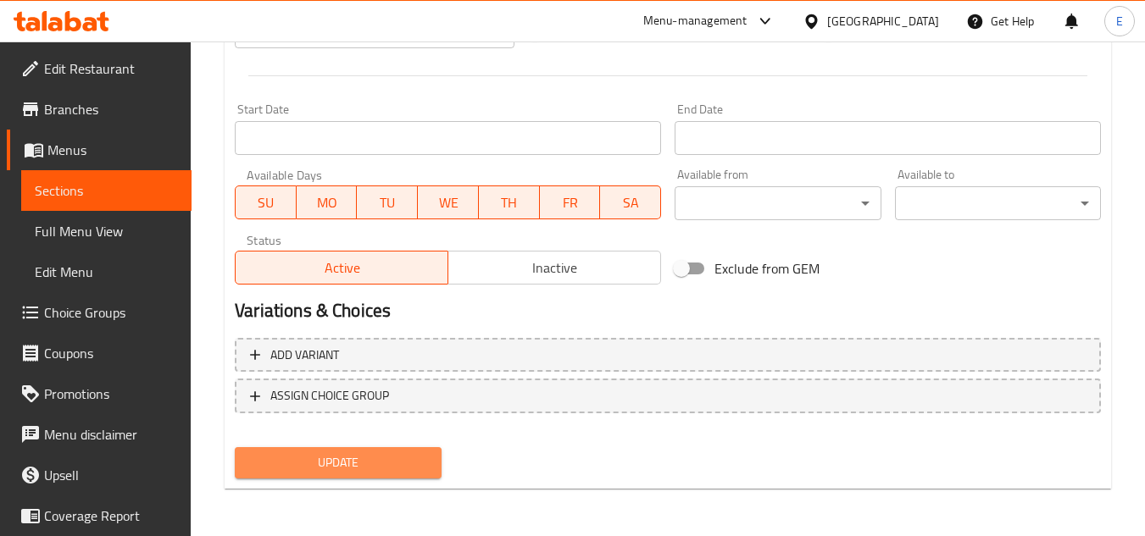
click at [381, 457] on span "Update" at bounding box center [337, 463] width 179 height 21
click at [381, 457] on div at bounding box center [572, 268] width 1145 height 536
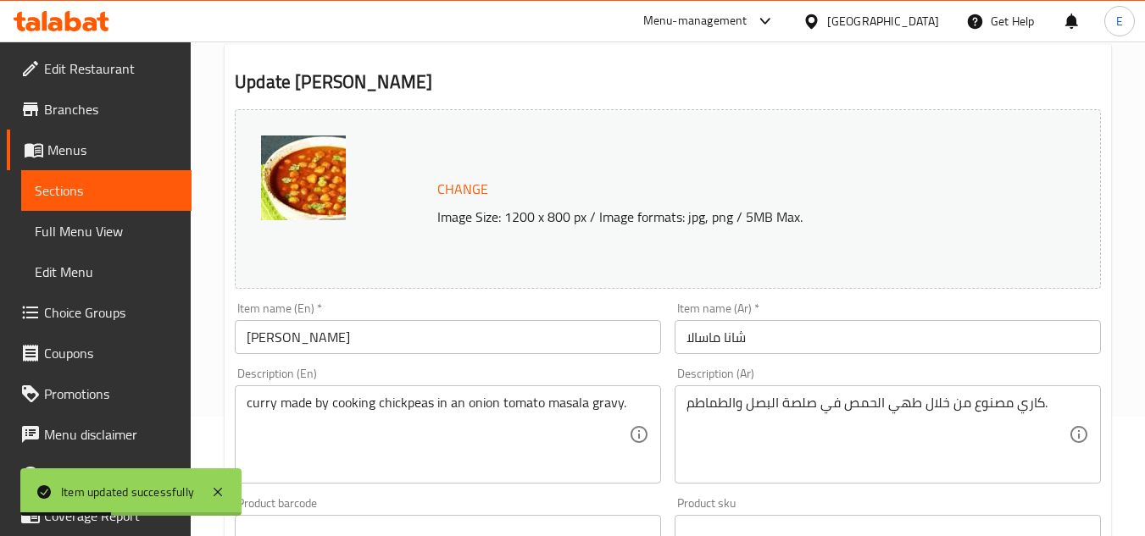
scroll to position [0, 0]
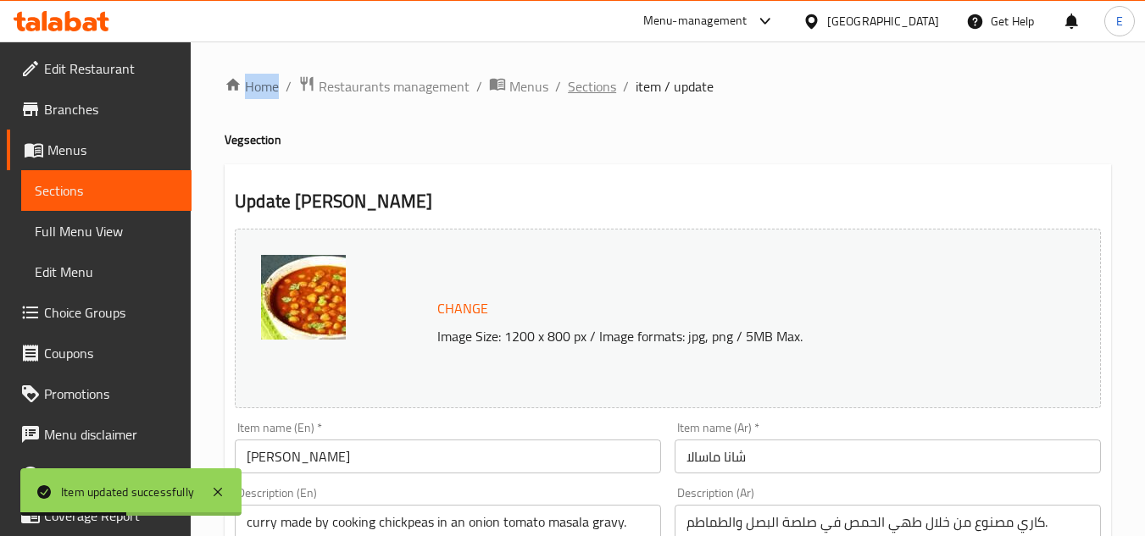
click at [592, 91] on span "Sections" at bounding box center [592, 86] width 48 height 20
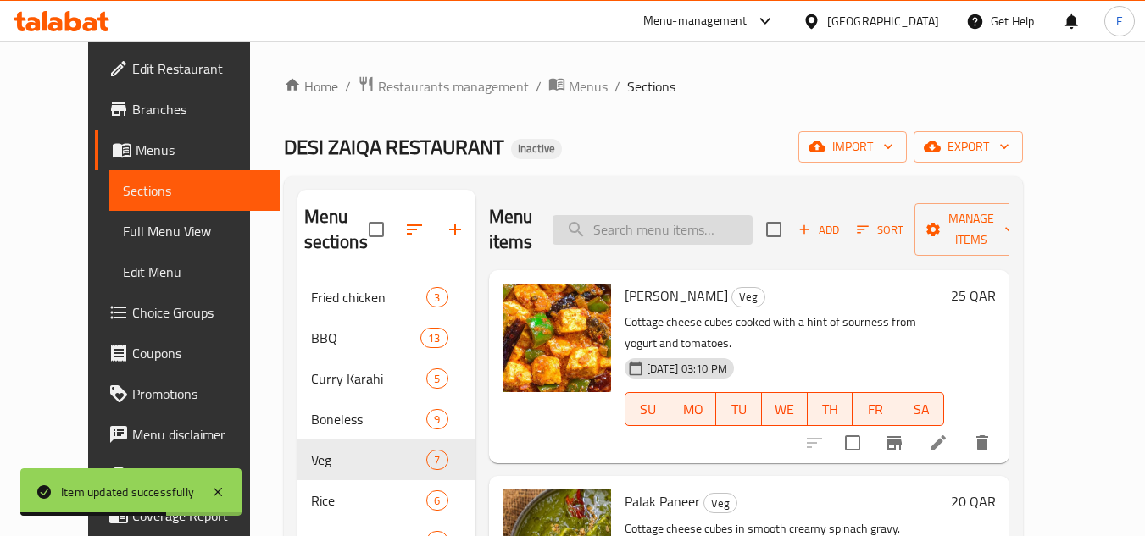
click at [672, 221] on input "search" at bounding box center [653, 230] width 200 height 30
paste input "Lentil Soup"
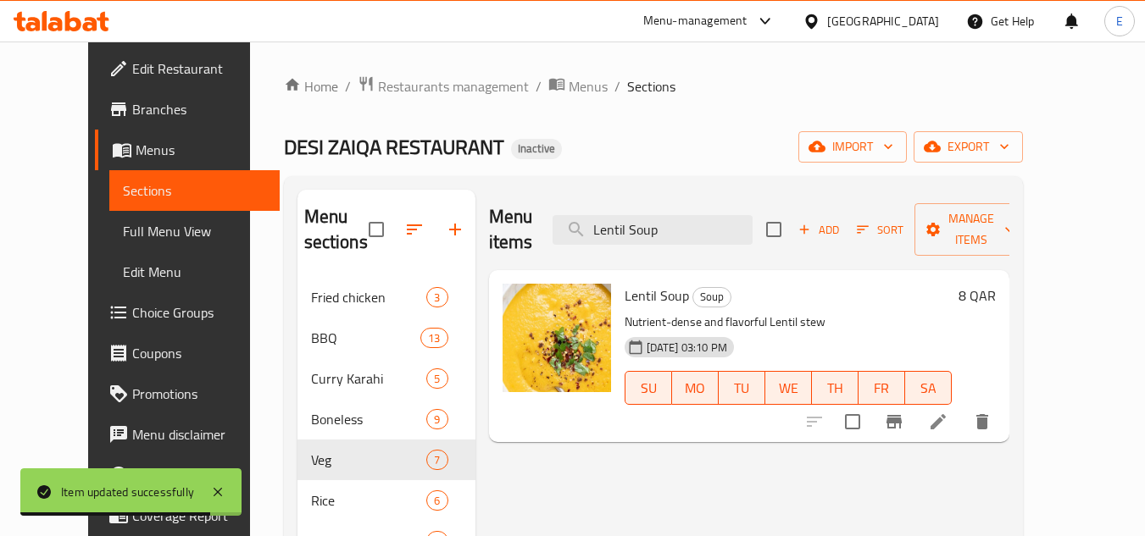
type input "Lentil Soup"
click at [946, 414] on icon at bounding box center [938, 421] width 15 height 15
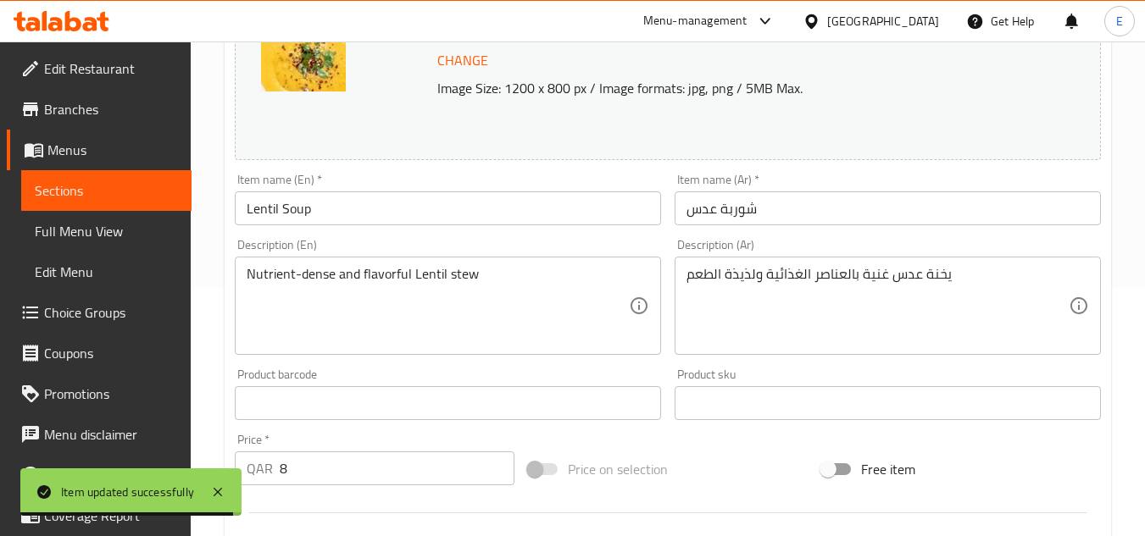
scroll to position [254, 0]
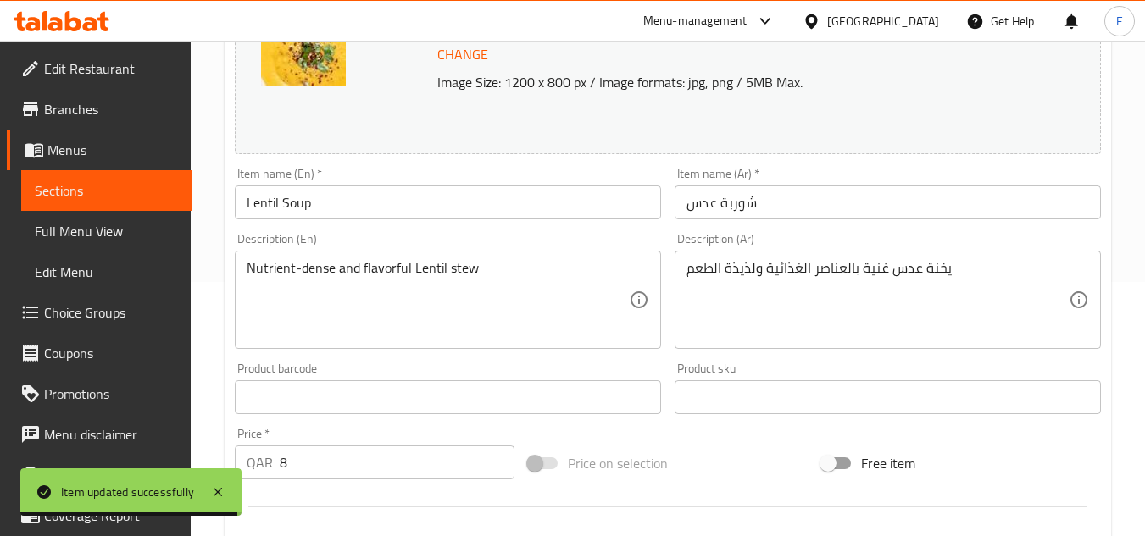
click at [423, 341] on div "Nutrient-dense and flavorful Lentil stew Description (En)" at bounding box center [448, 300] width 426 height 98
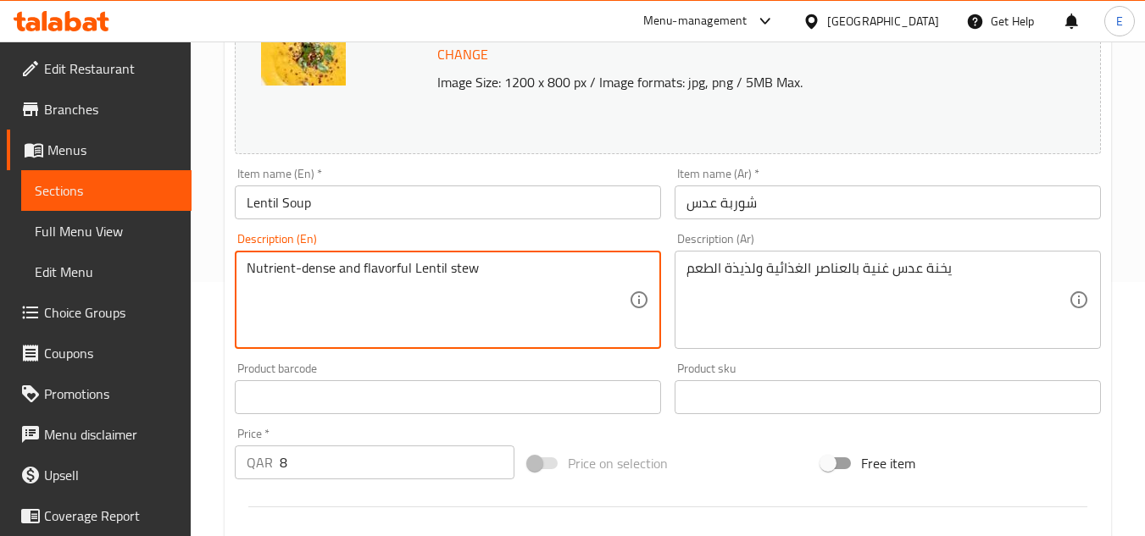
click at [425, 268] on textarea "Nutrient-dense and flavorful Lentil stew" at bounding box center [438, 300] width 382 height 81
drag, startPoint x: 341, startPoint y: 272, endPoint x: 372, endPoint y: 274, distance: 31.4
click at [372, 274] on textarea "Nutrient-dense and flavorful Lentil stew" at bounding box center [438, 300] width 382 height 81
drag, startPoint x: 339, startPoint y: 270, endPoint x: 408, endPoint y: 270, distance: 68.7
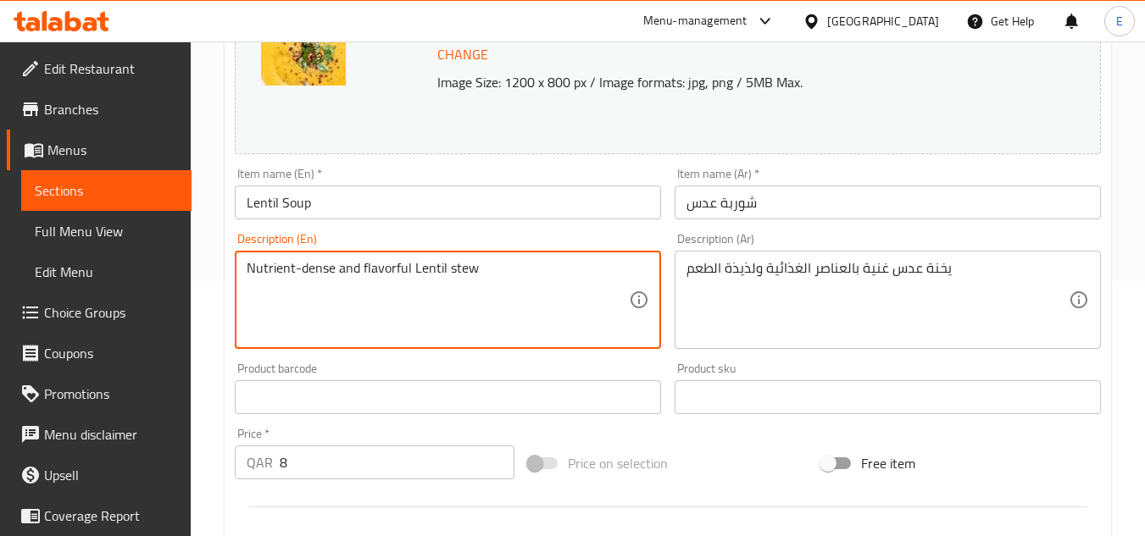
click at [408, 270] on textarea "Nutrient-dense and flavorful Lentil stew" at bounding box center [438, 300] width 382 height 81
type textarea "Nutrient-dense Lentil stew"
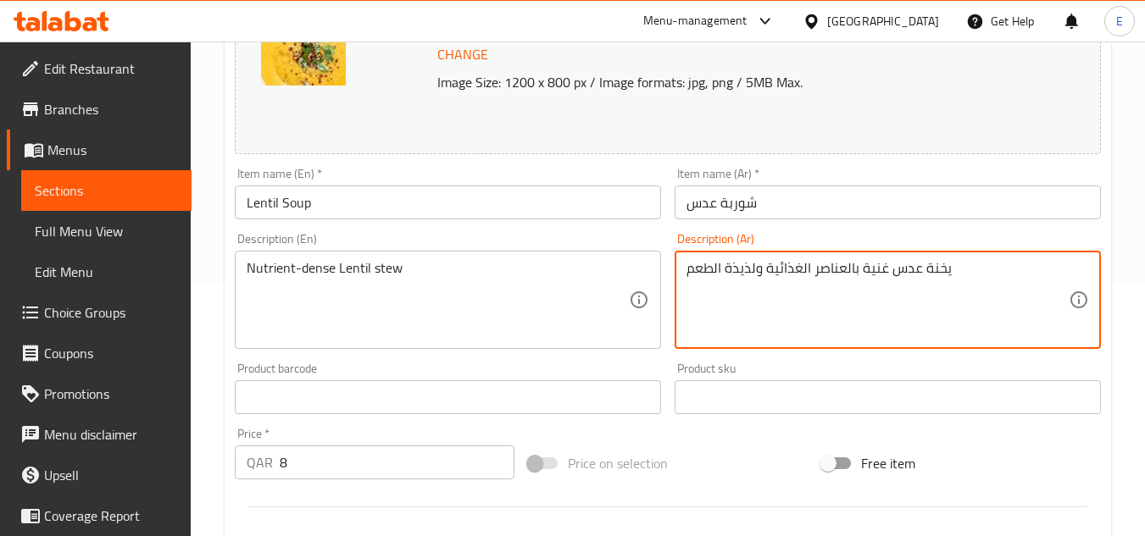
drag, startPoint x: 763, startPoint y: 270, endPoint x: 678, endPoint y: 271, distance: 84.8
click at [678, 271] on div "يخنة عدس غنية بالعناصر الغذائية ولذيذة الطعم Description (Ar)" at bounding box center [888, 300] width 426 height 98
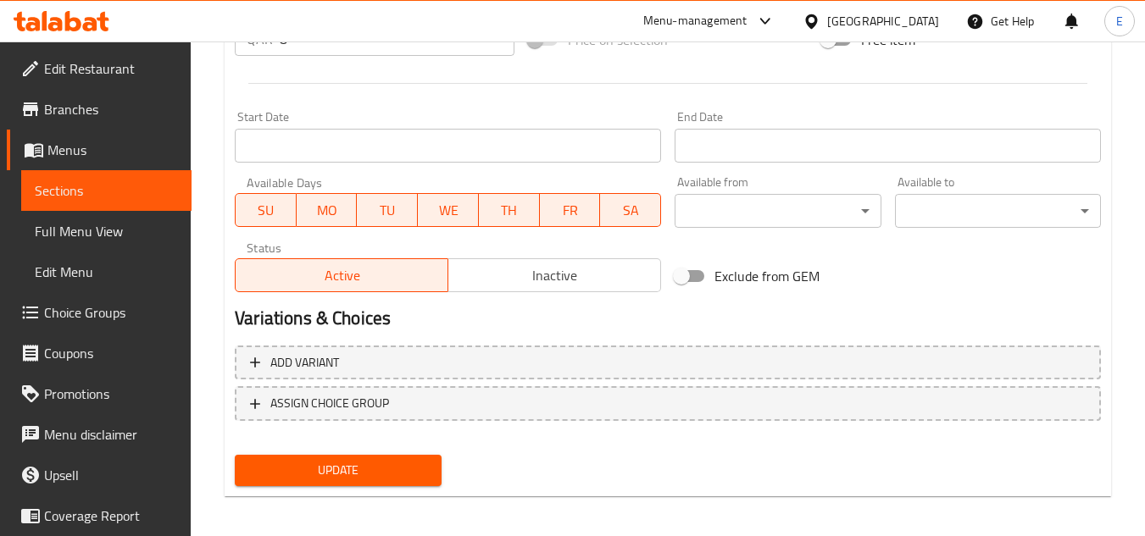
scroll to position [686, 0]
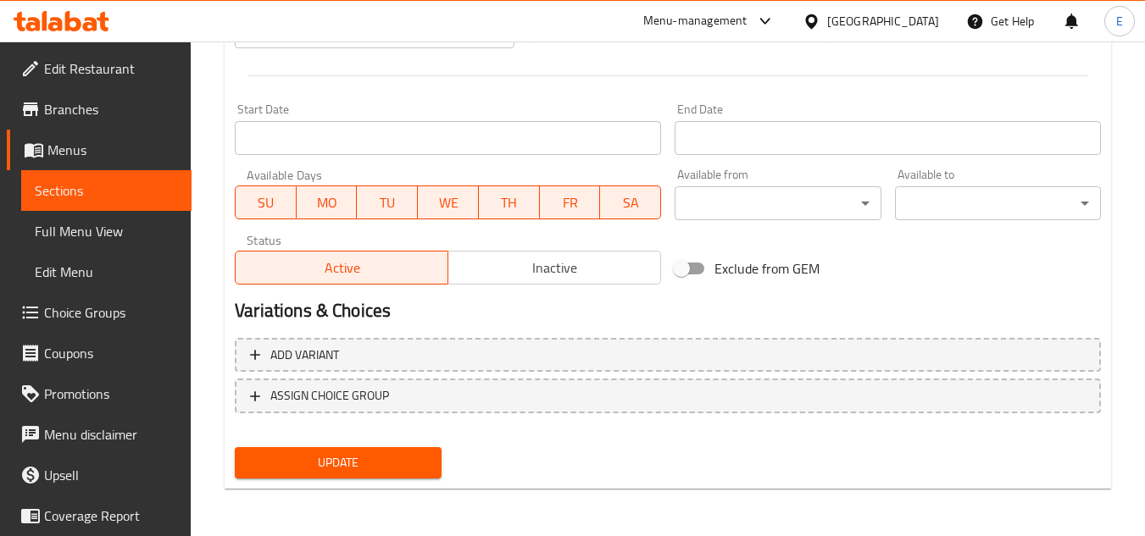
type textarea "يخنة عدس غنية بالعناصر الغذائية"
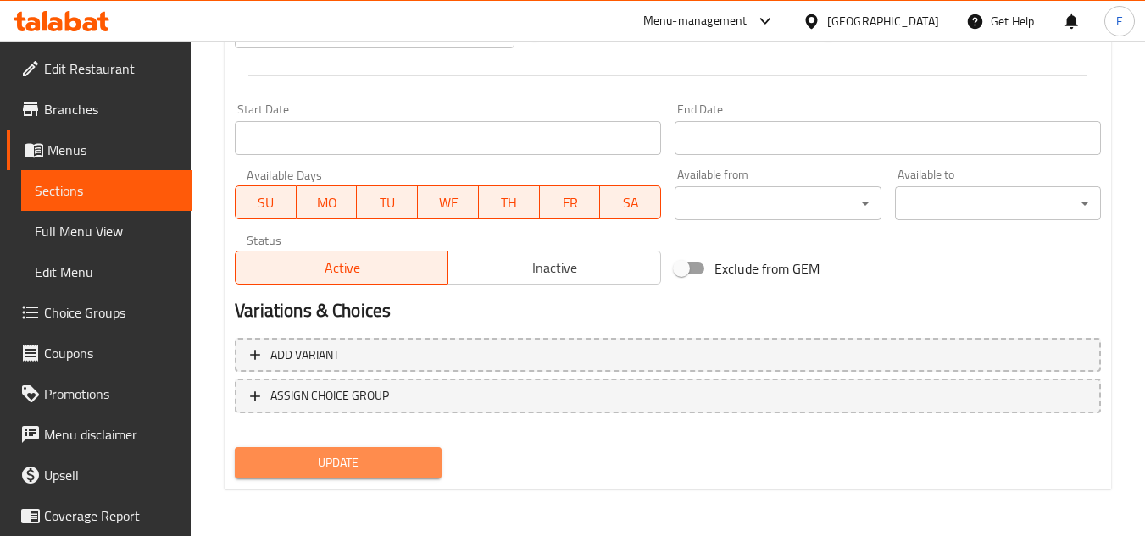
click at [360, 455] on span "Update" at bounding box center [337, 463] width 179 height 21
click at [360, 455] on div at bounding box center [572, 268] width 1145 height 536
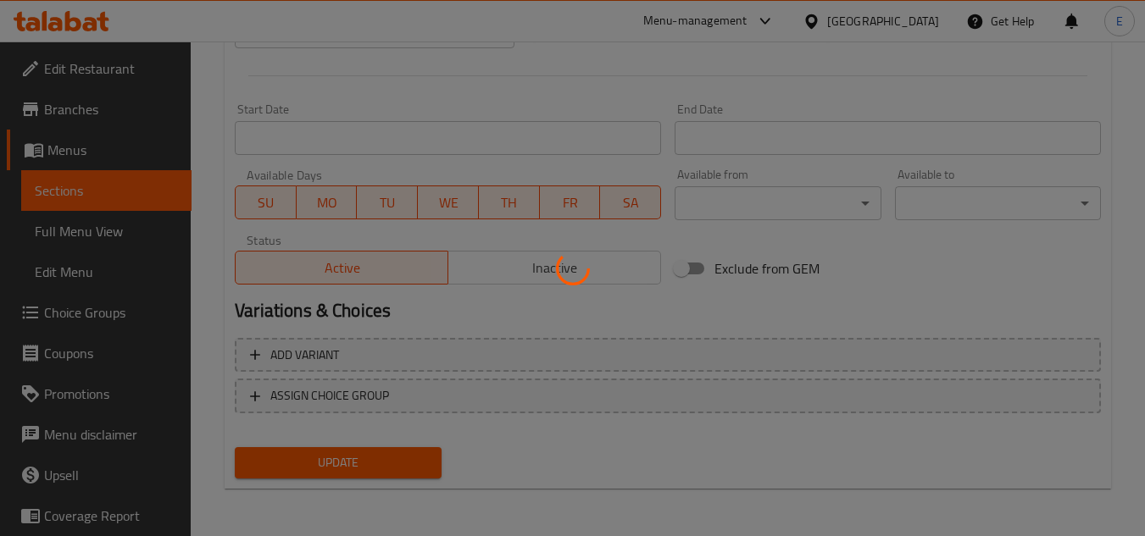
click at [360, 455] on div at bounding box center [572, 268] width 1145 height 536
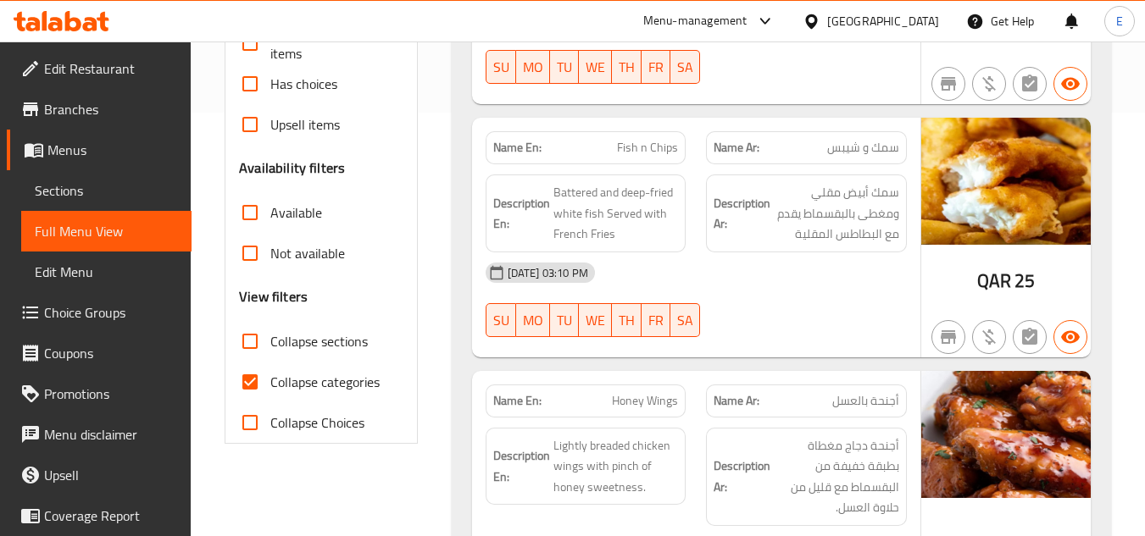
click at [255, 381] on input "Collapse categories" at bounding box center [250, 382] width 41 height 41
checkbox input "false"
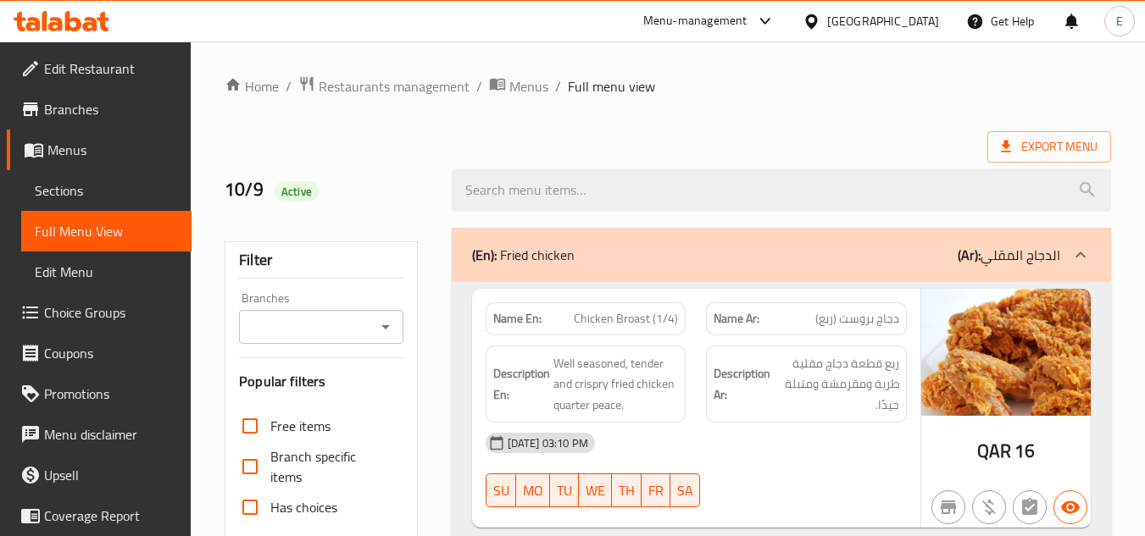
click at [831, 142] on div "Export Menu" at bounding box center [668, 146] width 887 height 31
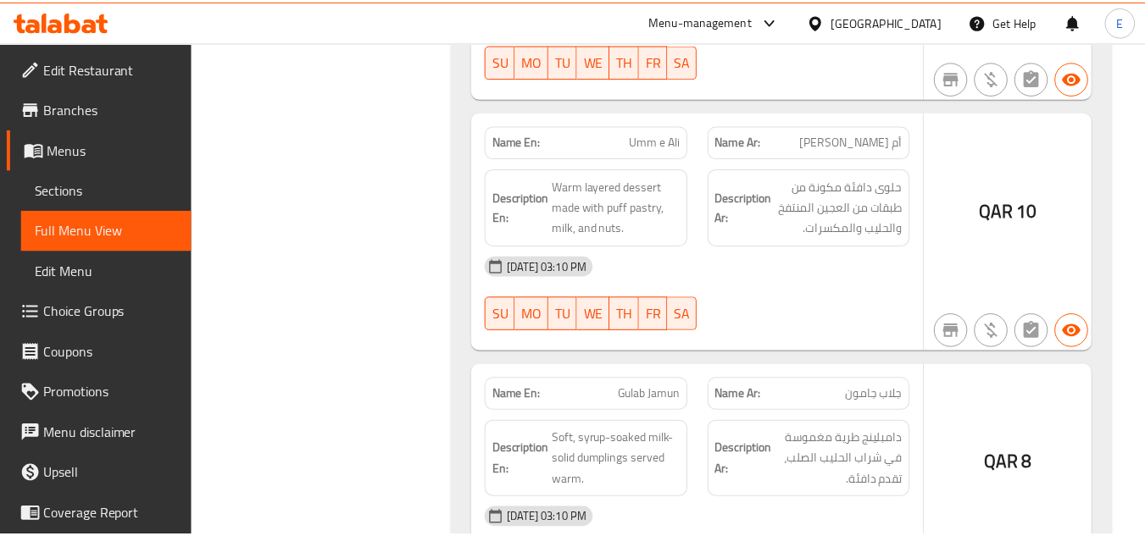
scroll to position [23101, 0]
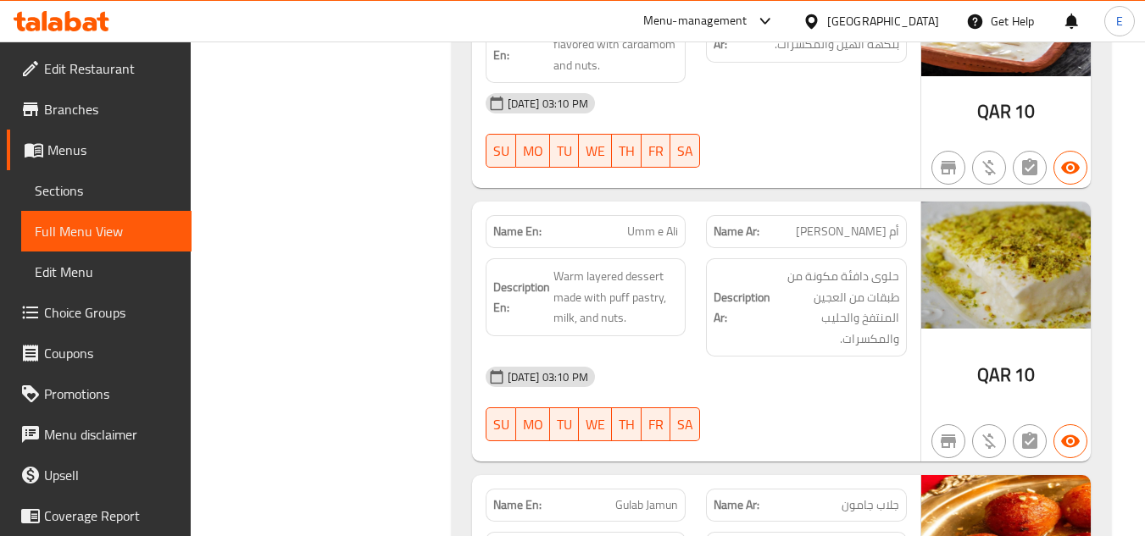
click at [794, 357] on div "[DATE] 03:10 PM SU MO TU WE TH FR SA" at bounding box center [696, 404] width 442 height 95
click at [881, 357] on div "[DATE] 03:10 PM SU MO TU WE TH FR SA" at bounding box center [696, 404] width 442 height 95
click at [859, 357] on div "[DATE] 03:10 PM" at bounding box center [696, 377] width 442 height 41
click at [739, 357] on div "[DATE] 03:10 PM SU MO TU WE TH FR SA" at bounding box center [696, 404] width 442 height 95
